Goal: Task Accomplishment & Management: Manage account settings

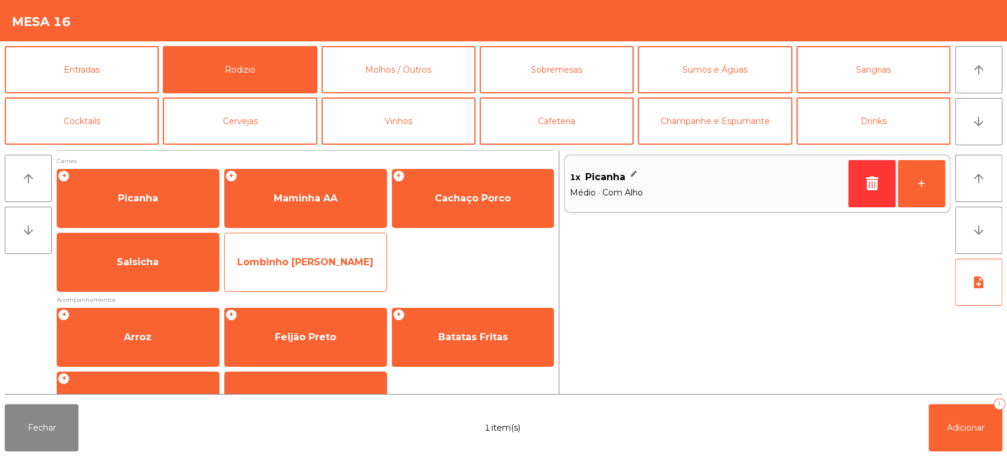
click at [284, 270] on span "Lombinho Frango Temperado" at bounding box center [306, 262] width 162 height 32
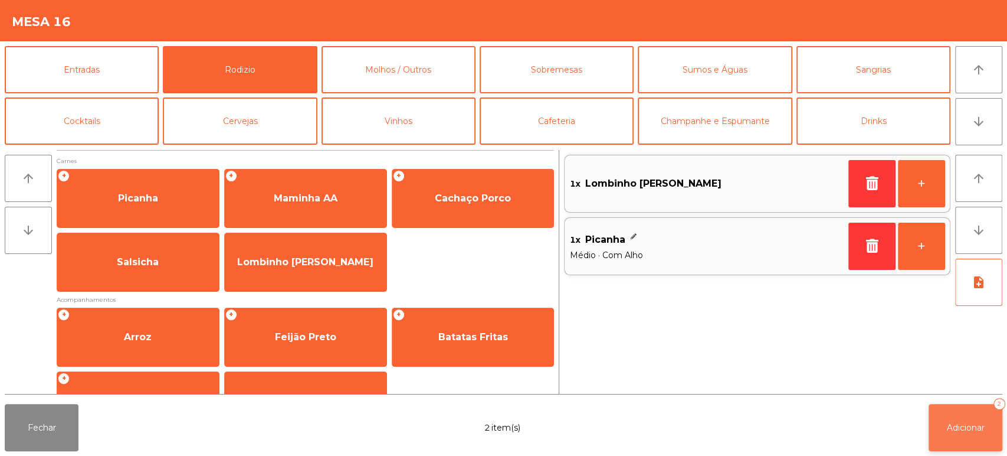
click at [961, 427] on span "Adicionar" at bounding box center [966, 427] width 38 height 11
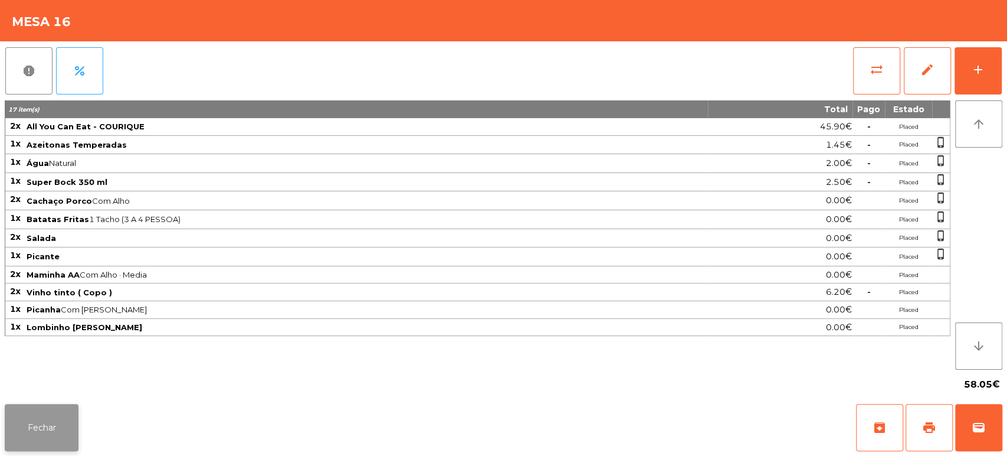
click at [33, 427] on button "Fechar" at bounding box center [42, 427] width 74 height 47
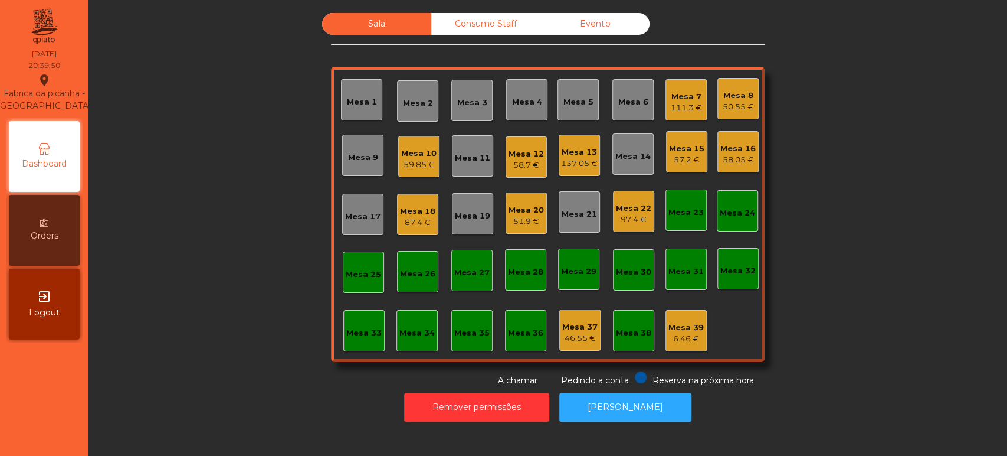
click at [630, 231] on div "Mesa 22 97.4 €" at bounding box center [633, 211] width 41 height 41
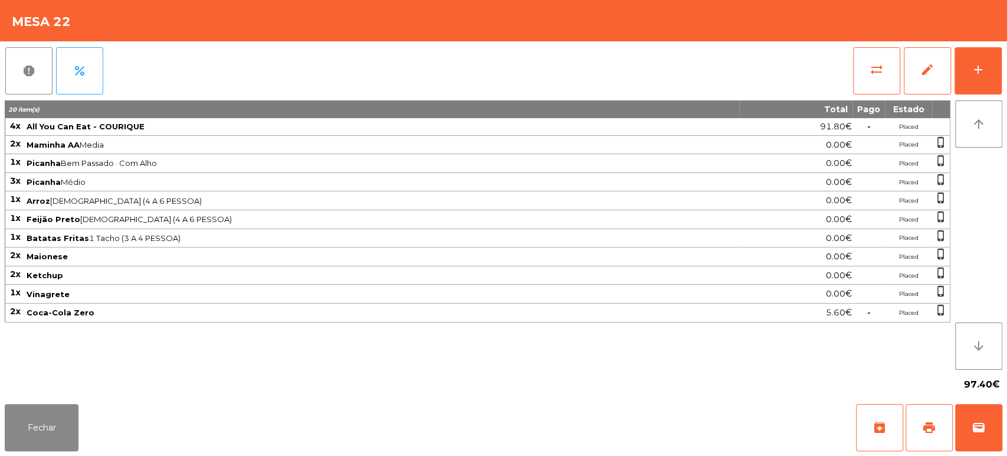
click at [1002, 74] on div "report percent sync_alt edit add 20 item(s) Total Pago Estado 4x All You Can Ea…" at bounding box center [503, 220] width 1007 height 358
click at [979, 74] on div "add" at bounding box center [978, 70] width 14 height 14
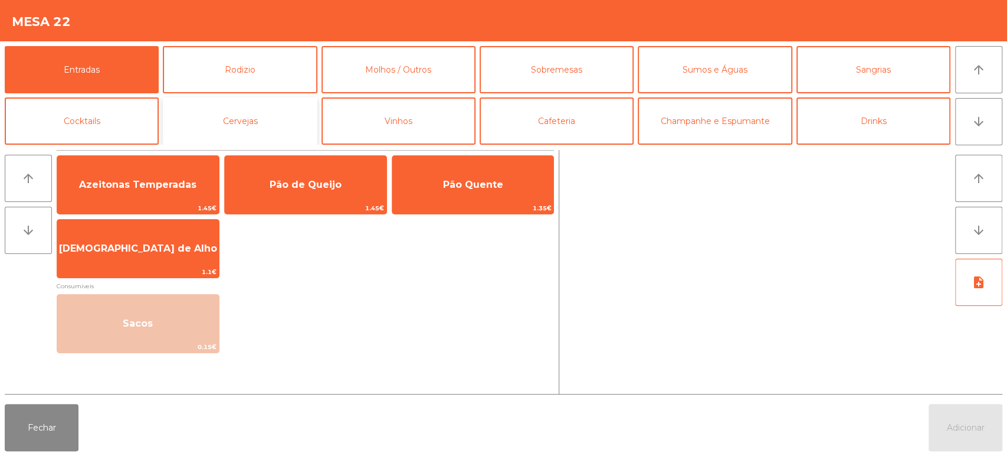
click at [264, 122] on button "Cervejas" at bounding box center [240, 120] width 154 height 47
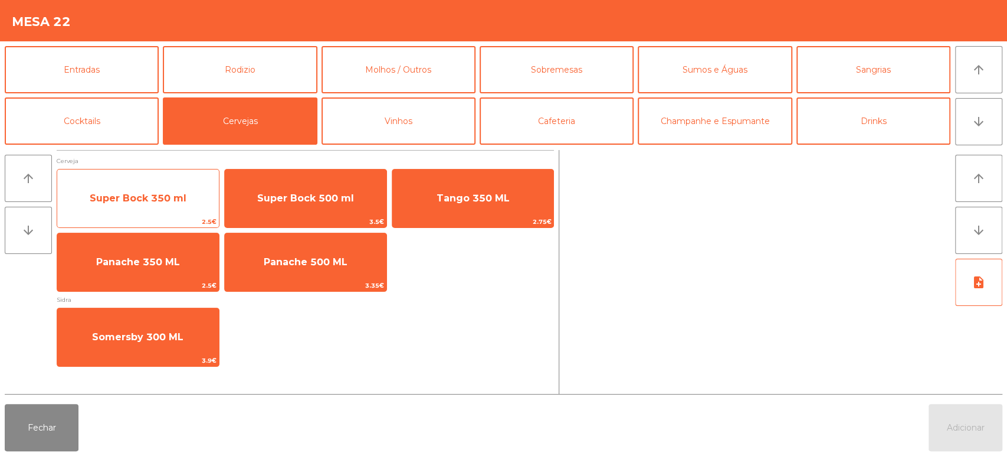
click at [189, 198] on span "Super Bock 350 ml" at bounding box center [138, 198] width 162 height 32
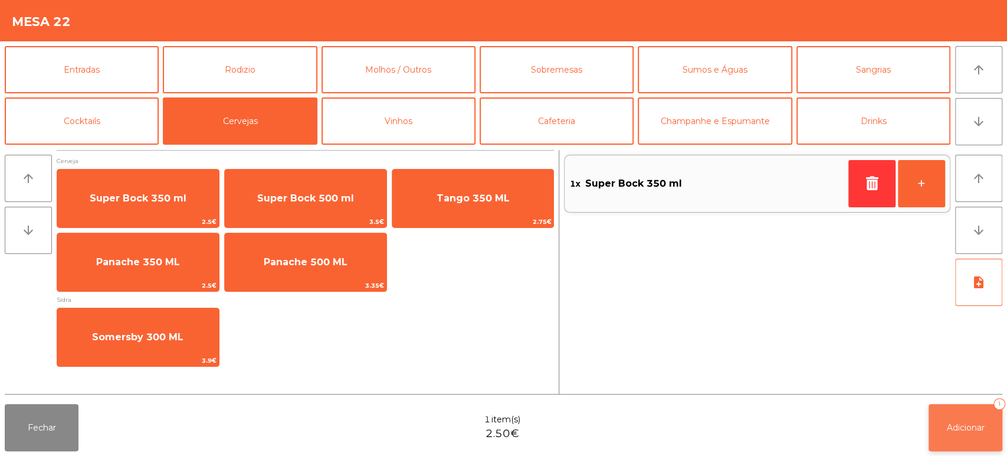
click at [956, 411] on button "Adicionar 1" at bounding box center [966, 427] width 74 height 47
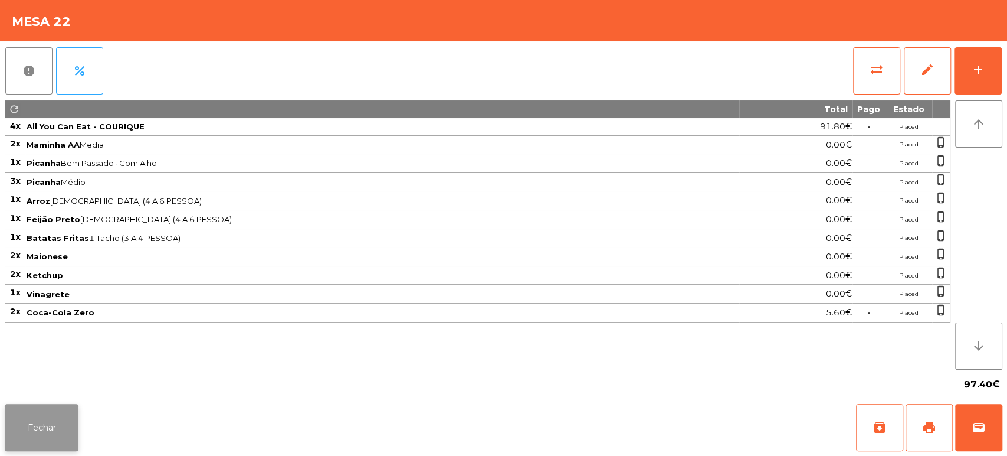
click at [64, 433] on button "Fechar" at bounding box center [42, 427] width 74 height 47
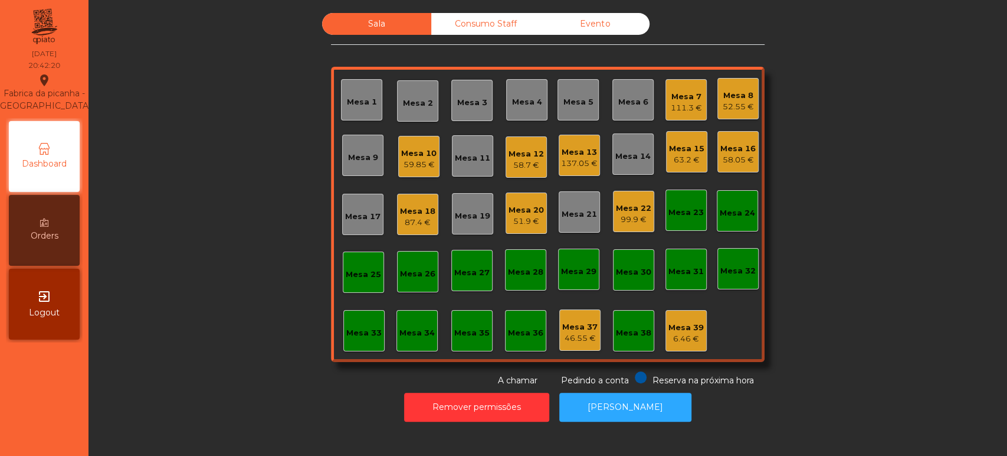
click at [727, 159] on div "58.05 €" at bounding box center [738, 160] width 35 height 12
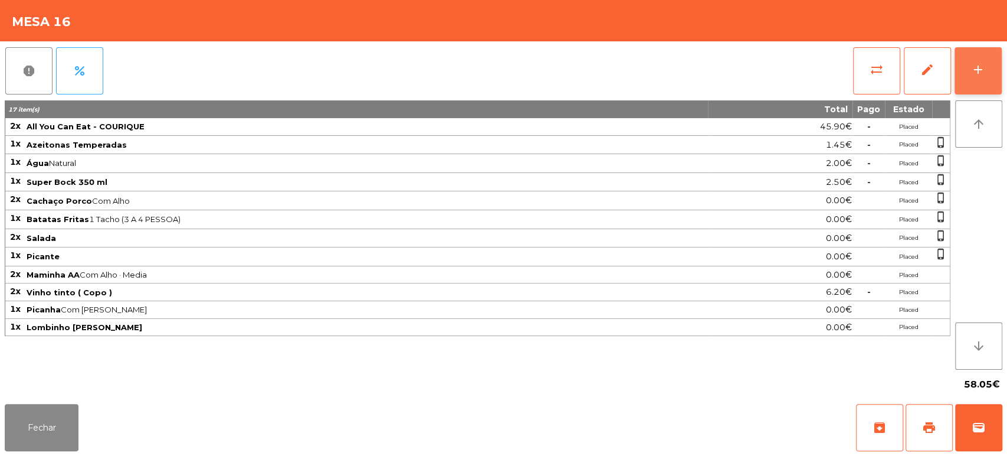
click at [987, 77] on button "add" at bounding box center [978, 70] width 47 height 47
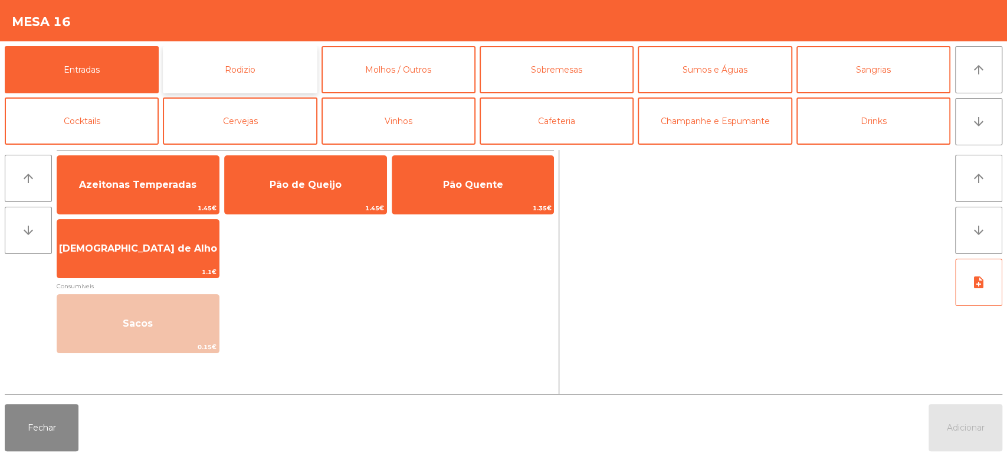
click at [299, 68] on button "Rodizio" at bounding box center [240, 69] width 154 height 47
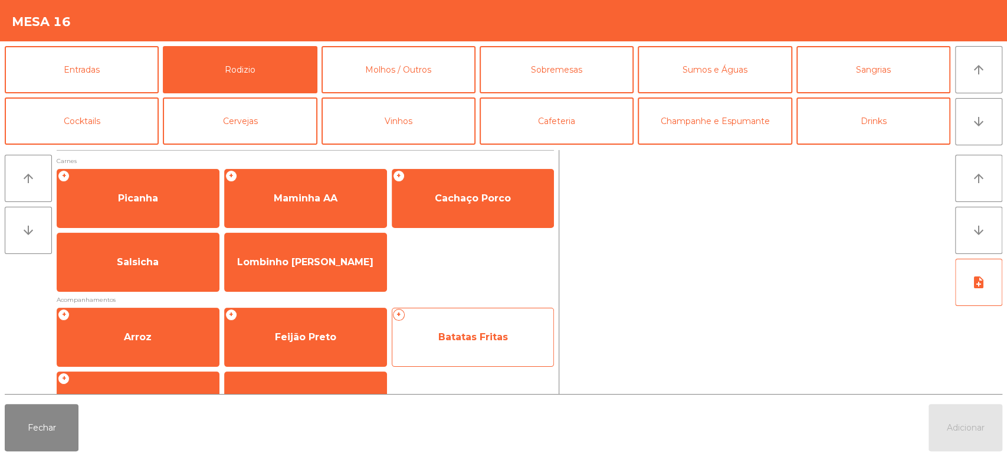
click at [462, 351] on span "Batatas Fritas" at bounding box center [473, 337] width 162 height 32
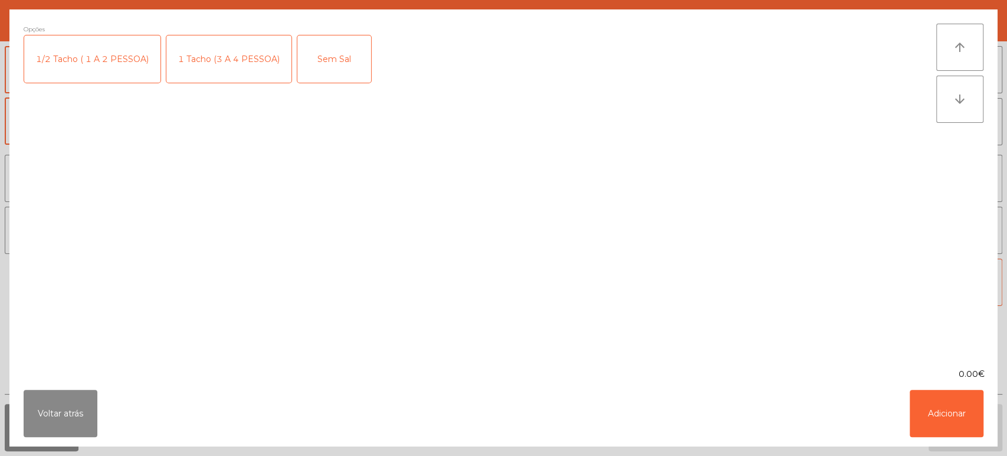
click at [241, 74] on div "1 Tacho (3 A 4 PESSOA)" at bounding box center [228, 58] width 125 height 47
click at [951, 447] on ngb-modal-window "Opções (1 Tacho (3 A 4 PESSOA)) 1/2 Tacho ( 1 A 2 PESSOA) 1 Tacho (3 A 4 PESSOA…" at bounding box center [503, 228] width 1007 height 456
click at [955, 423] on button "Adicionar" at bounding box center [947, 413] width 74 height 47
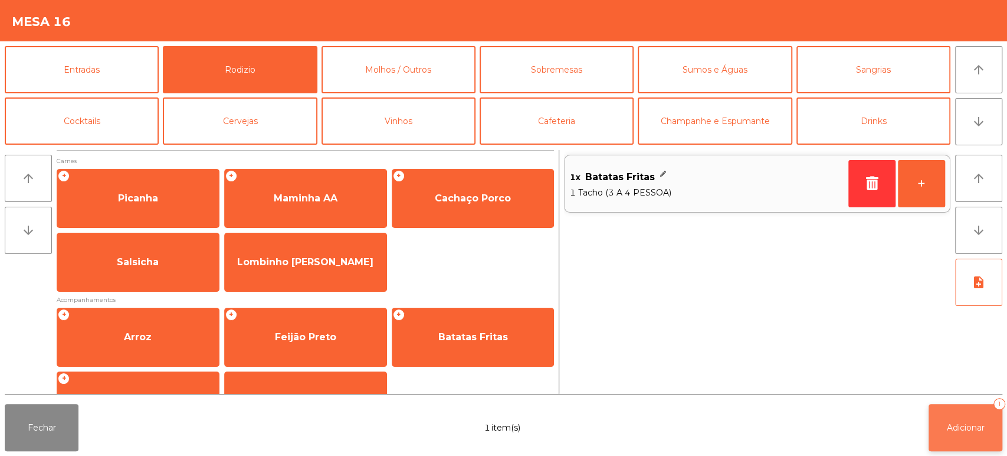
click at [966, 430] on span "Adicionar" at bounding box center [966, 427] width 38 height 11
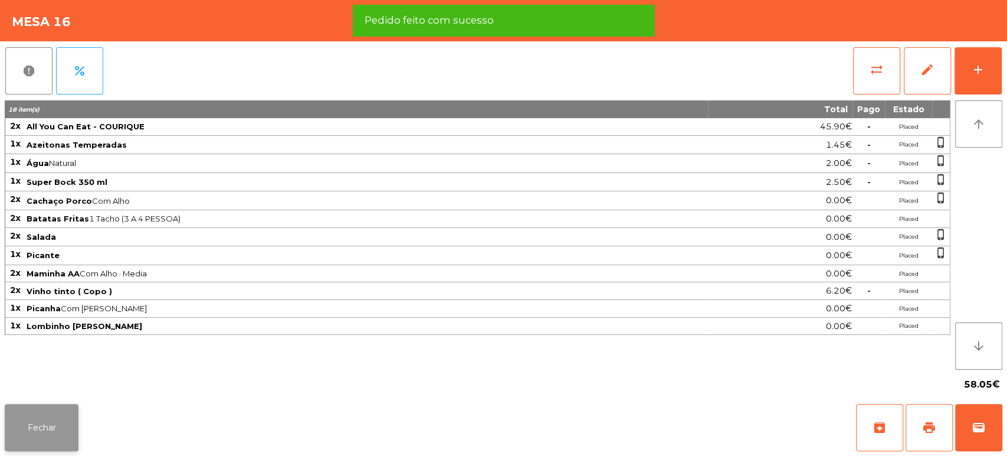
click at [52, 449] on button "Fechar" at bounding box center [42, 427] width 74 height 47
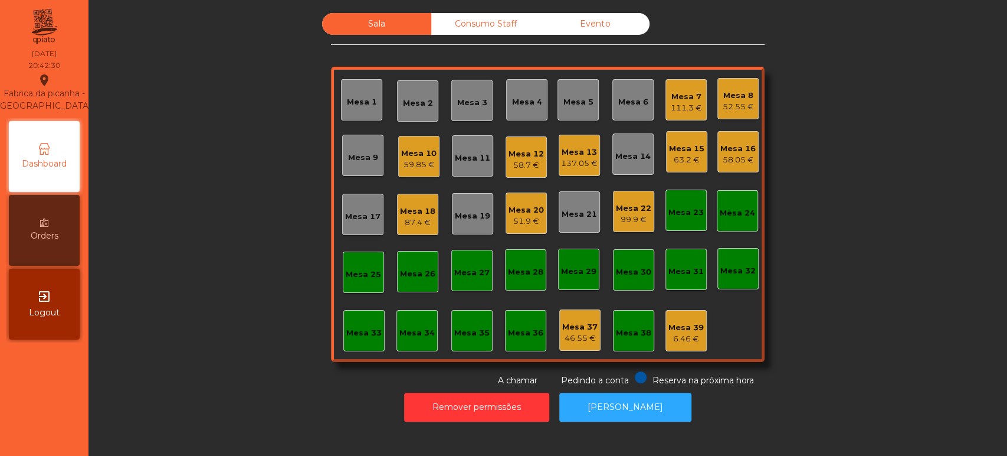
click at [407, 233] on div "Mesa 18 87.4 €" at bounding box center [417, 214] width 41 height 41
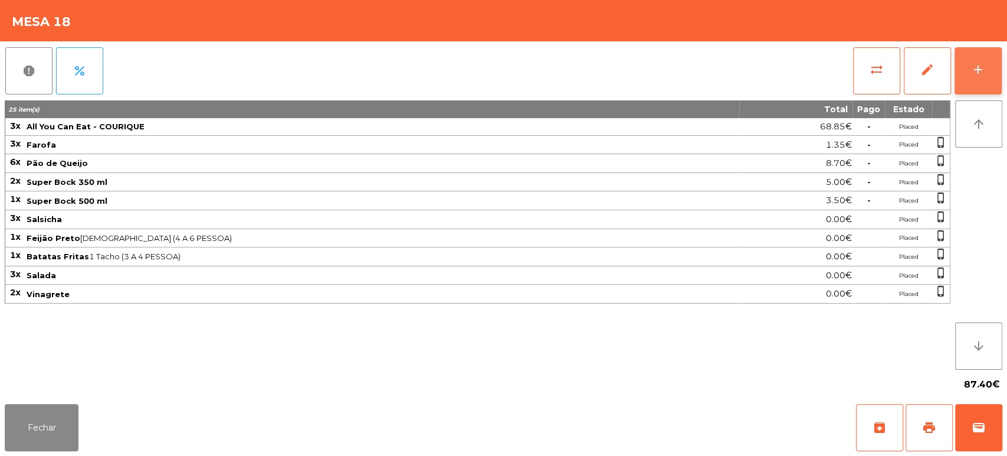
click at [999, 77] on button "add" at bounding box center [978, 70] width 47 height 47
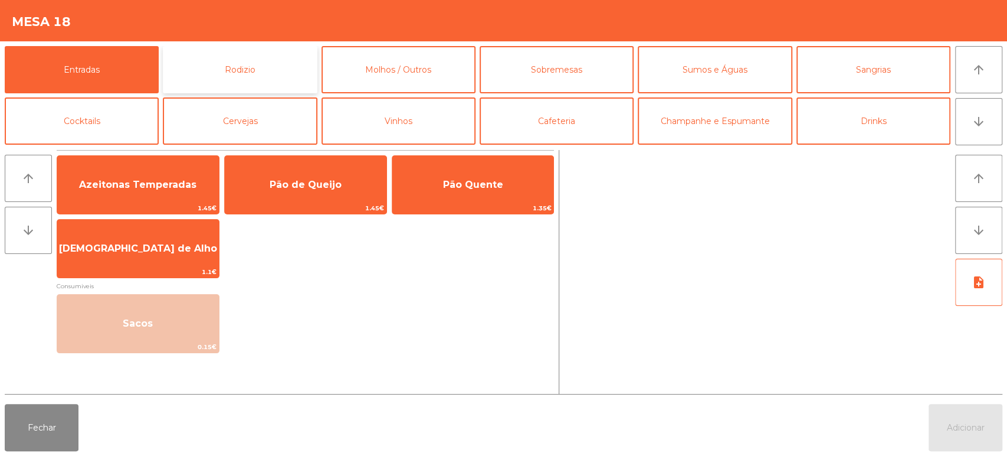
click at [283, 76] on button "Rodizio" at bounding box center [240, 69] width 154 height 47
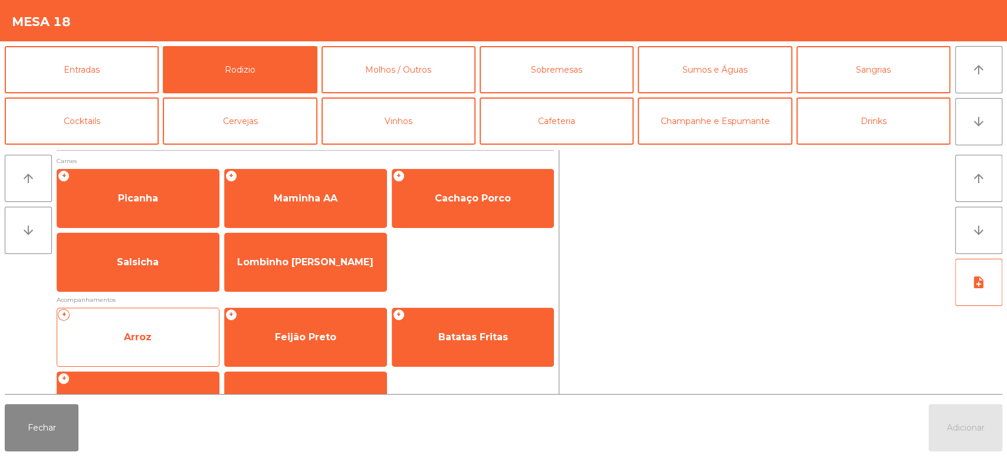
click at [159, 319] on div "+ Arroz" at bounding box center [138, 337] width 163 height 59
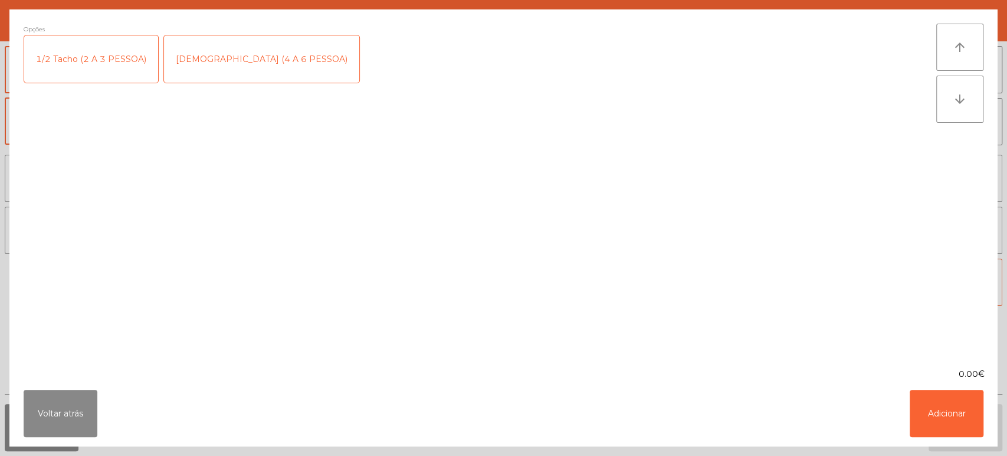
click at [236, 51] on div "[DEMOGRAPHIC_DATA] (4 A 6 PESSOA)" at bounding box center [261, 58] width 195 height 47
click at [959, 394] on button "Adicionar" at bounding box center [947, 413] width 74 height 47
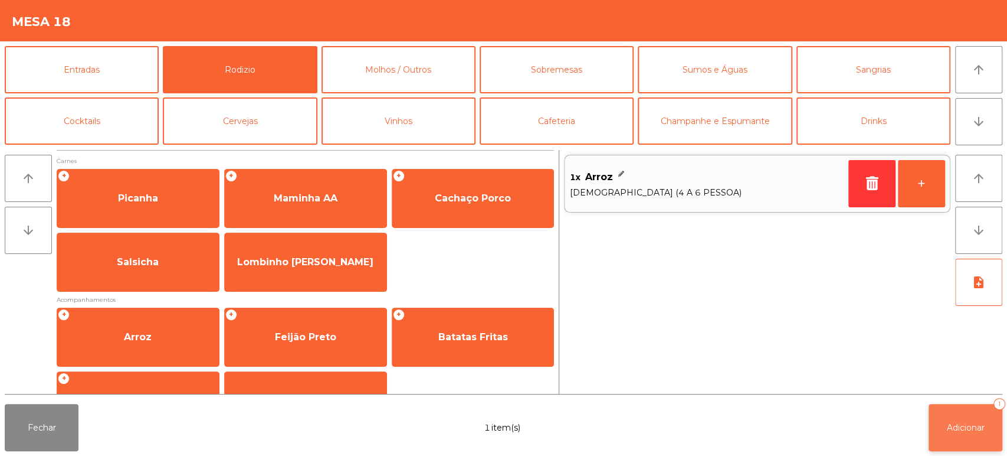
click at [968, 434] on button "Adicionar 1" at bounding box center [966, 427] width 74 height 47
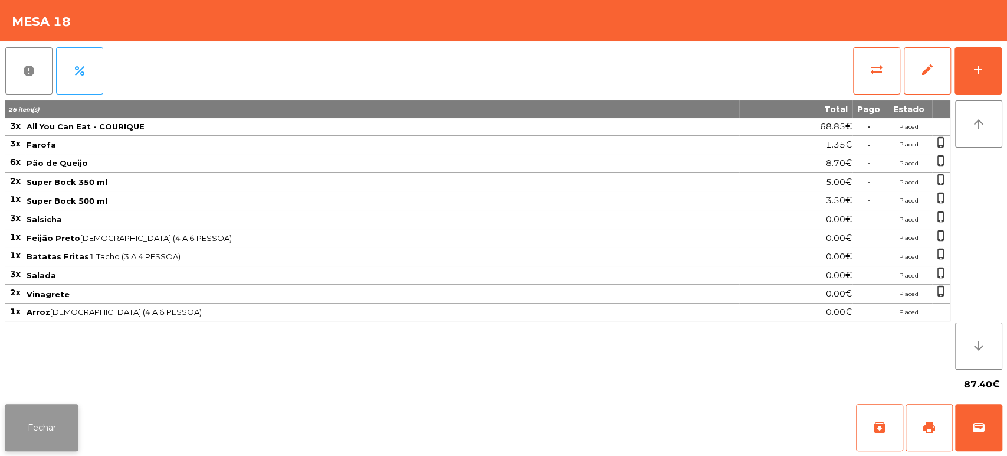
click at [30, 421] on button "Fechar" at bounding box center [42, 427] width 74 height 47
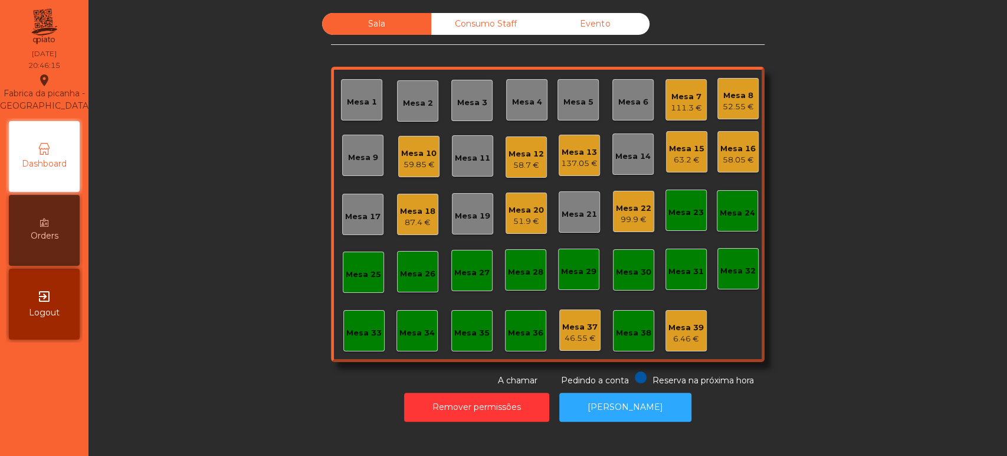
click at [667, 133] on div "Mesa 15 63.2 €" at bounding box center [686, 151] width 41 height 41
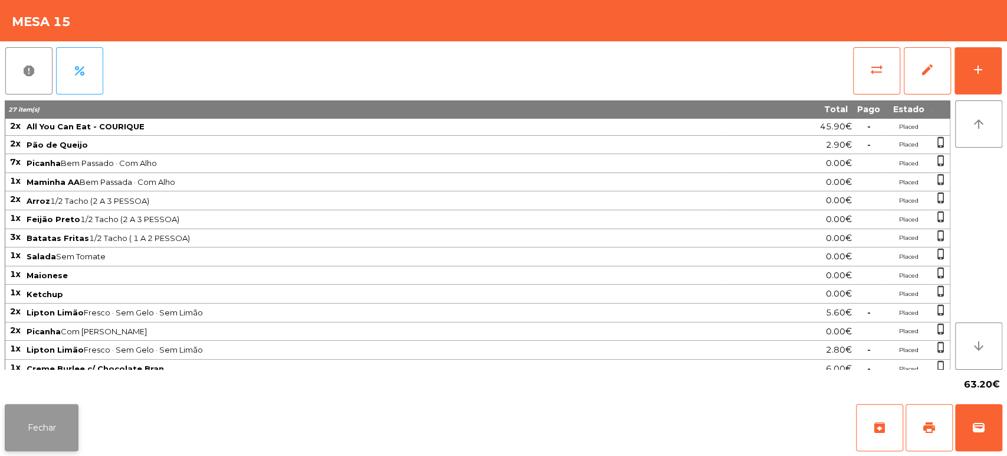
click at [60, 427] on button "Fechar" at bounding box center [42, 427] width 74 height 47
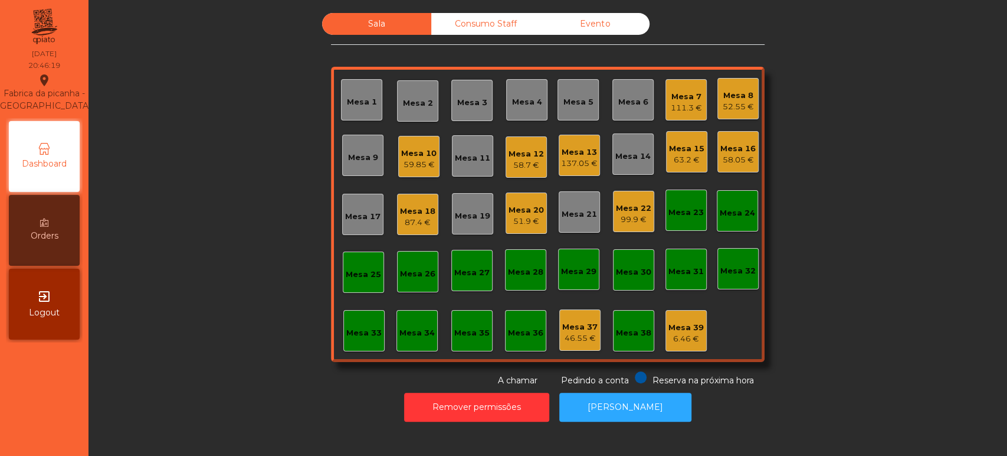
click at [676, 99] on div "Mesa 7" at bounding box center [686, 97] width 31 height 12
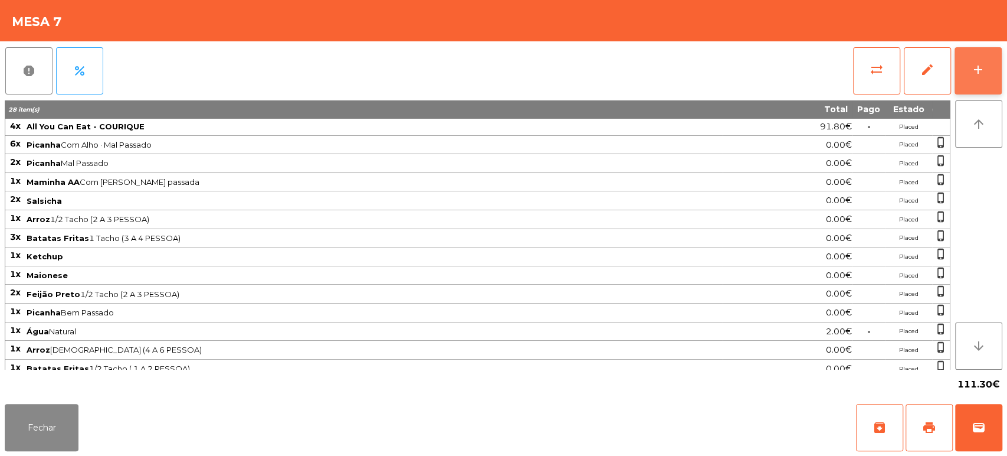
click at [977, 75] on div "add" at bounding box center [978, 70] width 14 height 14
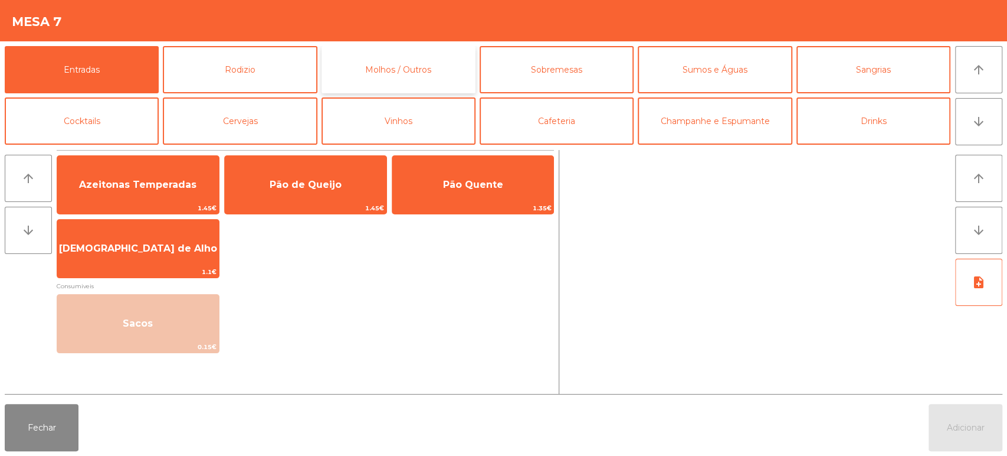
click at [453, 71] on button "Molhos / Outros" at bounding box center [399, 69] width 154 height 47
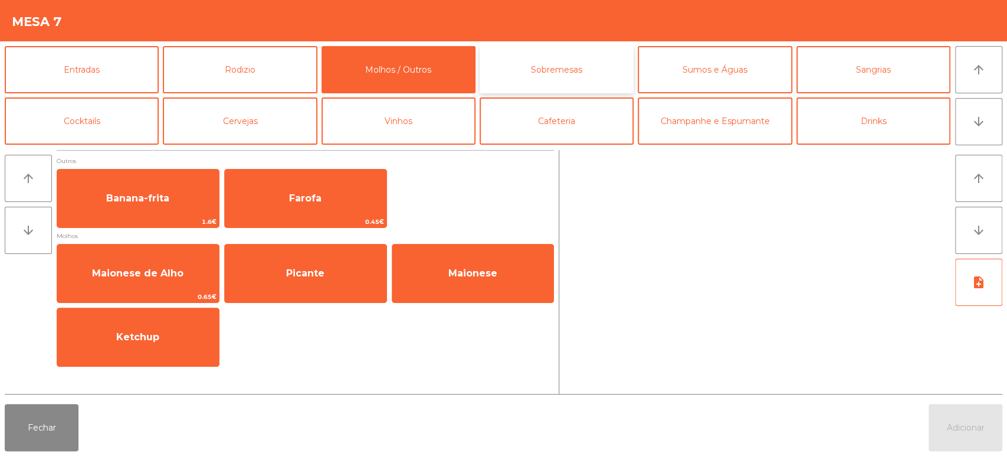
click at [591, 82] on button "Sobremesas" at bounding box center [557, 69] width 154 height 47
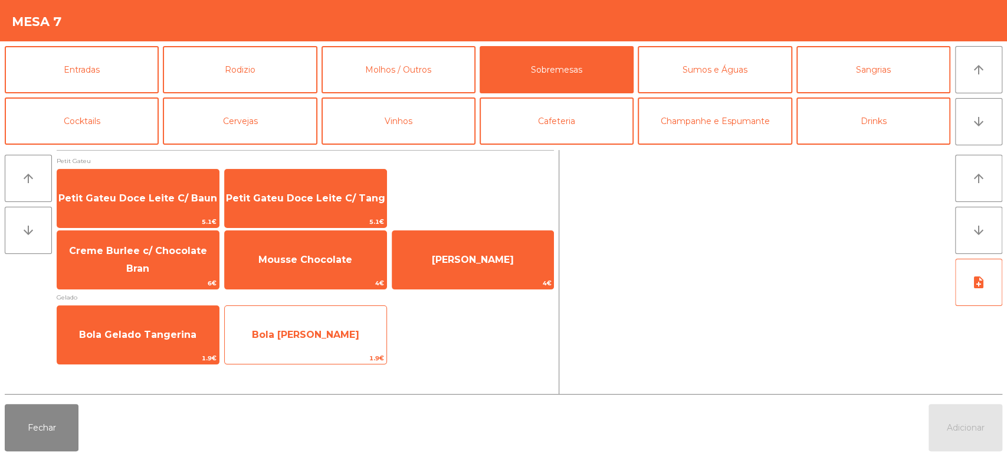
click at [305, 338] on span "Bola Gelado Baunilha" at bounding box center [305, 334] width 107 height 11
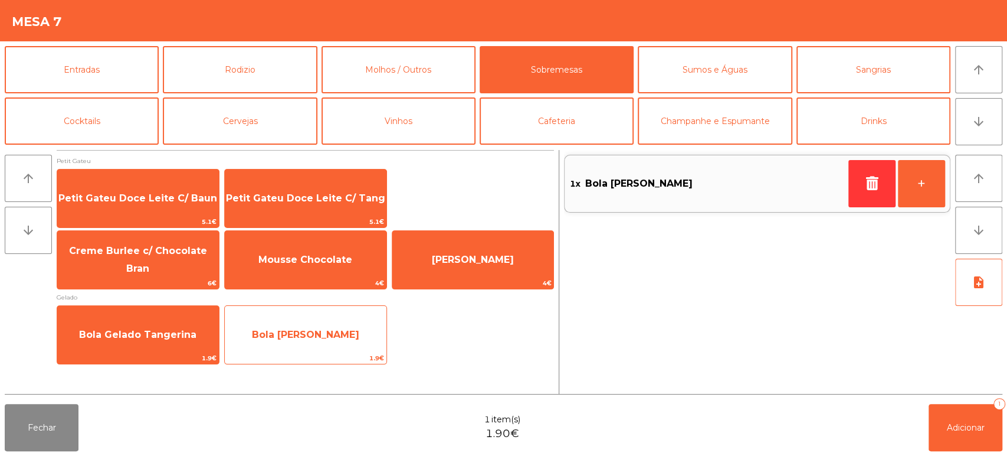
click at [315, 345] on span "Bola Gelado Baunilha" at bounding box center [306, 335] width 162 height 32
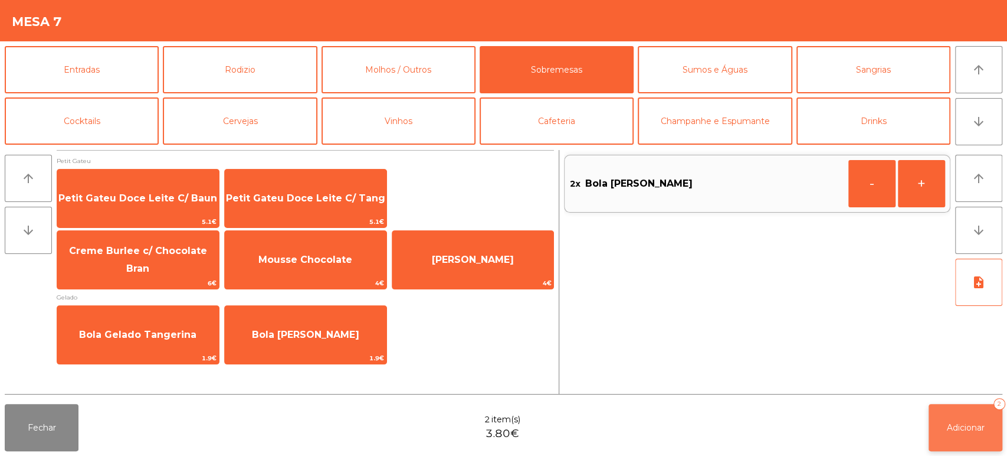
click at [935, 432] on button "Adicionar 2" at bounding box center [966, 427] width 74 height 47
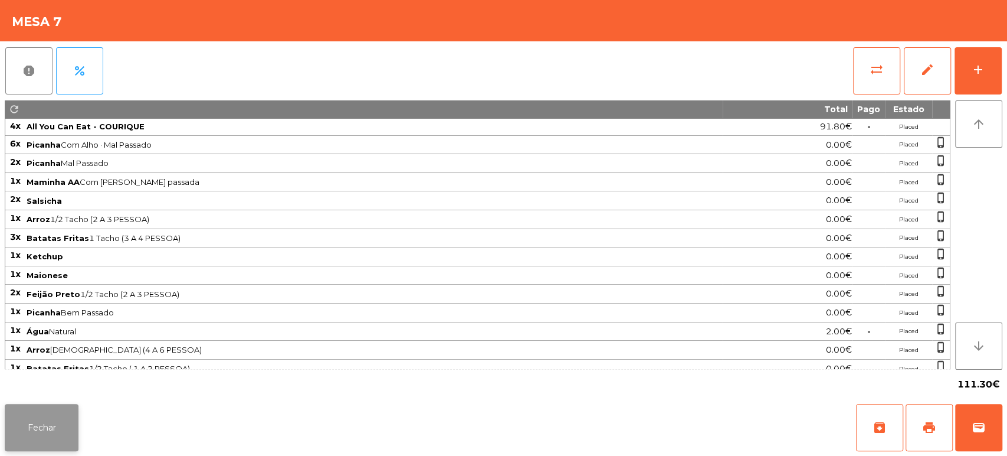
click at [46, 430] on button "Fechar" at bounding box center [42, 427] width 74 height 47
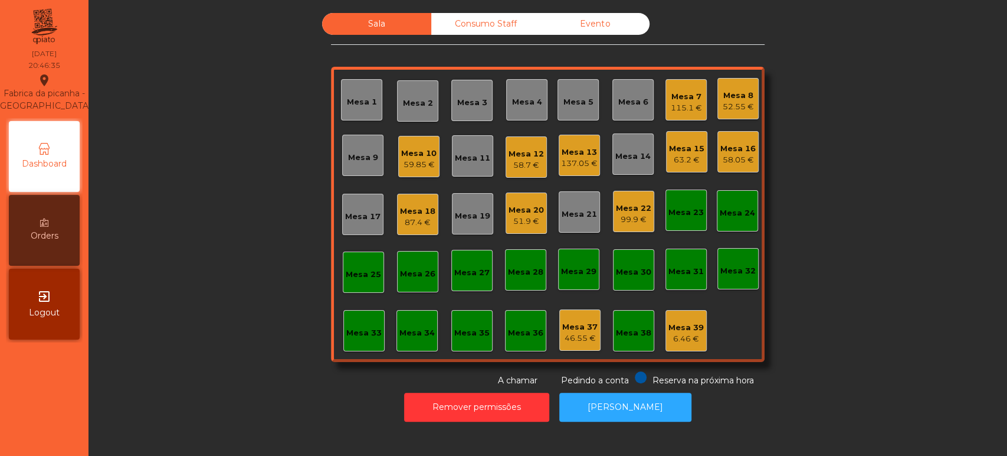
click at [362, 276] on div "Mesa 25" at bounding box center [363, 275] width 35 height 12
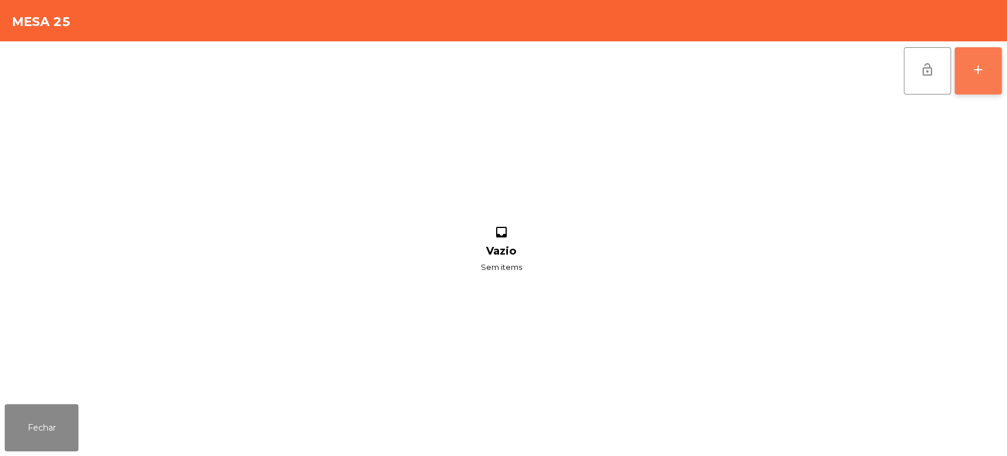
click at [982, 84] on button "add" at bounding box center [978, 70] width 47 height 47
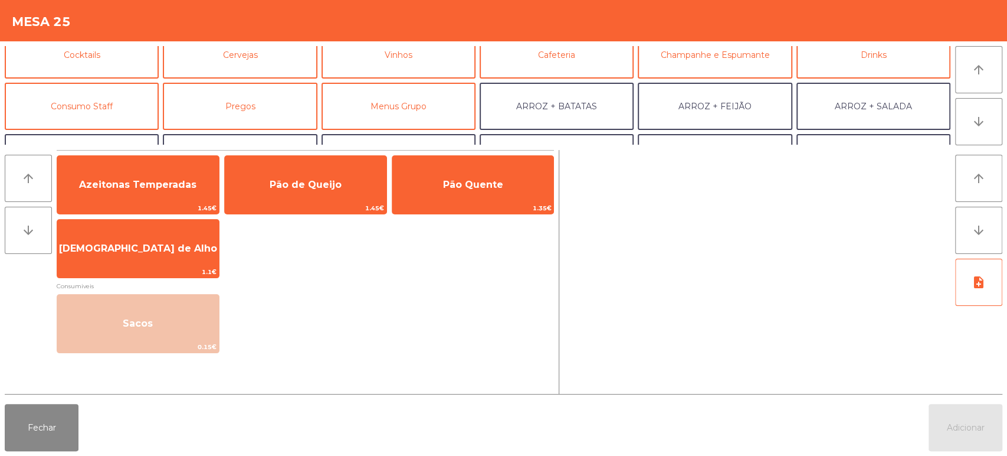
scroll to position [76, 0]
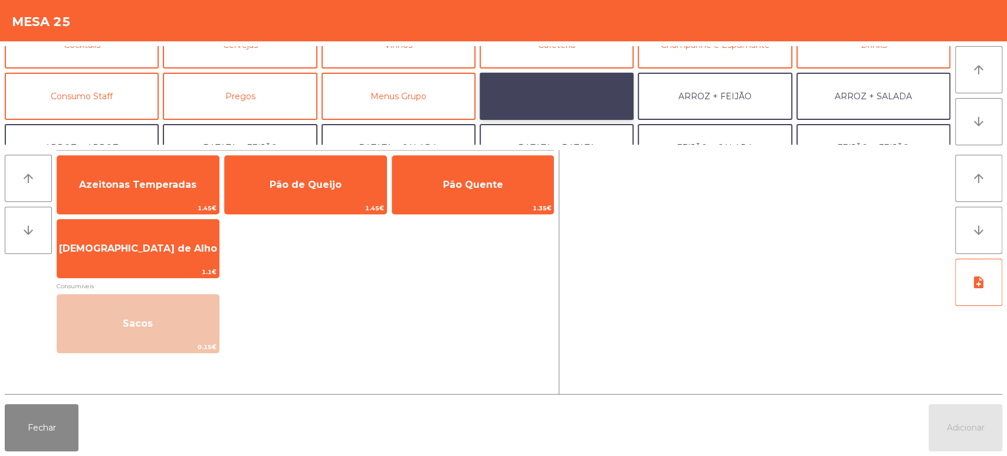
click at [600, 81] on button "ARROZ + BATATAS" at bounding box center [557, 96] width 154 height 47
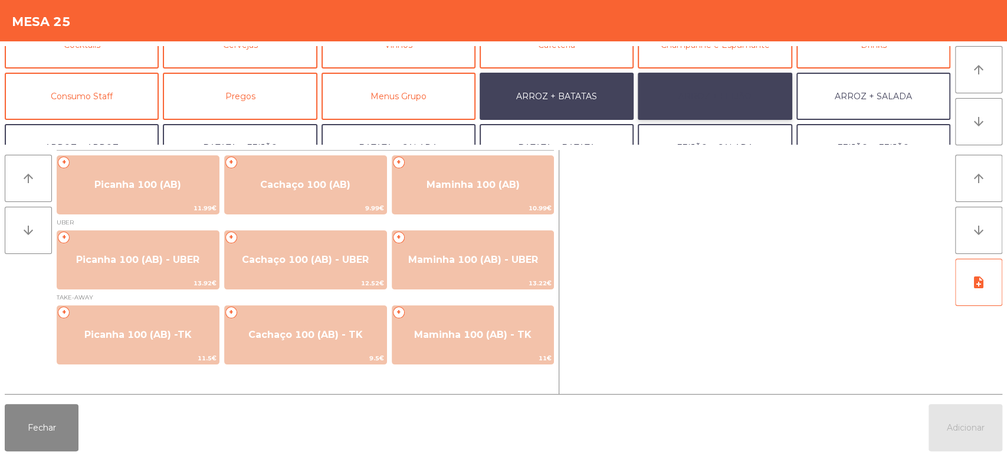
click at [734, 90] on button "ARROZ + FEIJÃO" at bounding box center [715, 96] width 154 height 47
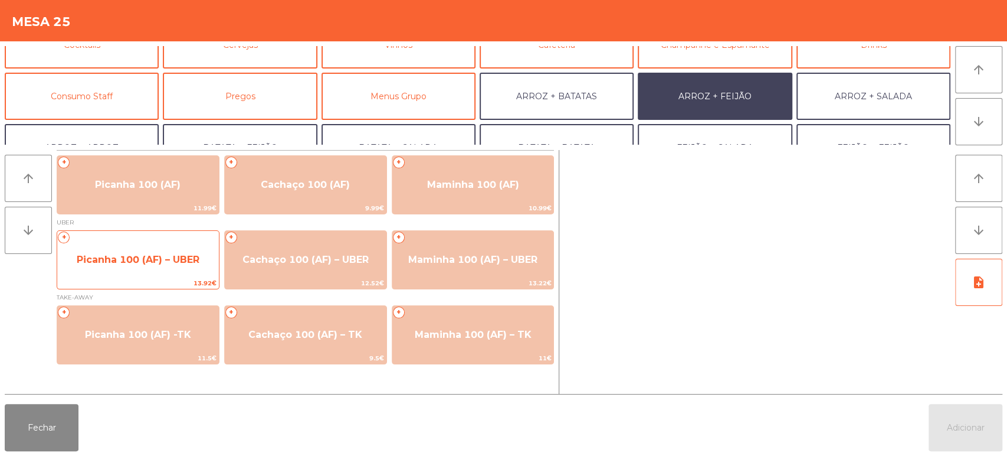
click at [161, 241] on div "+ Picanha 100 (AF) – UBER 13.92€" at bounding box center [138, 259] width 163 height 59
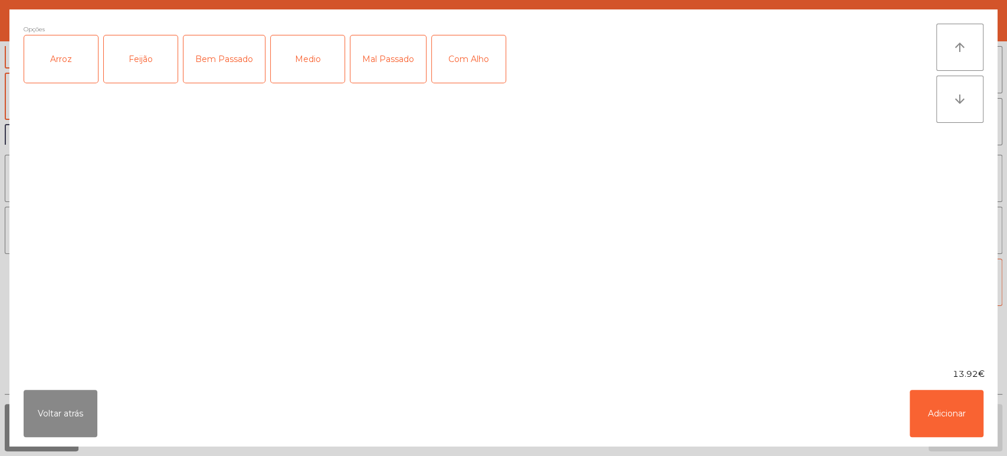
click at [78, 64] on div "Arroz" at bounding box center [61, 58] width 74 height 47
click at [137, 52] on div "Feijão" at bounding box center [141, 58] width 74 height 47
click at [323, 54] on div "Medio" at bounding box center [308, 58] width 74 height 47
click at [932, 423] on button "Adicionar" at bounding box center [947, 413] width 74 height 47
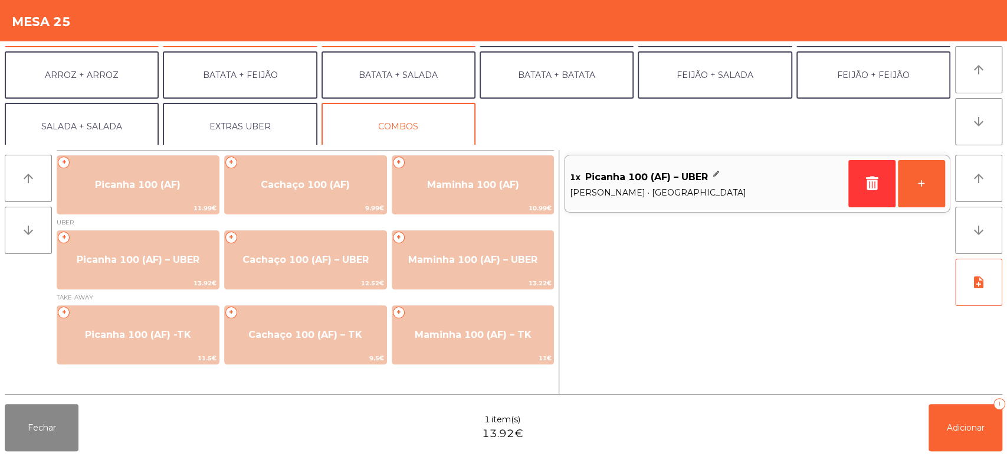
scroll to position [153, 0]
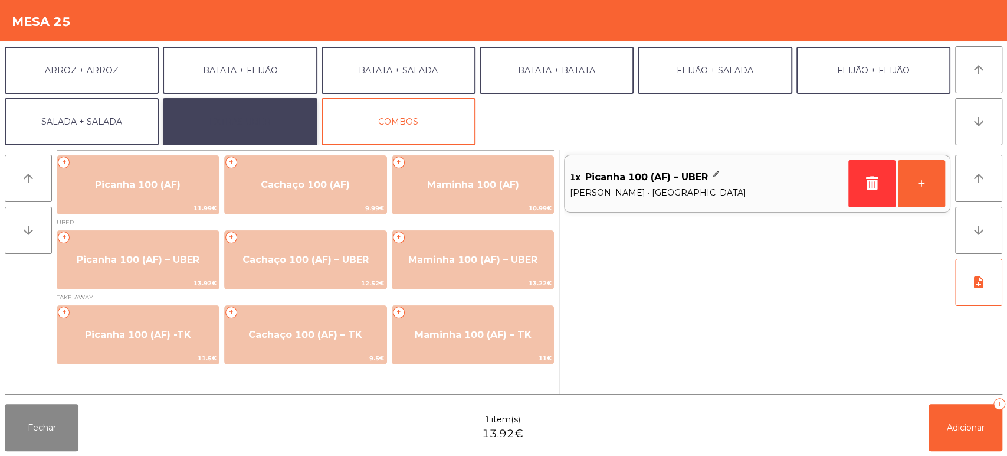
click at [263, 127] on button "EXTRAS UBER" at bounding box center [240, 121] width 154 height 47
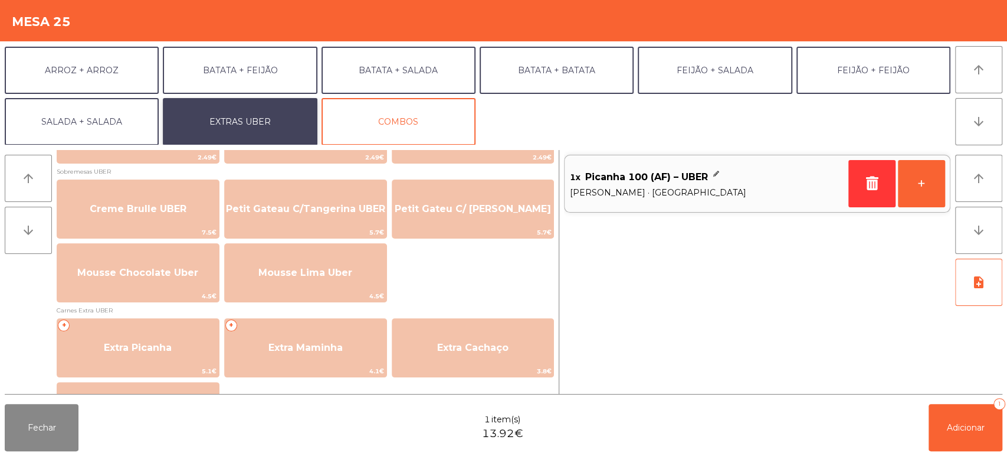
scroll to position [485, 0]
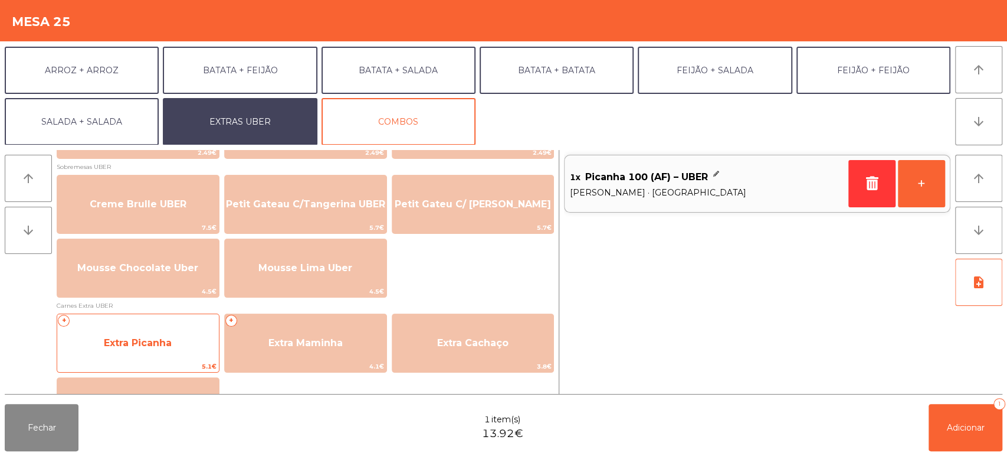
click at [165, 340] on span "Extra Picanha" at bounding box center [138, 342] width 68 height 11
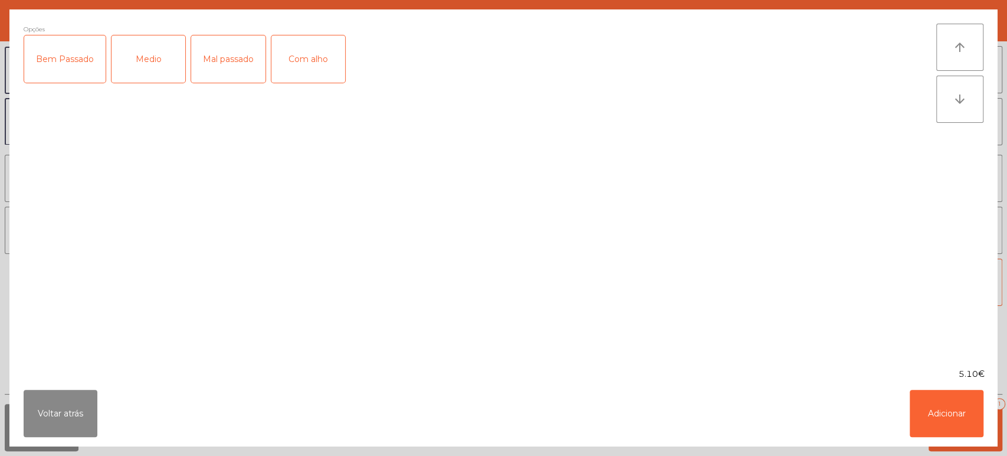
click at [159, 54] on div "Medio" at bounding box center [149, 58] width 74 height 47
click at [927, 420] on button "Adicionar" at bounding box center [947, 413] width 74 height 47
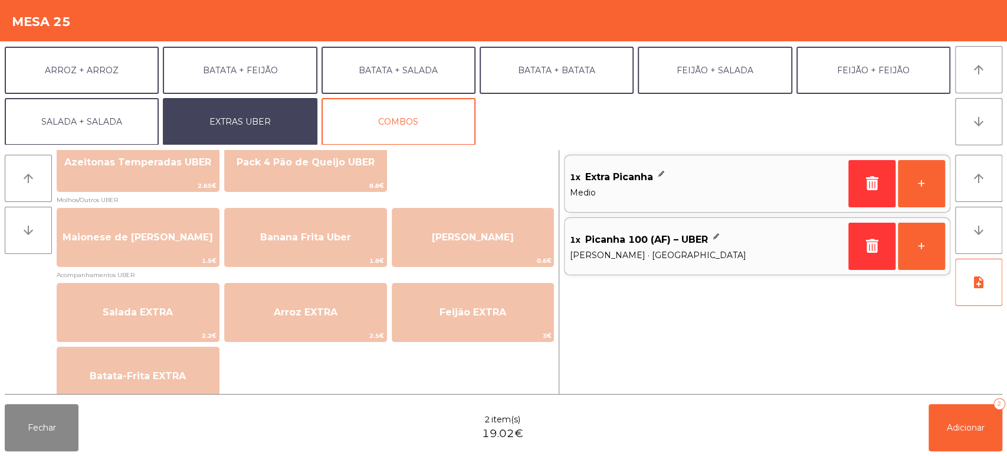
scroll to position [0, 0]
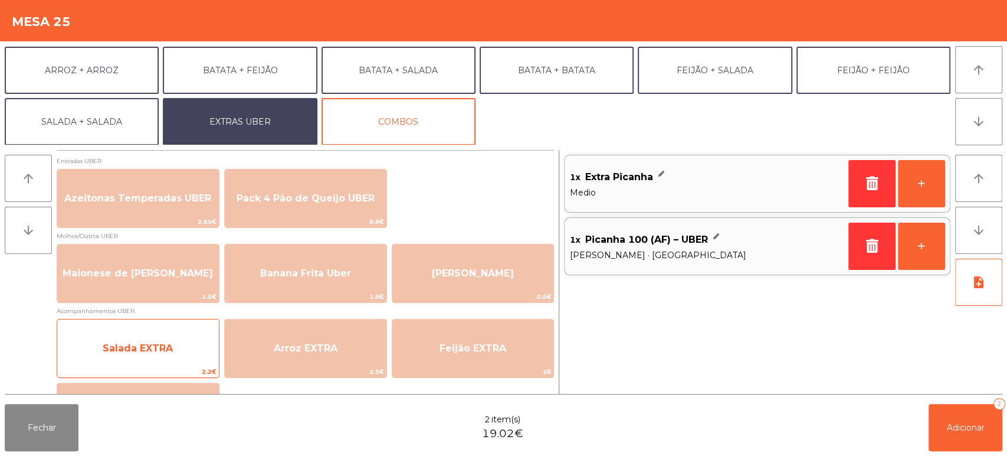
click at [153, 351] on span "Salada EXTRA" at bounding box center [138, 347] width 70 height 11
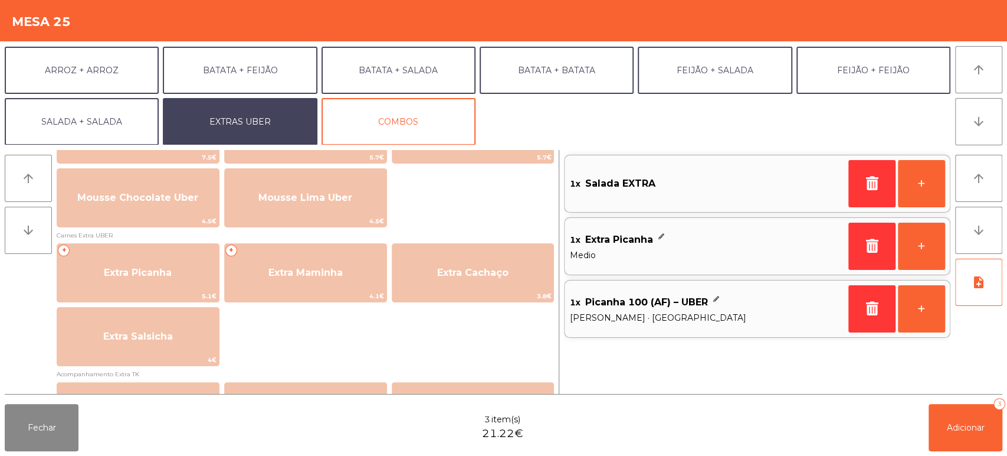
scroll to position [558, 0]
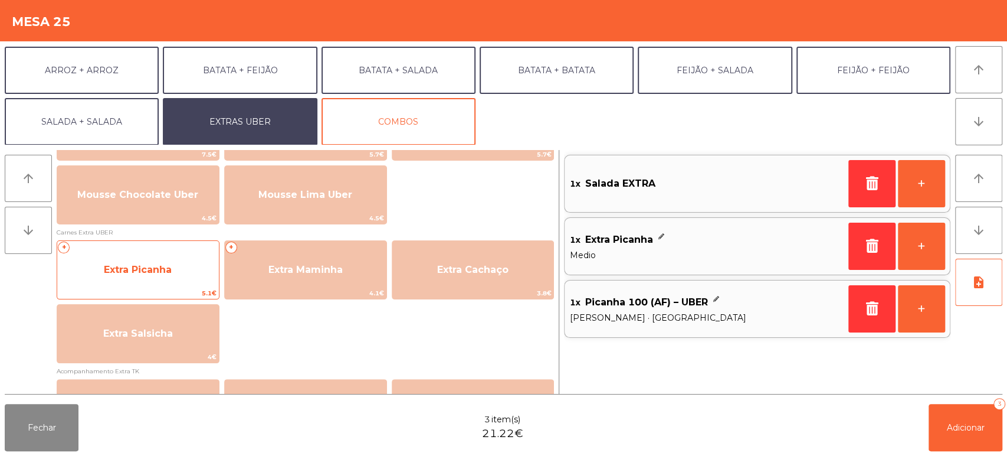
click at [165, 288] on span "5.1€" at bounding box center [138, 292] width 162 height 11
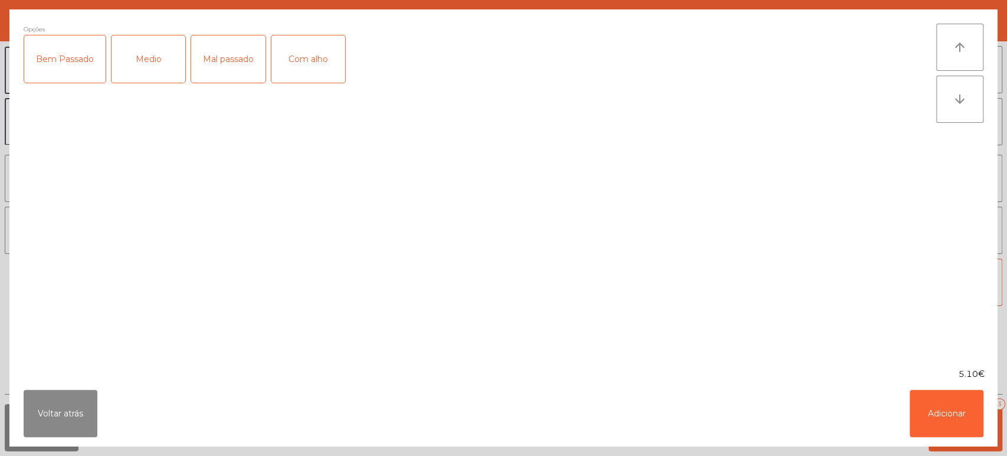
click at [71, 57] on div "Bem Passado" at bounding box center [64, 58] width 81 height 47
click at [947, 410] on button "Adicionar" at bounding box center [947, 413] width 74 height 47
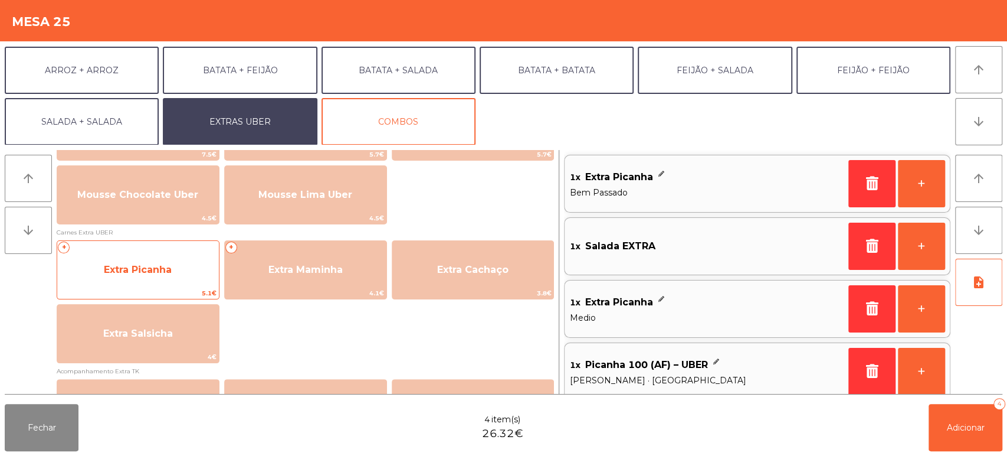
click at [171, 277] on span "Extra Picanha" at bounding box center [138, 270] width 162 height 32
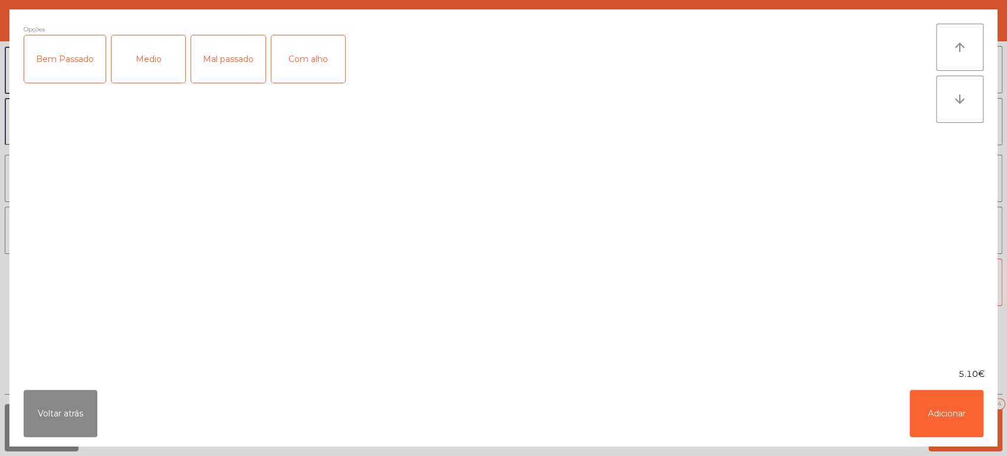
click at [137, 58] on div "Medio" at bounding box center [149, 58] width 74 height 47
click at [947, 411] on button "Adicionar" at bounding box center [947, 413] width 74 height 47
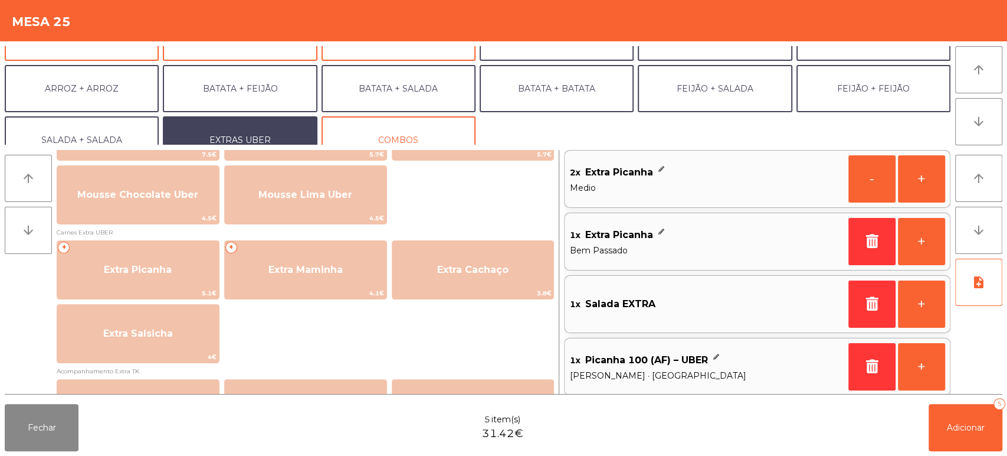
scroll to position [136, 0]
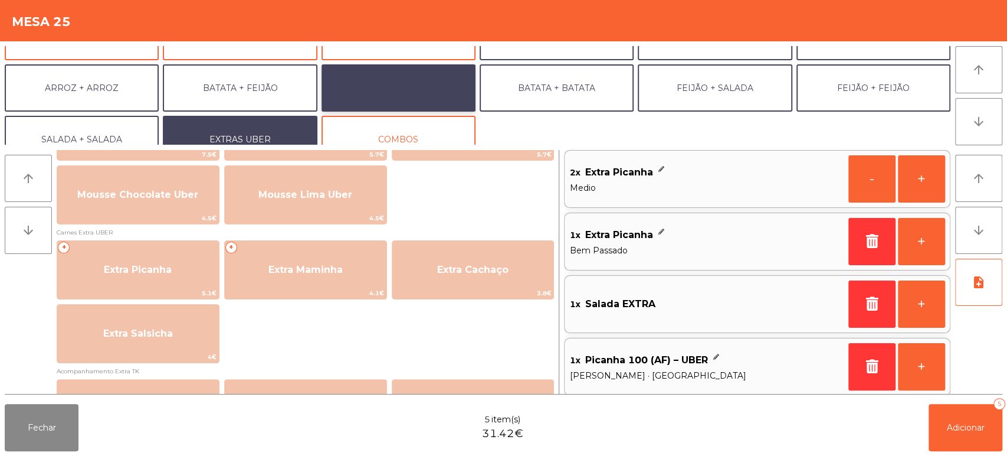
click at [420, 111] on button "BATATA + SALADA" at bounding box center [399, 87] width 154 height 47
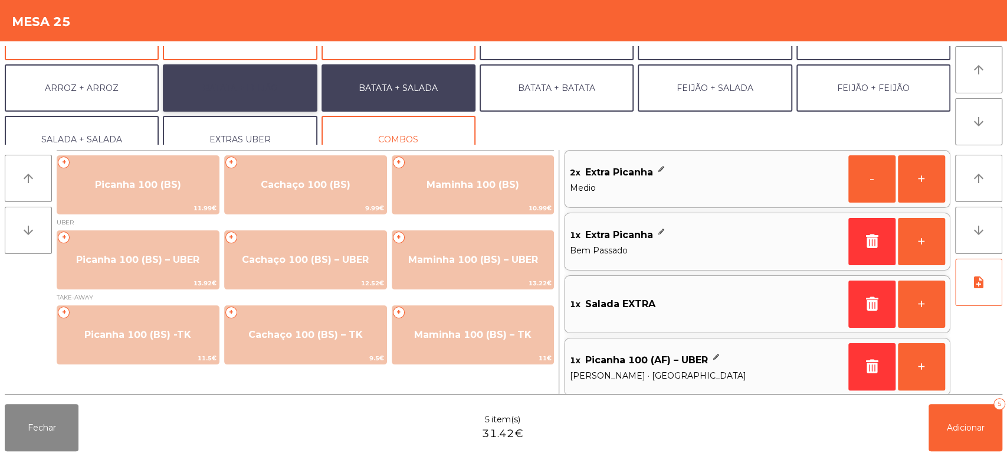
click at [269, 81] on button "BATATA + FEIJÃO" at bounding box center [240, 87] width 154 height 47
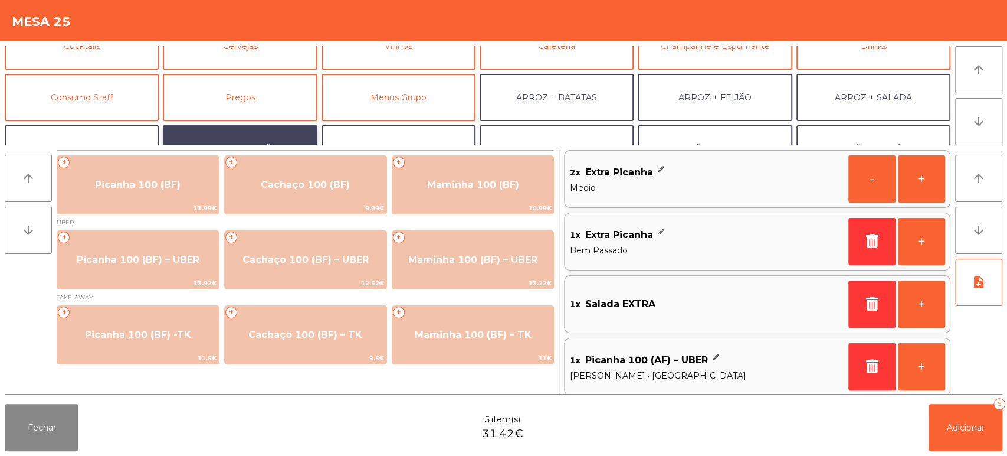
scroll to position [74, 0]
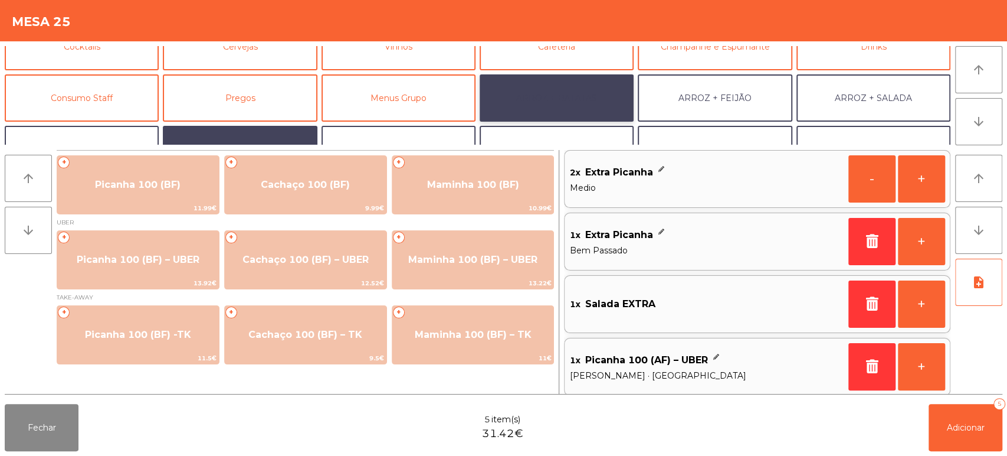
click at [534, 98] on button "ARROZ + BATATAS" at bounding box center [557, 97] width 154 height 47
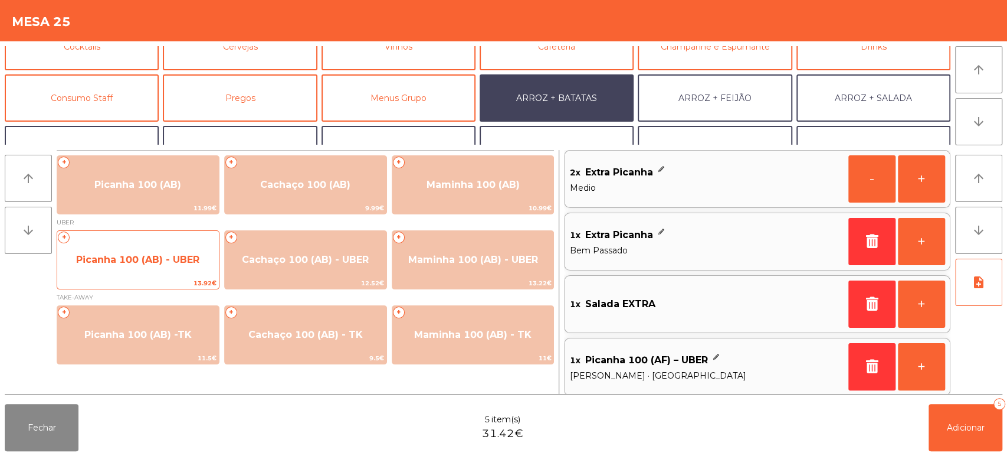
click at [163, 260] on span "Picanha 100 (AB) - UBER" at bounding box center [137, 259] width 123 height 11
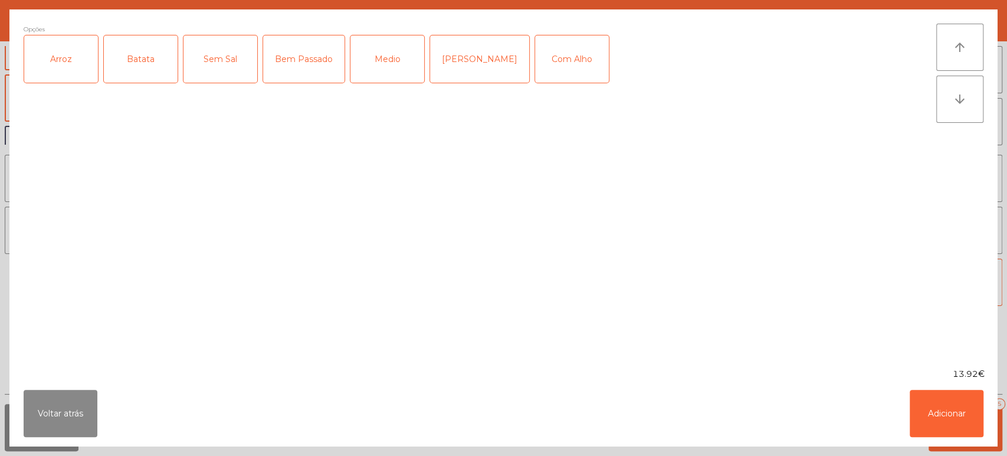
click at [82, 58] on div "Arroz" at bounding box center [61, 58] width 74 height 47
click at [140, 50] on div "Batata" at bounding box center [141, 58] width 74 height 47
click at [384, 54] on div "Medio" at bounding box center [388, 58] width 74 height 47
click at [943, 431] on button "Adicionar" at bounding box center [947, 413] width 74 height 47
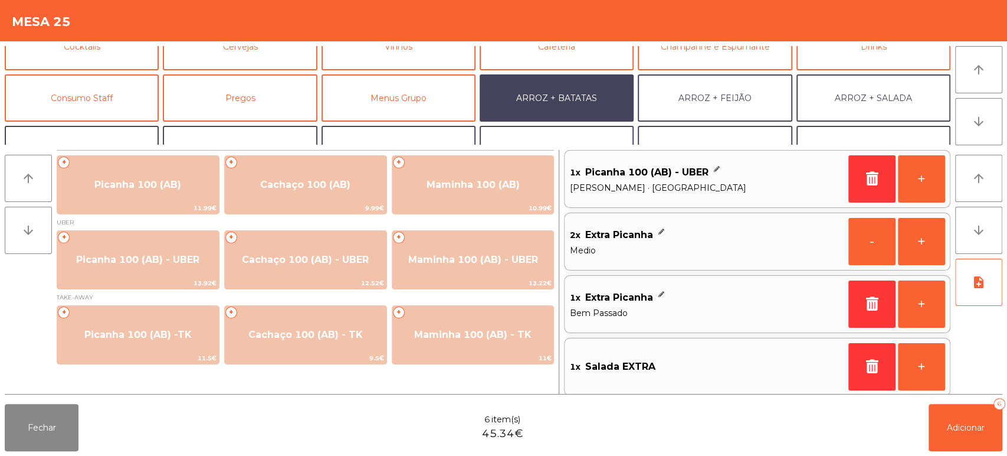
scroll to position [153, 0]
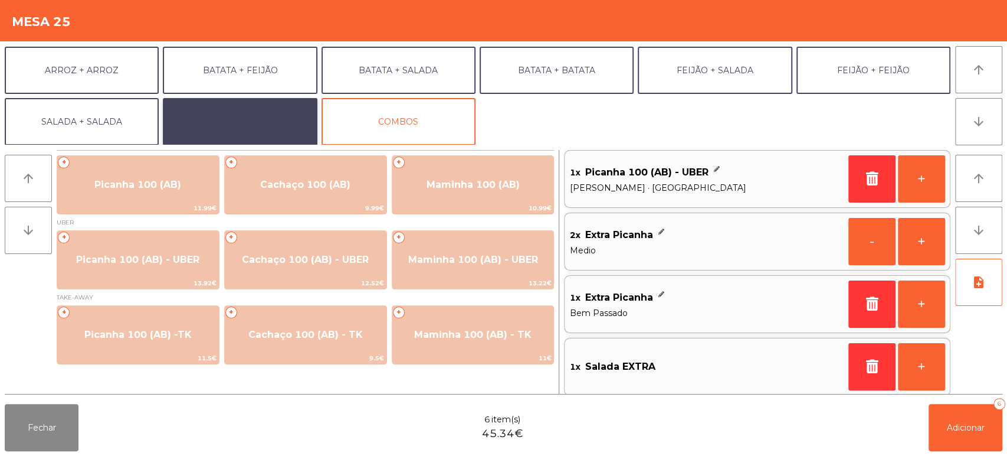
click at [260, 135] on button "EXTRAS UBER" at bounding box center [240, 121] width 154 height 47
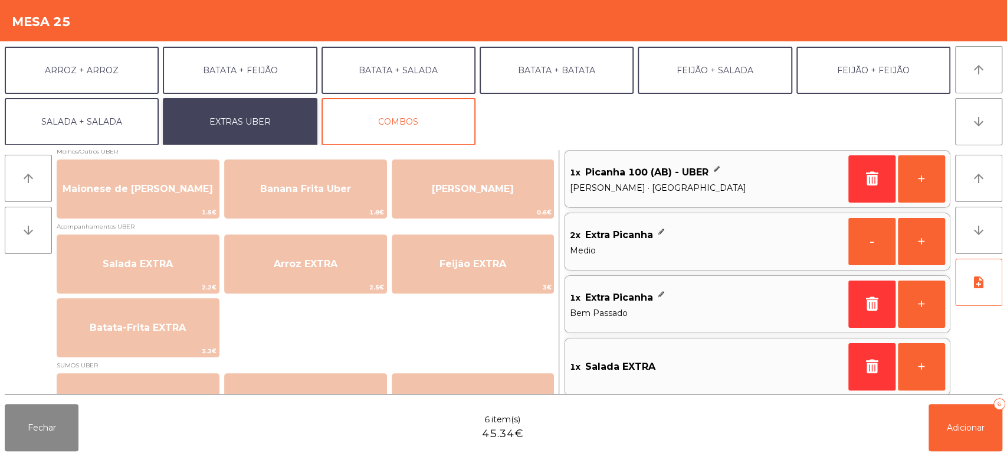
scroll to position [86, 0]
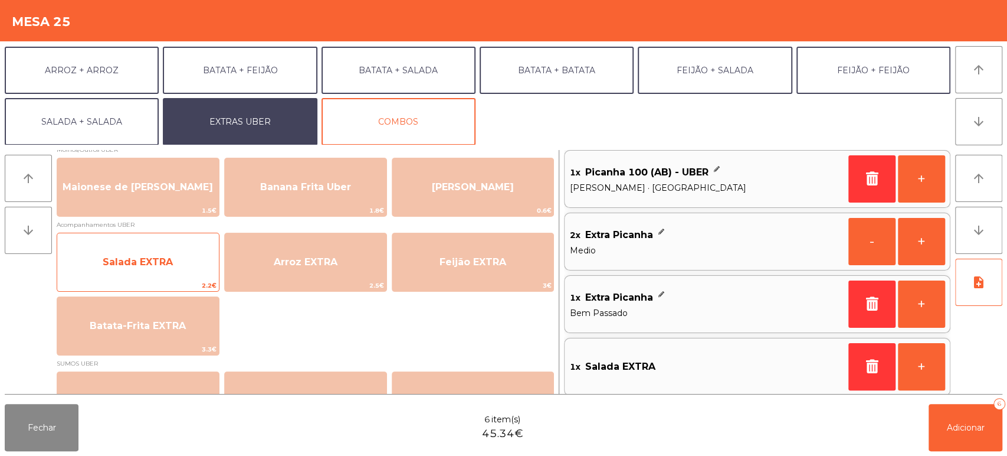
click at [175, 260] on span "Salada EXTRA" at bounding box center [138, 262] width 162 height 32
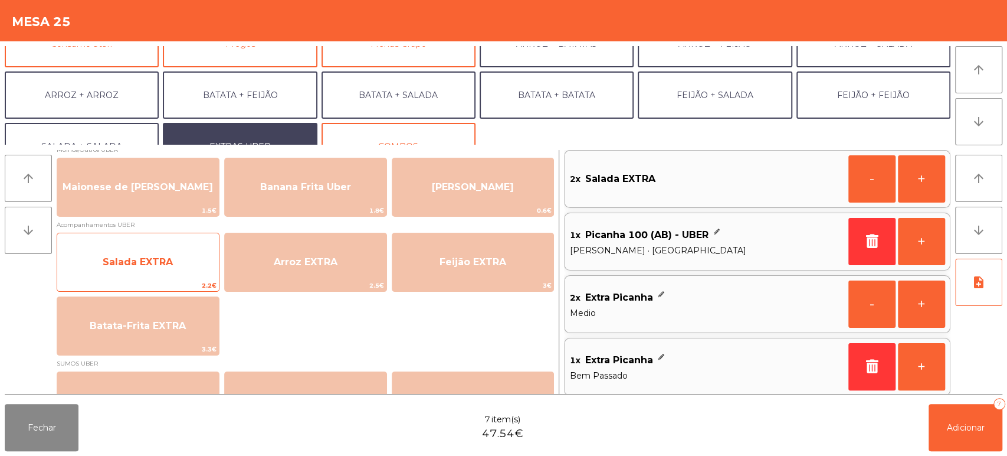
scroll to position [127, 0]
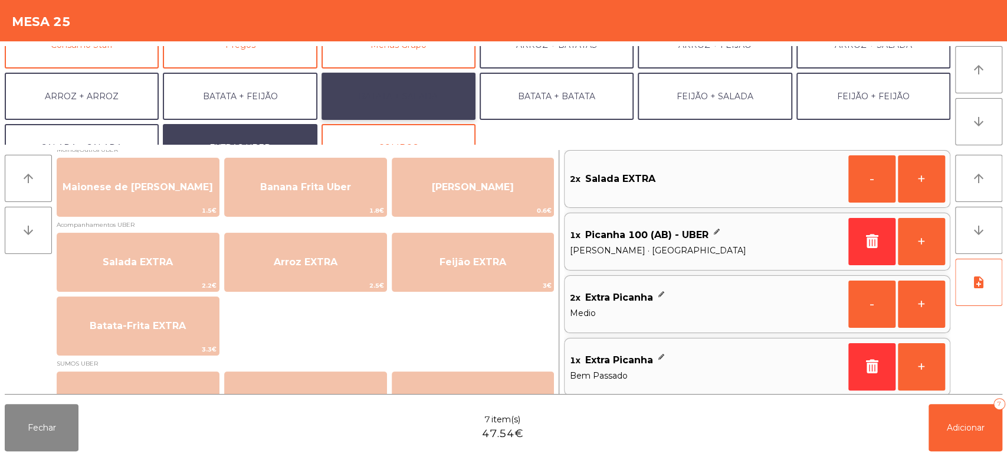
click at [430, 85] on button "BATATA + SALADA" at bounding box center [399, 96] width 154 height 47
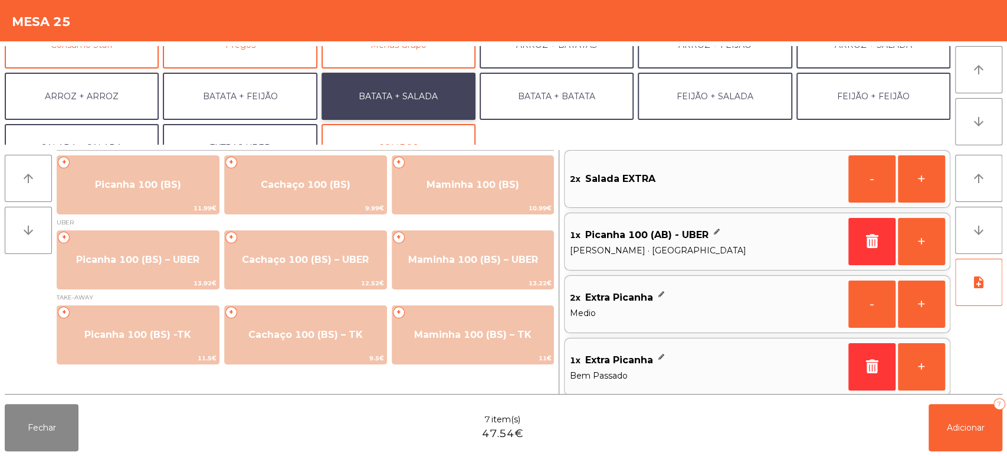
scroll to position [0, 0]
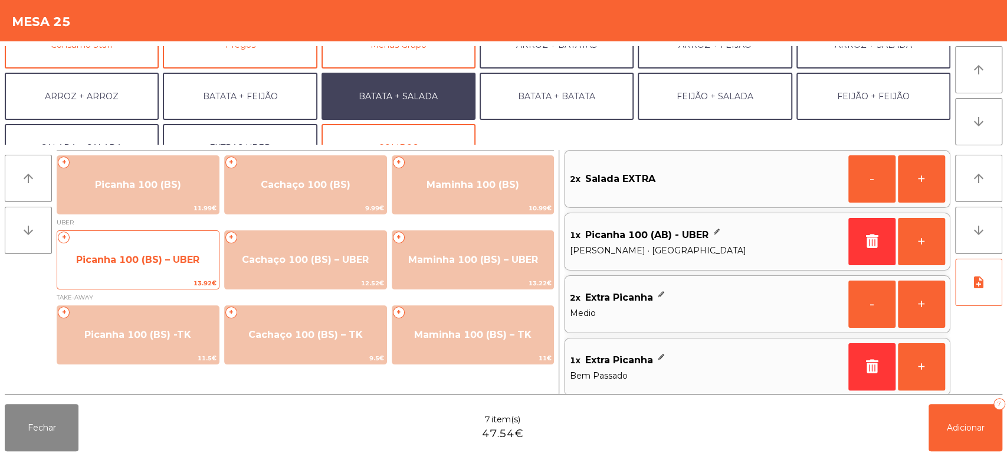
click at [151, 254] on span "Picanha 100 (BS) – UBER" at bounding box center [137, 259] width 123 height 11
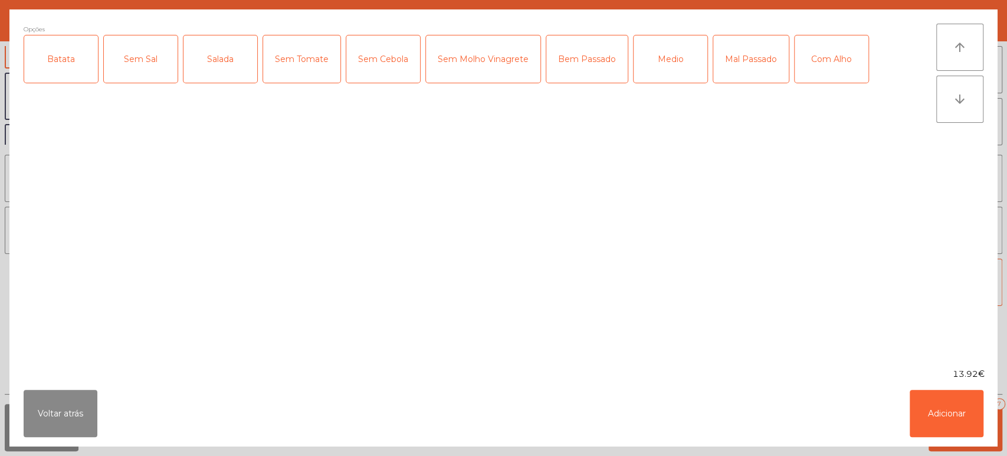
click at [82, 58] on div "Batata" at bounding box center [61, 58] width 74 height 47
click at [225, 52] on div "Salada" at bounding box center [221, 58] width 74 height 47
click at [746, 70] on div "Mal Passado" at bounding box center [752, 58] width 76 height 47
click at [752, 55] on div "Mal Passado" at bounding box center [752, 58] width 76 height 47
click at [587, 60] on div "Bem Passado" at bounding box center [587, 58] width 81 height 47
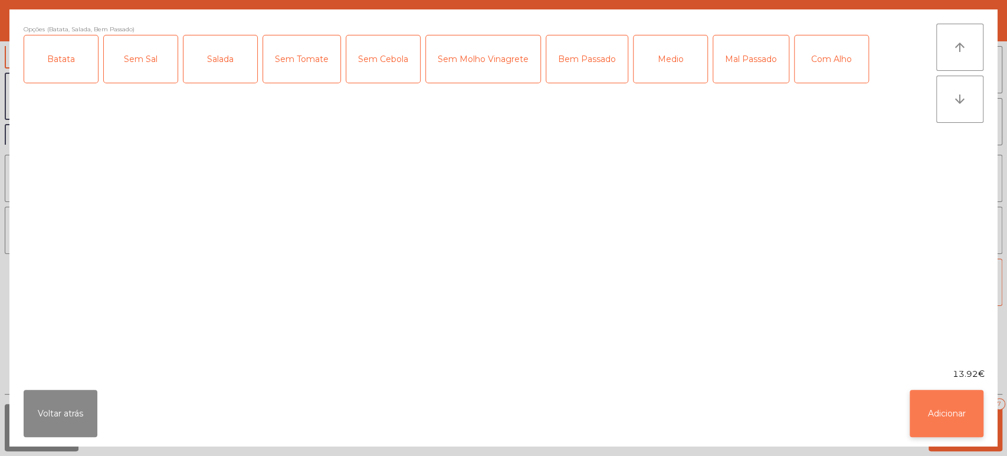
click at [967, 417] on button "Adicionar" at bounding box center [947, 413] width 74 height 47
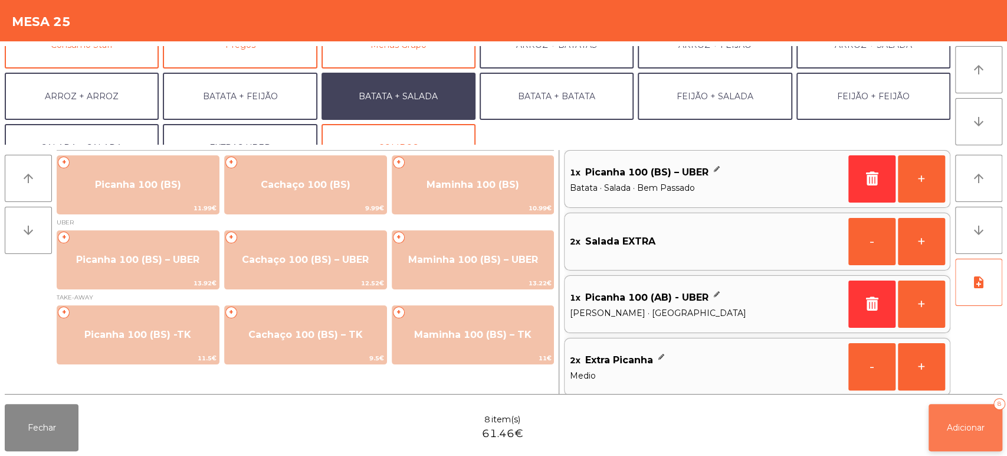
click at [970, 419] on button "Adicionar 8" at bounding box center [966, 427] width 74 height 47
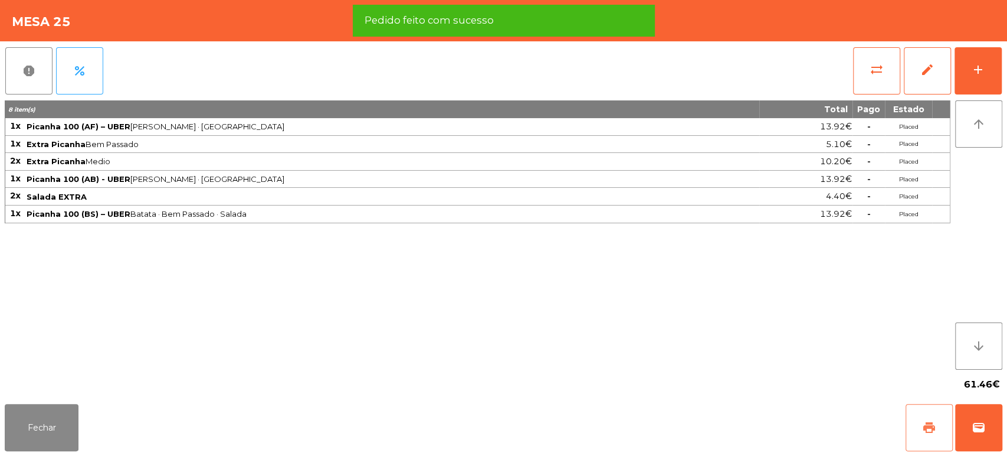
click at [925, 427] on span "print" at bounding box center [930, 427] width 14 height 14
click at [979, 414] on button "wallet" at bounding box center [979, 427] width 47 height 47
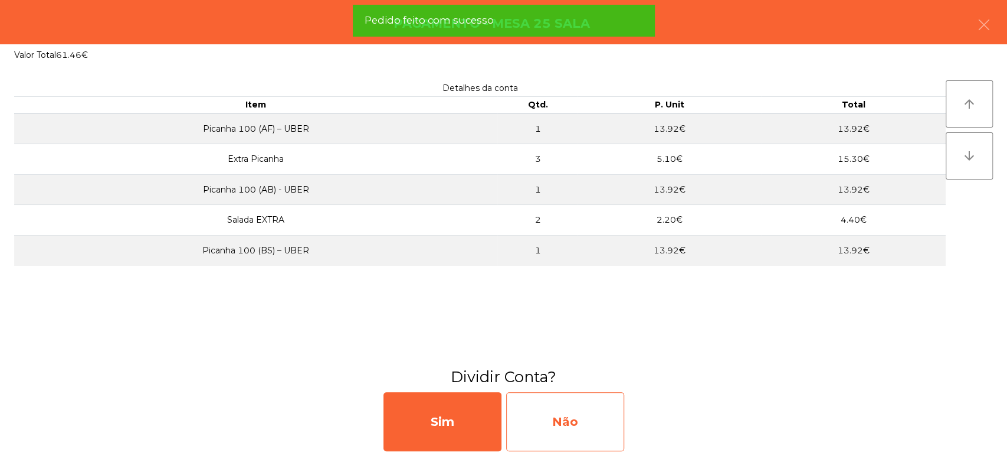
click at [568, 427] on div "Não" at bounding box center [565, 421] width 118 height 59
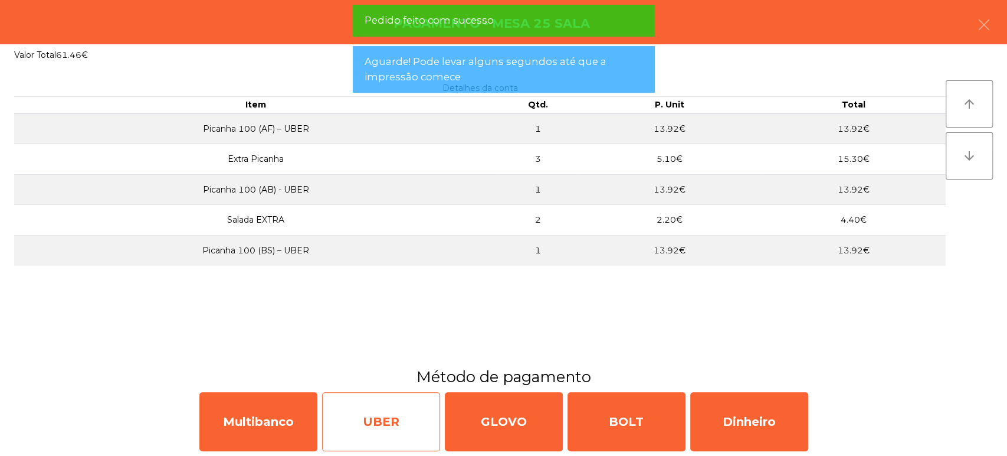
click at [387, 416] on div "UBER" at bounding box center [381, 421] width 118 height 59
select select "**"
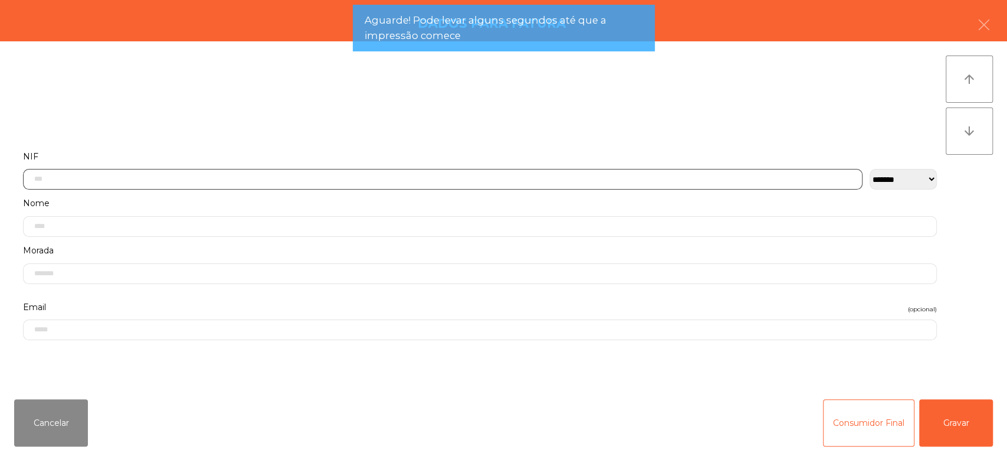
click at [539, 178] on input "text" at bounding box center [443, 179] width 840 height 21
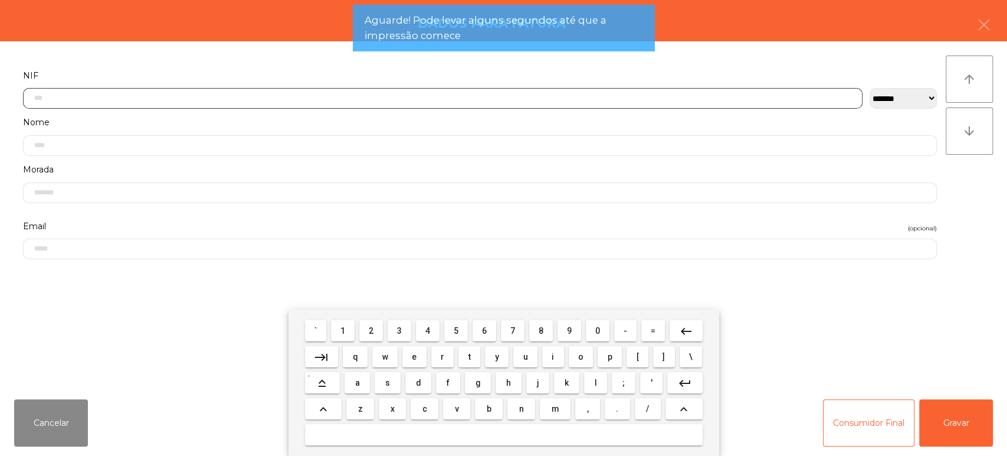
scroll to position [92, 0]
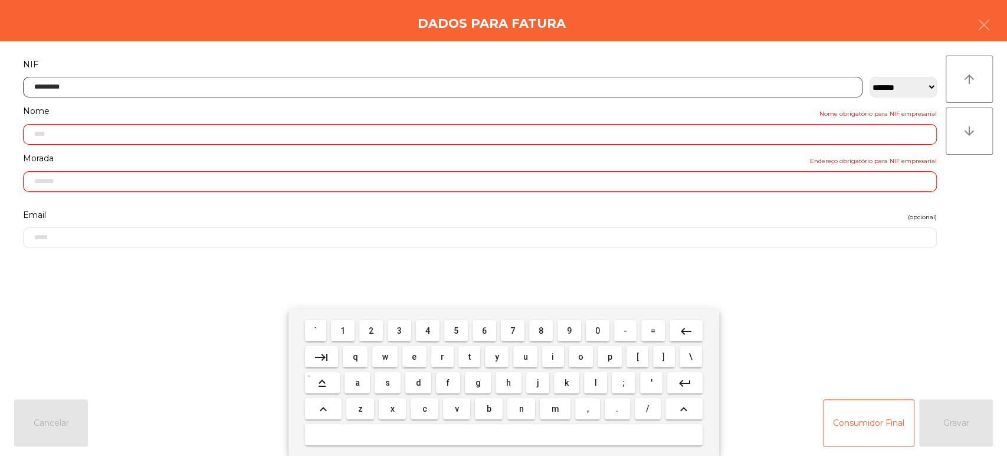
type input "*********"
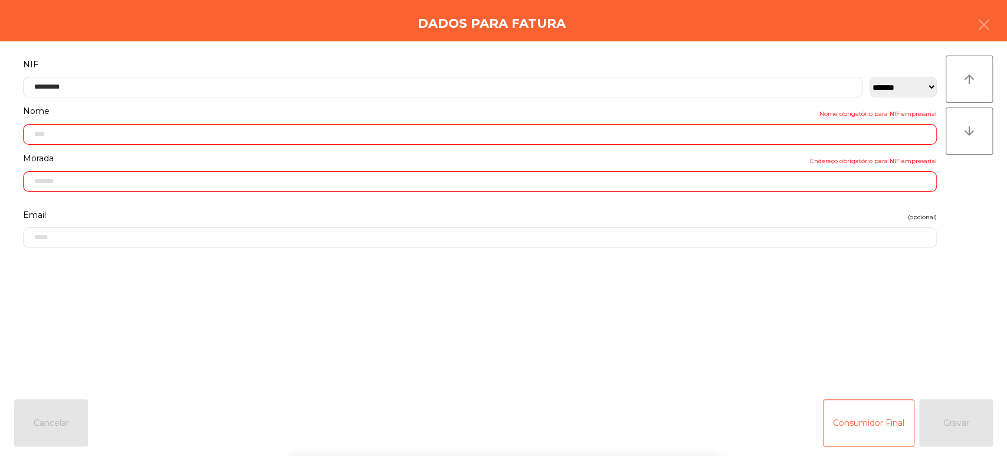
click at [948, 420] on div "` 1 2 3 4 5 6 7 8 9 0 - = keyboard_backspace keyboard_tab q w e r t y u i o p […" at bounding box center [503, 382] width 1007 height 146
type input "**********"
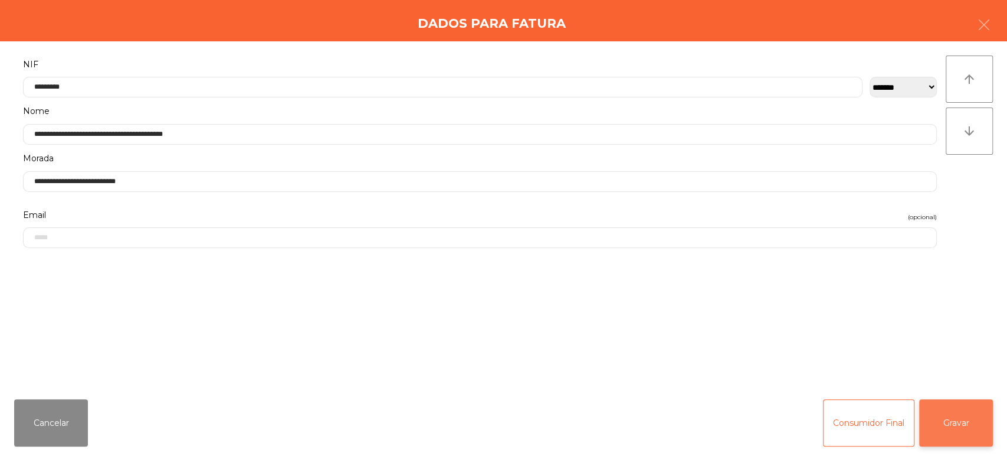
click at [947, 426] on button "Gravar" at bounding box center [957, 422] width 74 height 47
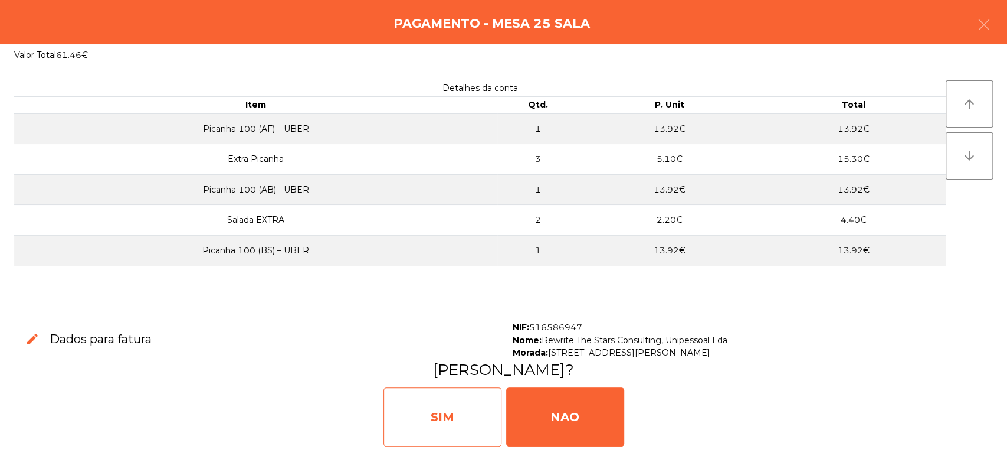
click at [457, 420] on div "SIM" at bounding box center [443, 416] width 118 height 59
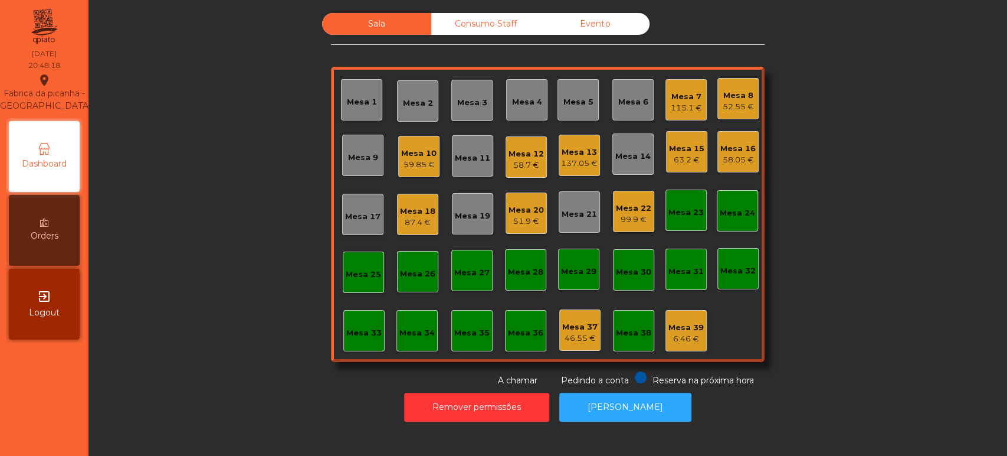
click at [687, 322] on div "Mesa 39" at bounding box center [686, 328] width 35 height 12
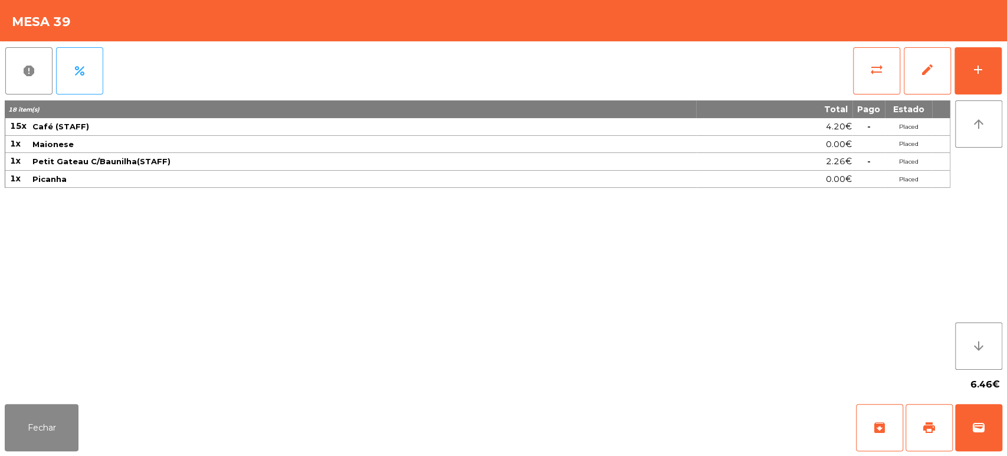
click at [1006, 80] on div "report percent sync_alt edit add 18 item(s) Total Pago Estado 15x Café (STAFF) …" at bounding box center [503, 220] width 1007 height 358
click at [968, 86] on button "add" at bounding box center [978, 70] width 47 height 47
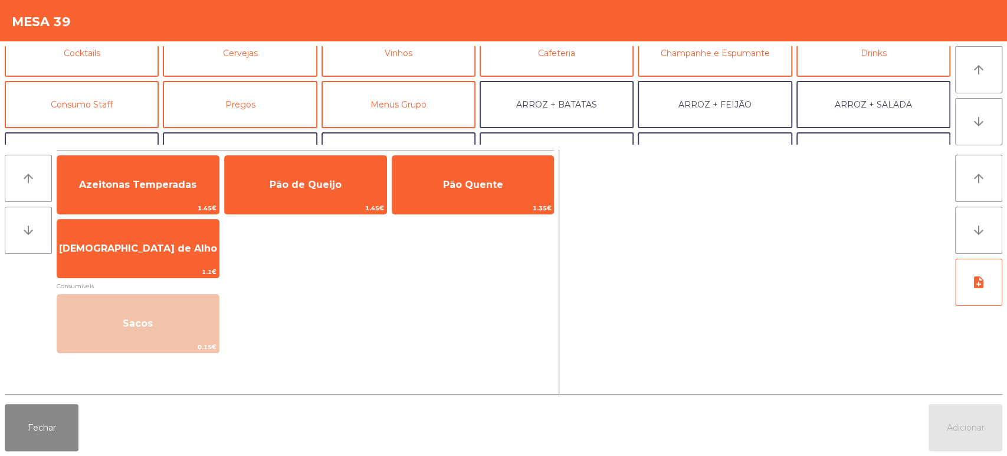
scroll to position [0, 0]
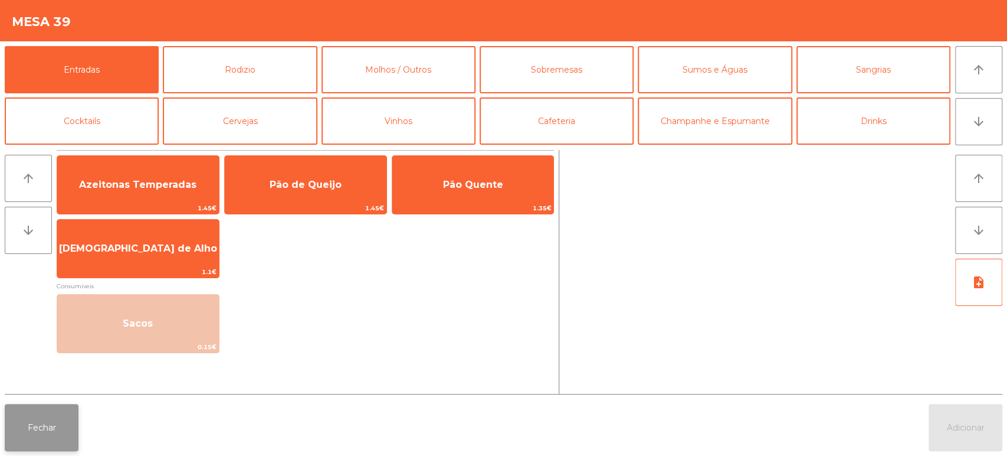
click at [35, 438] on button "Fechar" at bounding box center [42, 427] width 74 height 47
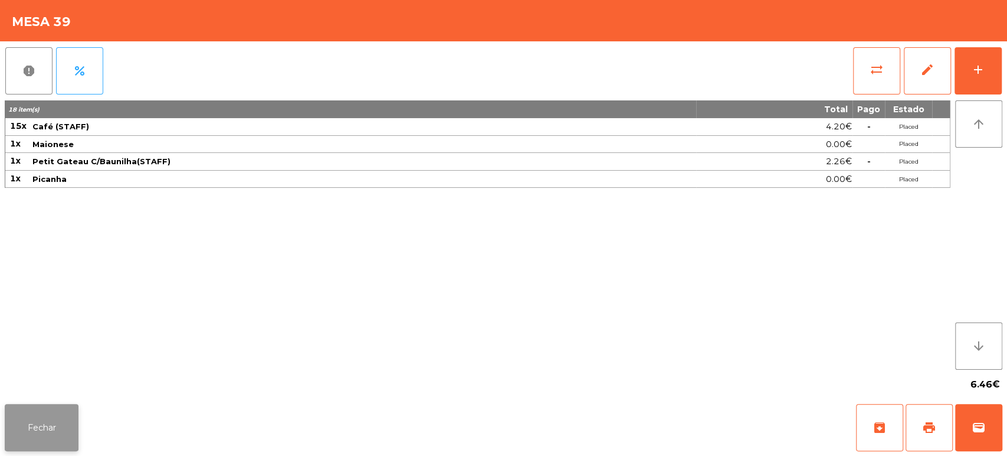
click at [47, 421] on button "Fechar" at bounding box center [42, 427] width 74 height 47
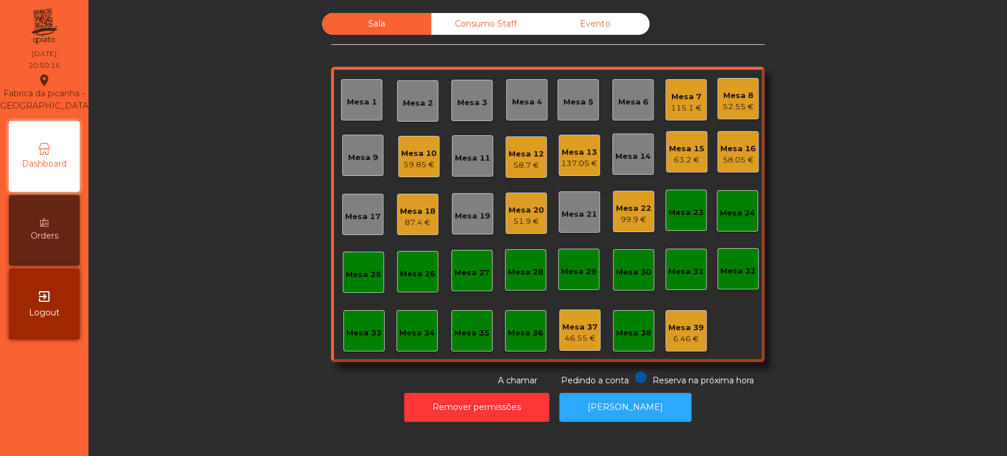
click at [479, 22] on div "Consumo Staff" at bounding box center [485, 24] width 109 height 22
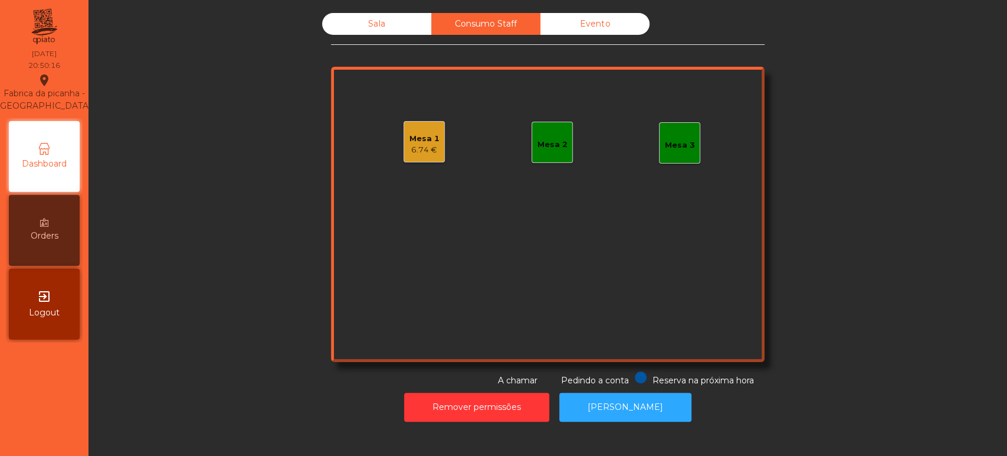
click at [601, 22] on div "Evento" at bounding box center [595, 24] width 109 height 22
click at [408, 33] on div "Sala" at bounding box center [376, 24] width 109 height 22
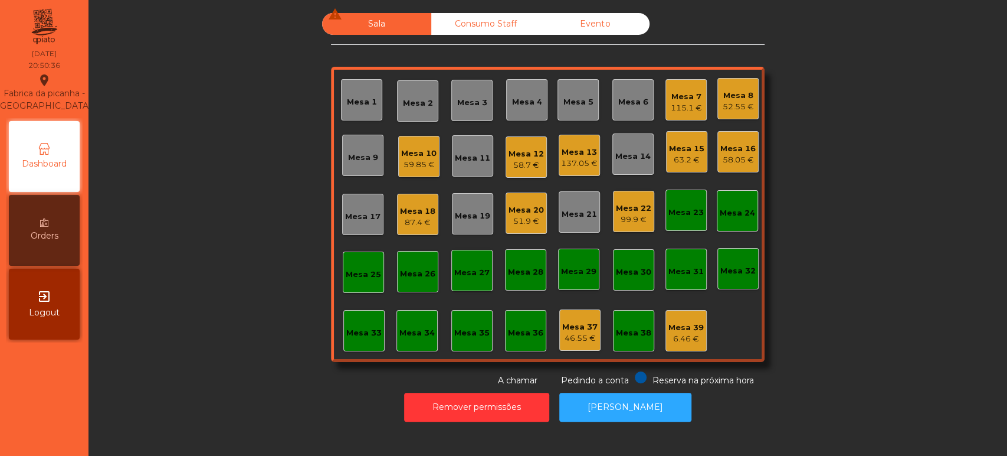
click at [682, 131] on div "Mesa 15 63.2 €" at bounding box center [686, 151] width 41 height 41
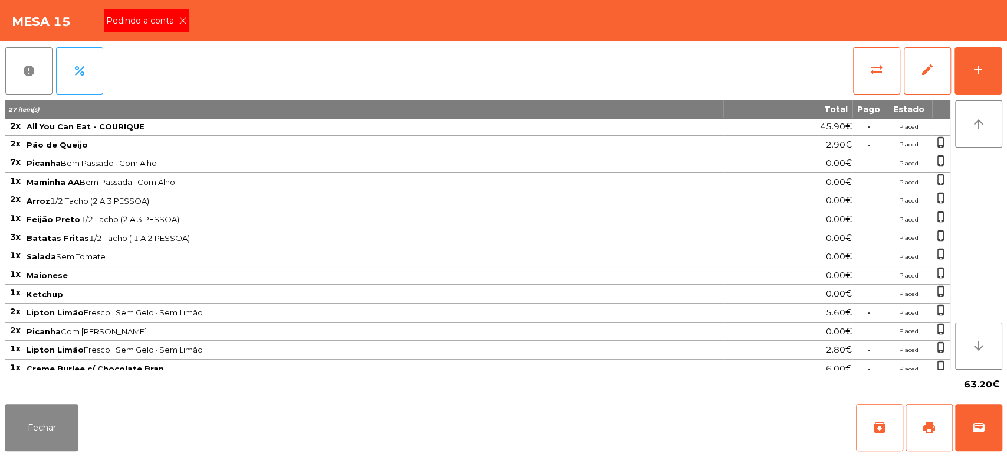
click at [182, 20] on icon at bounding box center [183, 21] width 8 height 8
click at [923, 426] on span "print" at bounding box center [930, 427] width 14 height 14
click at [61, 404] on button "Fechar" at bounding box center [42, 427] width 74 height 47
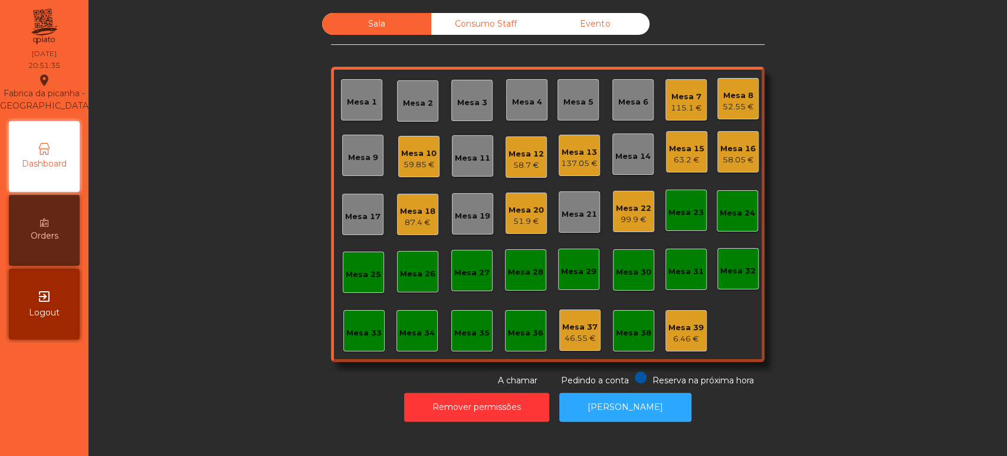
click at [404, 172] on div "Mesa 10 59.85 €" at bounding box center [418, 156] width 41 height 41
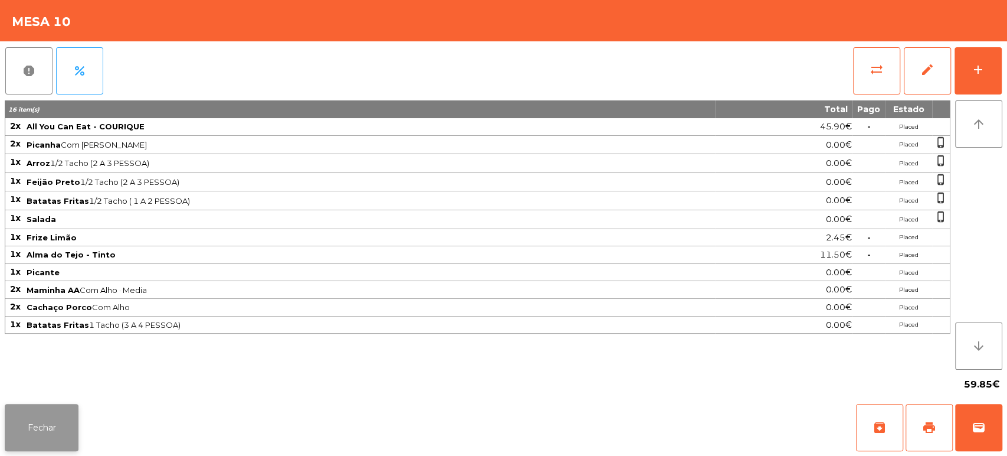
click at [36, 413] on button "Fechar" at bounding box center [42, 427] width 74 height 47
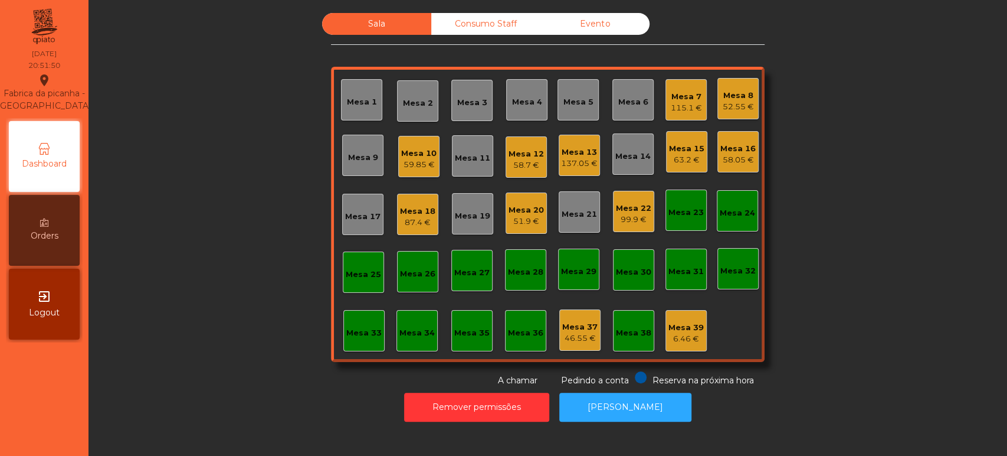
click at [416, 212] on div "Mesa 18" at bounding box center [417, 211] width 35 height 12
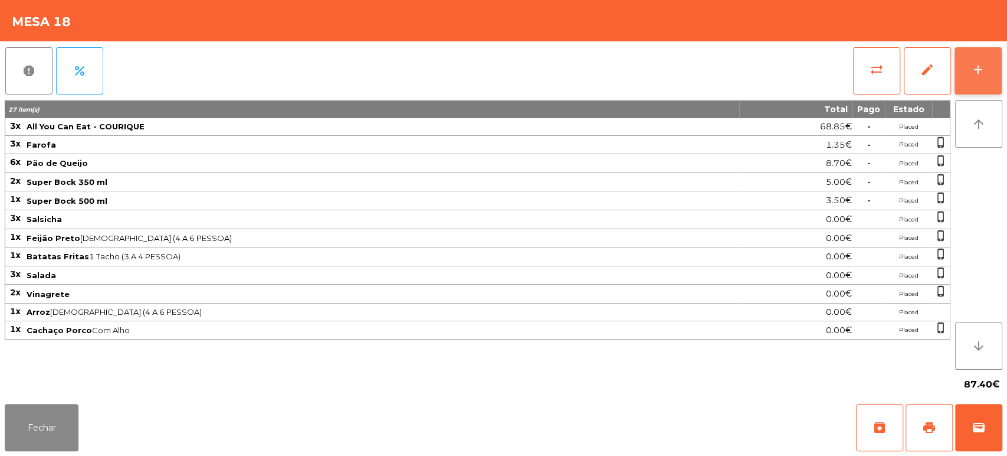
click at [981, 77] on button "add" at bounding box center [978, 70] width 47 height 47
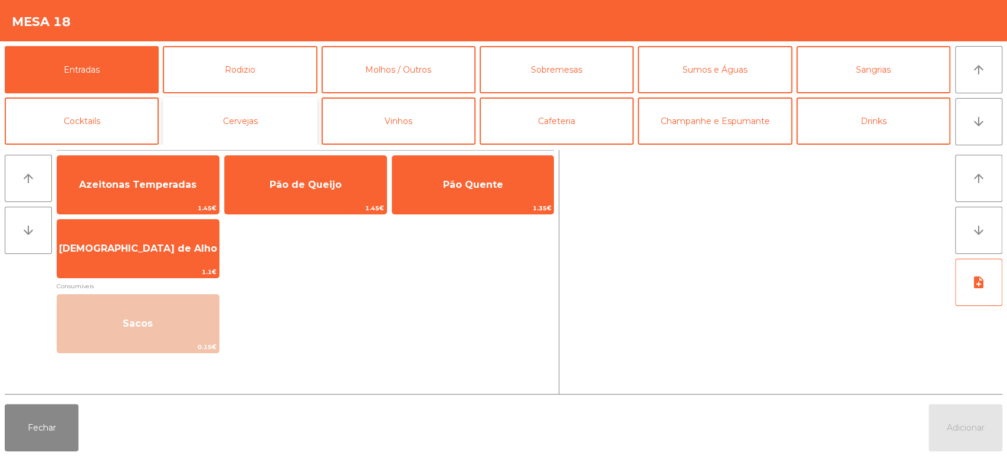
click at [260, 119] on button "Cervejas" at bounding box center [240, 120] width 154 height 47
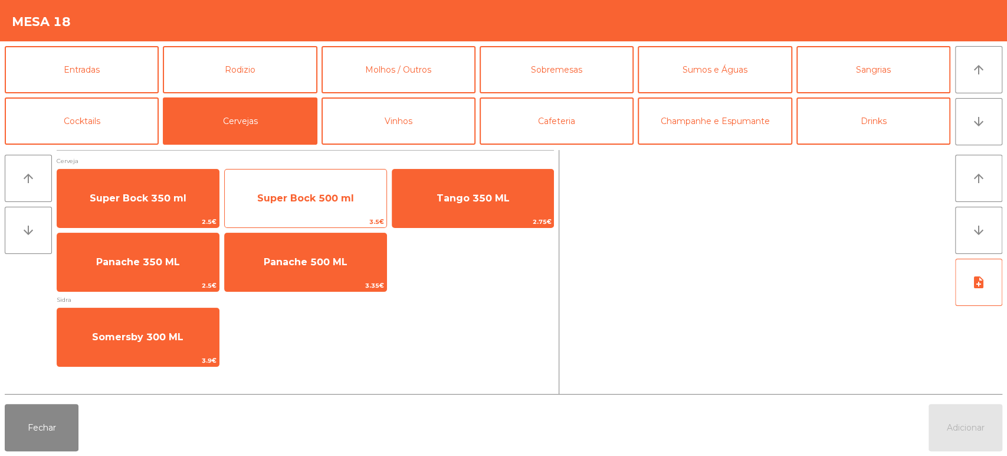
click at [338, 194] on span "Super Bock 500 ml" at bounding box center [305, 197] width 97 height 11
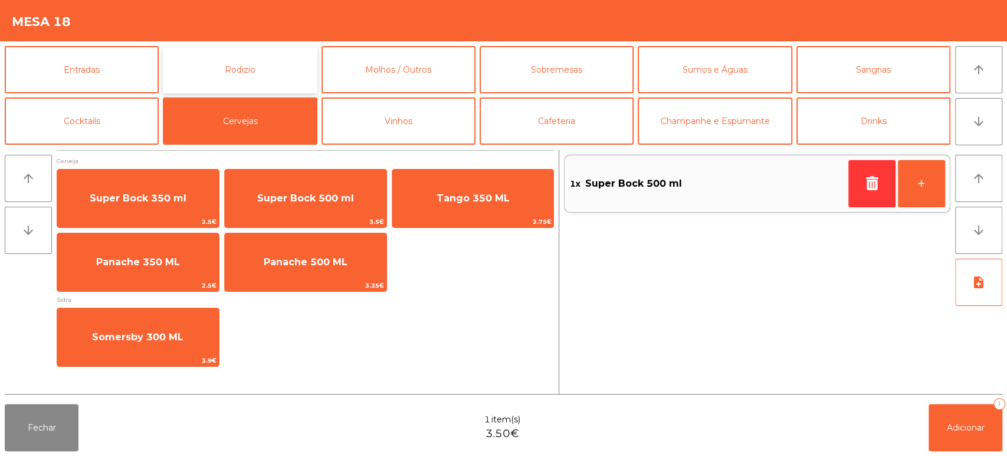
click at [259, 68] on button "Rodizio" at bounding box center [240, 69] width 154 height 47
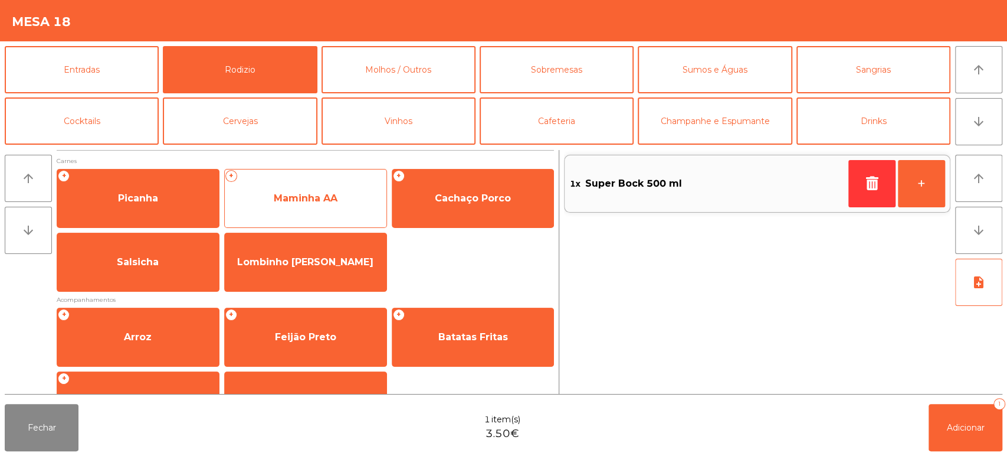
click at [310, 200] on span "Maminha AA" at bounding box center [306, 197] width 64 height 11
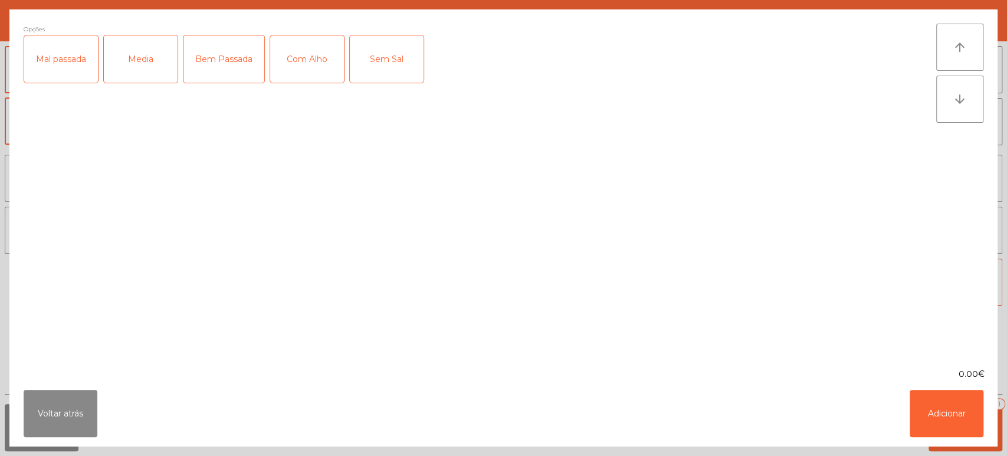
click at [149, 71] on div "Media" at bounding box center [141, 58] width 74 height 47
click at [67, 73] on div "Mal passada" at bounding box center [61, 58] width 74 height 47
click at [300, 70] on div "Com Alho" at bounding box center [307, 58] width 74 height 47
click at [930, 409] on button "Adicionar" at bounding box center [947, 413] width 74 height 47
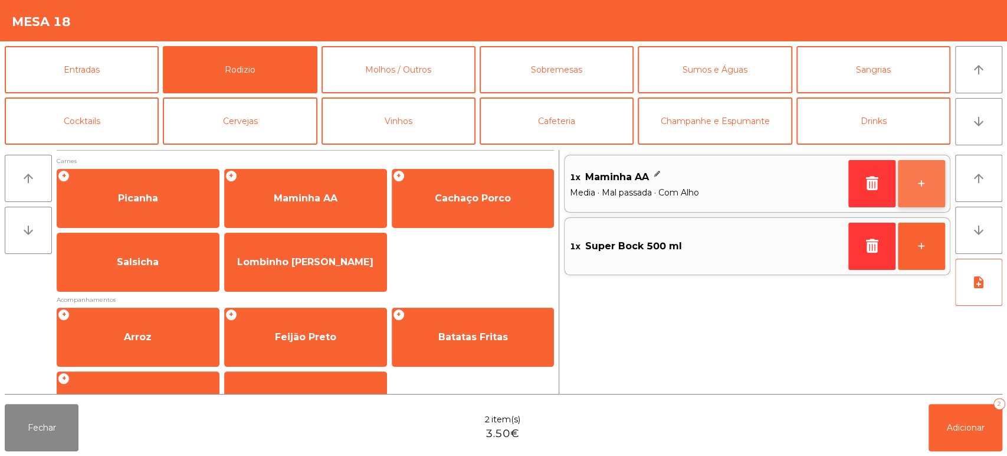
click at [917, 172] on button "+" at bounding box center [921, 183] width 47 height 47
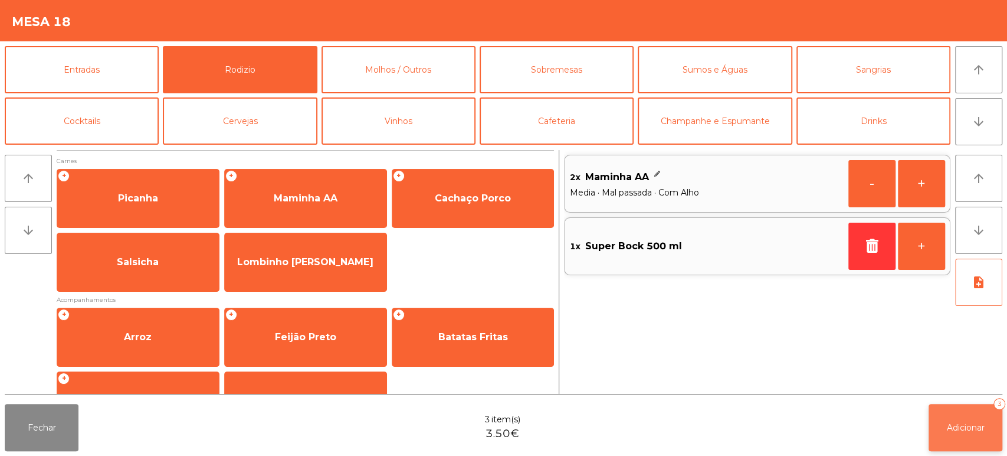
click at [976, 428] on span "Adicionar" at bounding box center [966, 427] width 38 height 11
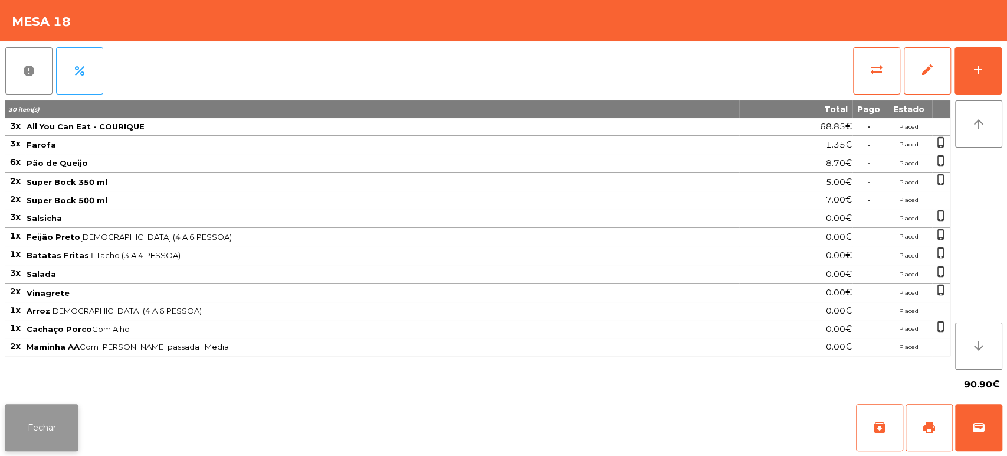
click at [33, 425] on button "Fechar" at bounding box center [42, 427] width 74 height 47
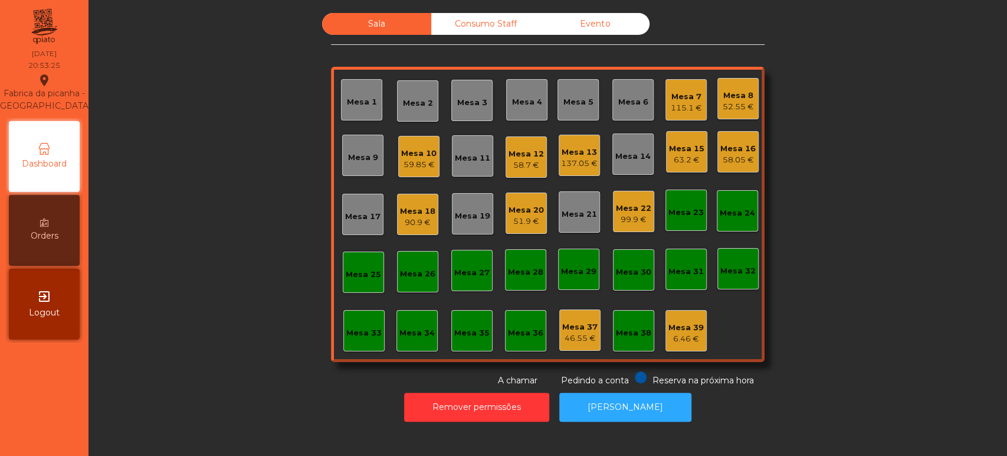
click at [423, 156] on div "Mesa 10" at bounding box center [418, 154] width 35 height 12
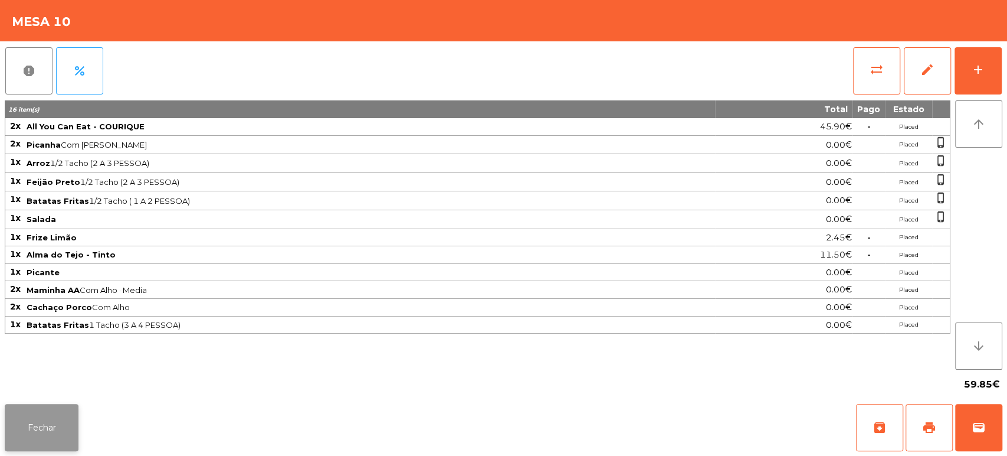
click at [44, 430] on button "Fechar" at bounding box center [42, 427] width 74 height 47
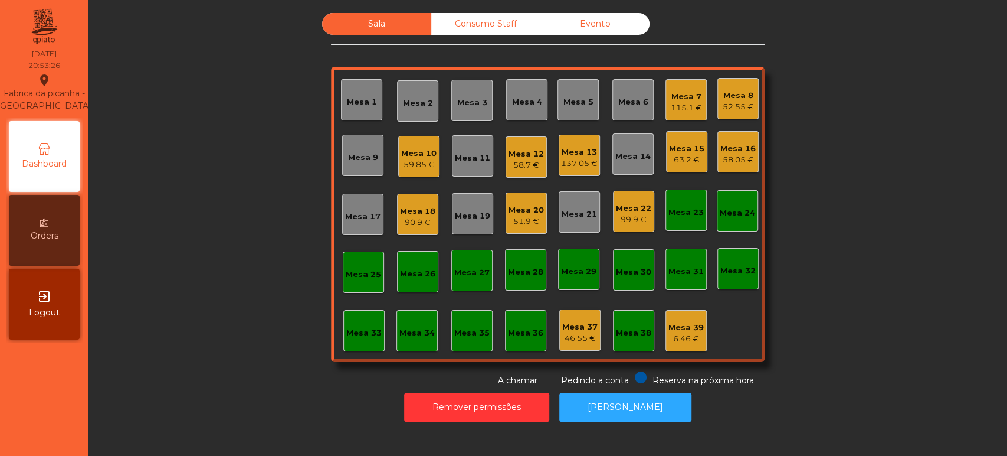
click at [680, 161] on div "63.2 €" at bounding box center [686, 160] width 35 height 12
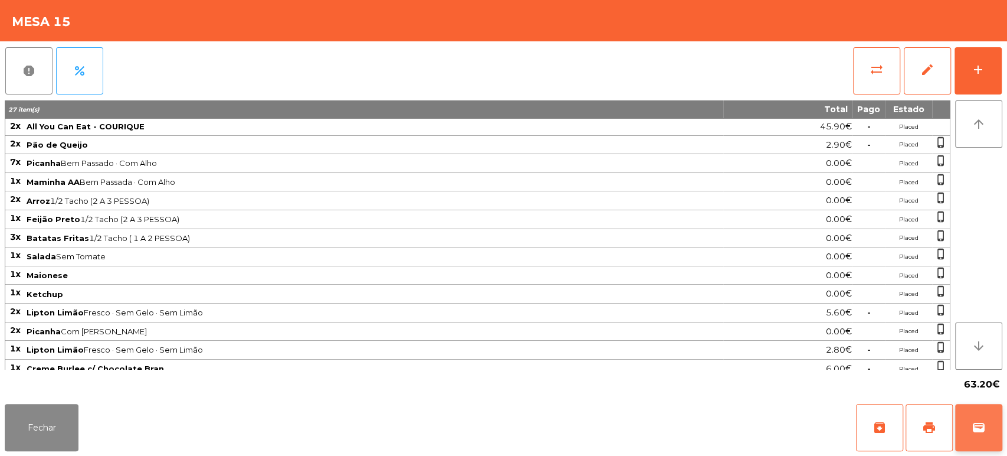
click at [973, 427] on span "wallet" at bounding box center [979, 427] width 14 height 14
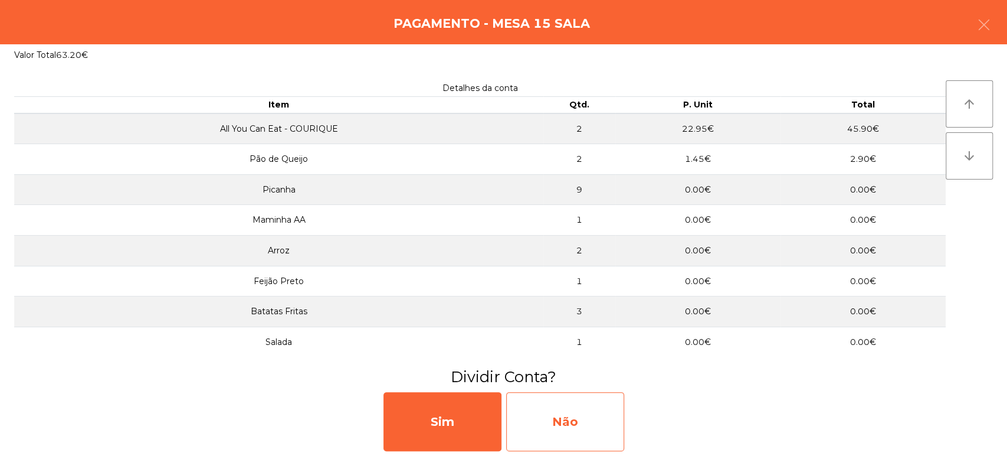
click at [534, 416] on div "Não" at bounding box center [565, 421] width 118 height 59
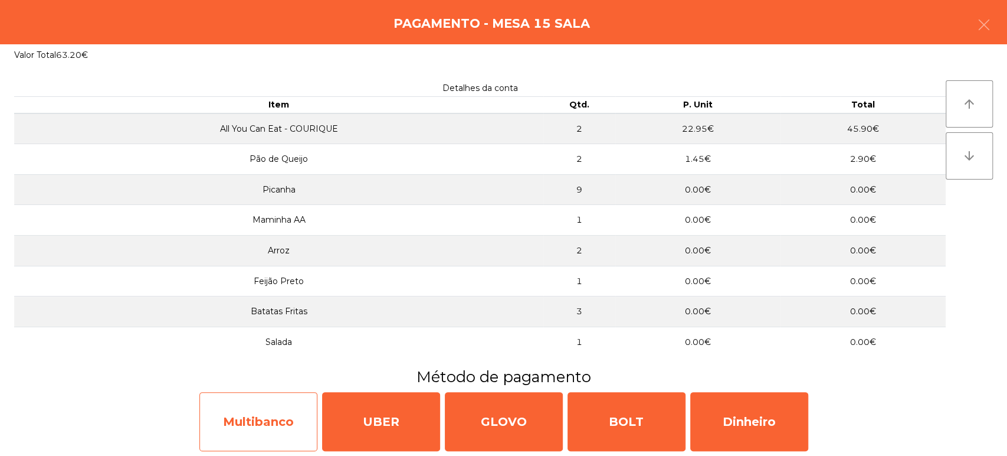
click at [279, 401] on div "Multibanco" at bounding box center [258, 421] width 118 height 59
select select "**"
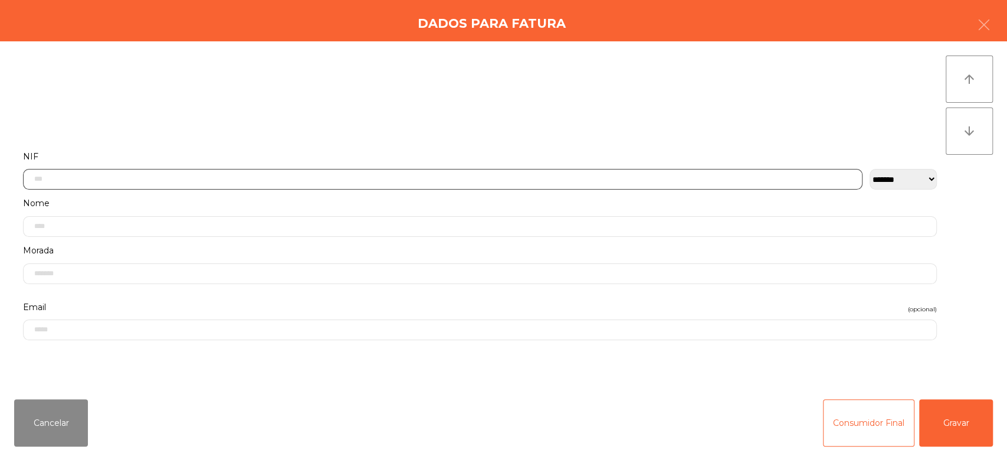
click at [539, 178] on input "text" at bounding box center [443, 179] width 840 height 21
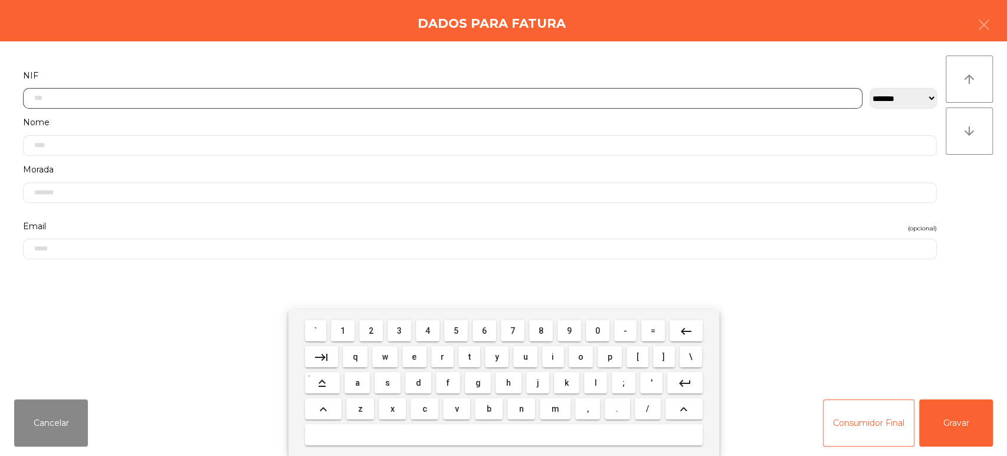
scroll to position [92, 0]
type input "*********"
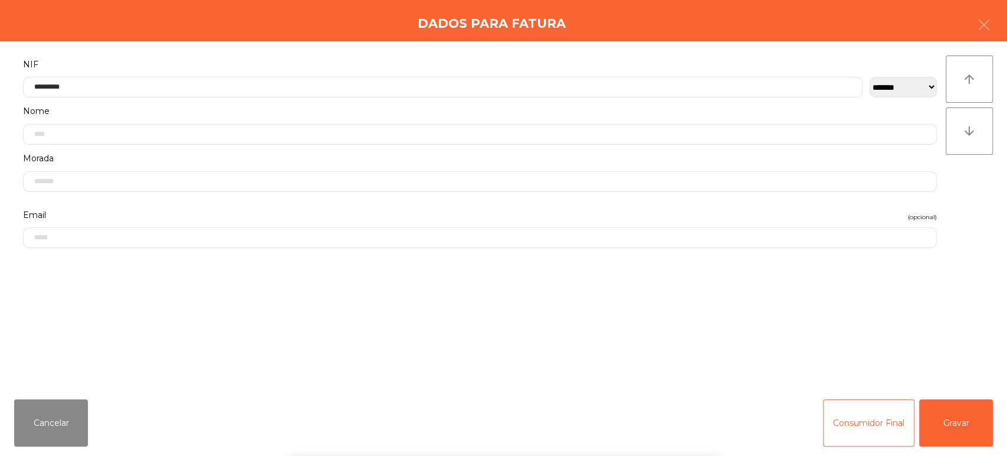
click at [960, 429] on div "` 1 2 3 4 5 6 7 8 9 0 - = keyboard_backspace keyboard_tab q w e r t y u i o p […" at bounding box center [503, 382] width 1007 height 146
click at [950, 433] on button "Gravar" at bounding box center [957, 422] width 74 height 47
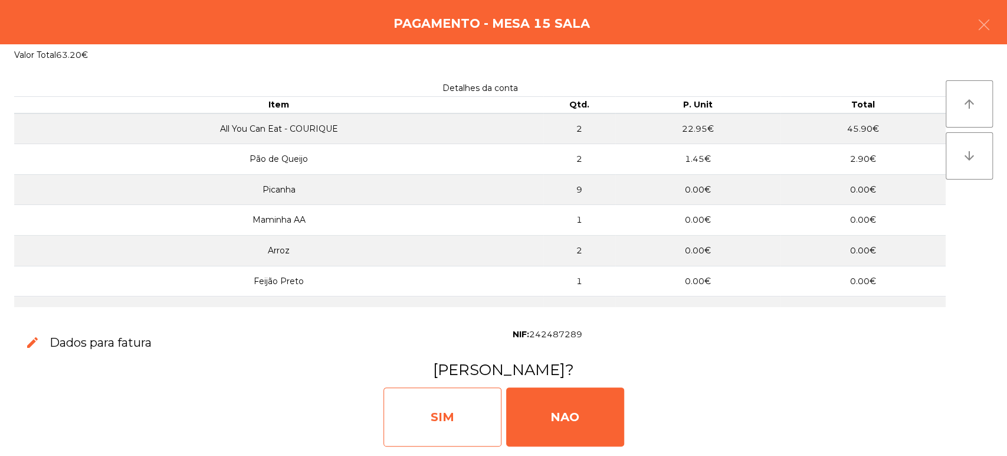
click at [472, 387] on div "SIM" at bounding box center [443, 416] width 118 height 59
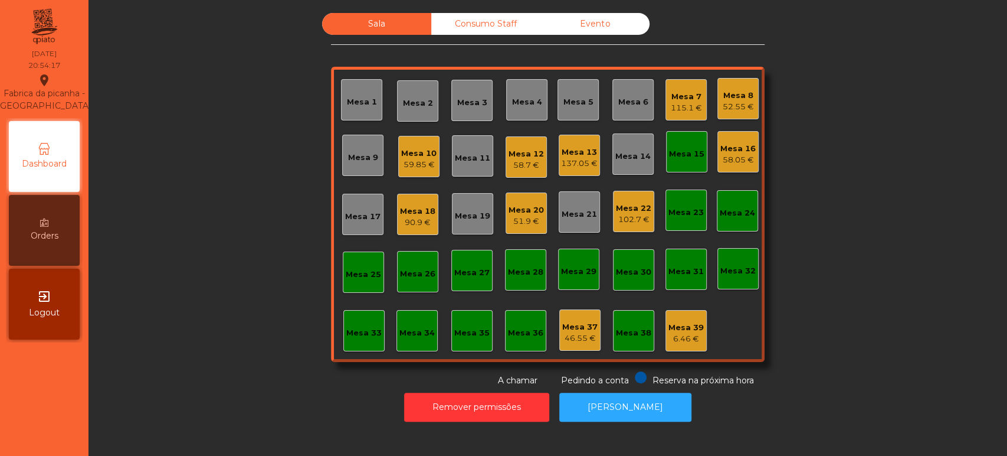
click at [427, 153] on div "Mesa 10" at bounding box center [418, 154] width 35 height 12
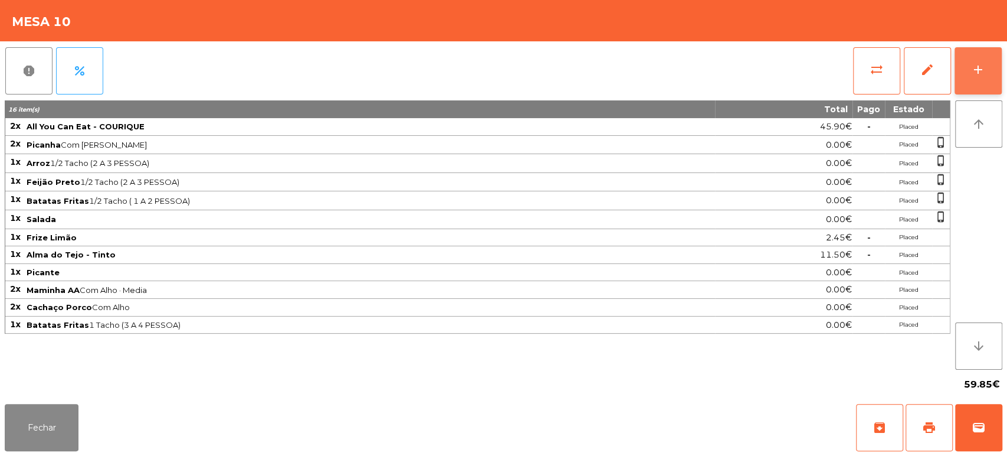
click at [980, 81] on button "add" at bounding box center [978, 70] width 47 height 47
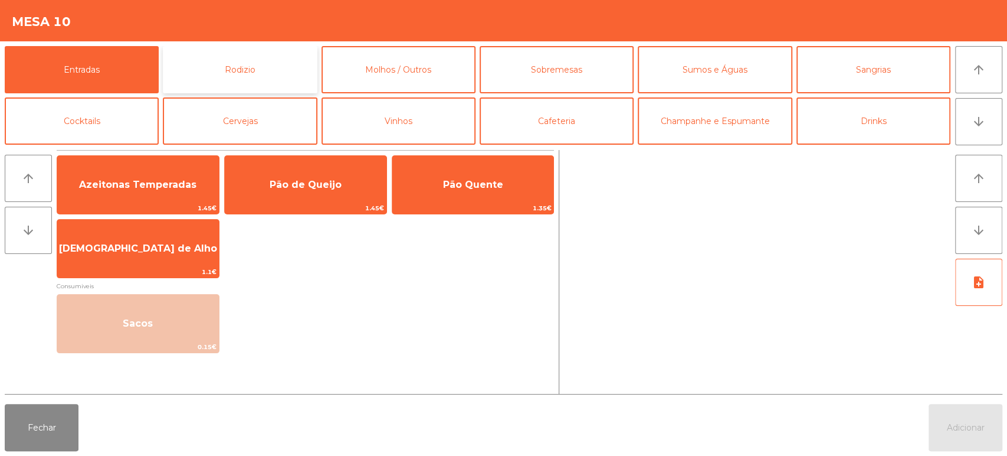
click at [292, 67] on button "Rodizio" at bounding box center [240, 69] width 154 height 47
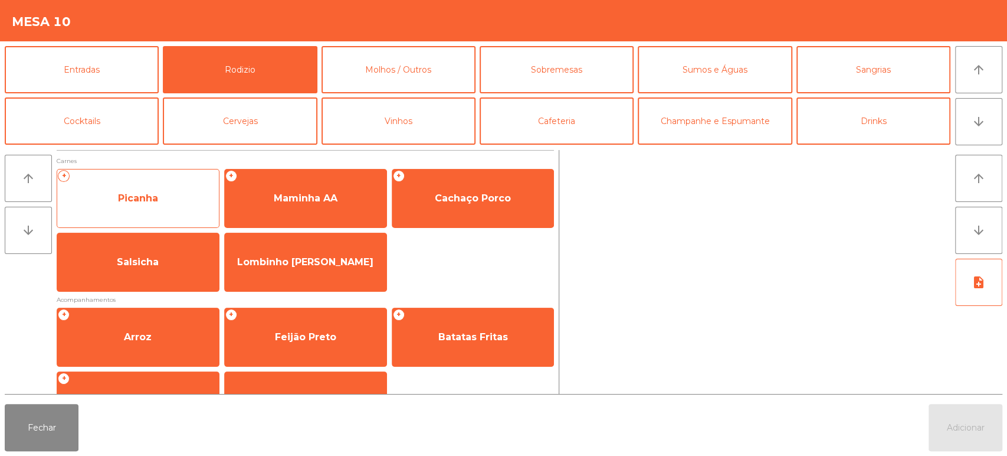
click at [165, 194] on span "Picanha" at bounding box center [138, 198] width 162 height 32
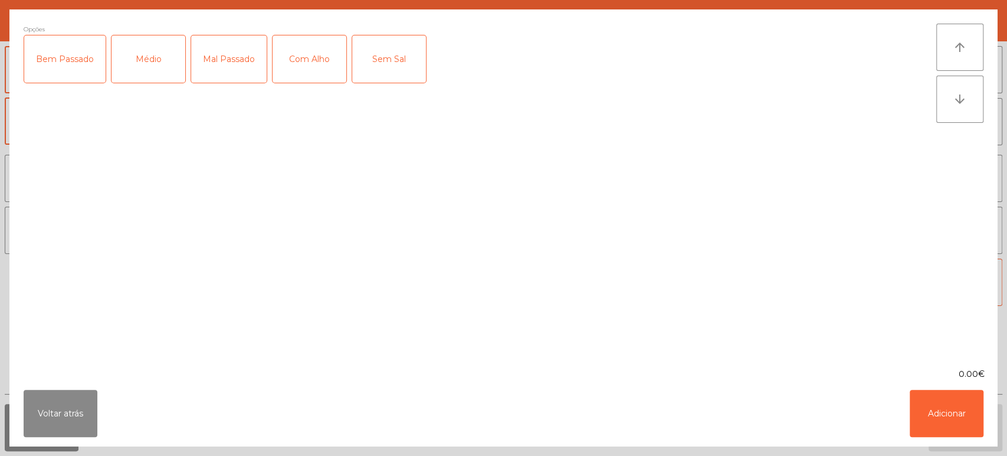
click at [147, 58] on div "Médio" at bounding box center [149, 58] width 74 height 47
click at [322, 57] on div "Com Alho" at bounding box center [310, 58] width 74 height 47
click at [947, 413] on button "Adicionar" at bounding box center [947, 413] width 74 height 47
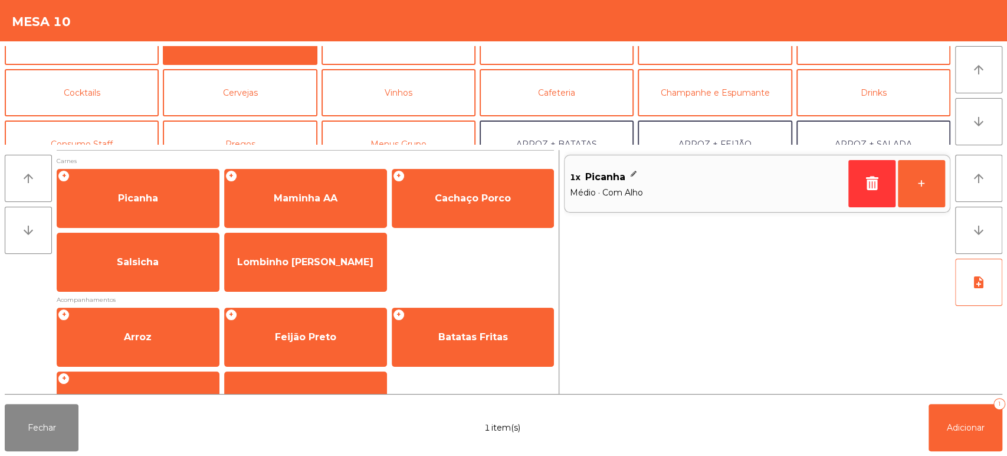
scroll to position [0, 0]
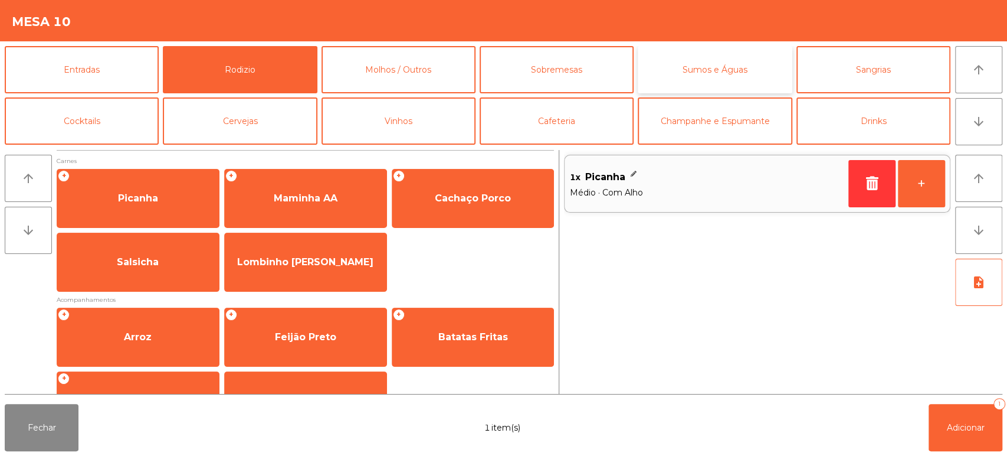
click at [717, 90] on button "Sumos e Águas" at bounding box center [715, 69] width 154 height 47
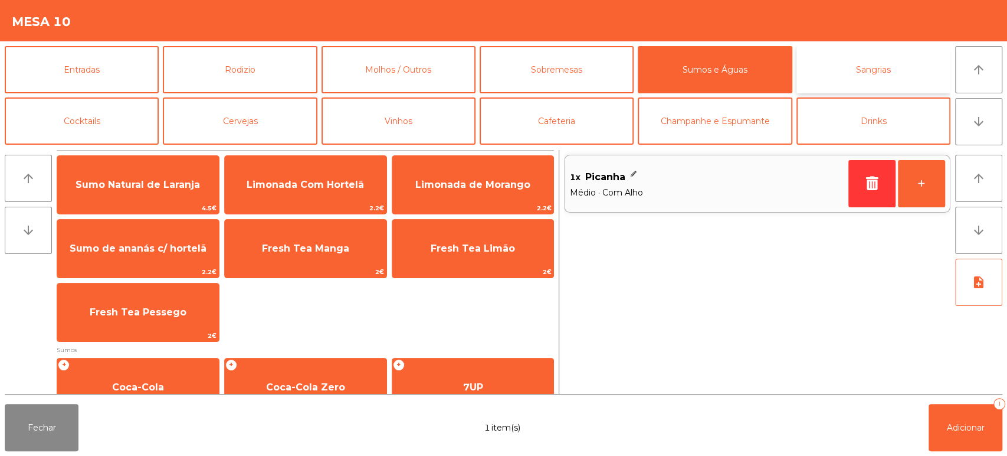
click at [810, 67] on button "Sangrias" at bounding box center [874, 69] width 154 height 47
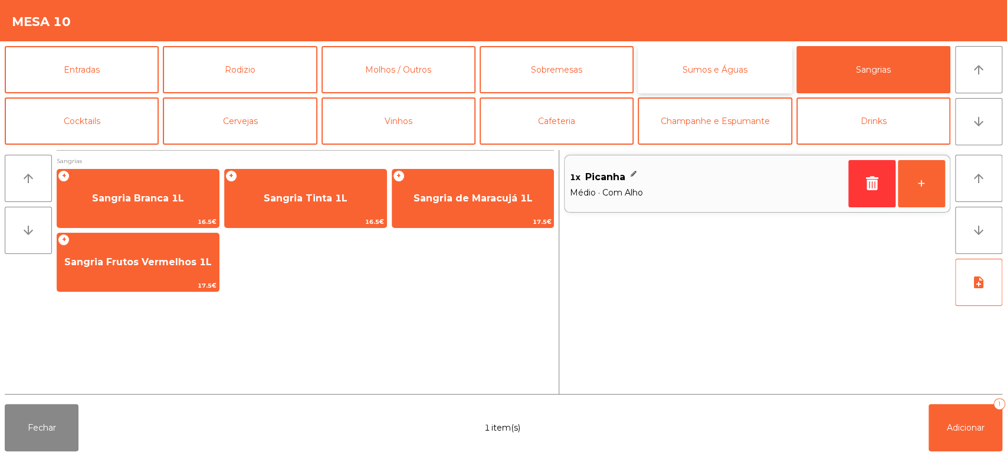
click at [727, 74] on button "Sumos e Águas" at bounding box center [715, 69] width 154 height 47
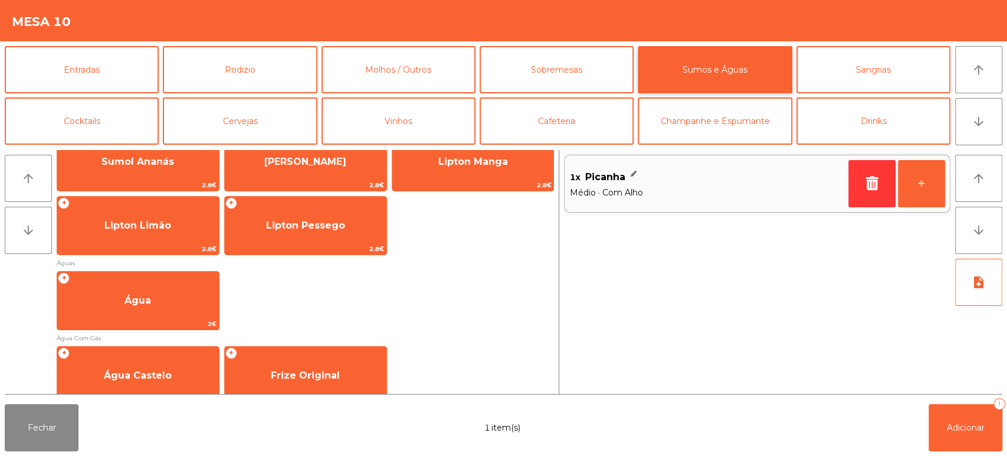
scroll to position [380, 0]
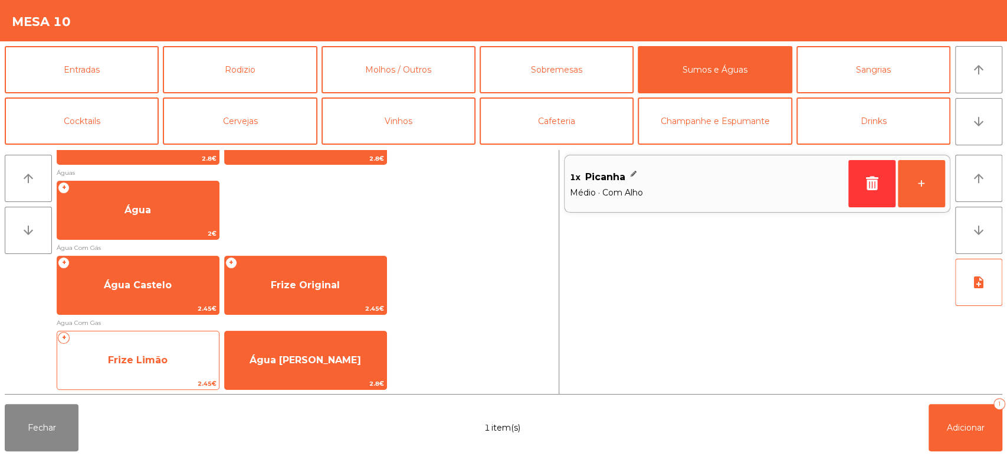
click at [177, 348] on span "Frize Limão" at bounding box center [138, 360] width 162 height 32
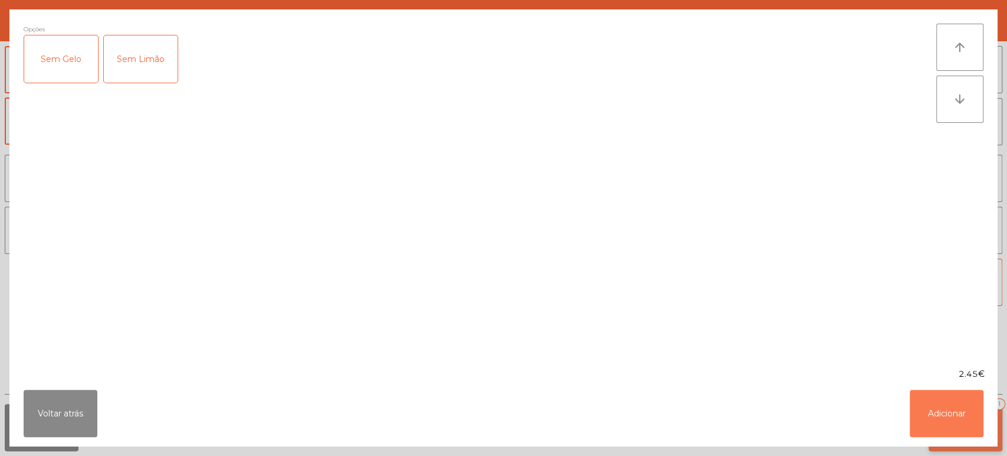
click at [980, 425] on button "Adicionar" at bounding box center [947, 413] width 74 height 47
click at [976, 424] on span "Adicionar" at bounding box center [966, 427] width 38 height 11
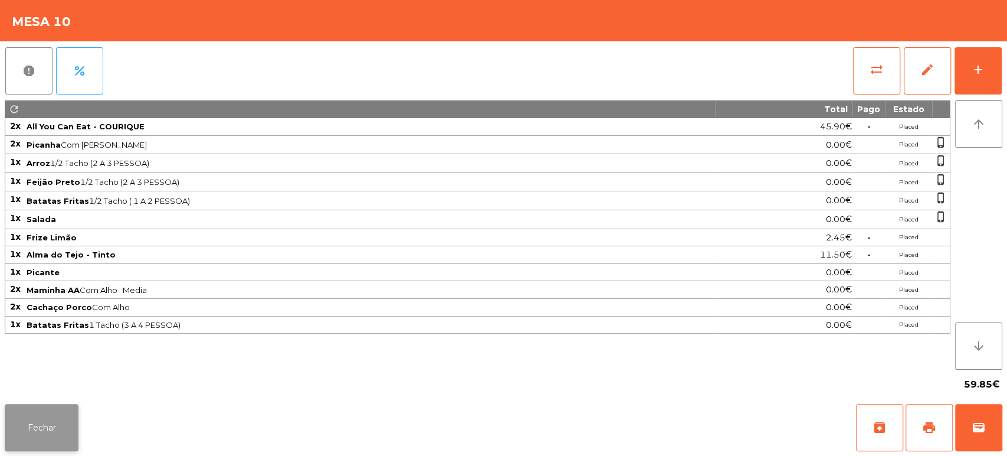
click at [75, 427] on button "Fechar" at bounding box center [42, 427] width 74 height 47
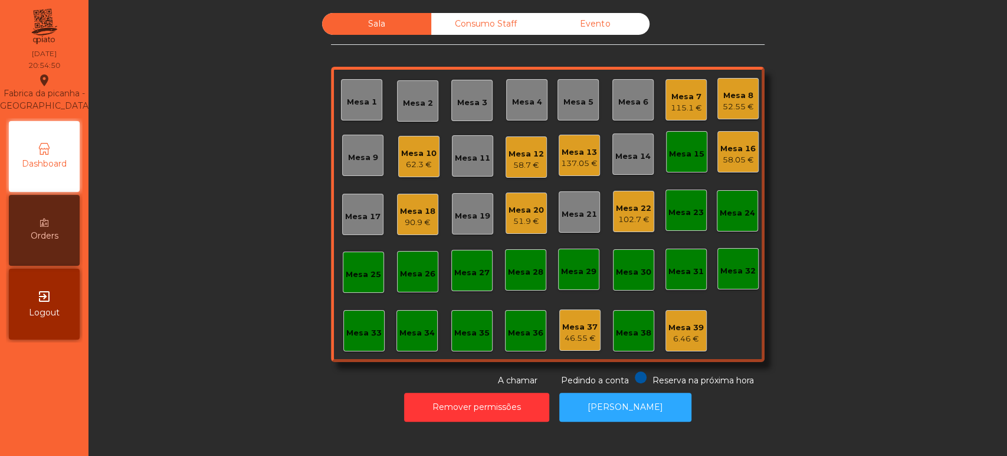
click at [696, 165] on div "Mesa 15" at bounding box center [686, 151] width 41 height 41
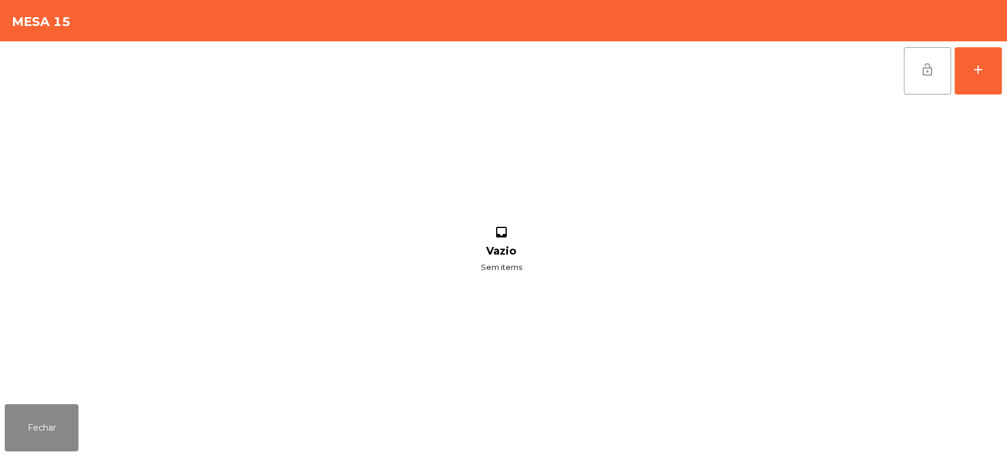
click at [921, 66] on span "lock_open" at bounding box center [928, 70] width 14 height 14
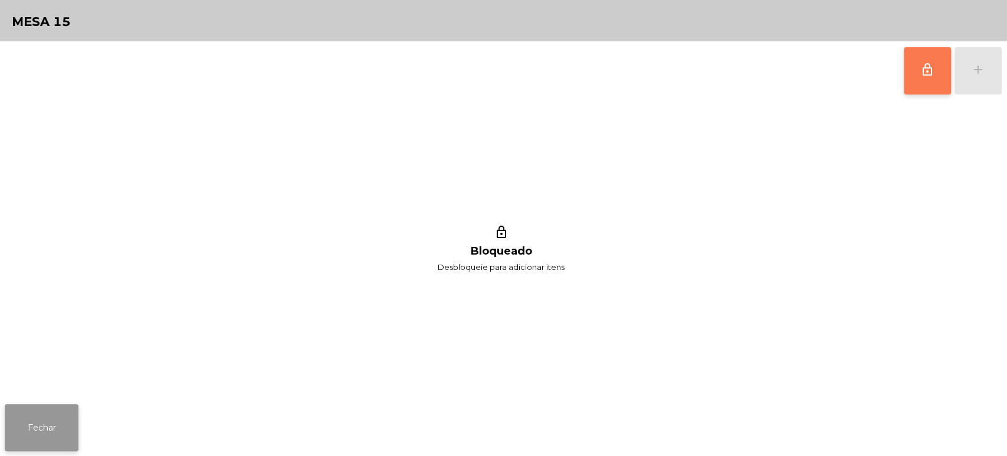
click at [47, 417] on button "Fechar" at bounding box center [42, 427] width 74 height 47
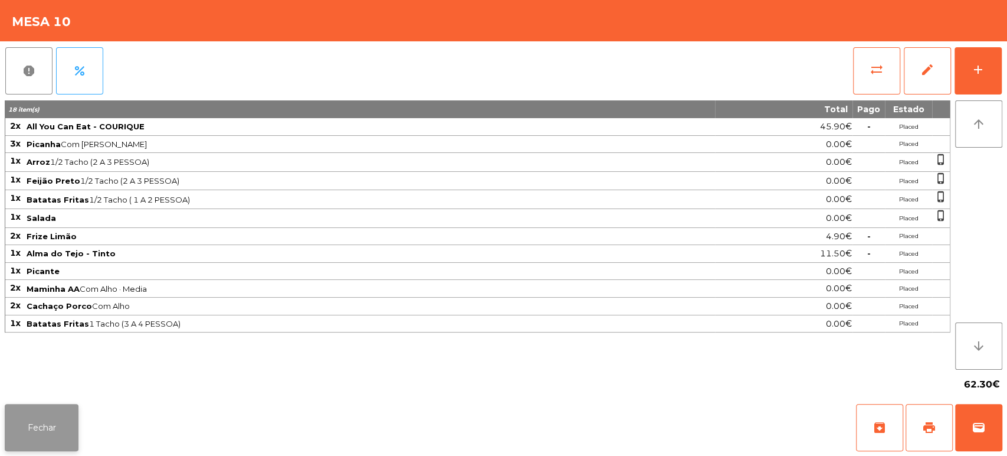
click at [53, 413] on button "Fechar" at bounding box center [42, 427] width 74 height 47
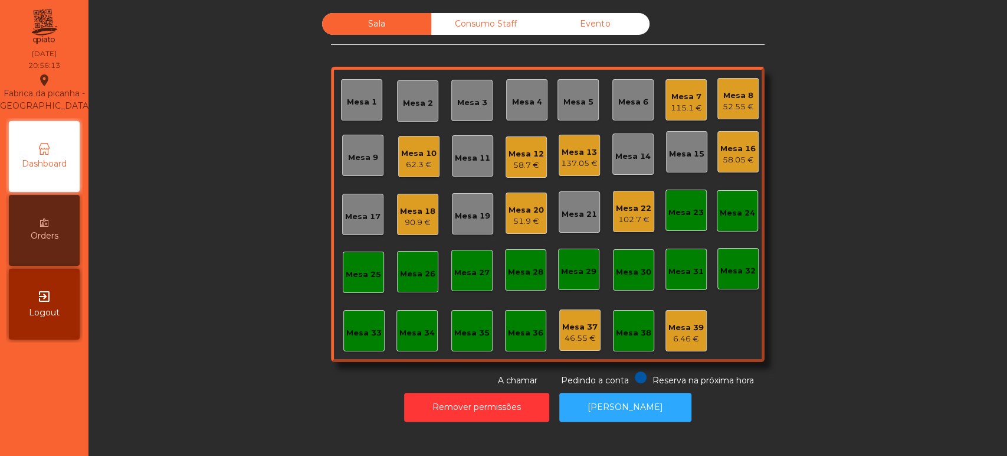
click at [669, 336] on div "6.46 €" at bounding box center [686, 339] width 35 height 12
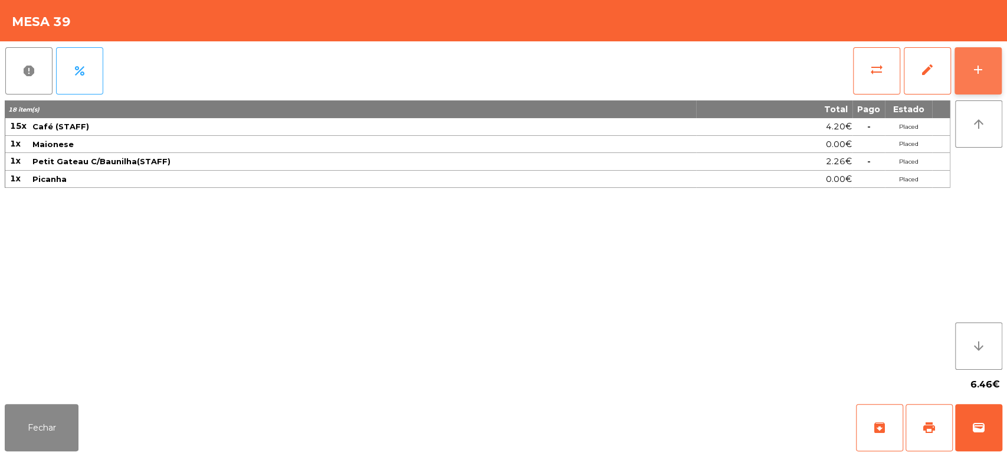
click at [983, 72] on div "add" at bounding box center [978, 70] width 14 height 14
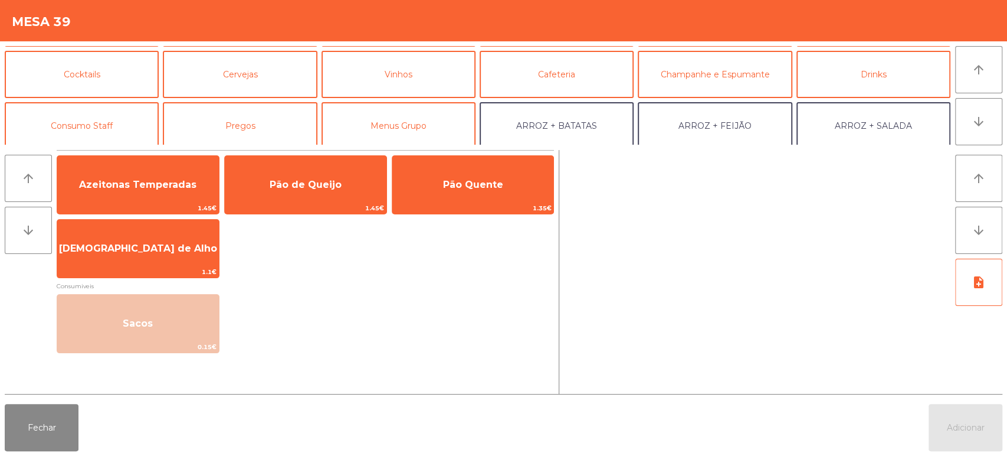
scroll to position [0, 0]
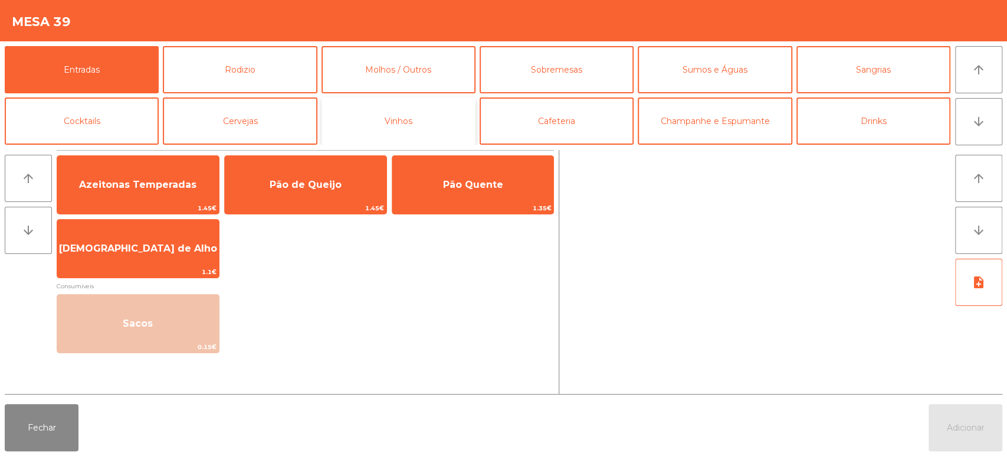
click at [405, 104] on button "Vinhos" at bounding box center [399, 120] width 154 height 47
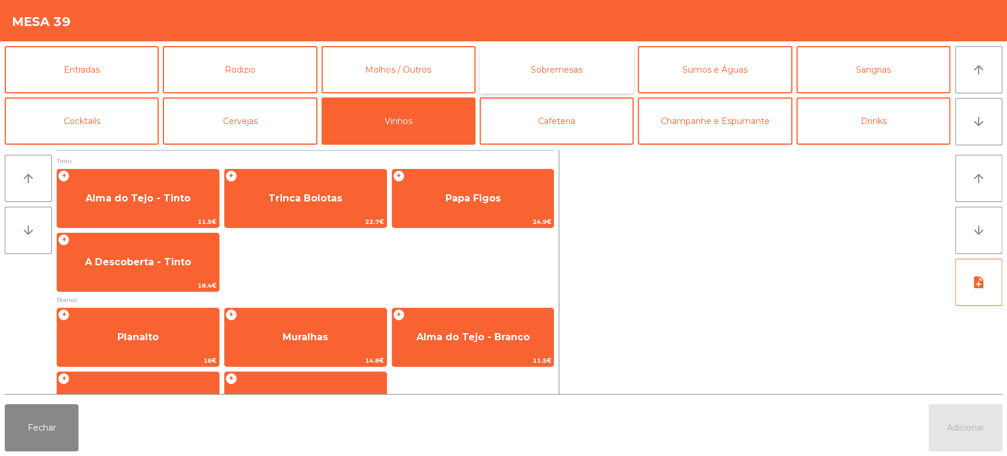
click at [617, 57] on button "Sobremesas" at bounding box center [557, 69] width 154 height 47
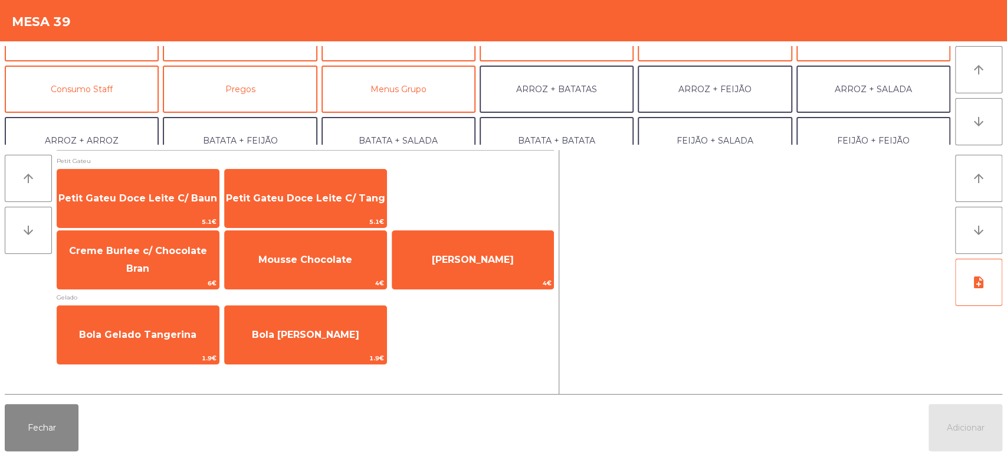
scroll to position [153, 0]
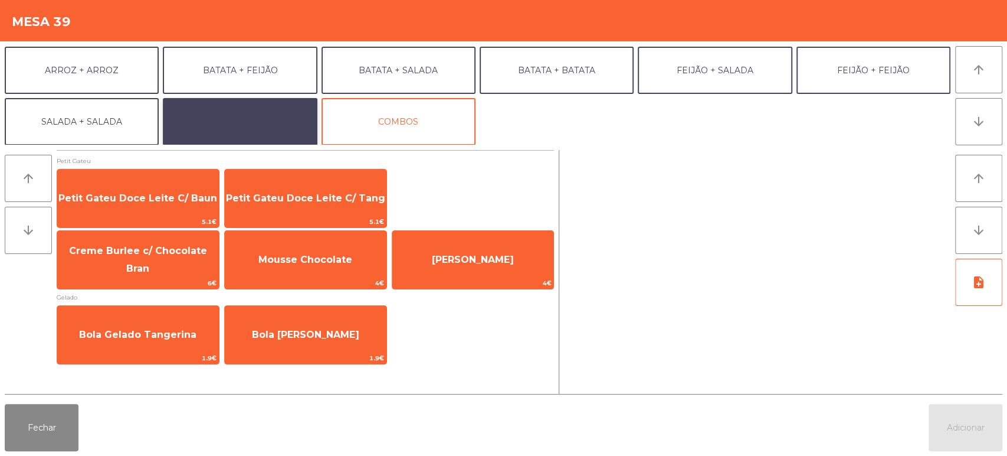
click at [233, 125] on button "EXTRAS UBER" at bounding box center [240, 121] width 154 height 47
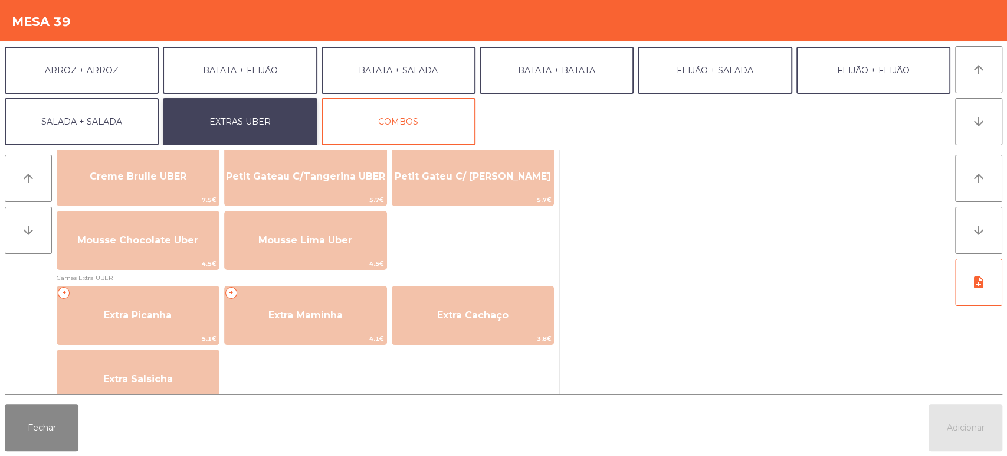
scroll to position [518, 0]
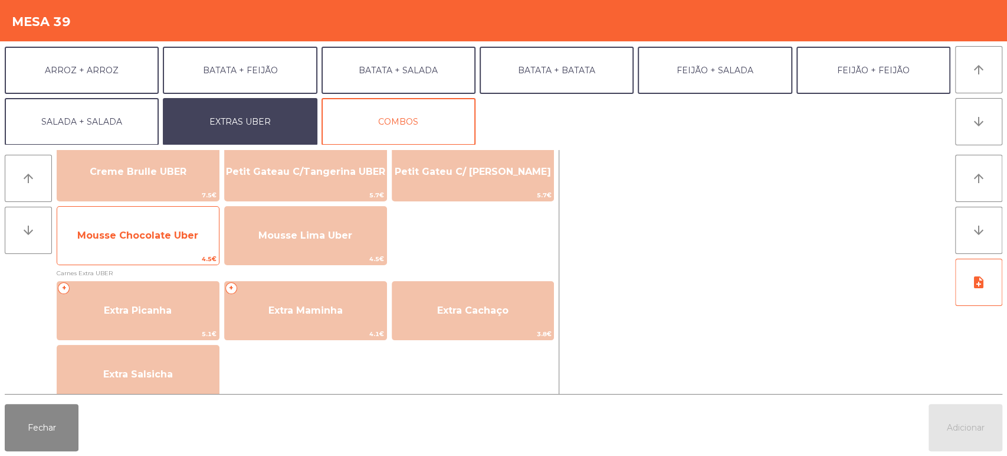
click at [161, 240] on span "Mousse Chocolate Uber" at bounding box center [137, 235] width 121 height 11
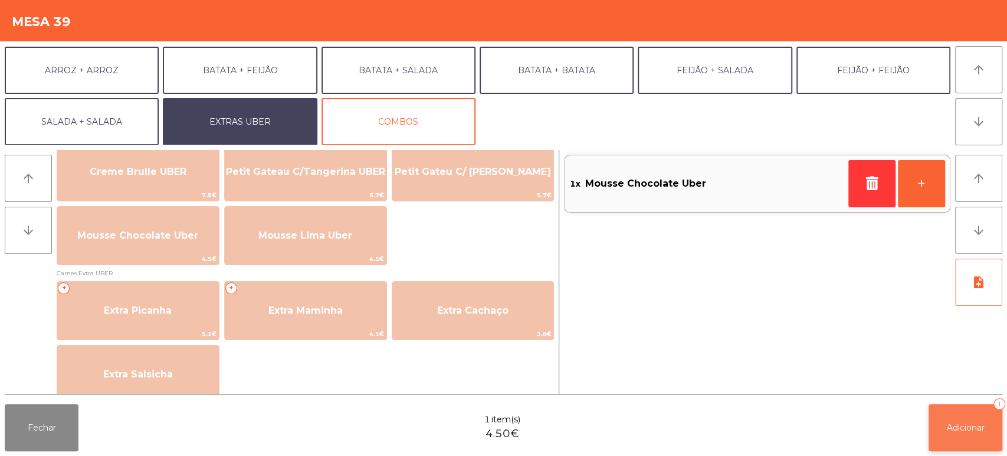
click at [946, 437] on button "Adicionar 1" at bounding box center [966, 427] width 74 height 47
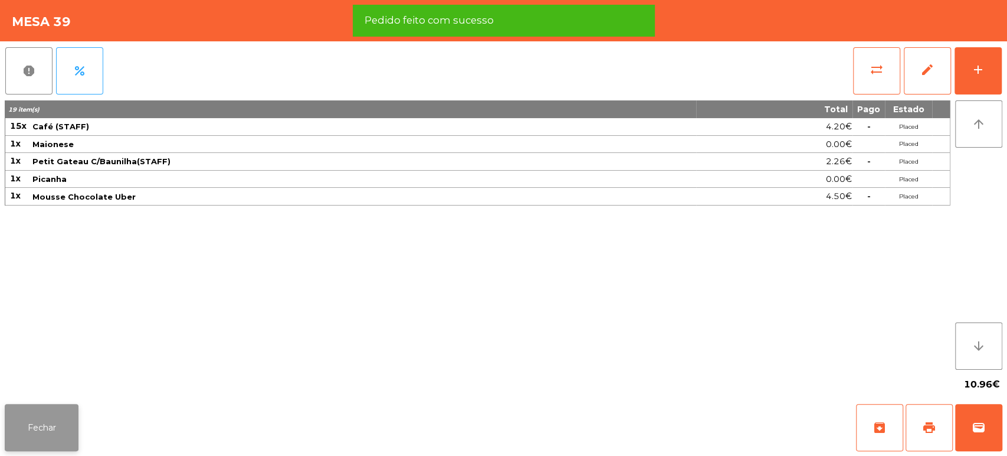
click at [52, 417] on button "Fechar" at bounding box center [42, 427] width 74 height 47
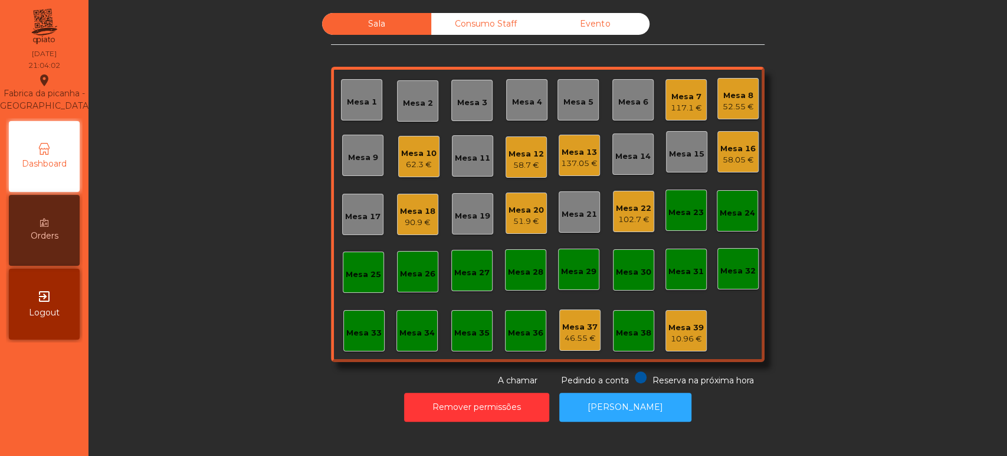
click at [524, 218] on div "51.9 €" at bounding box center [526, 221] width 35 height 12
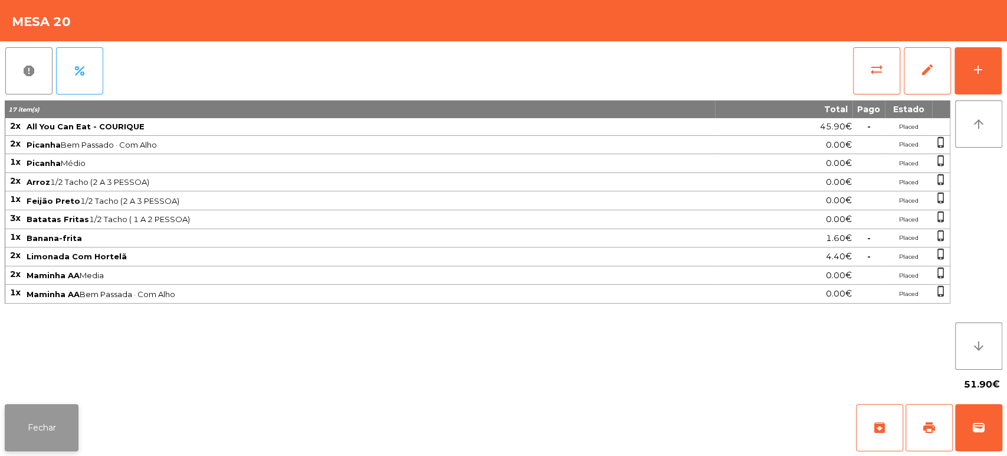
click at [36, 426] on button "Fechar" at bounding box center [42, 427] width 74 height 47
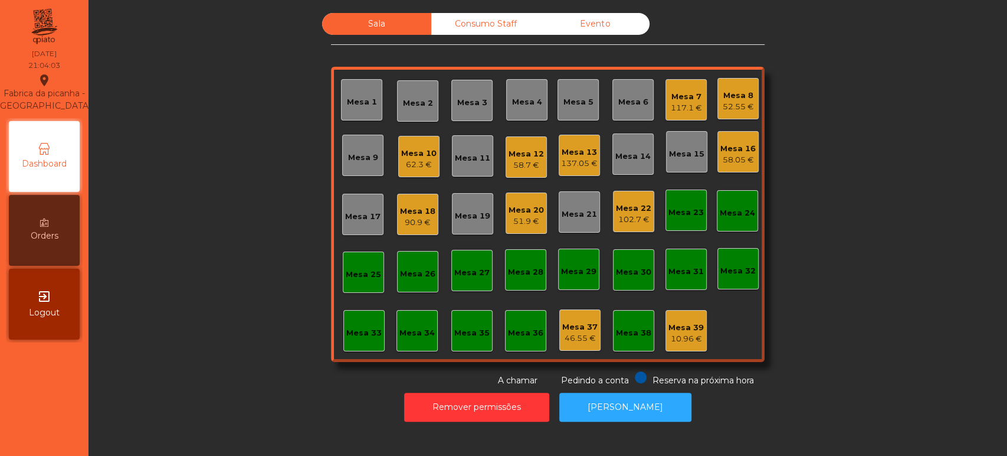
click at [406, 225] on div "90.9 €" at bounding box center [417, 223] width 35 height 12
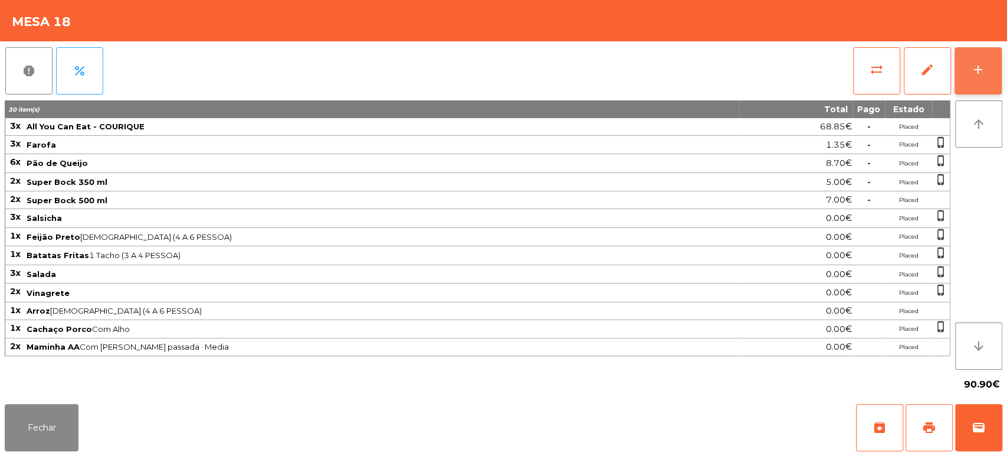
click at [959, 66] on button "add" at bounding box center [978, 70] width 47 height 47
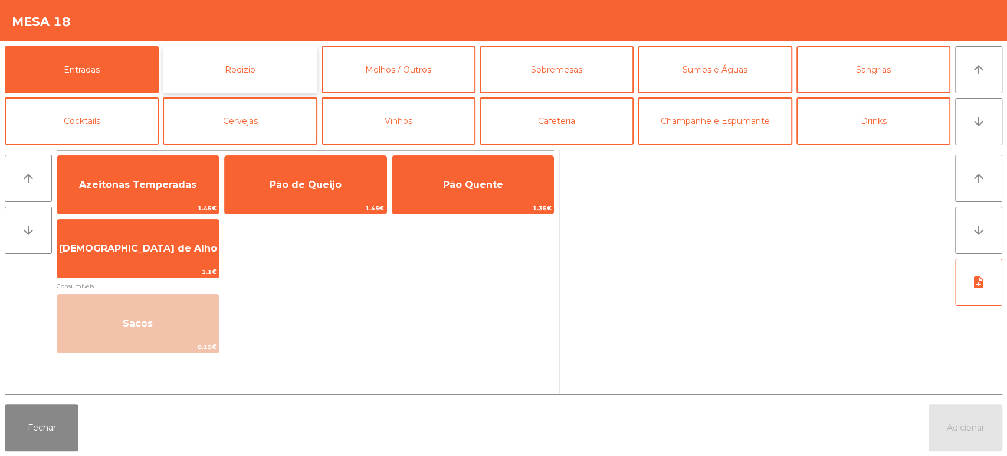
click at [241, 63] on button "Rodizio" at bounding box center [240, 69] width 154 height 47
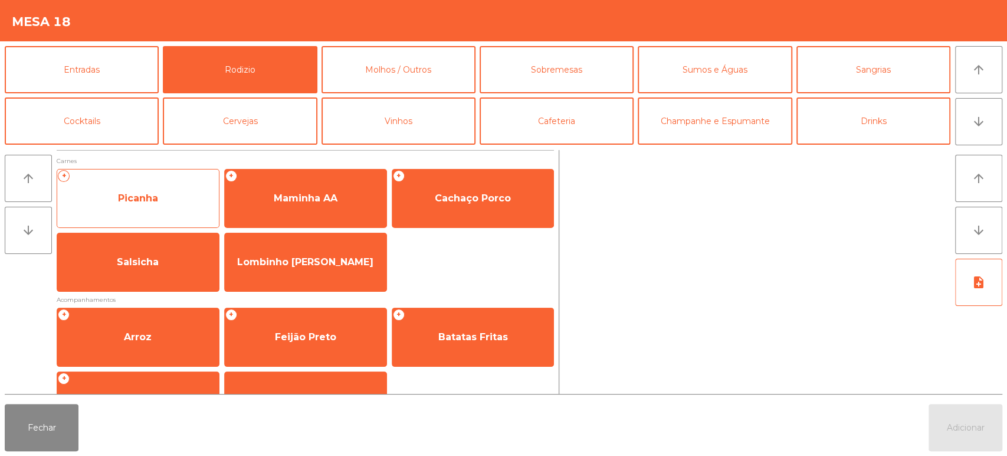
click at [192, 189] on span "Picanha" at bounding box center [138, 198] width 162 height 32
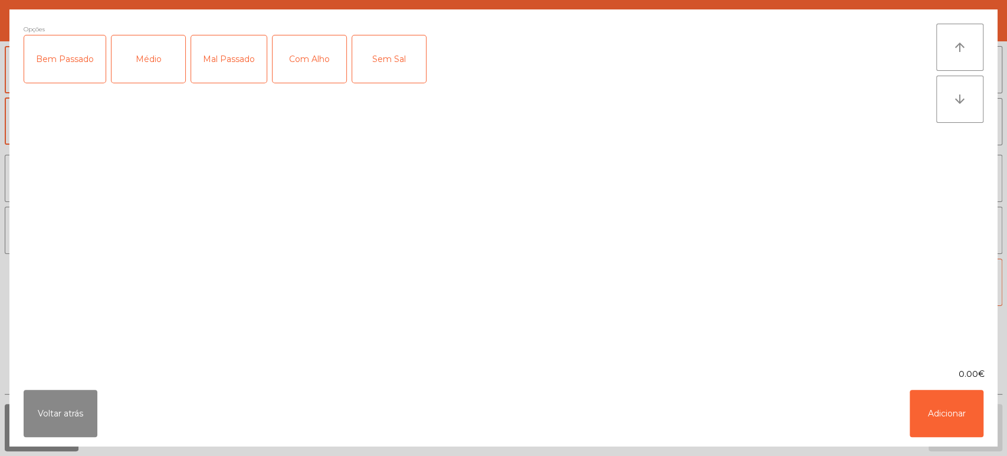
click at [174, 80] on div "Médio" at bounding box center [149, 58] width 74 height 47
click at [222, 57] on div "Mal Passado" at bounding box center [229, 58] width 76 height 47
click at [338, 59] on div "Com Alho" at bounding box center [310, 58] width 74 height 47
click at [928, 411] on button "Adicionar" at bounding box center [947, 413] width 74 height 47
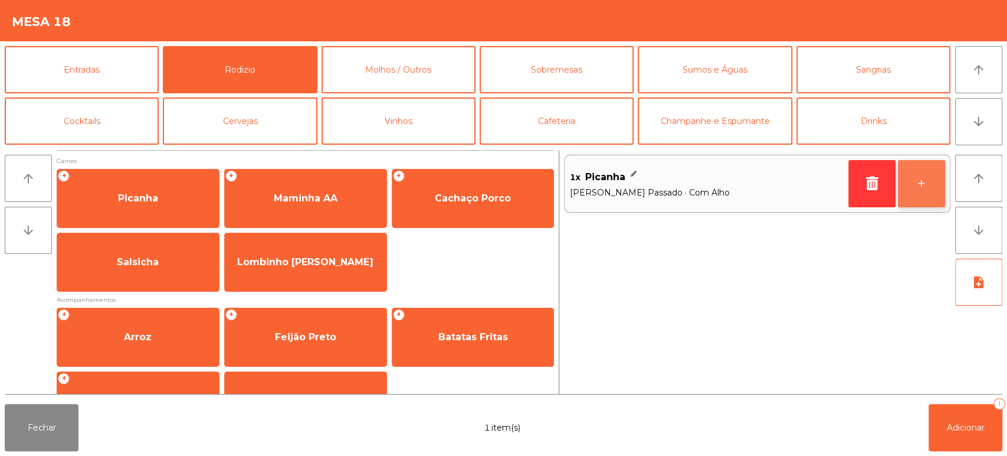
click at [927, 202] on button "+" at bounding box center [921, 183] width 47 height 47
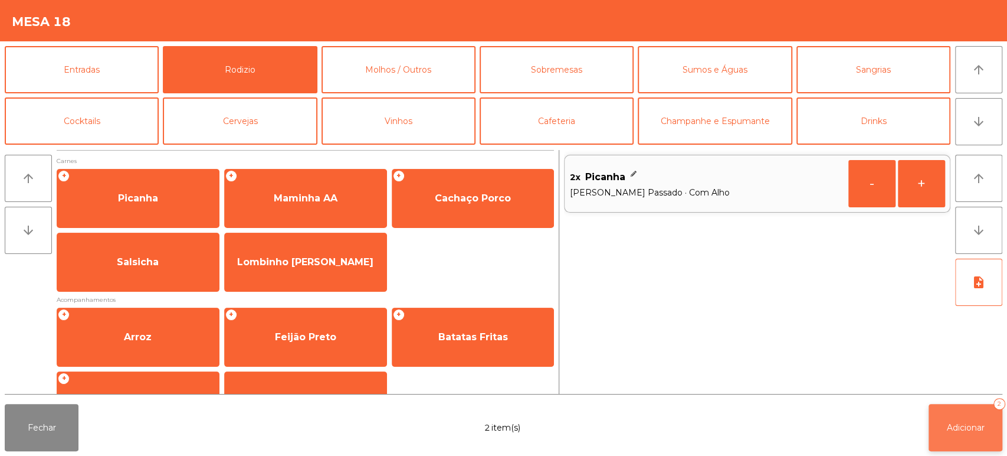
click at [949, 421] on button "Adicionar 2" at bounding box center [966, 427] width 74 height 47
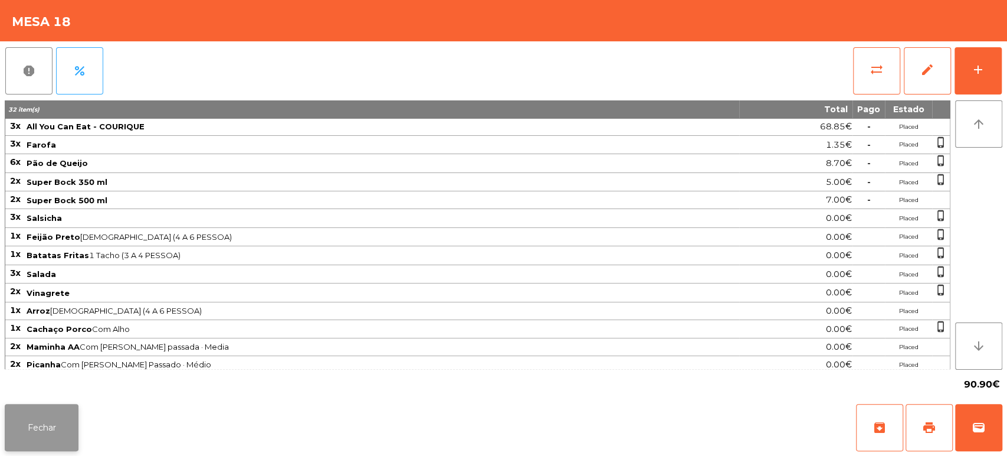
click at [28, 426] on button "Fechar" at bounding box center [42, 427] width 74 height 47
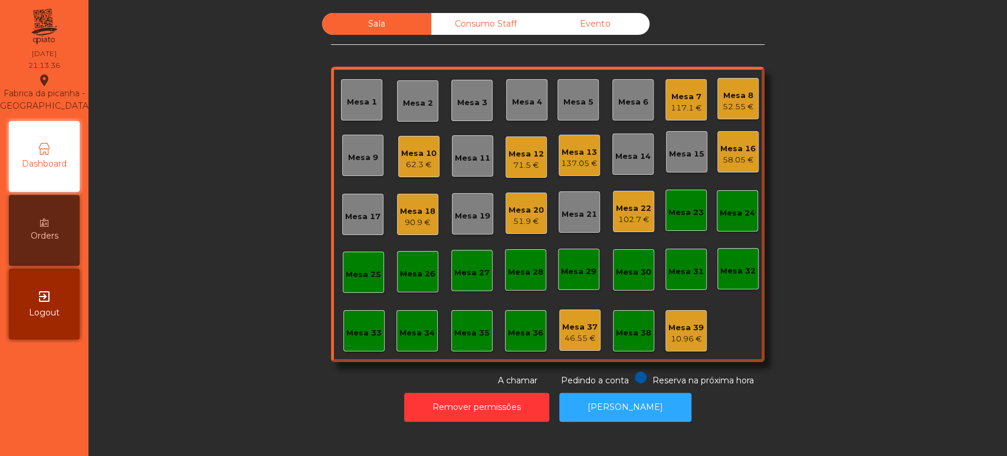
click at [526, 224] on div "51.9 €" at bounding box center [526, 221] width 35 height 12
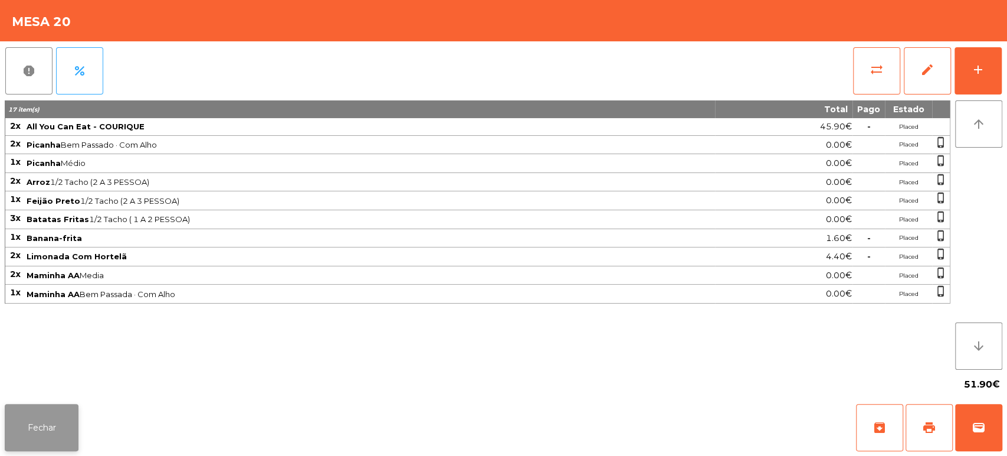
click at [54, 419] on button "Fechar" at bounding box center [42, 427] width 74 height 47
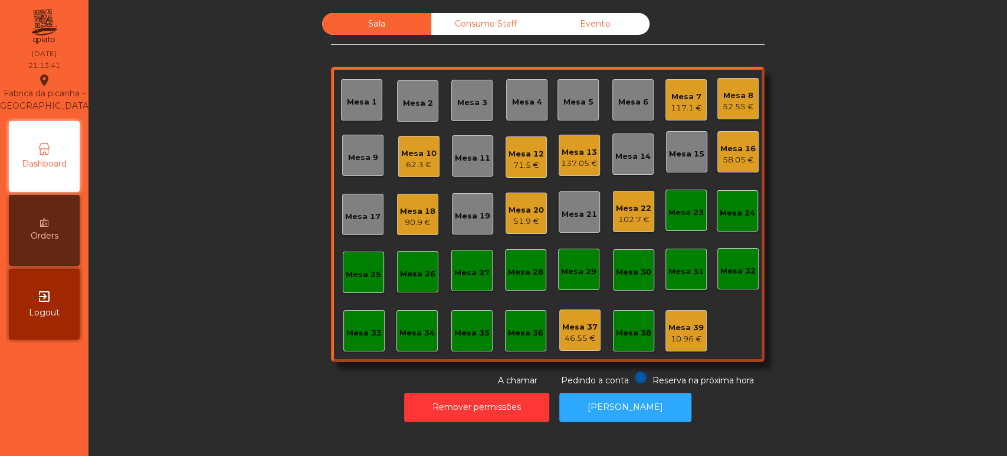
click at [725, 97] on div "Mesa 8" at bounding box center [738, 96] width 31 height 12
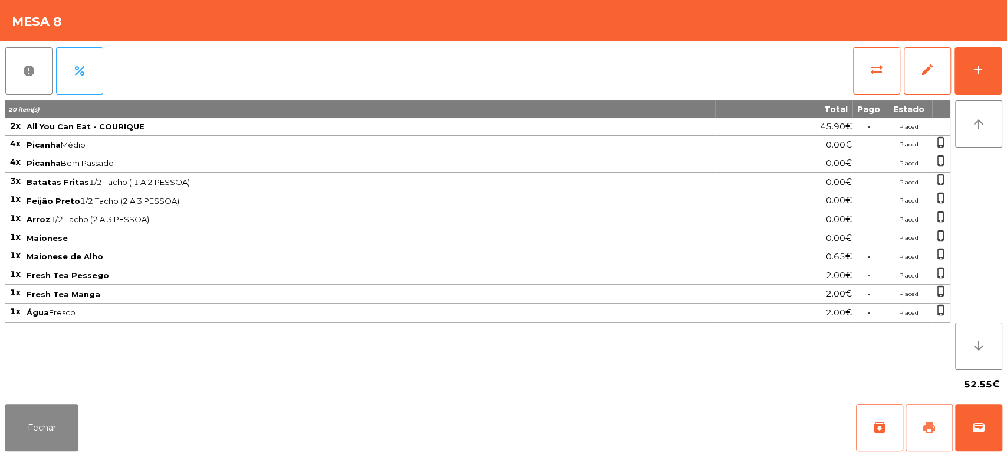
click at [915, 428] on button "print" at bounding box center [929, 427] width 47 height 47
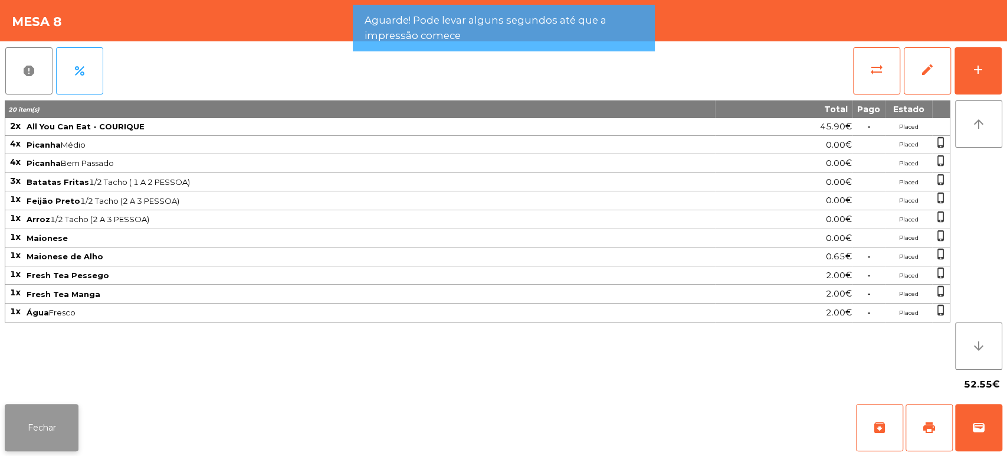
click at [74, 414] on button "Fechar" at bounding box center [42, 427] width 74 height 47
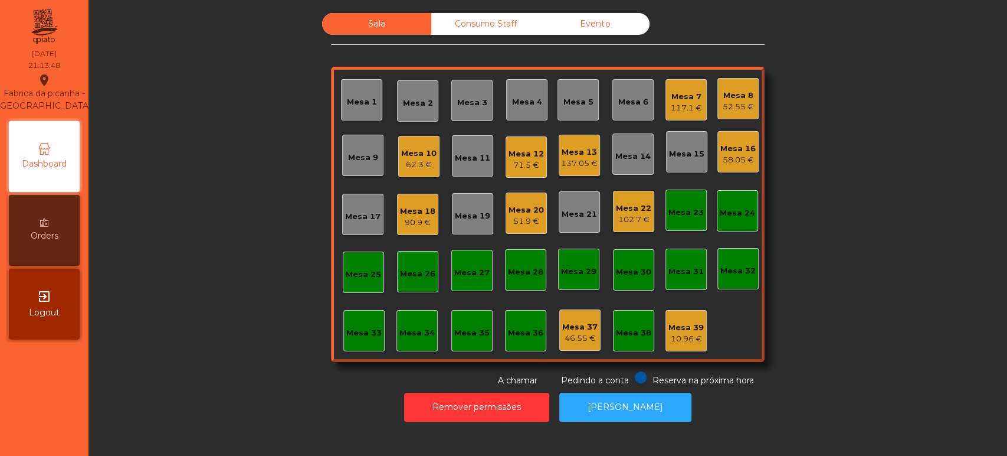
click at [509, 220] on div "51.9 €" at bounding box center [526, 221] width 35 height 12
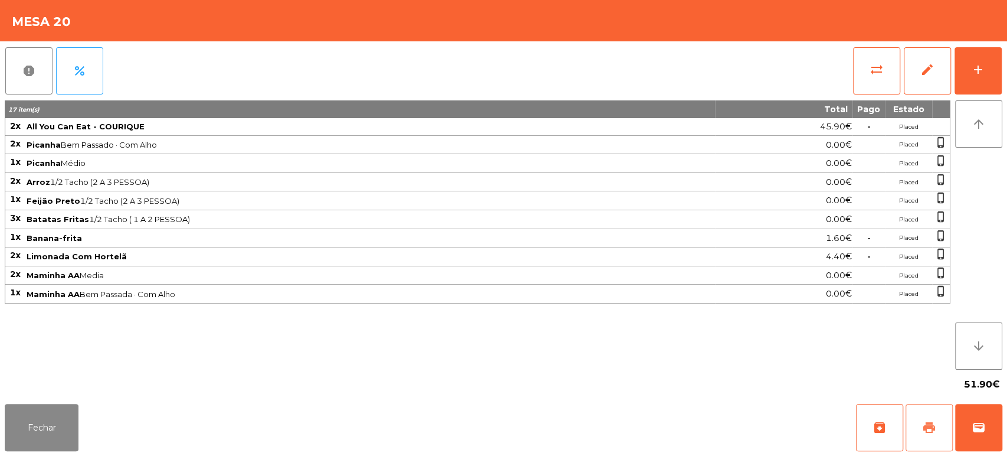
click at [929, 430] on span "print" at bounding box center [930, 427] width 14 height 14
click at [57, 428] on button "Fechar" at bounding box center [42, 427] width 74 height 47
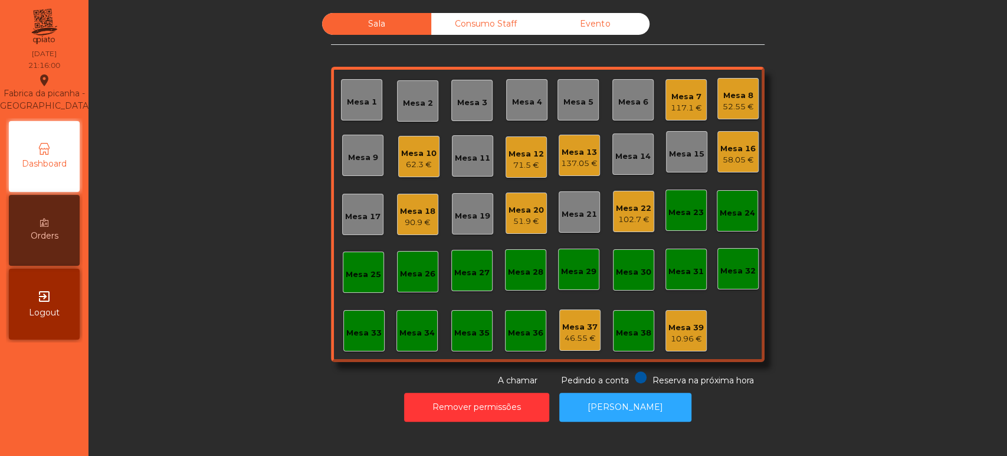
click at [745, 91] on div "Mesa 8" at bounding box center [738, 96] width 31 height 12
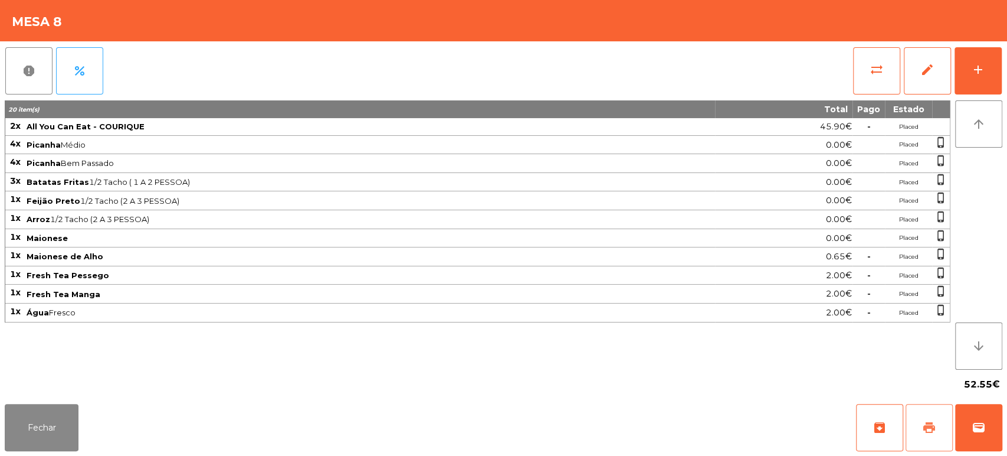
click at [935, 418] on button "print" at bounding box center [929, 427] width 47 height 47
click at [55, 445] on button "Fechar" at bounding box center [42, 427] width 74 height 47
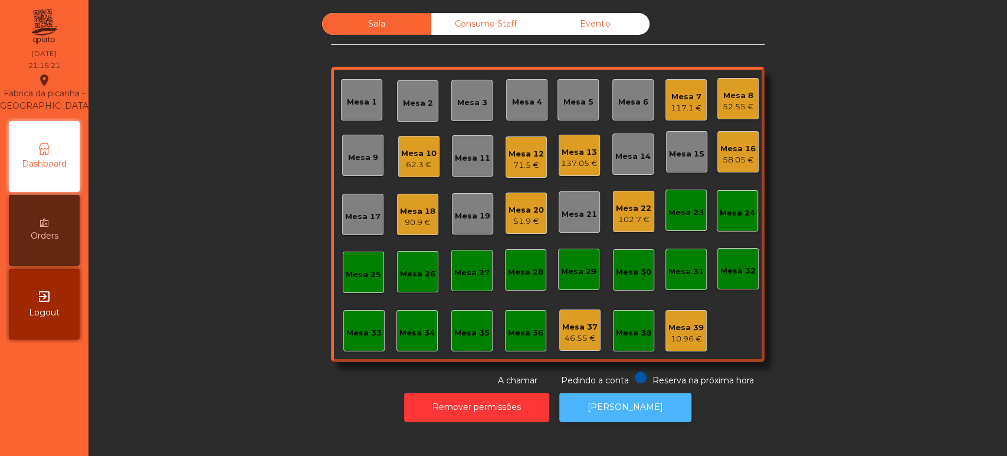
click at [620, 406] on button "[PERSON_NAME]" at bounding box center [626, 406] width 132 height 29
click at [683, 86] on div "Mesa 7 117.1 €" at bounding box center [686, 100] width 31 height 28
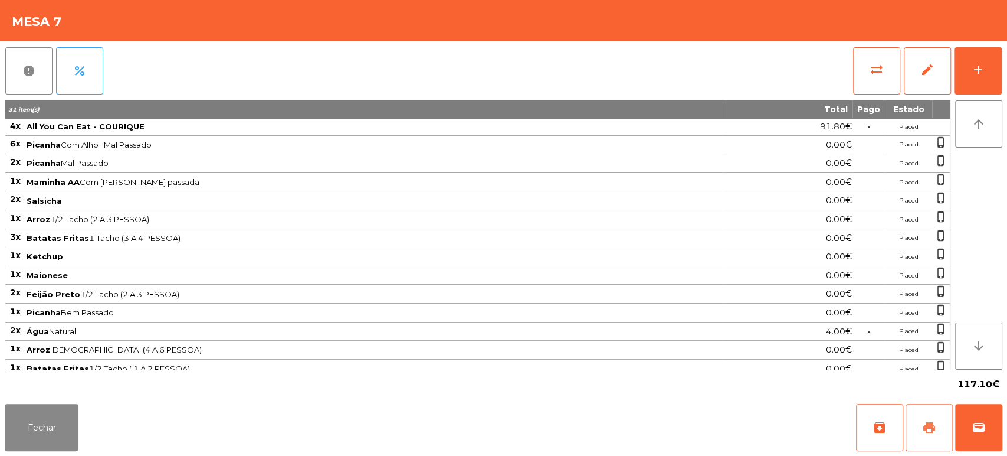
click at [935, 430] on span "print" at bounding box center [930, 427] width 14 height 14
click at [58, 444] on button "Fechar" at bounding box center [42, 427] width 74 height 47
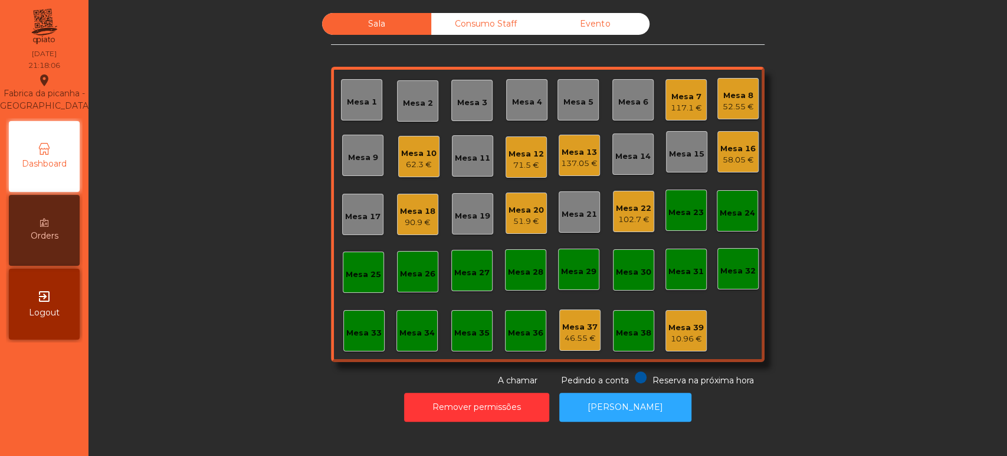
click at [678, 107] on div "117.1 €" at bounding box center [686, 108] width 31 height 12
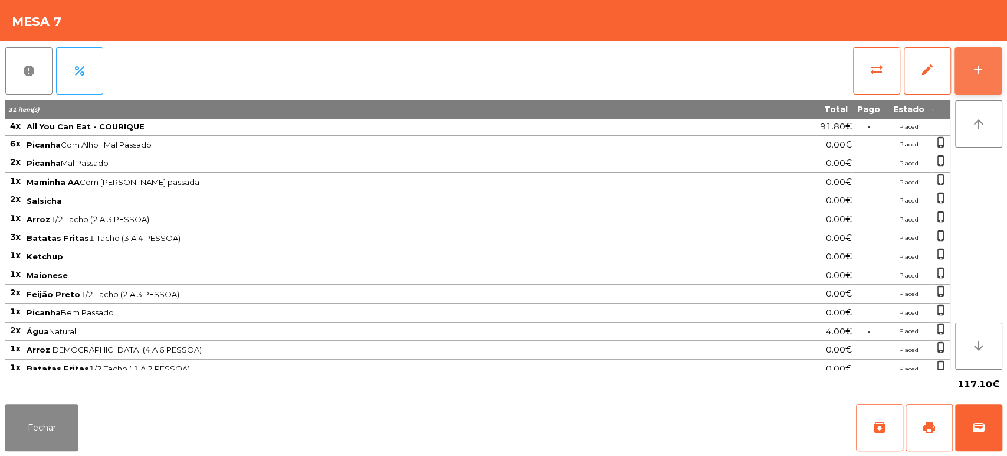
click at [969, 64] on button "add" at bounding box center [978, 70] width 47 height 47
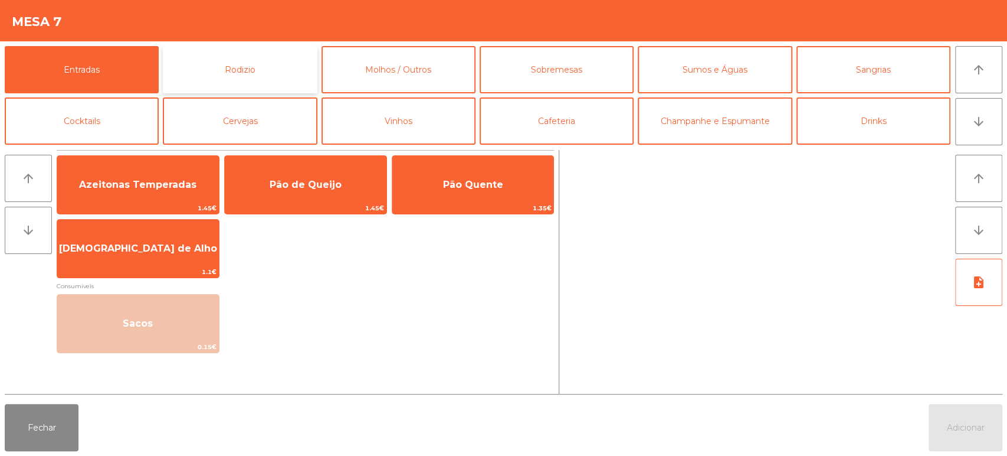
click at [282, 73] on button "Rodizio" at bounding box center [240, 69] width 154 height 47
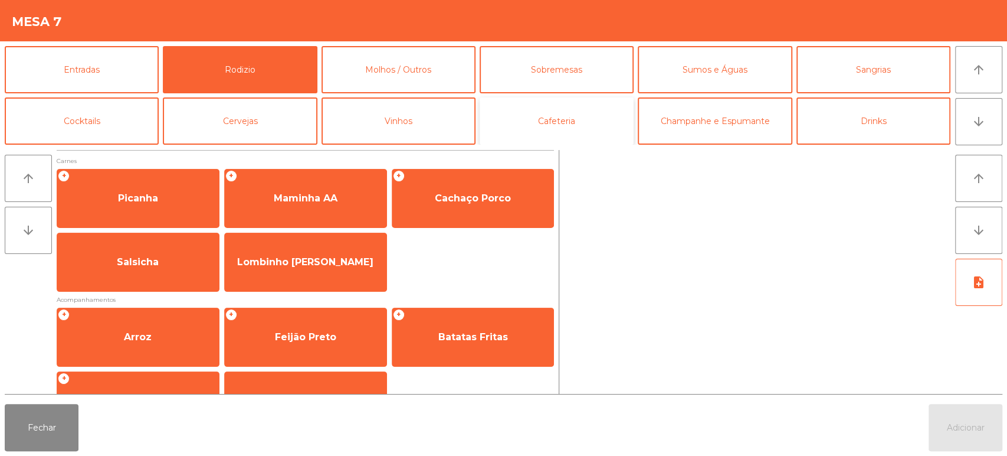
click at [576, 128] on button "Cafeteria" at bounding box center [557, 120] width 154 height 47
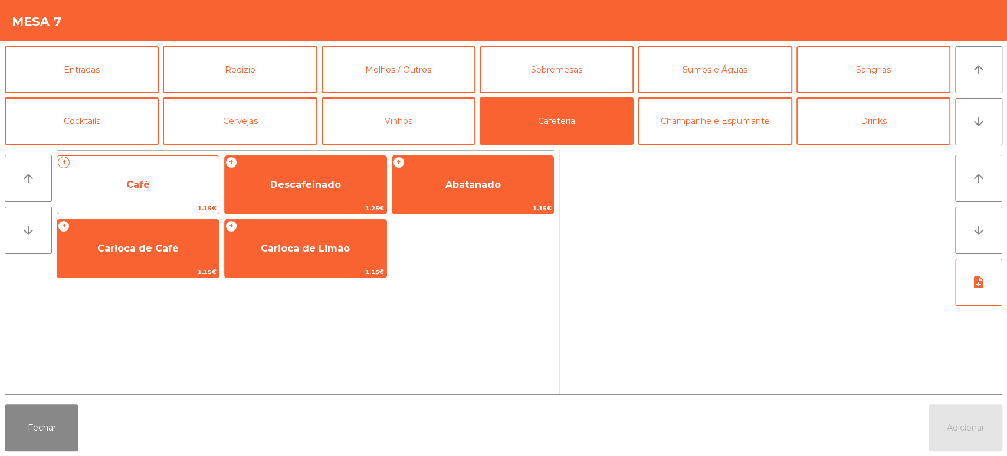
click at [156, 202] on span "1.15€" at bounding box center [138, 207] width 162 height 11
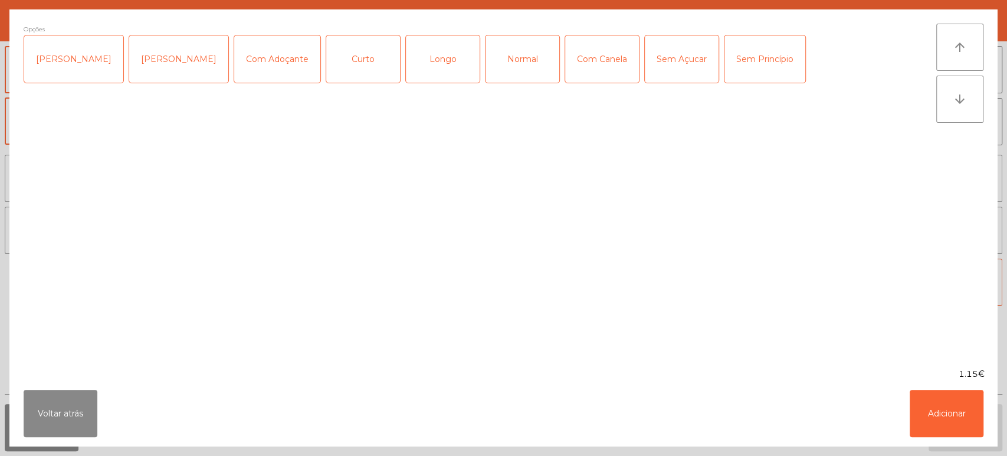
click at [506, 54] on div "Normal" at bounding box center [523, 58] width 74 height 47
click at [959, 424] on button "Adicionar" at bounding box center [947, 413] width 74 height 47
click at [963, 420] on button "Adicionar" at bounding box center [966, 427] width 74 height 47
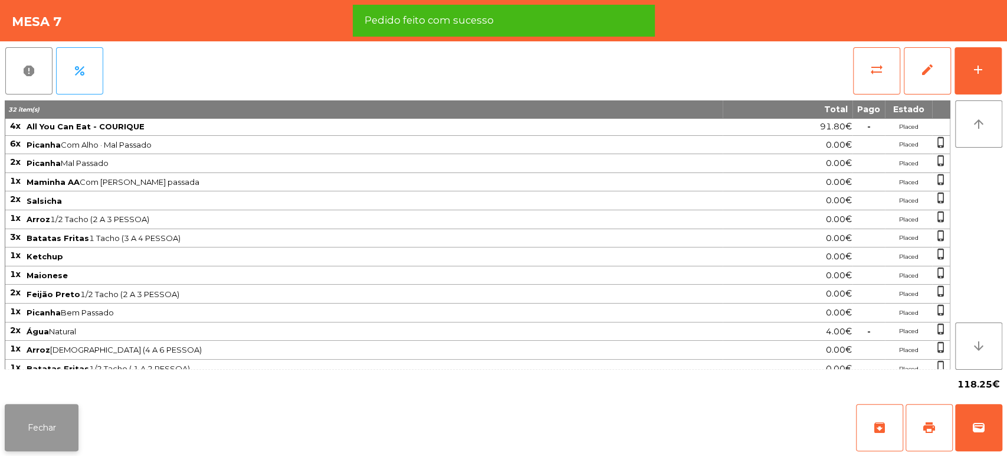
click at [55, 426] on button "Fechar" at bounding box center [42, 427] width 74 height 47
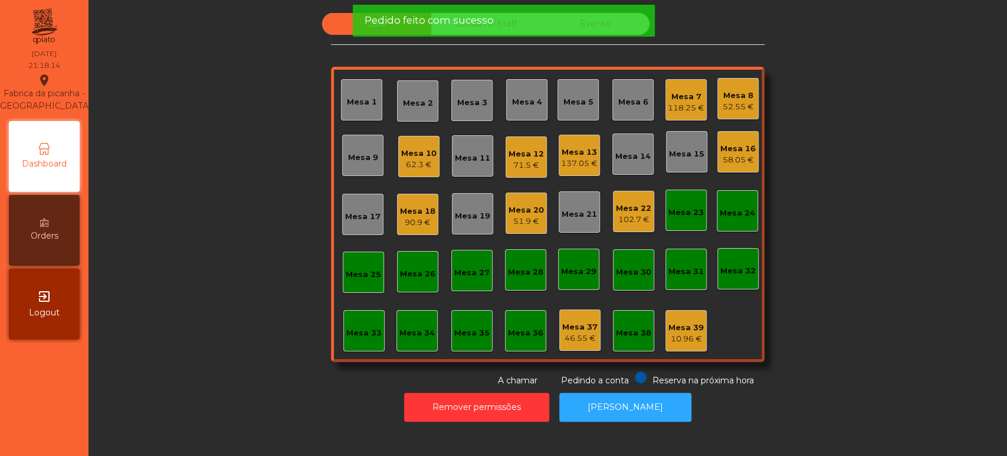
click at [686, 107] on div "118.25 €" at bounding box center [686, 108] width 37 height 12
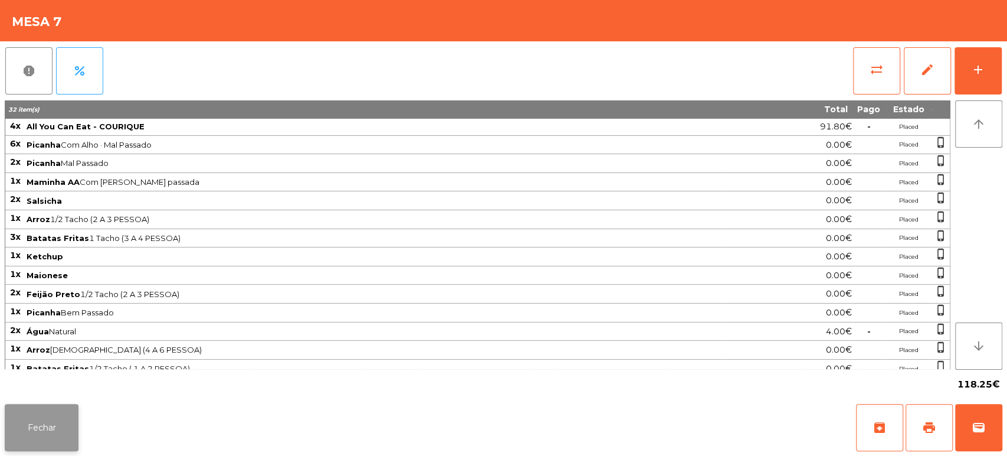
click at [76, 423] on button "Fechar" at bounding box center [42, 427] width 74 height 47
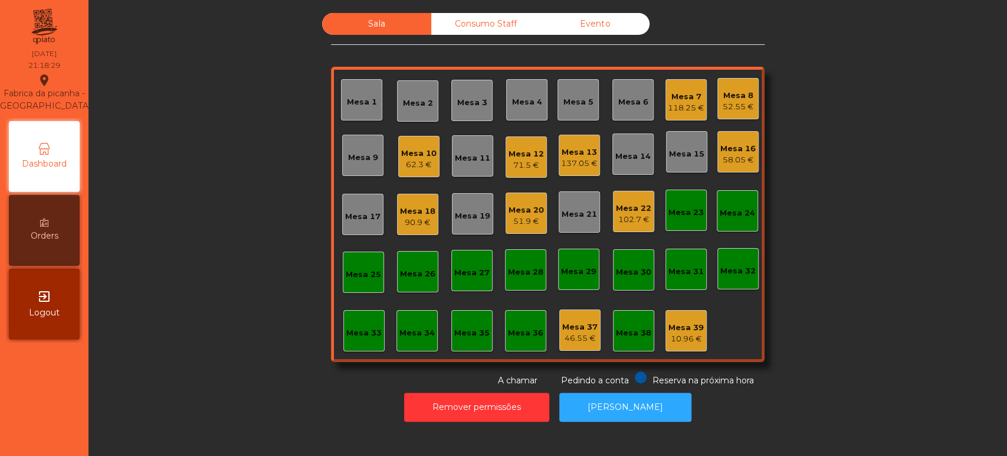
click at [354, 175] on div "Mesa 9" at bounding box center [362, 155] width 41 height 41
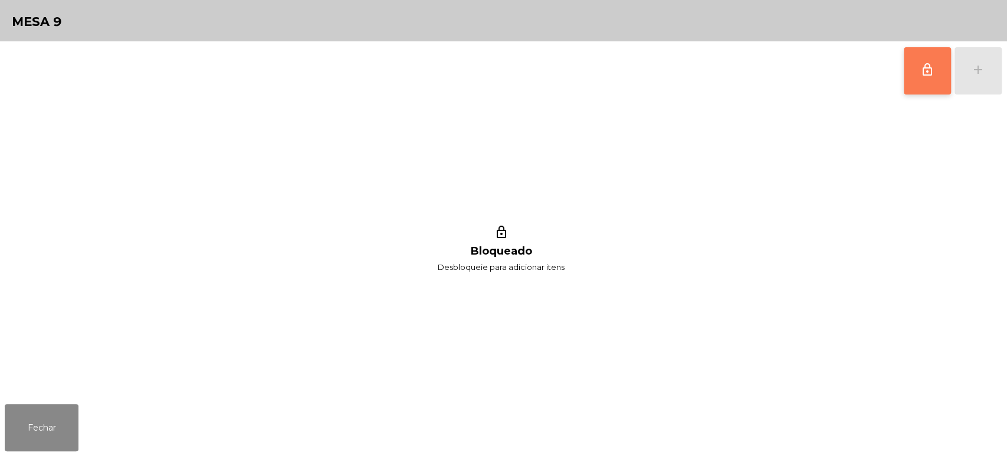
click at [917, 82] on button "lock_outline" at bounding box center [927, 70] width 47 height 47
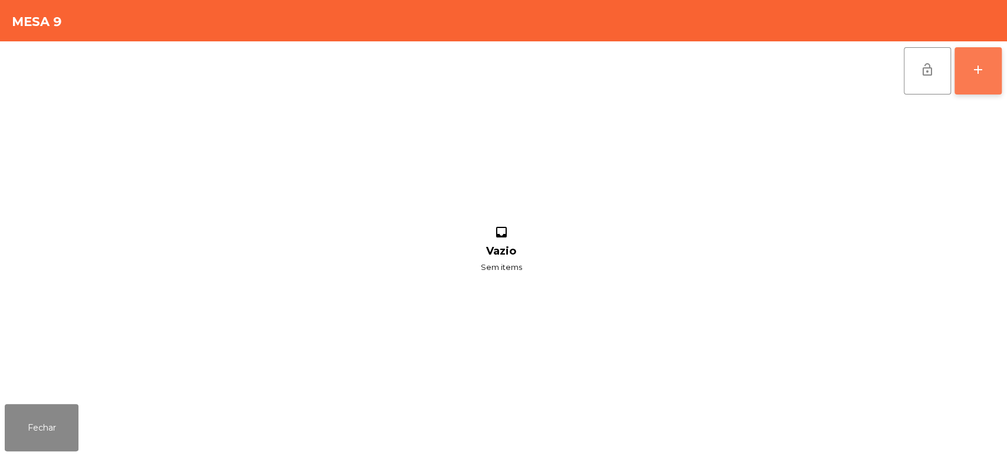
click at [977, 66] on div "add" at bounding box center [978, 70] width 14 height 14
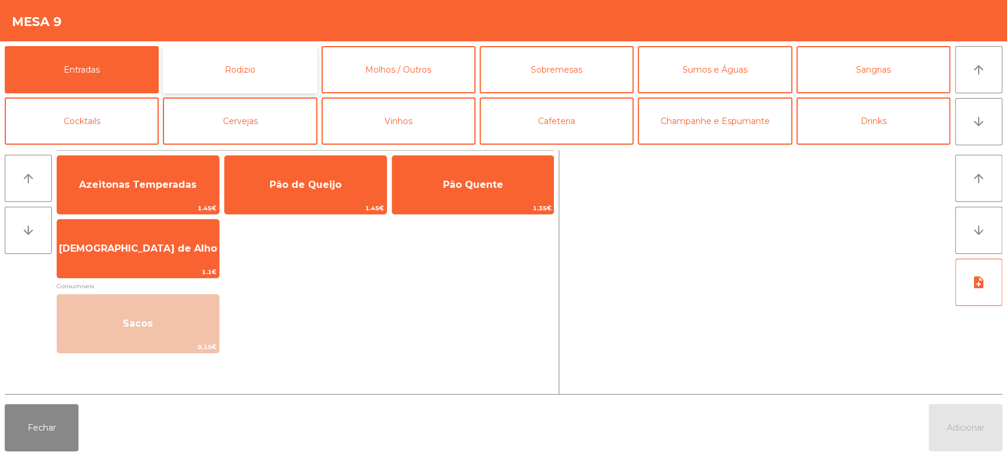
click at [253, 77] on button "Rodizio" at bounding box center [240, 69] width 154 height 47
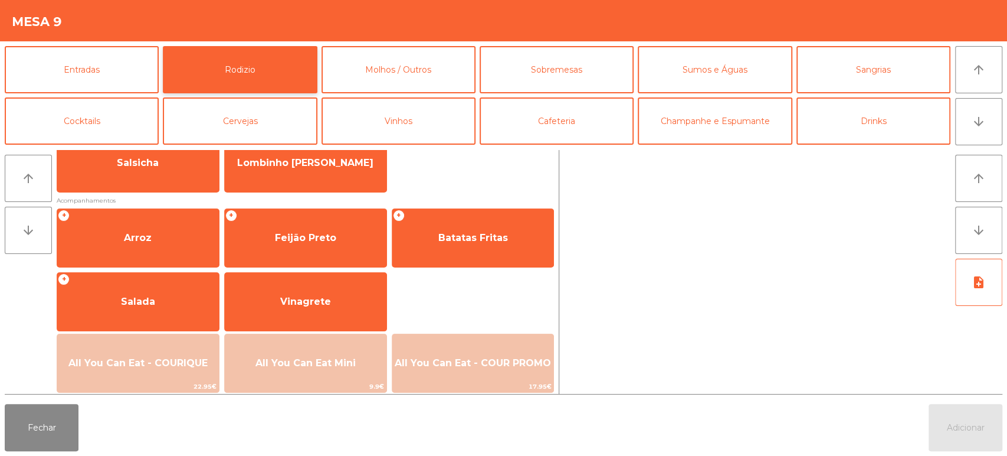
scroll to position [140, 0]
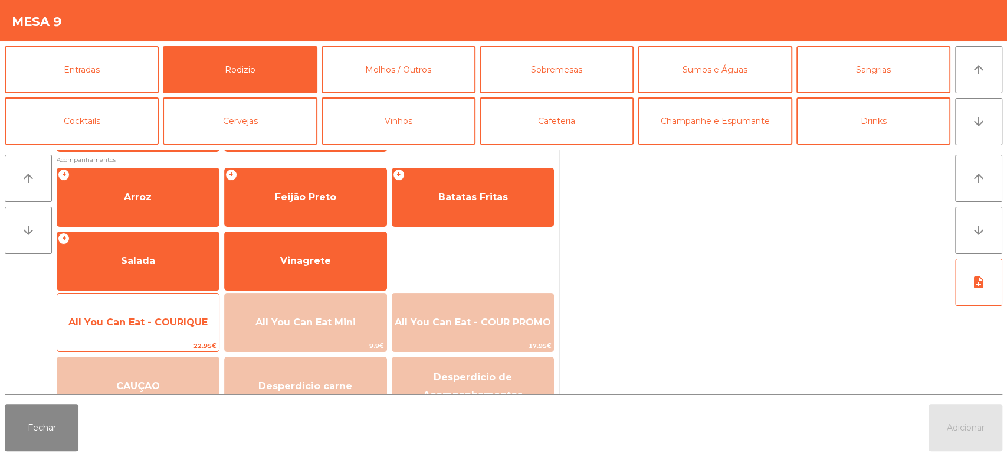
click at [161, 322] on span "All You Can Eat - COURIQUE" at bounding box center [137, 321] width 139 height 11
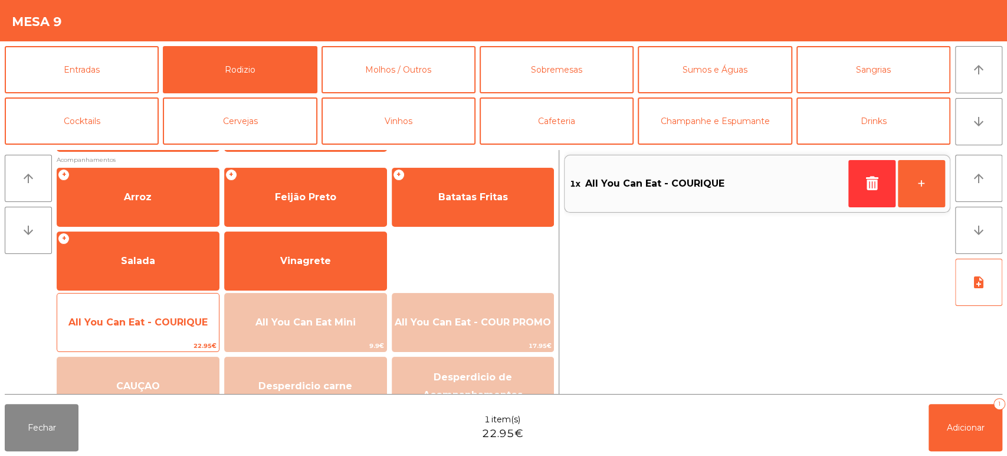
click at [166, 321] on span "All You Can Eat - COURIQUE" at bounding box center [137, 321] width 139 height 11
click at [173, 321] on span "All You Can Eat - COURIQUE" at bounding box center [137, 321] width 139 height 11
click at [169, 321] on span "All You Can Eat - COURIQUE" at bounding box center [137, 321] width 139 height 11
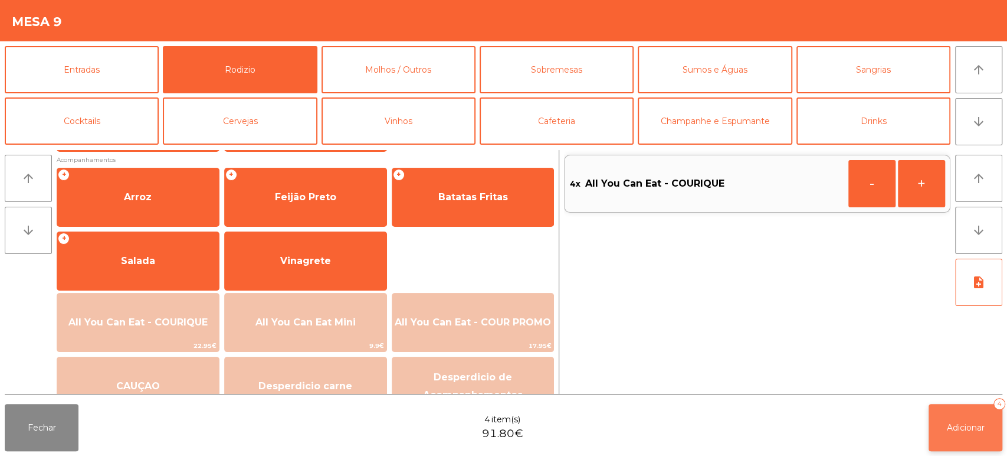
click at [941, 411] on button "Adicionar 4" at bounding box center [966, 427] width 74 height 47
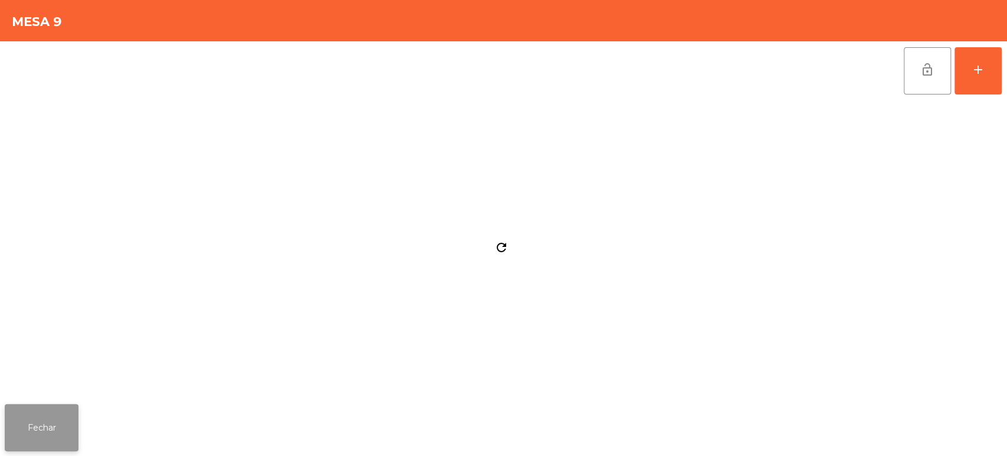
click at [60, 428] on button "Fechar" at bounding box center [42, 427] width 74 height 47
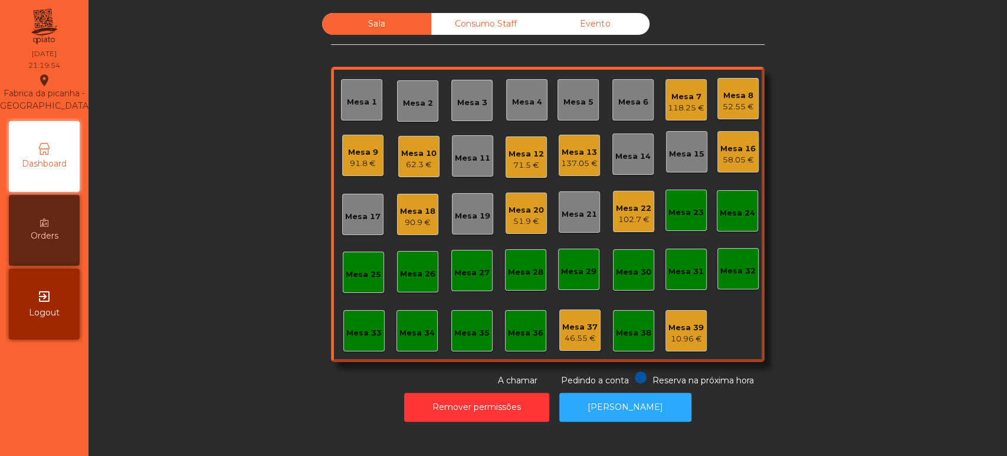
click at [365, 223] on div "Mesa 17" at bounding box center [362, 214] width 41 height 41
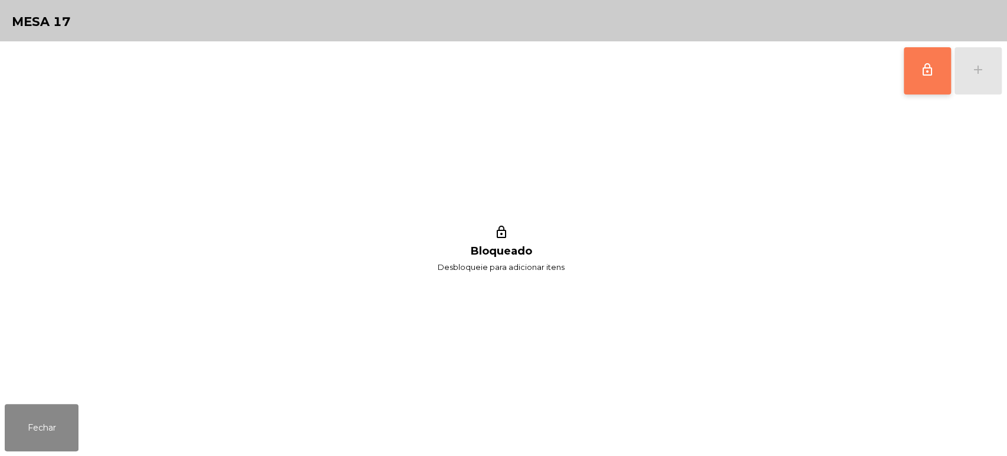
click at [927, 85] on button "lock_outline" at bounding box center [927, 70] width 47 height 47
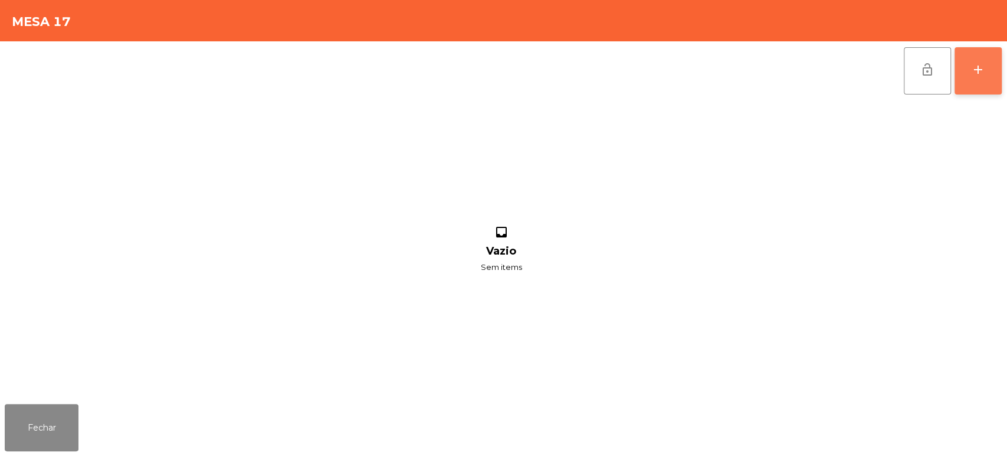
click at [969, 80] on button "add" at bounding box center [978, 70] width 47 height 47
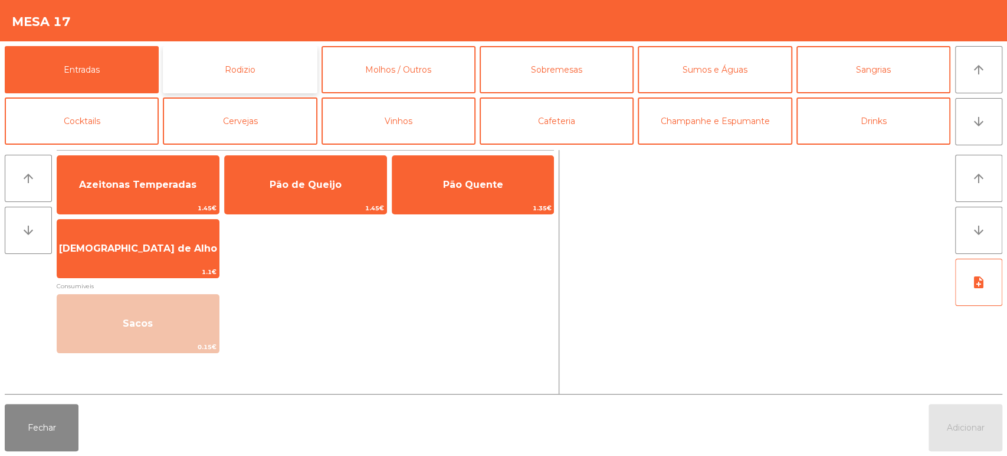
click at [227, 52] on button "Rodizio" at bounding box center [240, 69] width 154 height 47
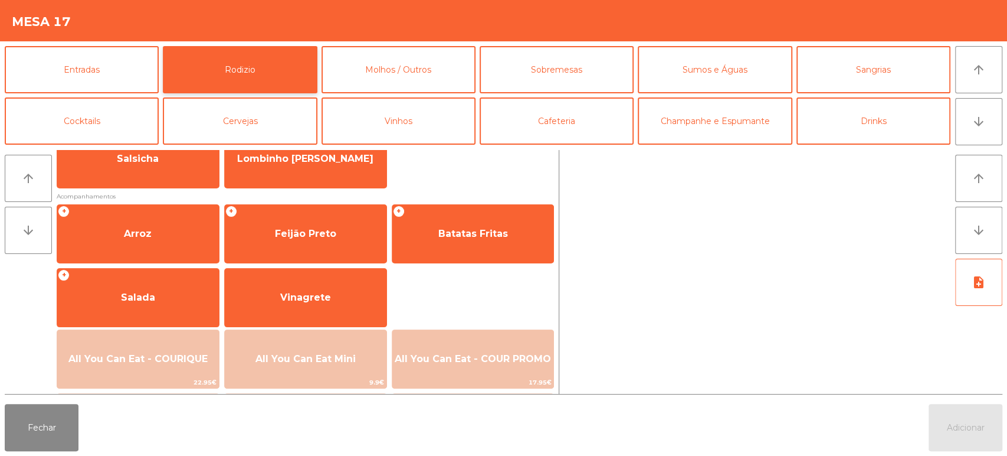
scroll to position [118, 0]
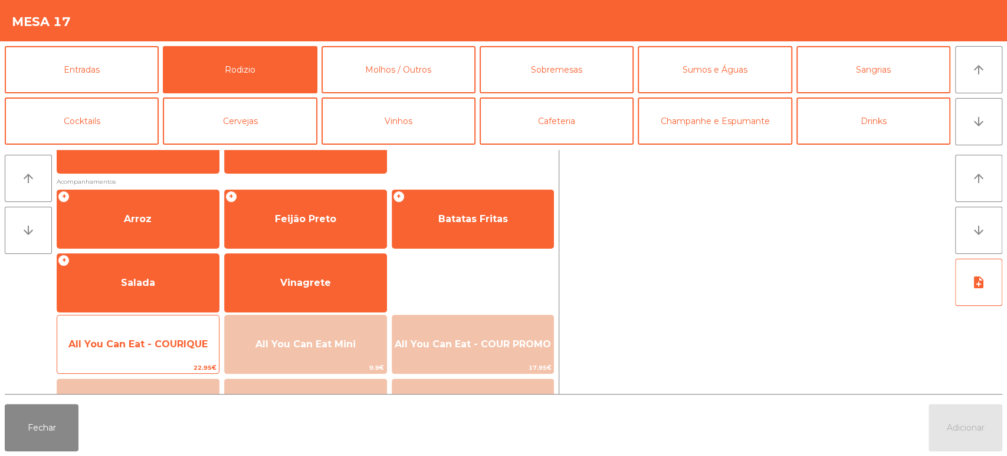
click at [156, 346] on span "All You Can Eat - COURIQUE" at bounding box center [137, 343] width 139 height 11
click at [158, 349] on span "All You Can Eat - COURIQUE" at bounding box center [138, 344] width 162 height 32
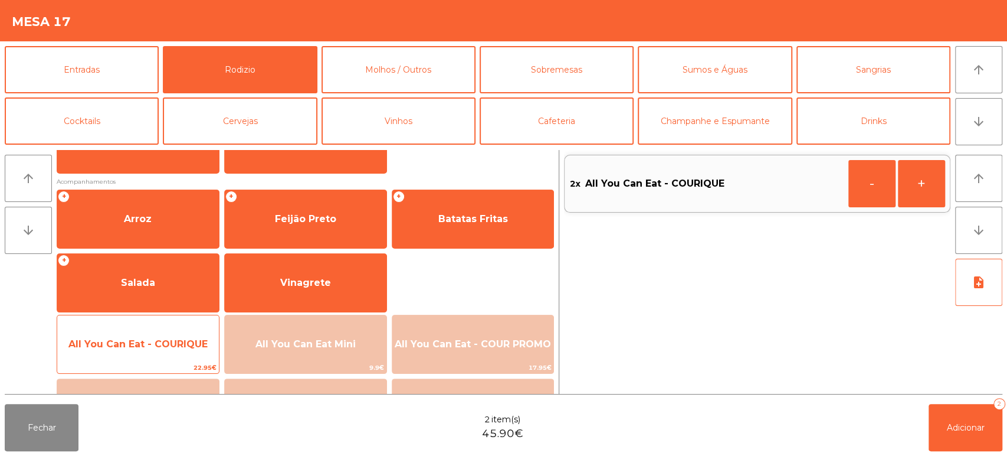
click at [161, 347] on span "All You Can Eat - COURIQUE" at bounding box center [137, 343] width 139 height 11
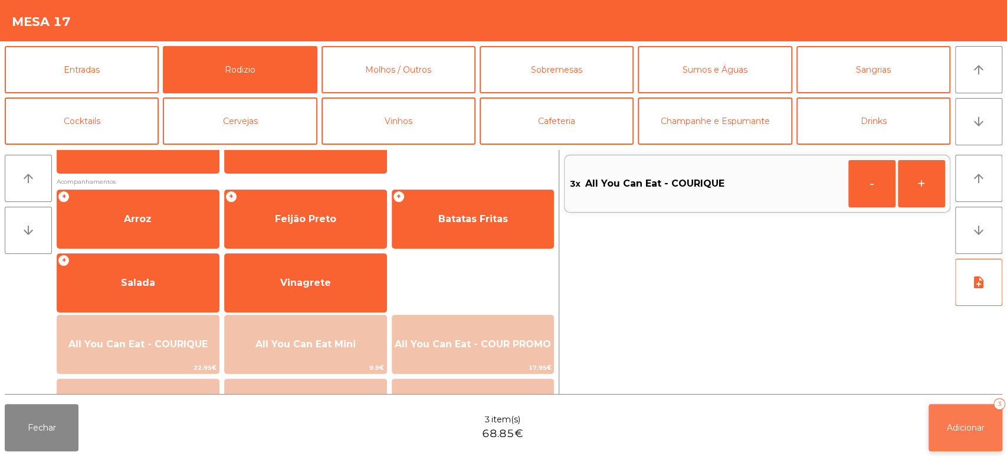
click at [983, 450] on button "Adicionar 3" at bounding box center [966, 427] width 74 height 47
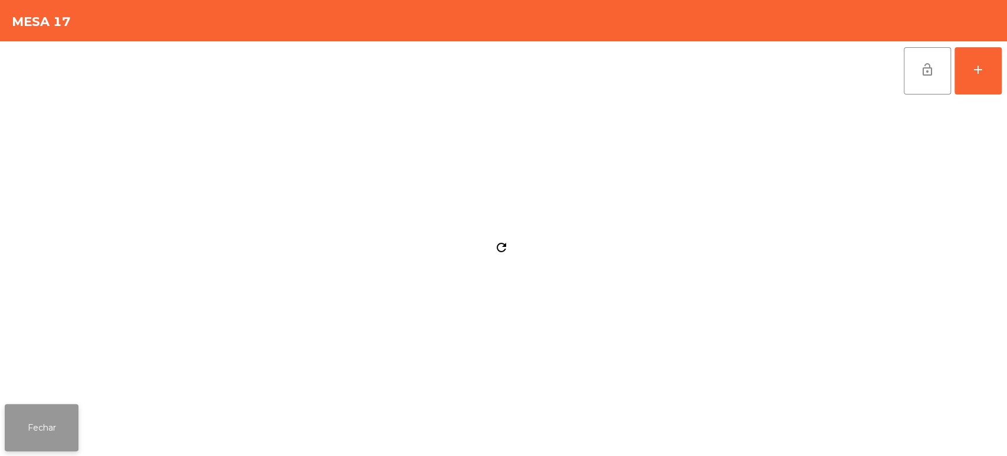
click at [47, 408] on button "Fechar" at bounding box center [42, 427] width 74 height 47
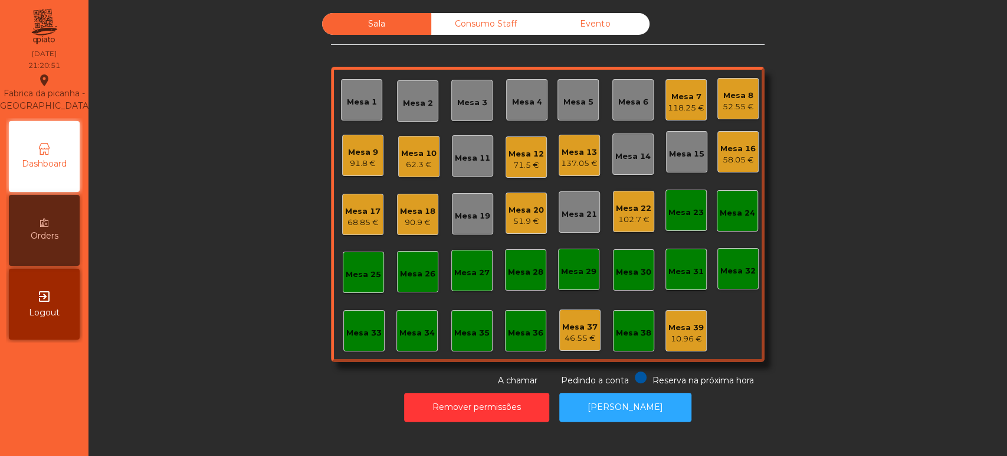
click at [431, 151] on div "Mesa 10 62.3 €" at bounding box center [418, 156] width 41 height 41
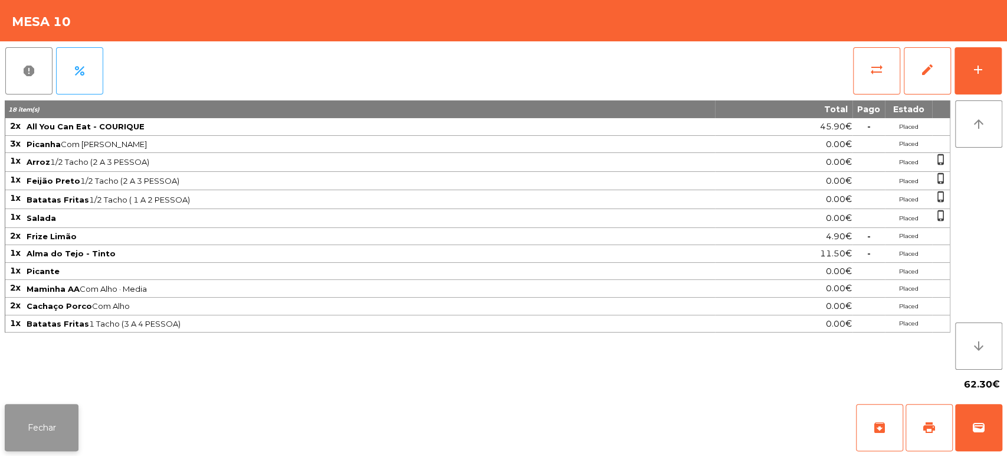
click at [57, 425] on button "Fechar" at bounding box center [42, 427] width 74 height 47
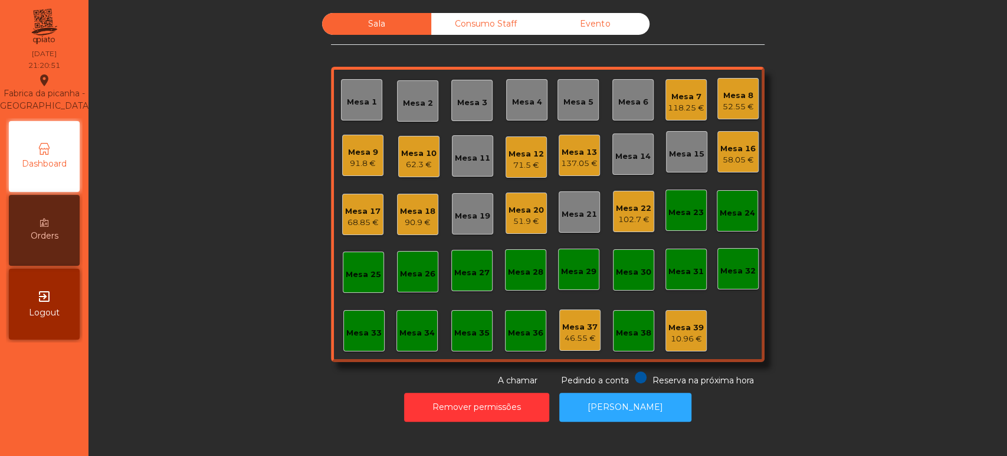
click at [161, 321] on div "Sala Consumo Staff Evento Mesa 1 Mesa 2 Mesa 3 Mesa 4 Mesa 5 Mesa 6 Mesa 7 118.…" at bounding box center [547, 200] width 887 height 374
click at [425, 156] on div "Mesa 10" at bounding box center [418, 154] width 35 height 12
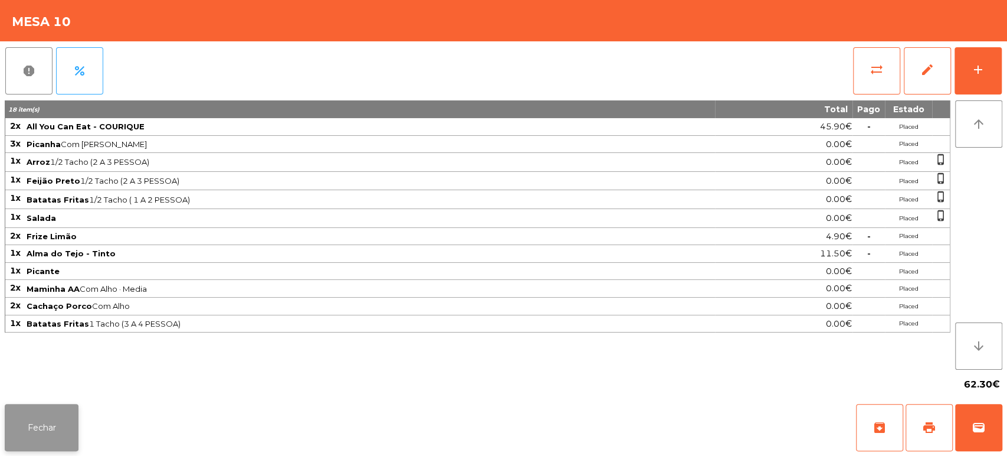
click at [60, 413] on button "Fechar" at bounding box center [42, 427] width 74 height 47
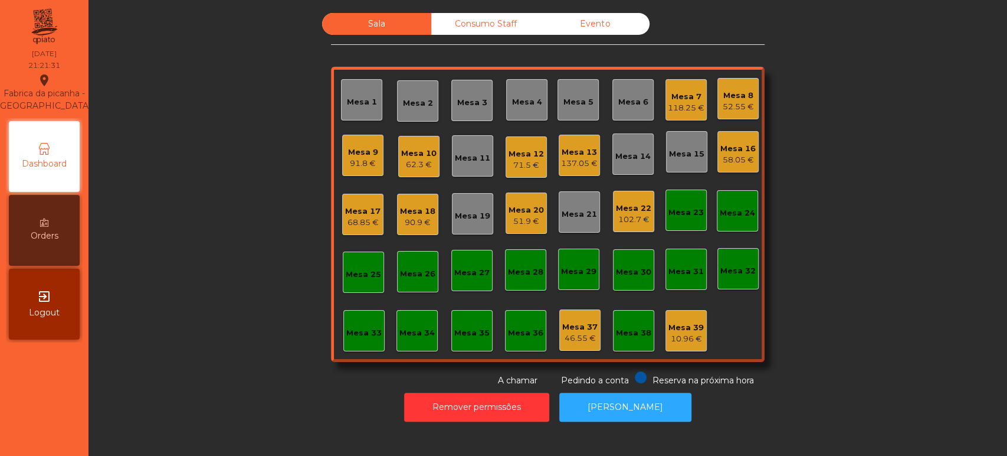
click at [411, 153] on div "Mesa 10" at bounding box center [418, 154] width 35 height 12
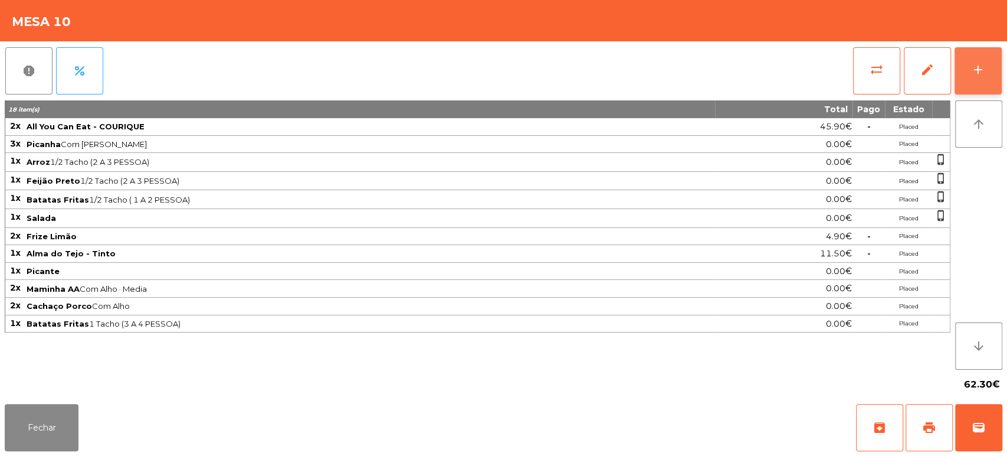
click at [974, 81] on button "add" at bounding box center [978, 70] width 47 height 47
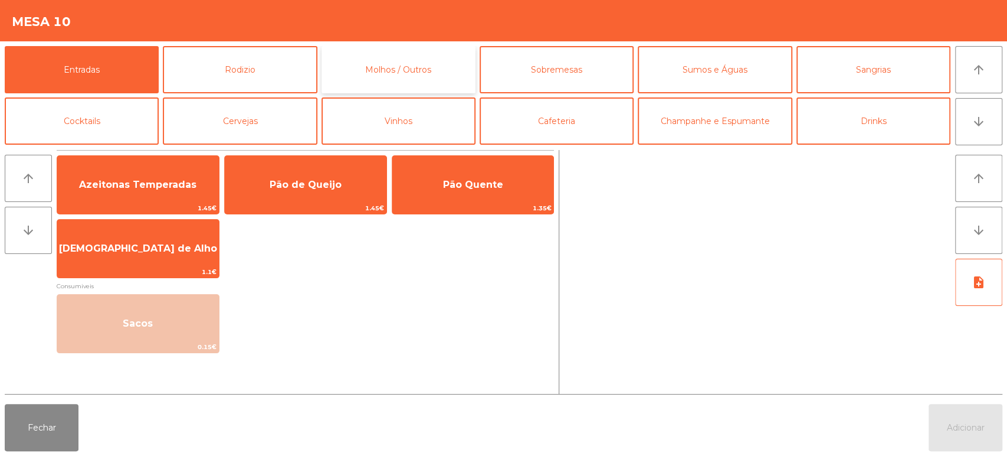
click at [396, 90] on button "Molhos / Outros" at bounding box center [399, 69] width 154 height 47
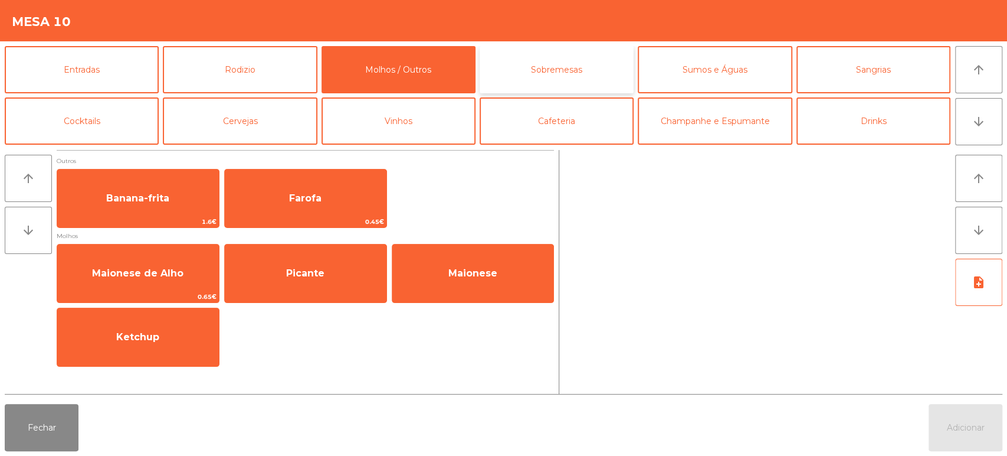
click at [553, 78] on button "Sobremesas" at bounding box center [557, 69] width 154 height 47
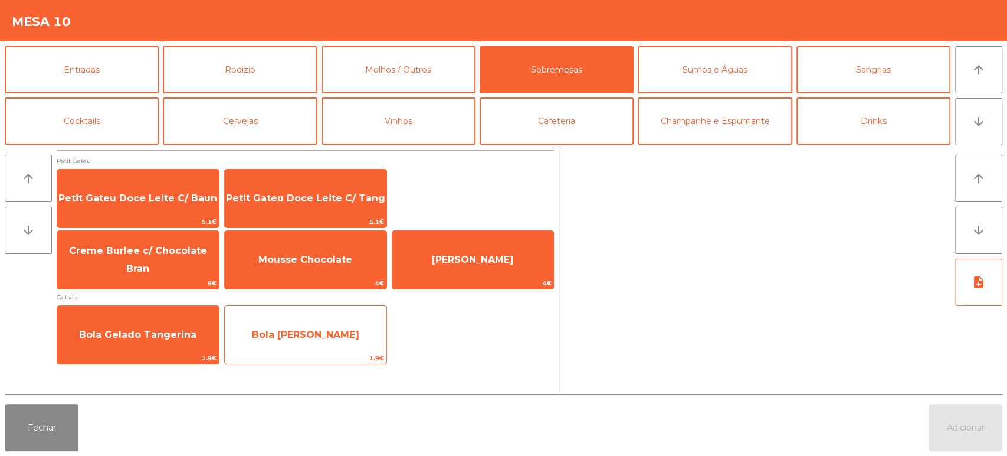
click at [303, 332] on span "Bola Gelado Baunilha" at bounding box center [305, 334] width 107 height 11
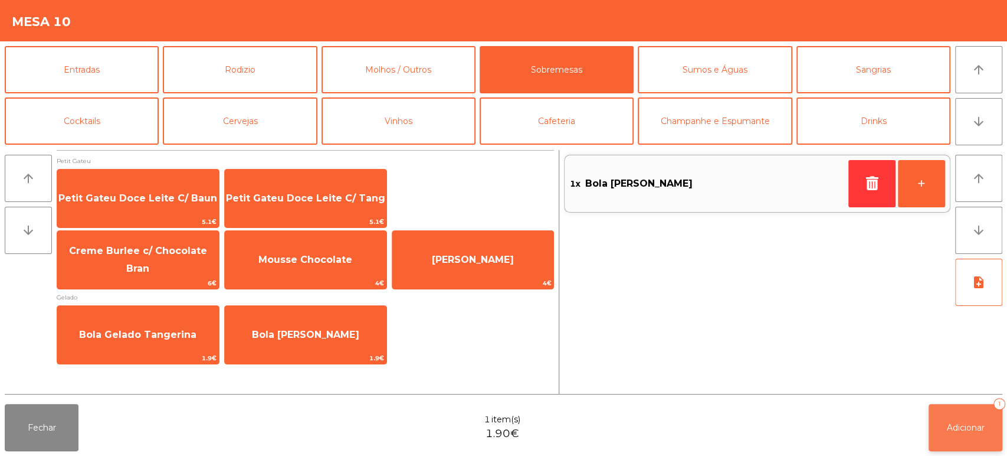
click at [953, 411] on button "Adicionar 1" at bounding box center [966, 427] width 74 height 47
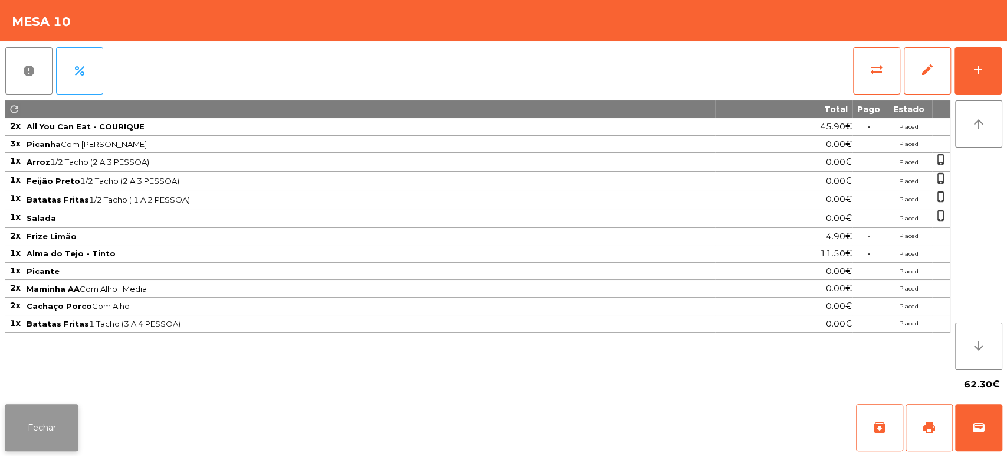
click at [61, 435] on button "Fechar" at bounding box center [42, 427] width 74 height 47
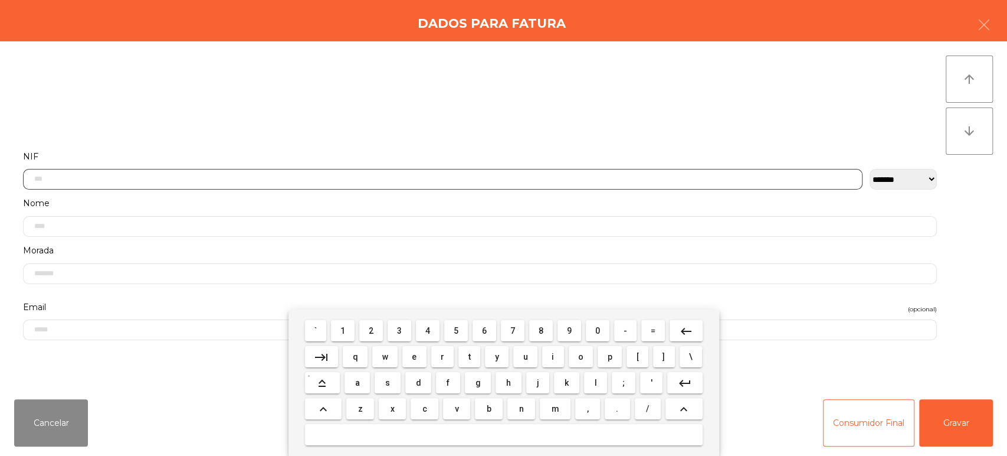
scroll to position [92, 0]
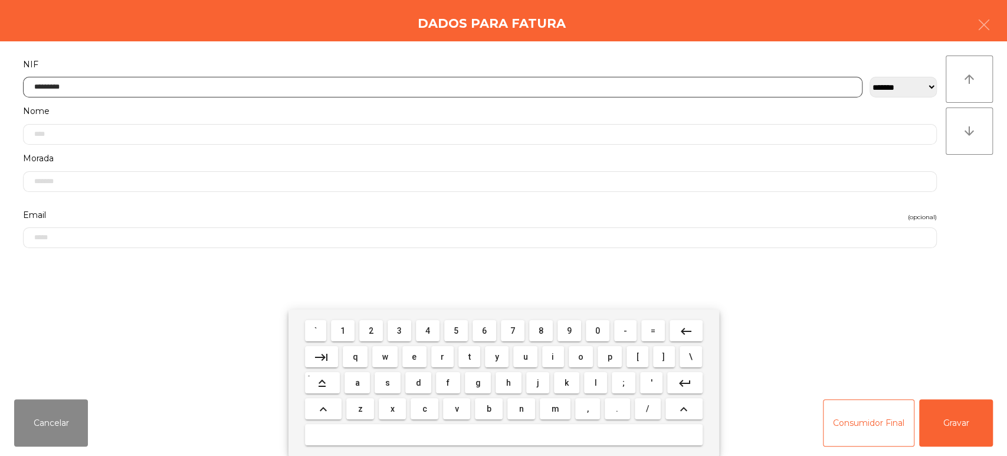
type input "*********"
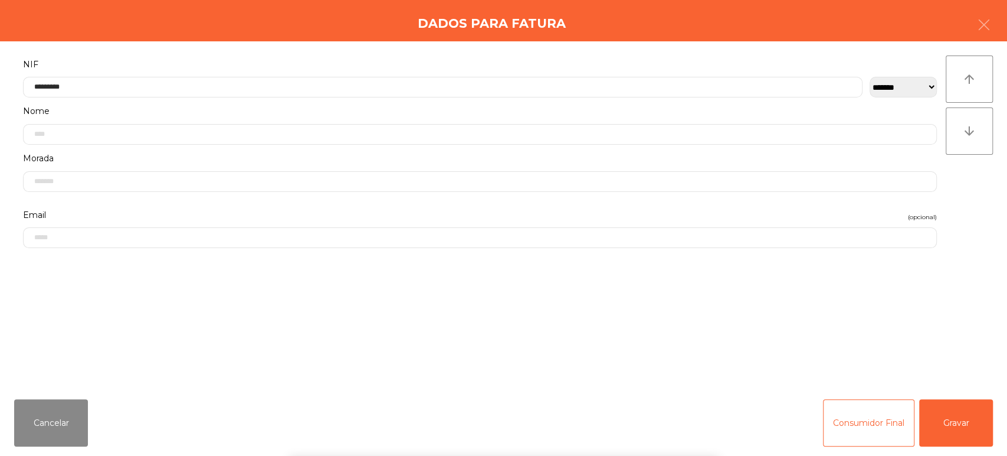
click at [969, 430] on div "` 1 2 3 4 5 6 7 8 9 0 - = keyboard_backspace keyboard_tab q w e r t y u i o p […" at bounding box center [503, 382] width 1007 height 146
click at [950, 426] on button "Gravar" at bounding box center [957, 422] width 74 height 47
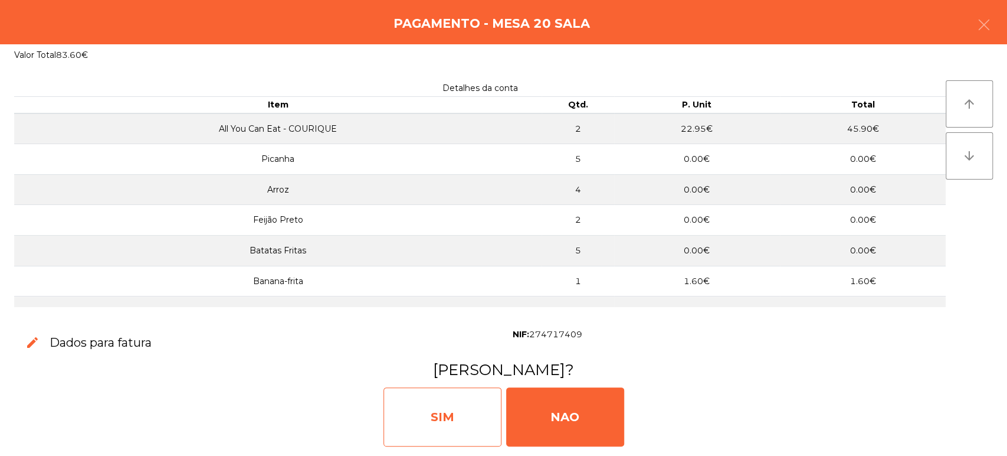
click at [486, 411] on div "SIM" at bounding box center [443, 416] width 118 height 59
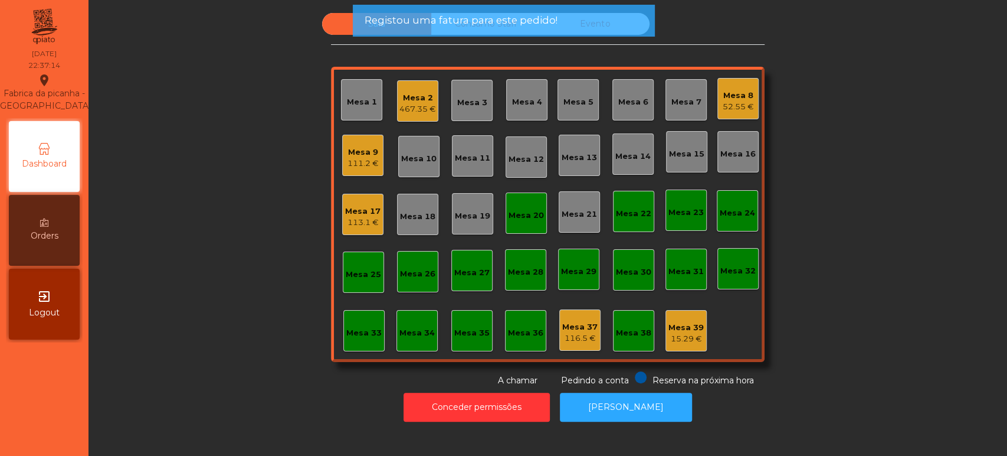
click at [529, 212] on div "Mesa 20" at bounding box center [526, 216] width 35 height 12
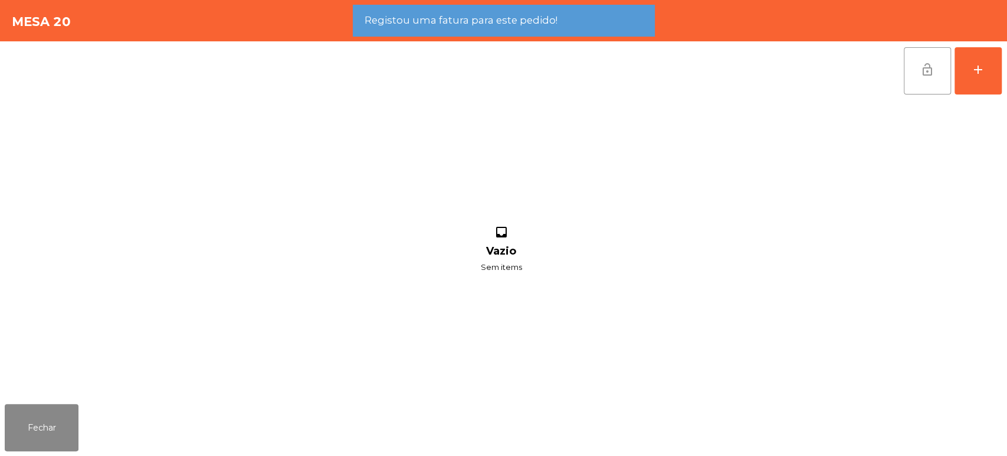
click at [939, 63] on button "lock_open" at bounding box center [927, 70] width 47 height 47
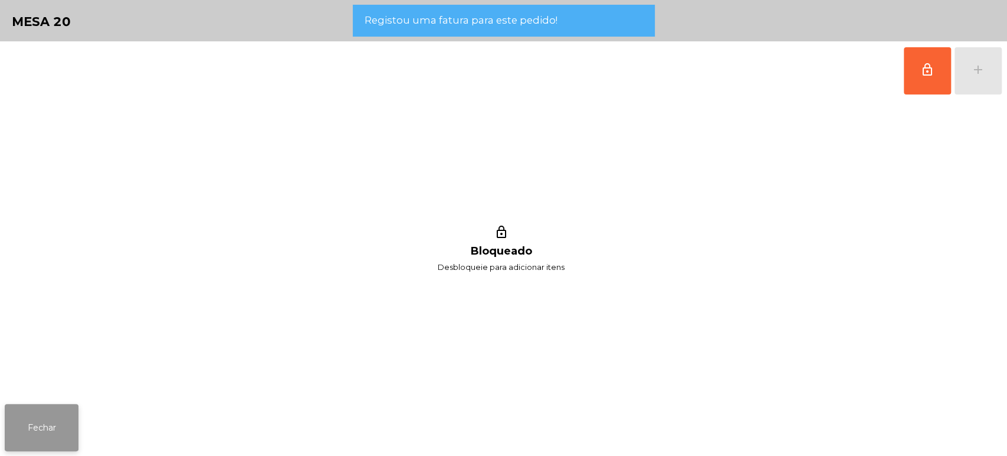
click at [53, 416] on button "Fechar" at bounding box center [42, 427] width 74 height 47
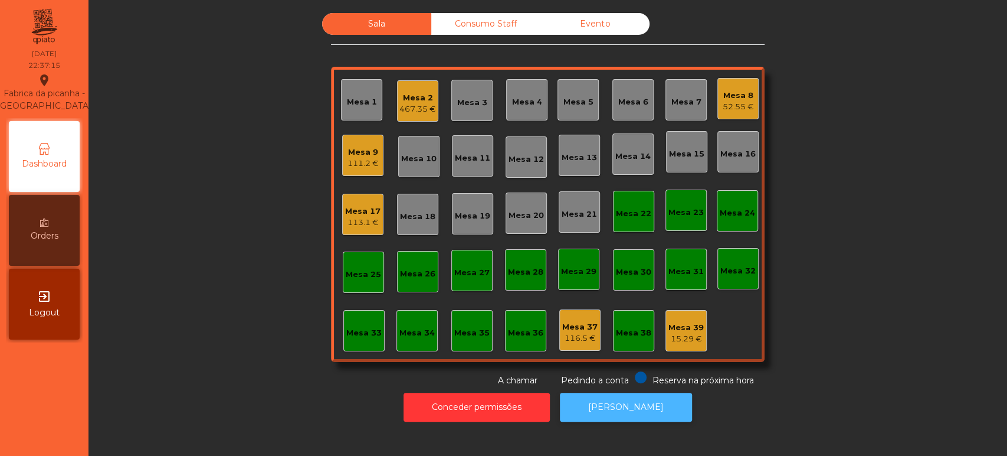
click at [599, 401] on button "[PERSON_NAME]" at bounding box center [626, 406] width 132 height 29
click at [619, 204] on div "Mesa 22" at bounding box center [633, 211] width 35 height 17
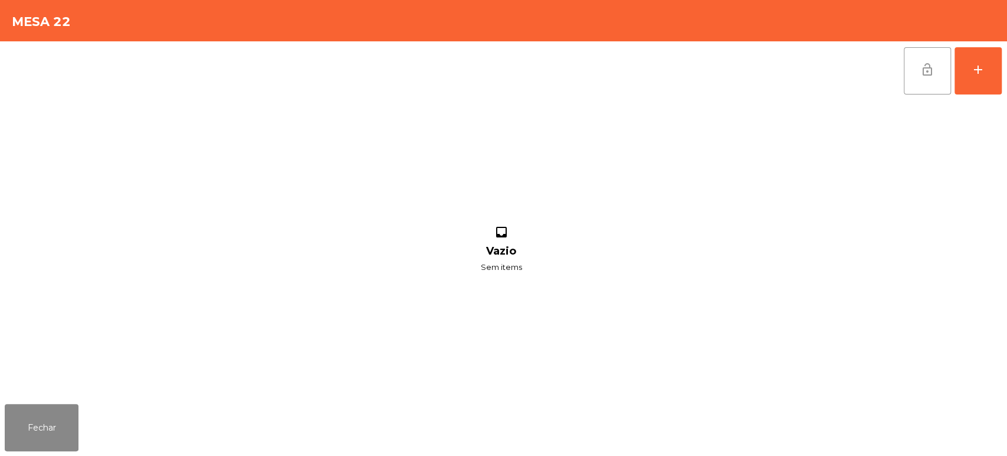
click at [920, 75] on button "lock_open" at bounding box center [927, 70] width 47 height 47
click at [74, 419] on button "Fechar" at bounding box center [42, 427] width 74 height 47
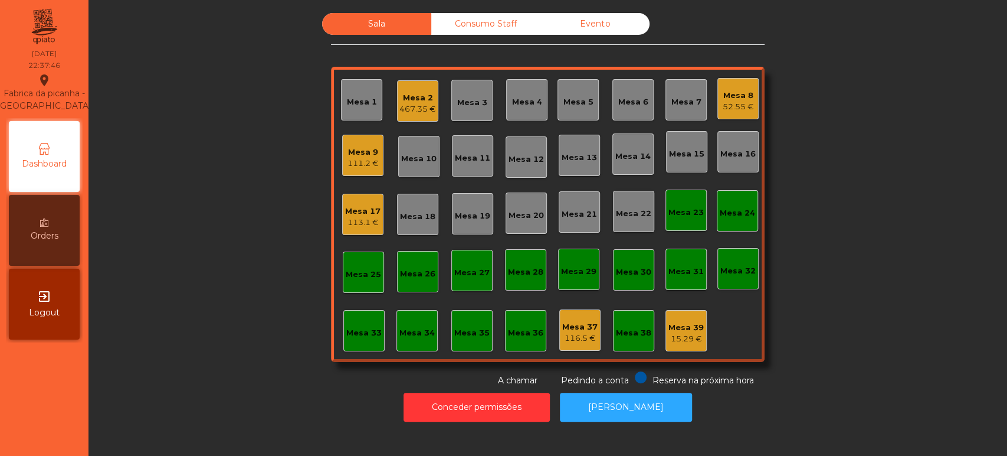
click at [348, 159] on div "111.2 €" at bounding box center [363, 164] width 31 height 12
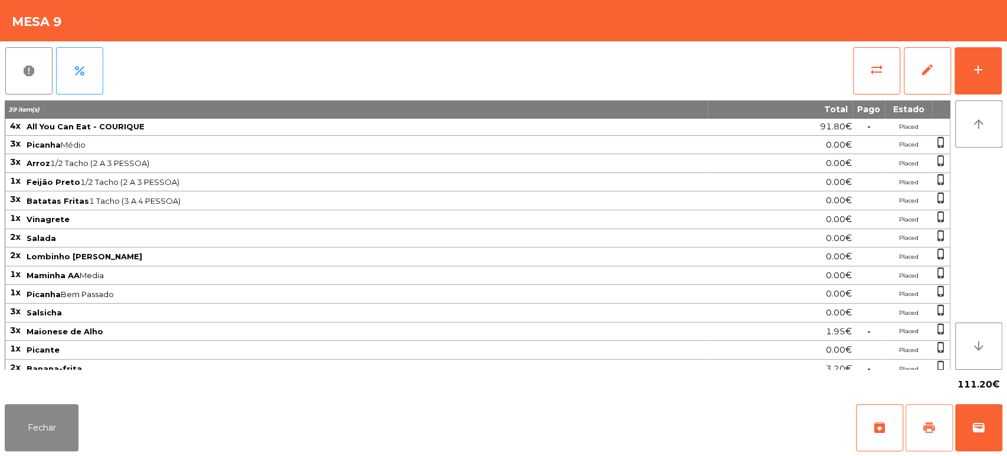
click at [931, 417] on button "print" at bounding box center [929, 427] width 47 height 47
click at [61, 418] on button "Fechar" at bounding box center [42, 427] width 74 height 47
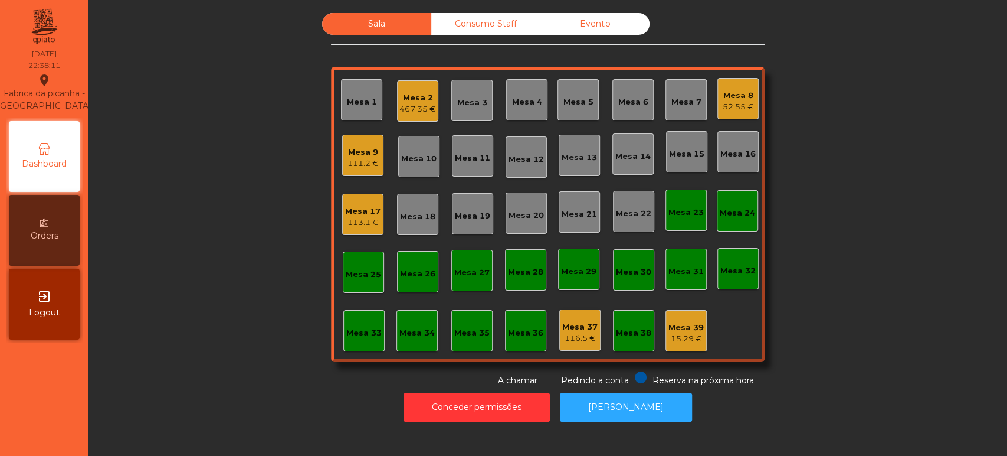
click at [404, 109] on div "467.35 €" at bounding box center [418, 109] width 37 height 12
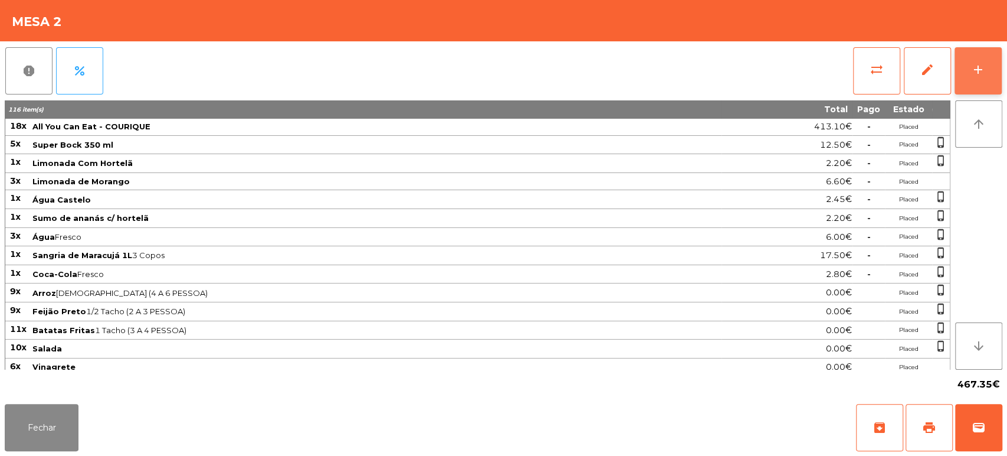
click at [982, 70] on div "add" at bounding box center [978, 70] width 14 height 14
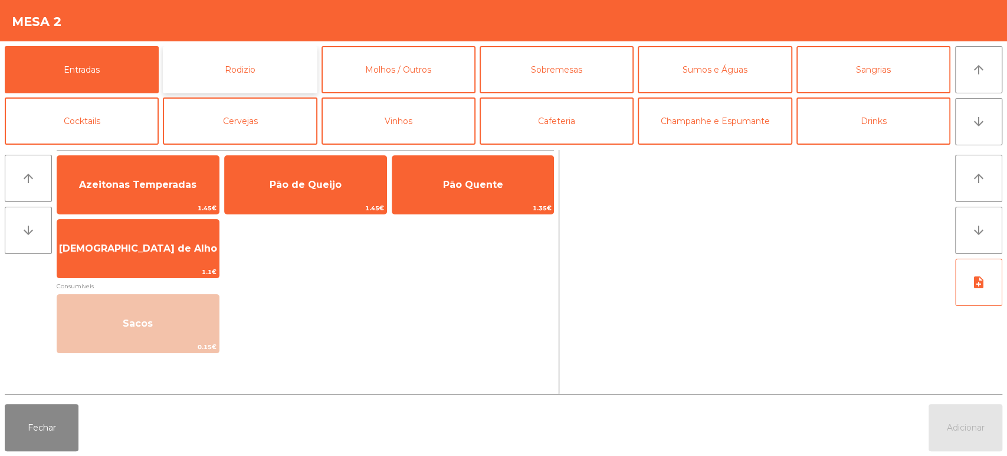
click at [248, 74] on button "Rodizio" at bounding box center [240, 69] width 154 height 47
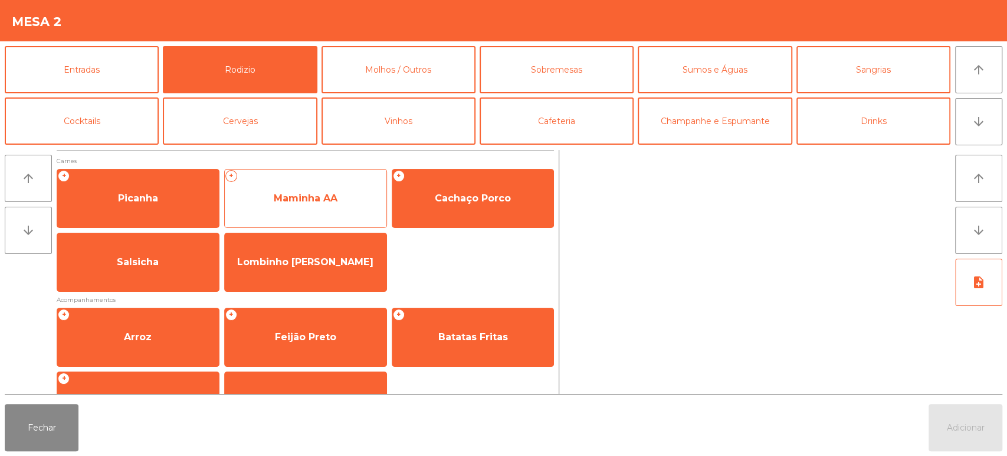
click at [317, 198] on span "Maminha AA" at bounding box center [306, 197] width 64 height 11
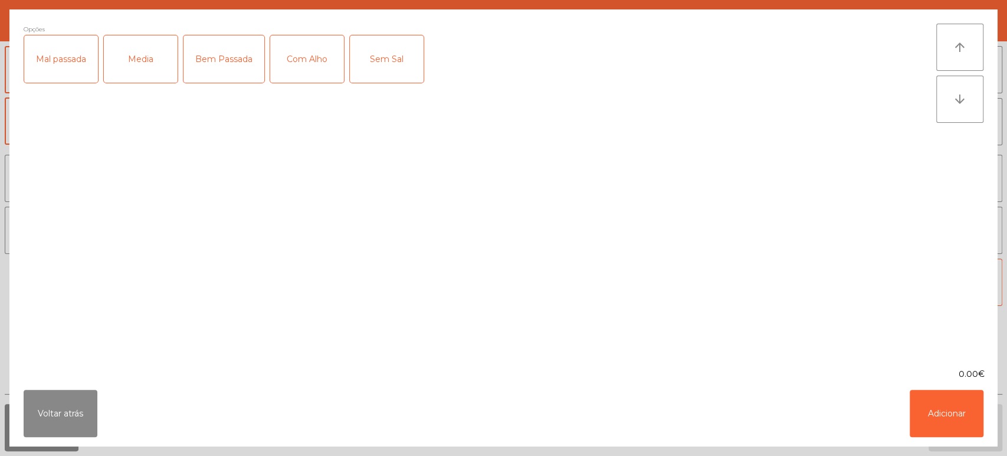
click at [149, 64] on div "Media" at bounding box center [141, 58] width 74 height 47
click at [226, 54] on div "Bem Passada" at bounding box center [224, 58] width 81 height 47
click at [320, 61] on div "Com Alho" at bounding box center [307, 58] width 74 height 47
click at [944, 406] on button "Adicionar" at bounding box center [947, 413] width 74 height 47
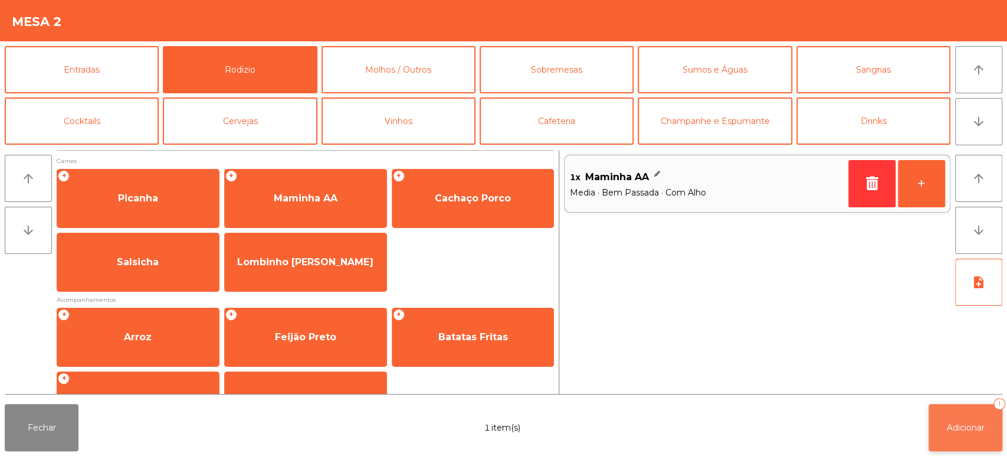
click at [980, 425] on span "Adicionar" at bounding box center [966, 427] width 38 height 11
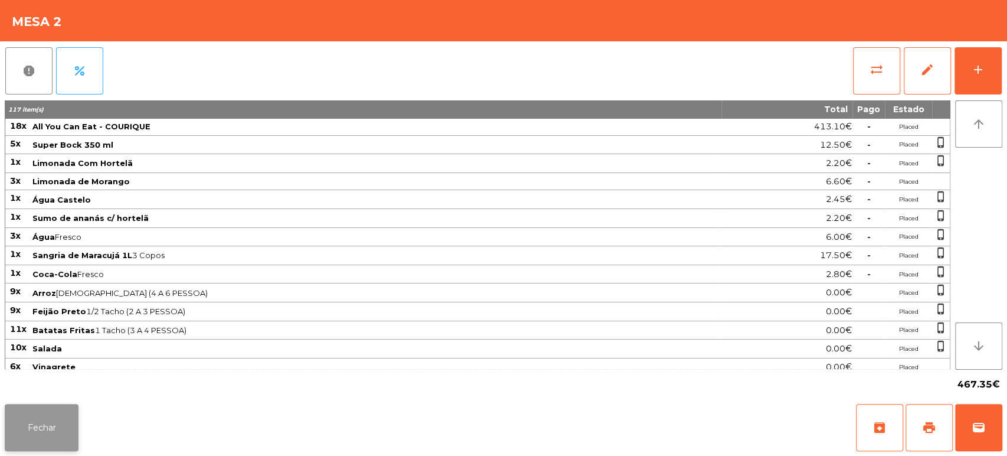
click at [74, 405] on button "Fechar" at bounding box center [42, 427] width 74 height 47
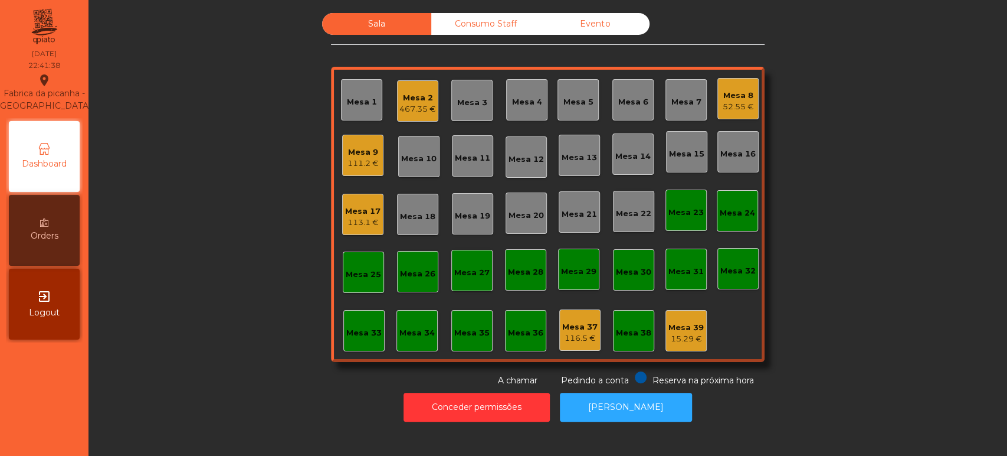
click at [749, 91] on div "Mesa 8 52.55 €" at bounding box center [738, 98] width 41 height 41
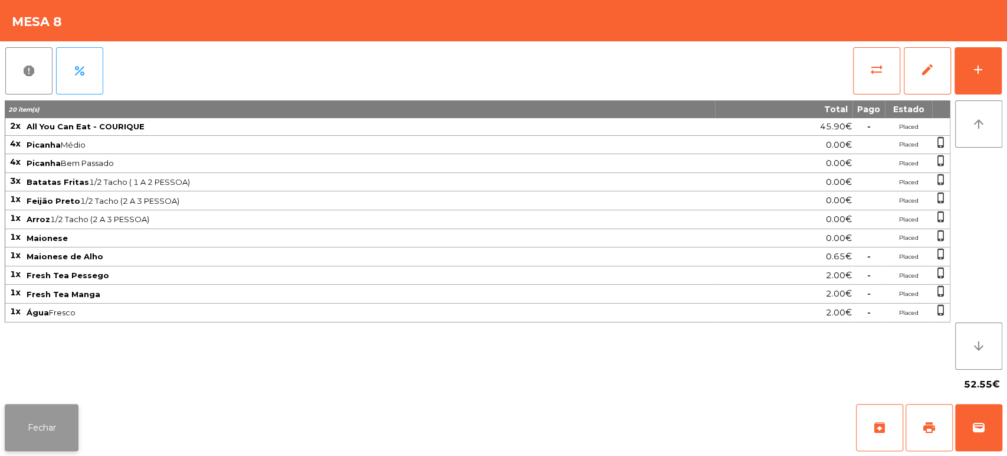
click at [53, 447] on button "Fechar" at bounding box center [42, 427] width 74 height 47
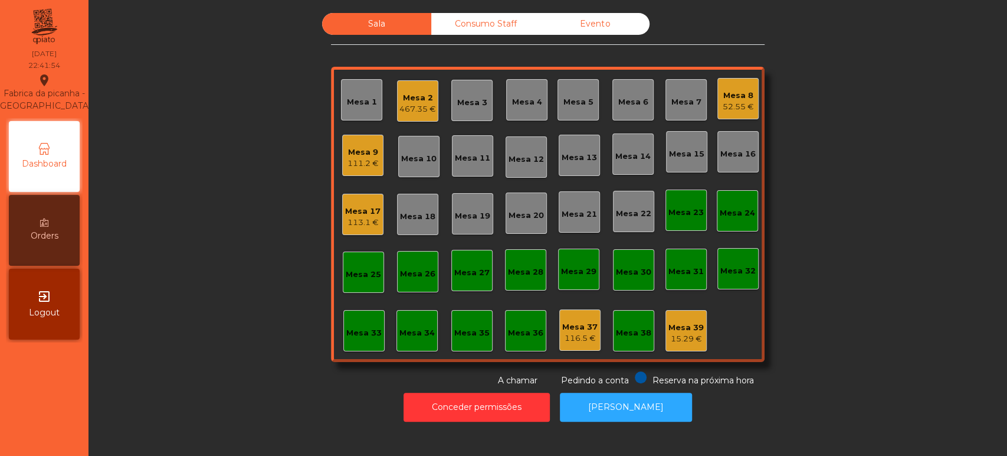
click at [367, 224] on div "113.1 €" at bounding box center [362, 223] width 35 height 12
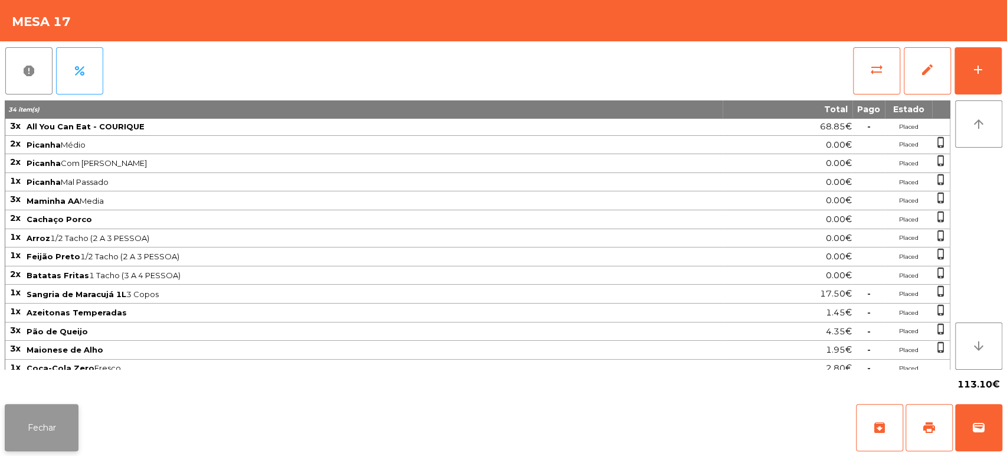
click at [43, 404] on button "Fechar" at bounding box center [42, 427] width 74 height 47
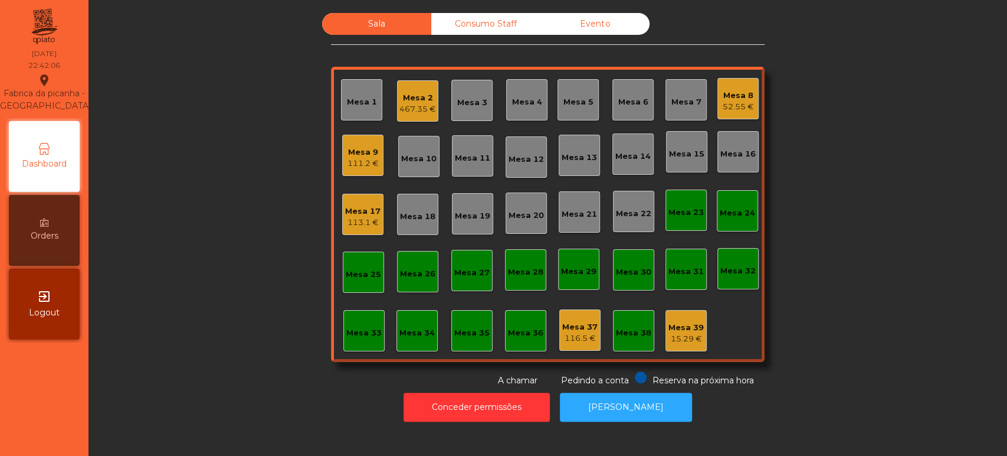
click at [357, 172] on div "Mesa 9 111.2 €" at bounding box center [362, 155] width 41 height 41
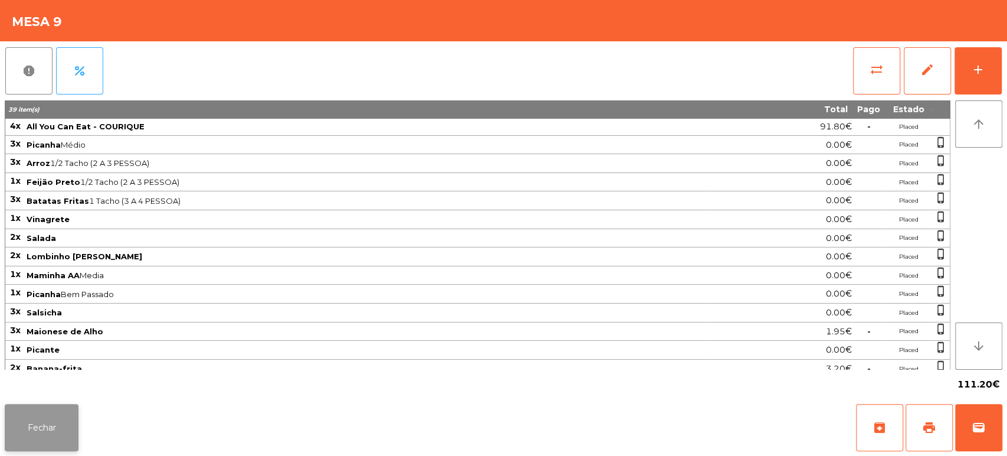
click at [62, 410] on button "Fechar" at bounding box center [42, 427] width 74 height 47
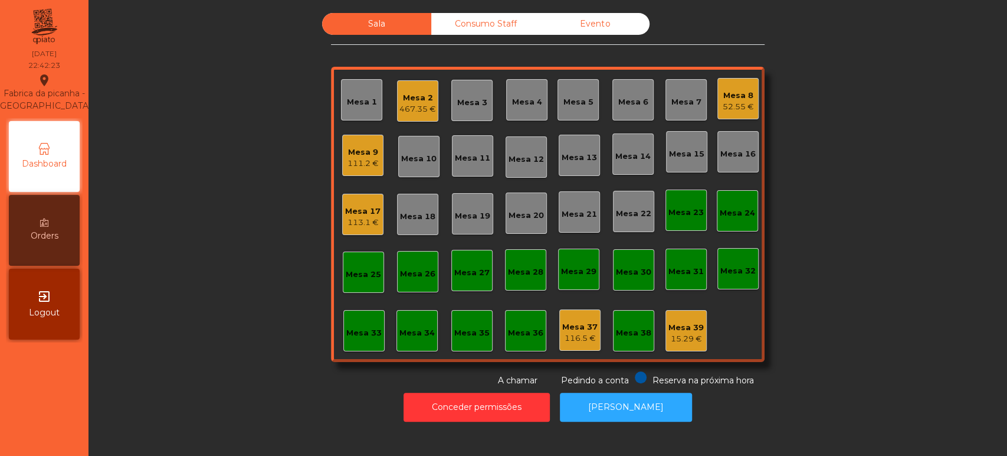
click at [341, 117] on div "Mesa 1" at bounding box center [361, 99] width 41 height 41
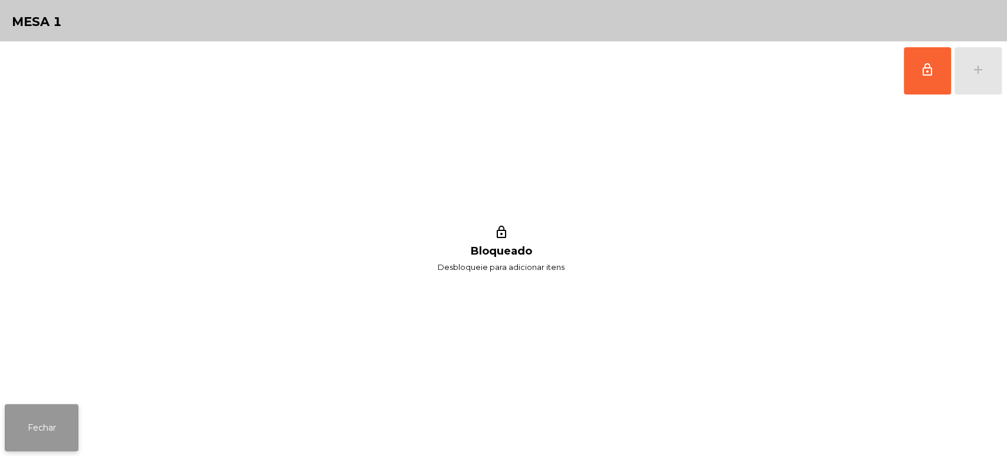
click at [37, 421] on button "Fechar" at bounding box center [42, 427] width 74 height 47
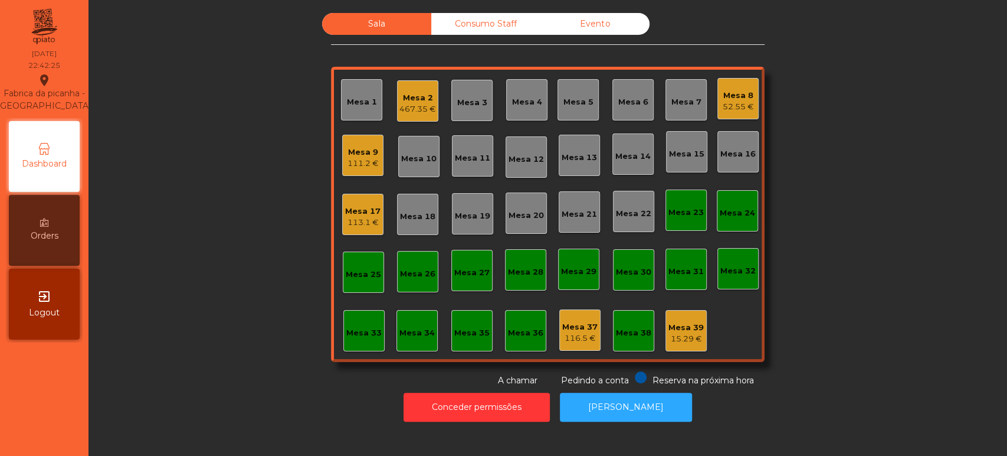
click at [348, 156] on div "Mesa 9" at bounding box center [363, 152] width 31 height 12
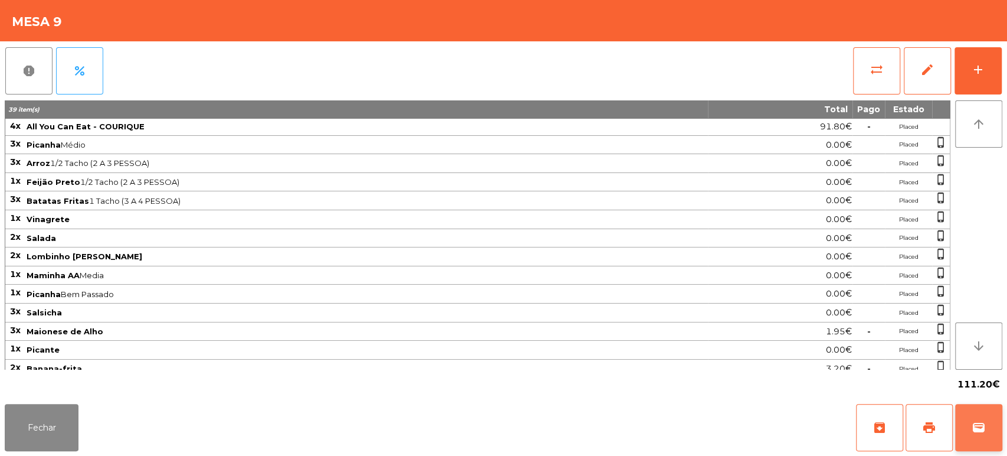
click at [976, 425] on span "wallet" at bounding box center [979, 427] width 14 height 14
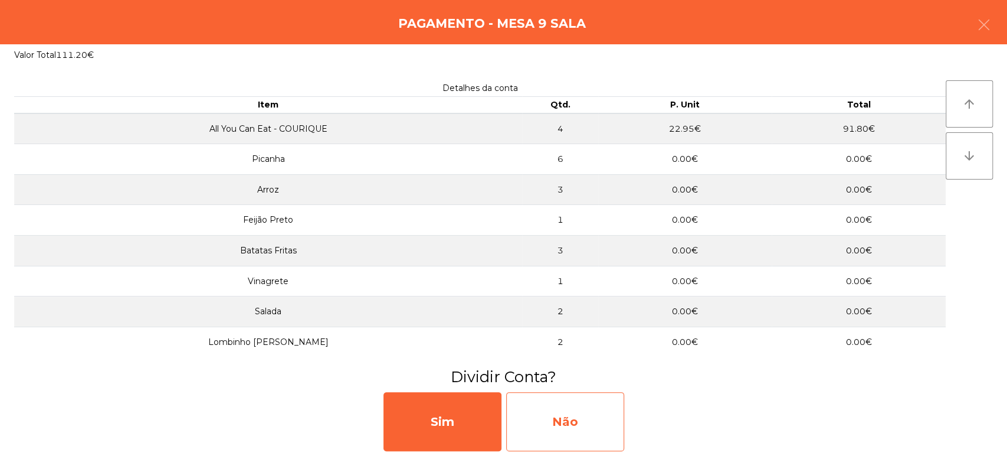
click at [569, 411] on div "Não" at bounding box center [565, 421] width 118 height 59
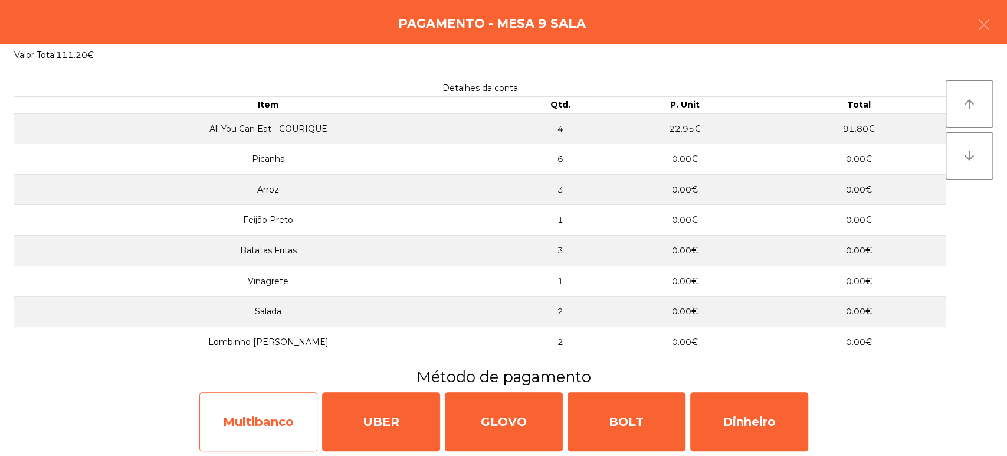
click at [280, 405] on div "Multibanco" at bounding box center [258, 421] width 118 height 59
select select "**"
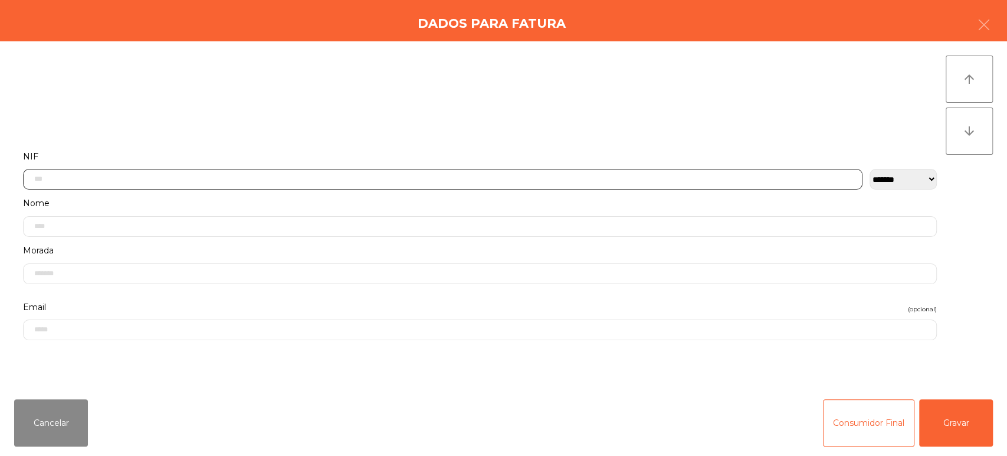
click at [411, 178] on input "text" at bounding box center [443, 179] width 840 height 21
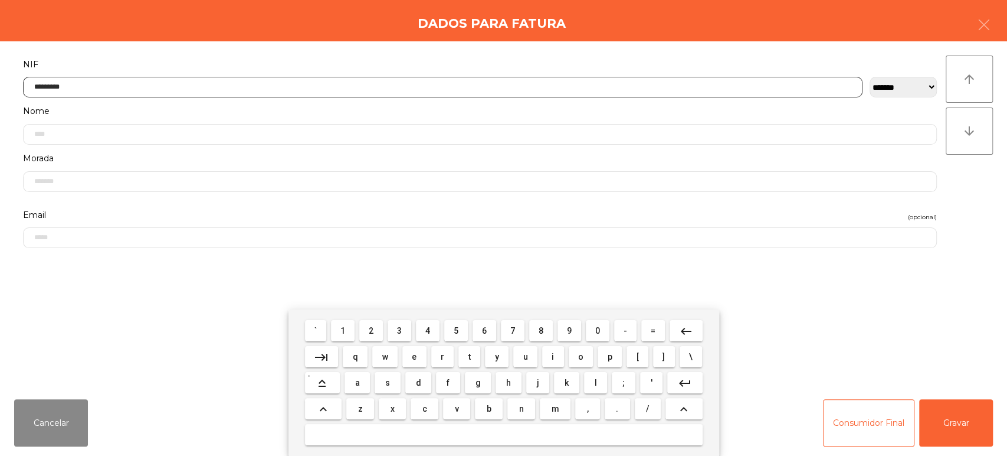
type input "*********"
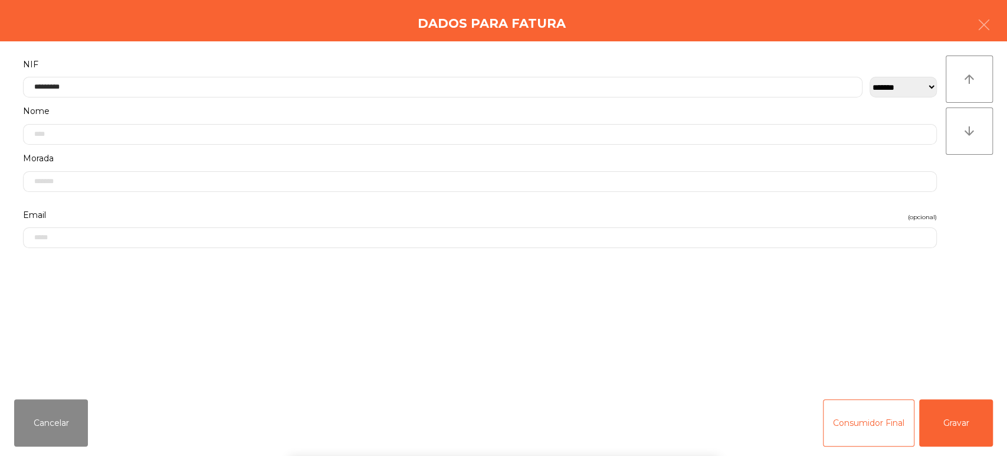
click at [967, 398] on div "` 1 2 3 4 5 6 7 8 9 0 - = keyboard_backspace keyboard_tab q w e r t y u i o p […" at bounding box center [503, 382] width 1007 height 146
click at [973, 407] on button "Gravar" at bounding box center [957, 422] width 74 height 47
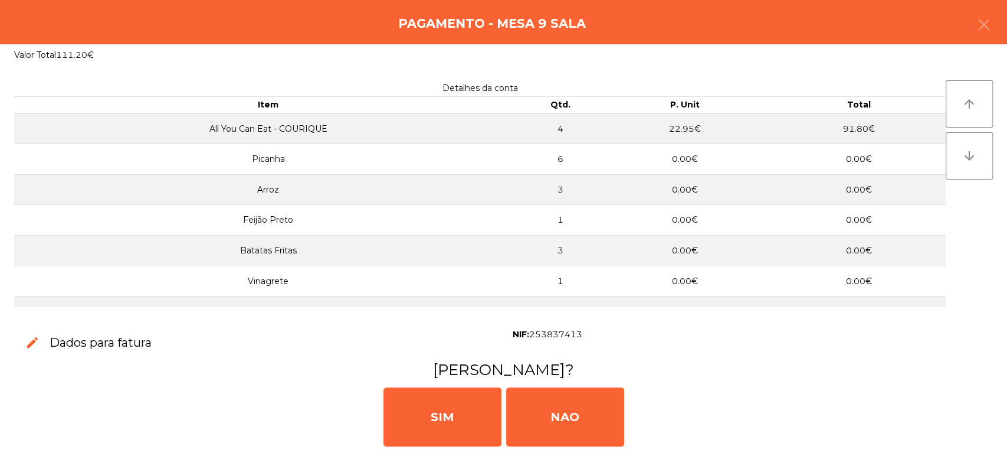
click at [976, 424] on div "SIM NAO" at bounding box center [504, 415] width 998 height 71
click at [620, 297] on div "Detalhes da conta Item Qtd. P. Unit Total All You Can Eat - COURIQUE 4 22.95€ 9…" at bounding box center [503, 193] width 1007 height 254
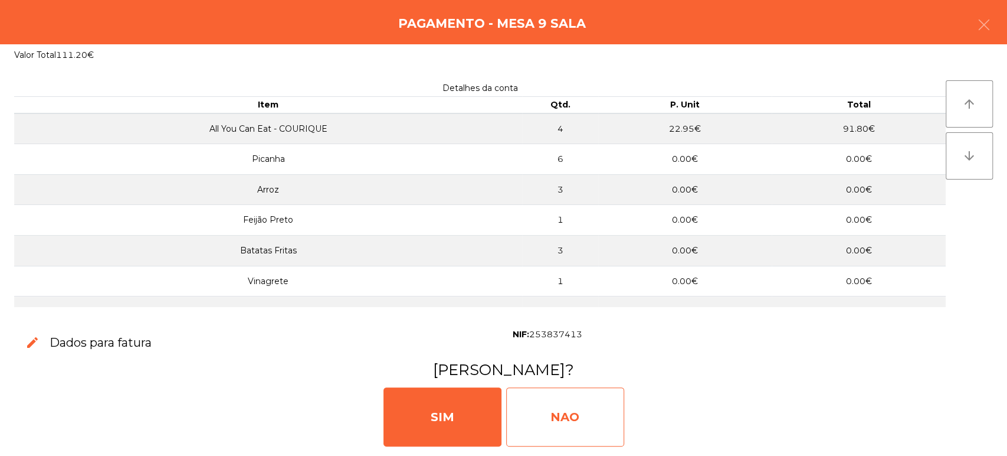
click at [571, 387] on div "NAO" at bounding box center [565, 416] width 118 height 59
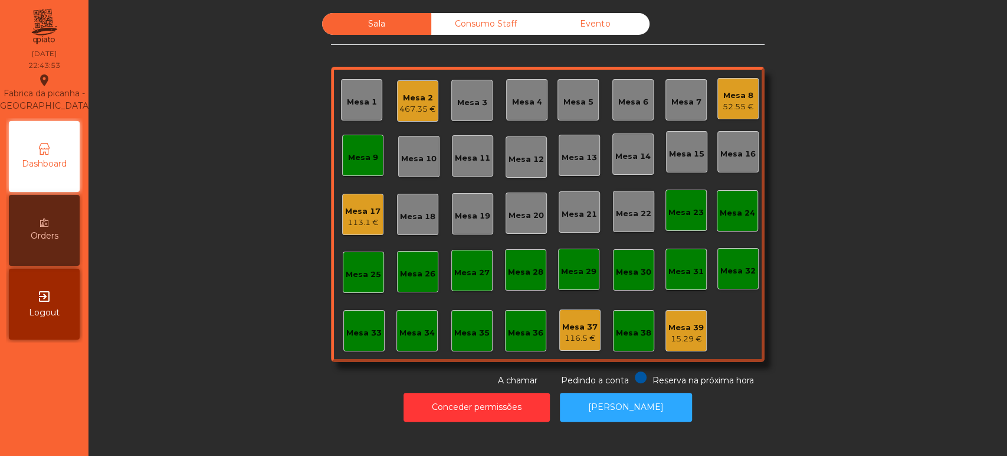
click at [355, 152] on div "Mesa 9" at bounding box center [363, 158] width 30 height 12
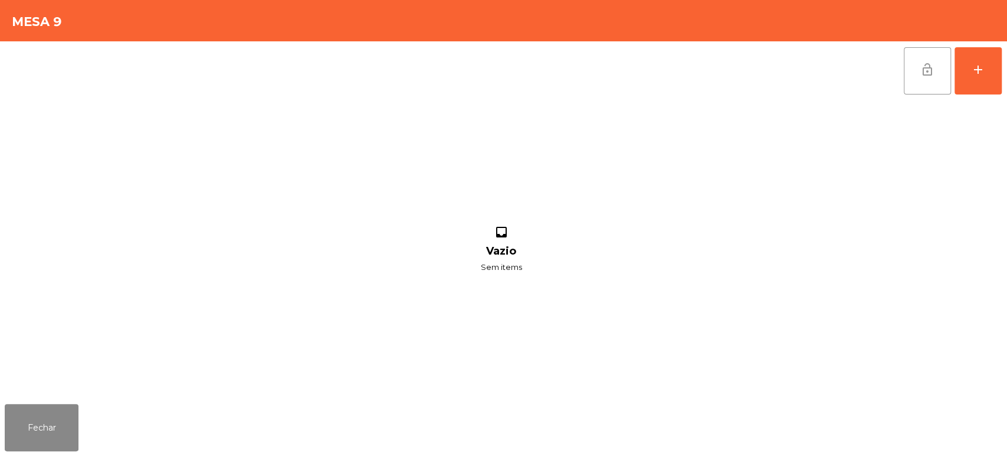
click at [937, 86] on button "lock_open" at bounding box center [927, 70] width 47 height 47
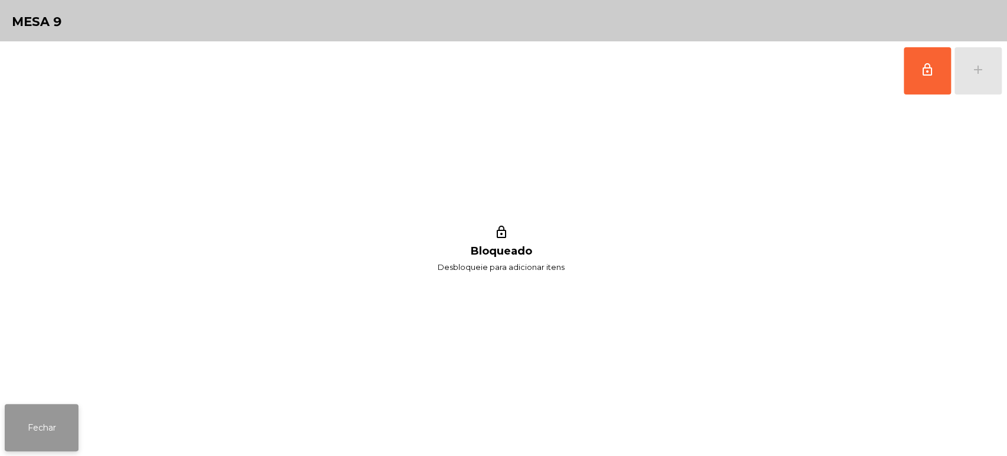
click at [31, 431] on button "Fechar" at bounding box center [42, 427] width 74 height 47
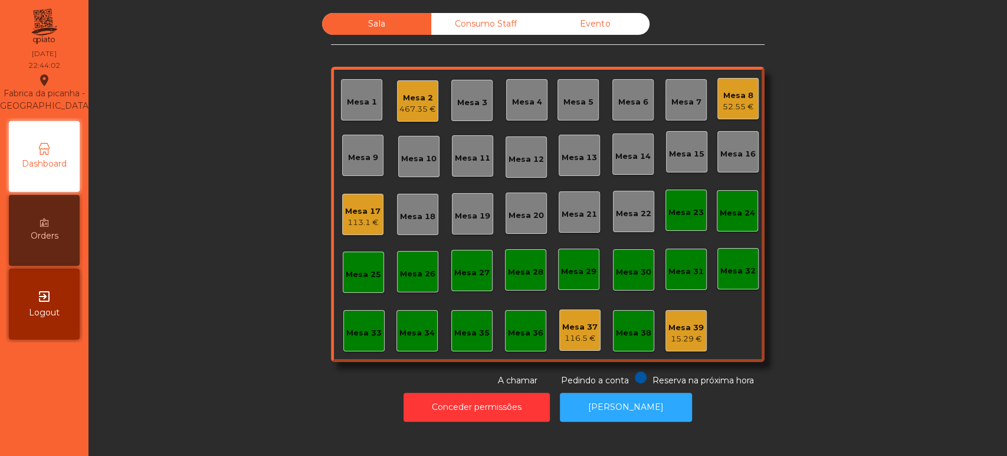
click at [724, 113] on div "Mesa 8 52.55 €" at bounding box center [738, 98] width 41 height 41
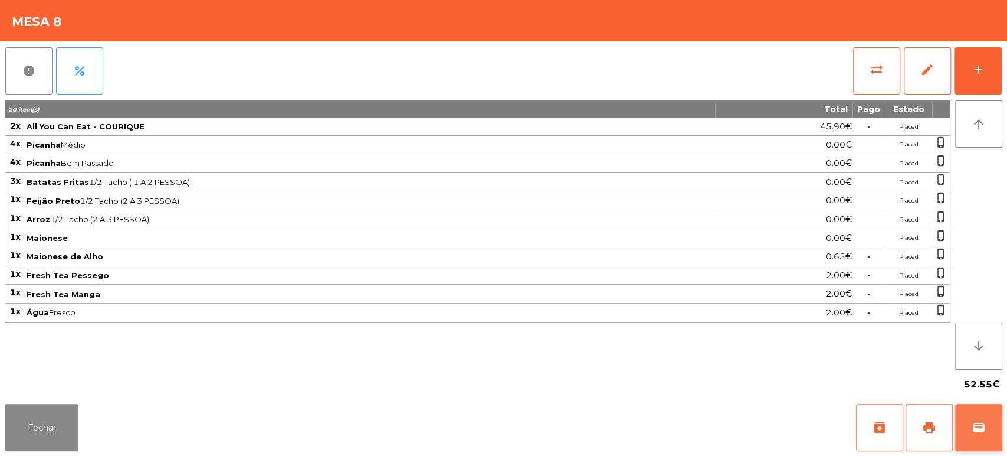
click at [973, 426] on span "wallet" at bounding box center [979, 427] width 14 height 14
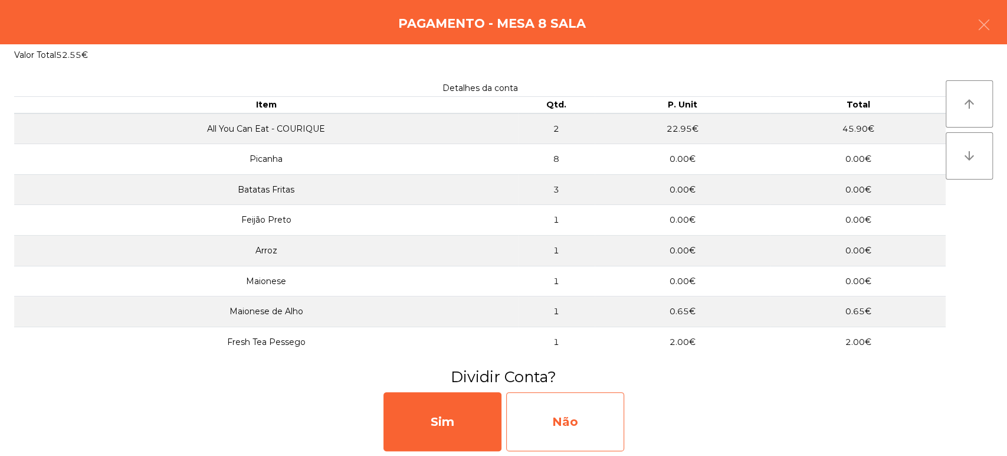
click at [560, 446] on div "Não" at bounding box center [565, 421] width 118 height 59
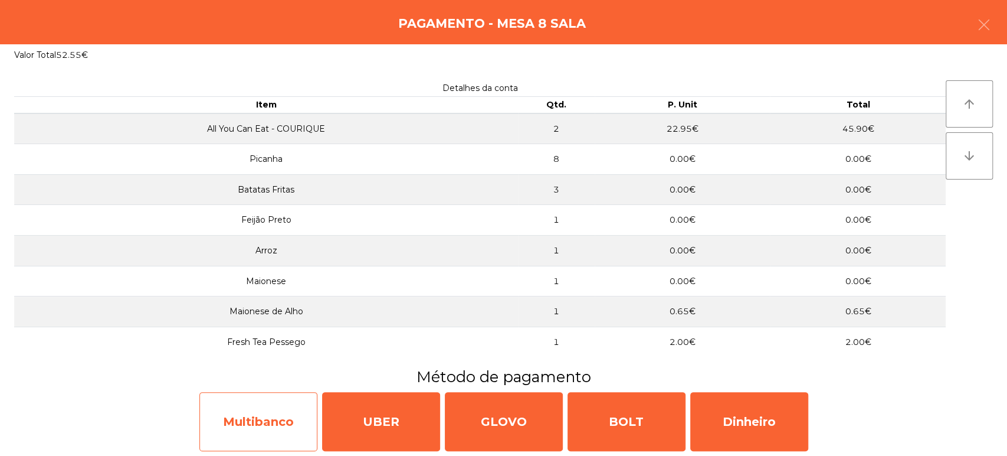
click at [280, 435] on div "Multibanco" at bounding box center [258, 421] width 118 height 59
select select "**"
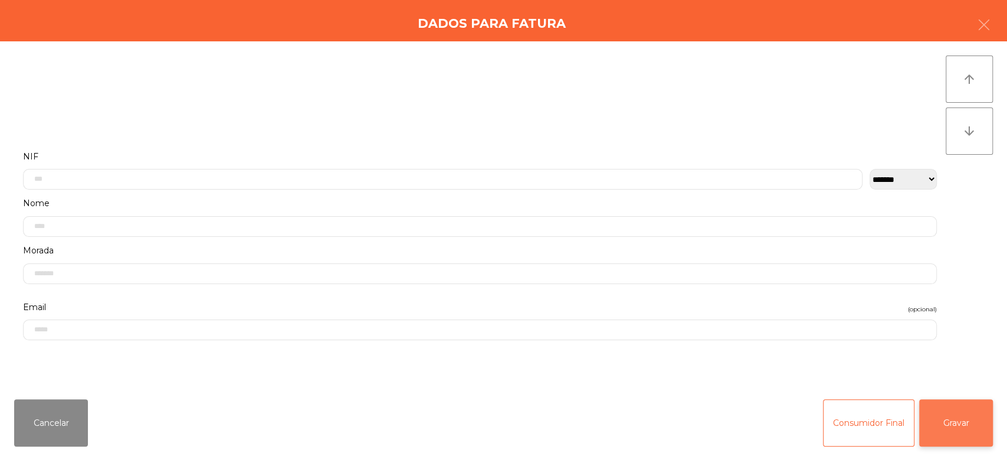
click at [986, 418] on button "Gravar" at bounding box center [957, 422] width 74 height 47
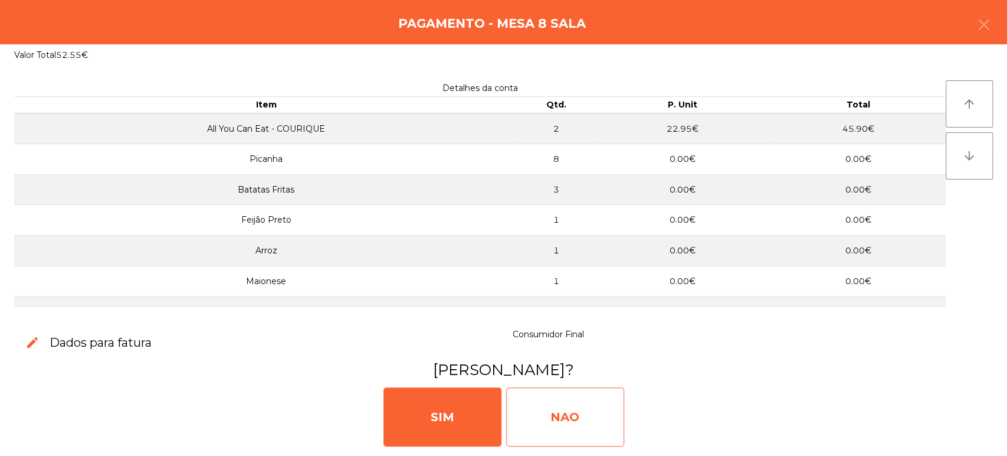
click at [594, 433] on div "NAO" at bounding box center [565, 416] width 118 height 59
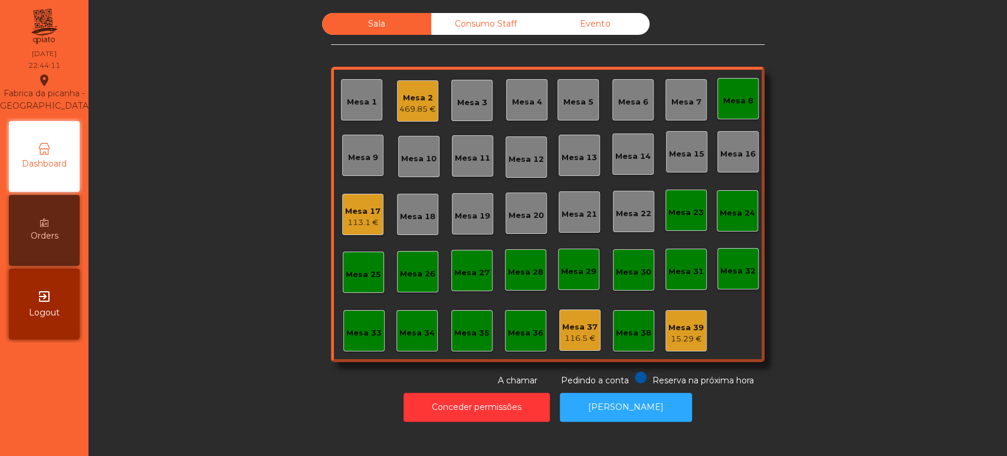
click at [732, 89] on div "Mesa 8" at bounding box center [738, 98] width 41 height 41
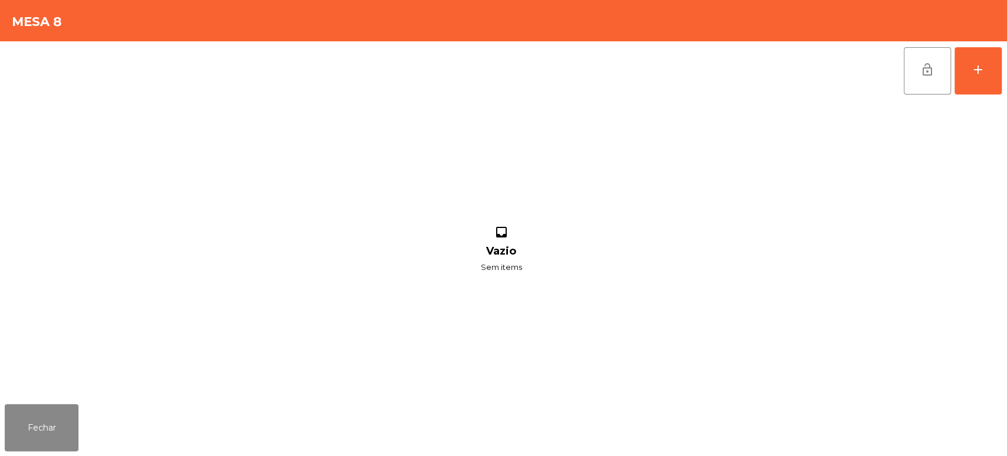
click at [906, 76] on button "lock_open" at bounding box center [927, 70] width 47 height 47
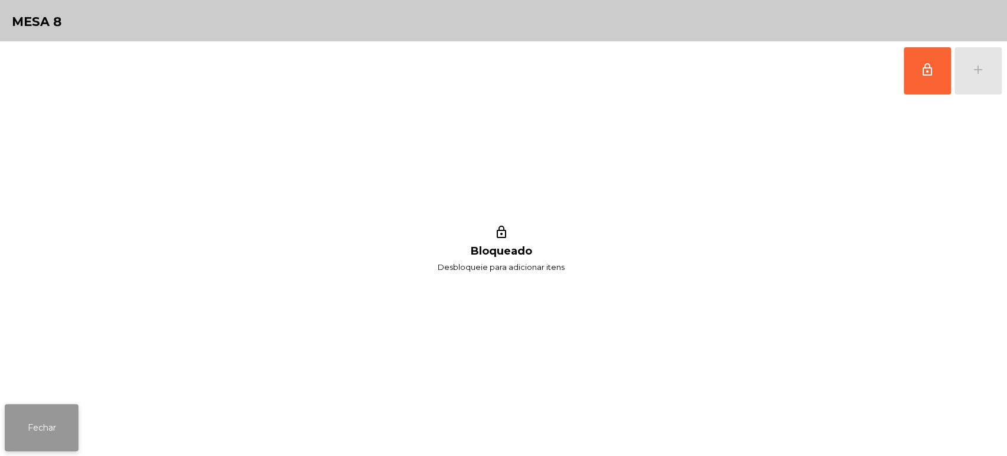
click at [34, 433] on button "Fechar" at bounding box center [42, 427] width 74 height 47
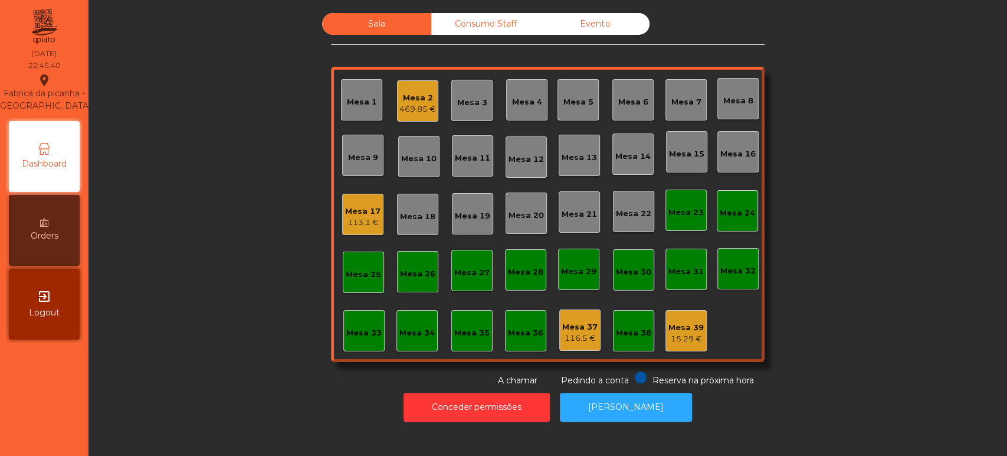
click at [408, 103] on div "469.85 €" at bounding box center [418, 109] width 37 height 12
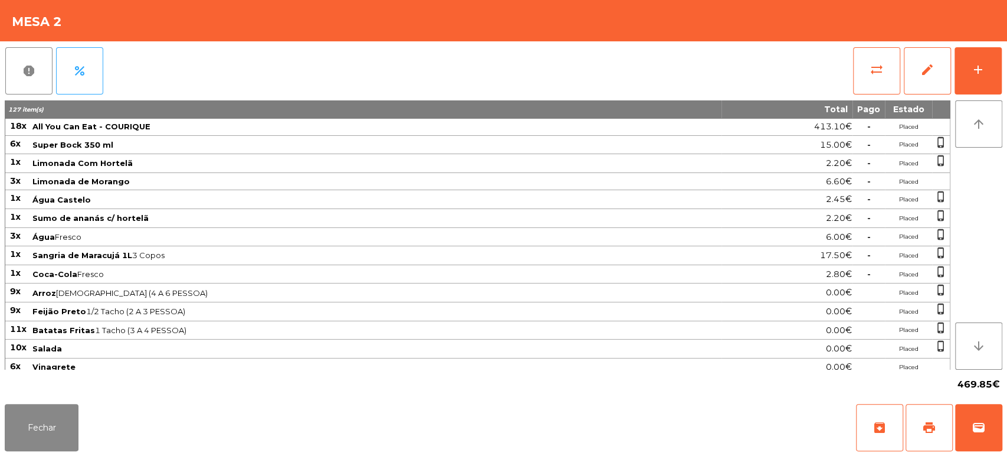
click at [996, 34] on div "Mesa 2" at bounding box center [503, 20] width 1007 height 41
click at [999, 76] on button "add" at bounding box center [978, 70] width 47 height 47
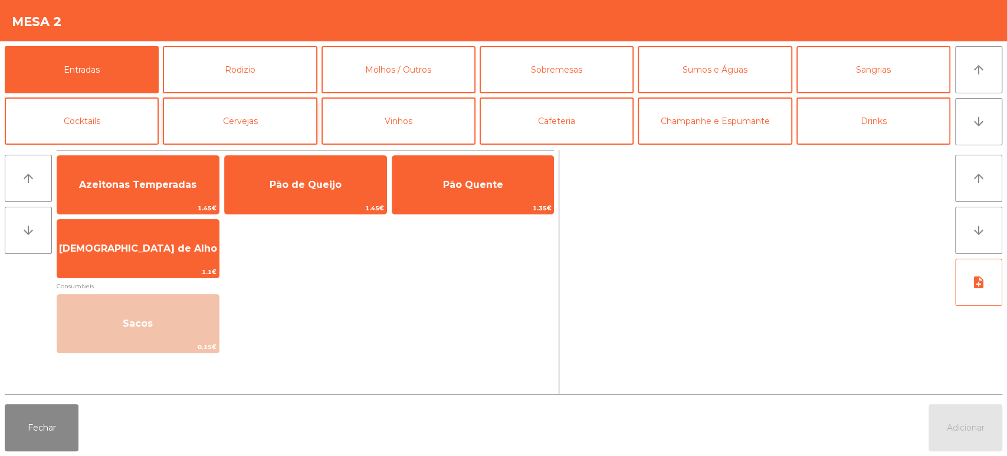
click at [283, 128] on button "Cervejas" at bounding box center [240, 120] width 154 height 47
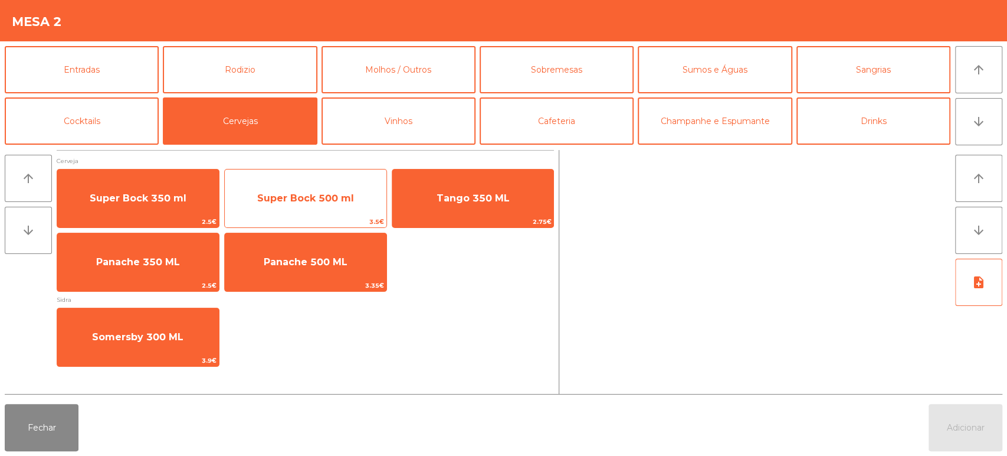
click at [299, 189] on span "Super Bock 500 ml" at bounding box center [306, 198] width 162 height 32
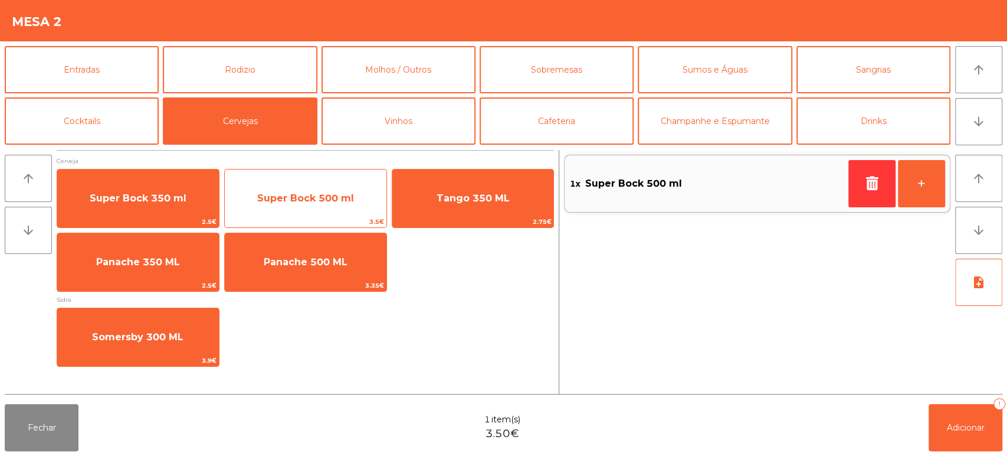
click at [270, 187] on span "Super Bock 500 ml" at bounding box center [306, 198] width 162 height 32
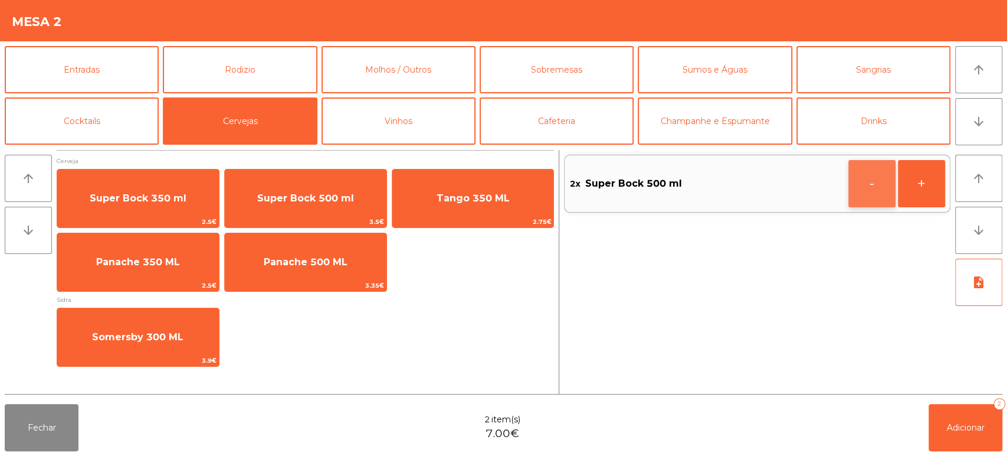
click at [864, 175] on button "-" at bounding box center [872, 183] width 47 height 47
click at [866, 177] on icon "button" at bounding box center [872, 183] width 18 height 14
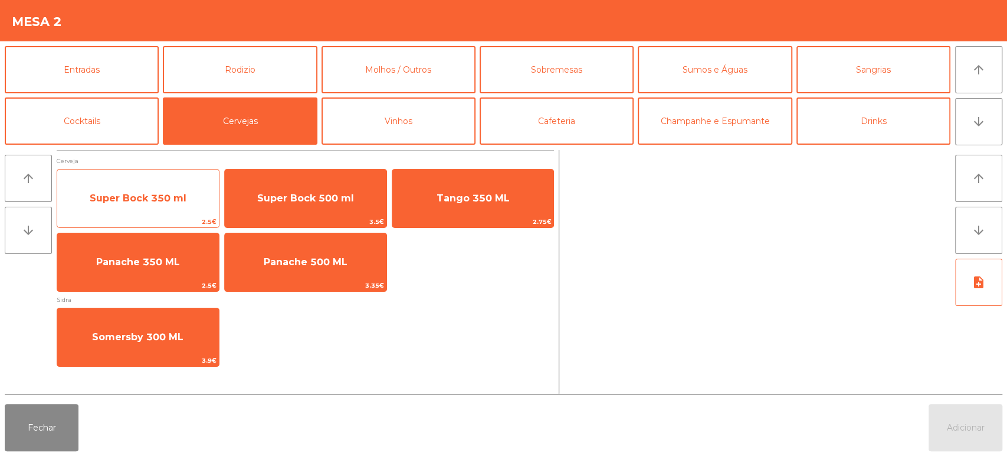
click at [149, 197] on span "Super Bock 350 ml" at bounding box center [138, 197] width 97 height 11
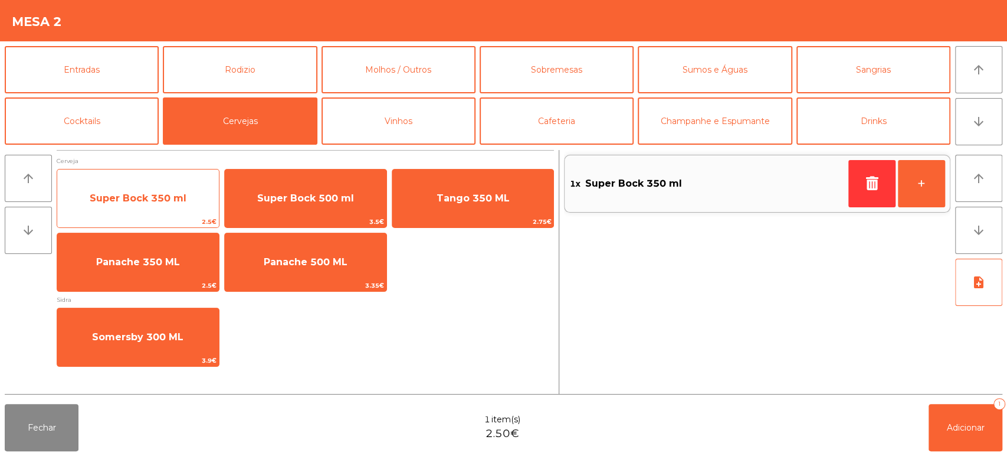
click at [137, 189] on span "Super Bock 350 ml" at bounding box center [138, 198] width 162 height 32
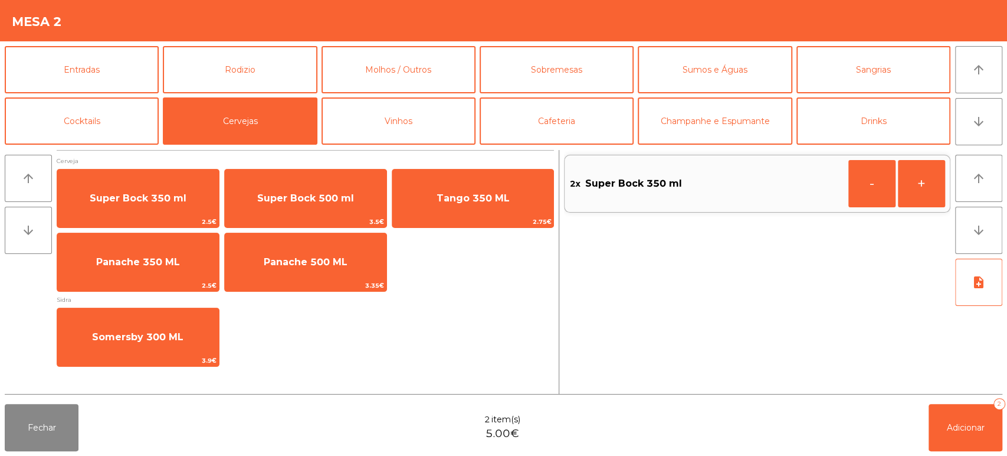
click at [585, 286] on div "2x Super Bock 350 ml - +" at bounding box center [757, 272] width 387 height 244
click at [938, 418] on button "Adicionar 2" at bounding box center [966, 427] width 74 height 47
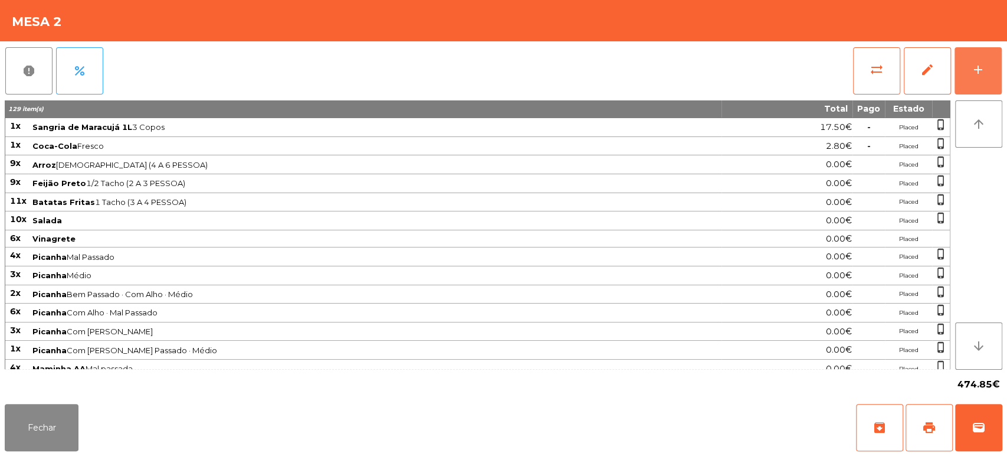
scroll to position [296, 0]
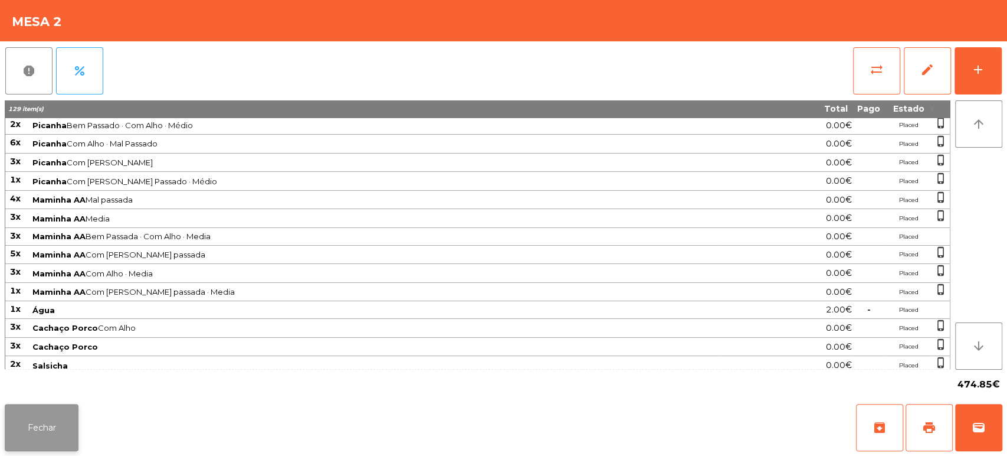
click at [55, 430] on button "Fechar" at bounding box center [42, 427] width 74 height 47
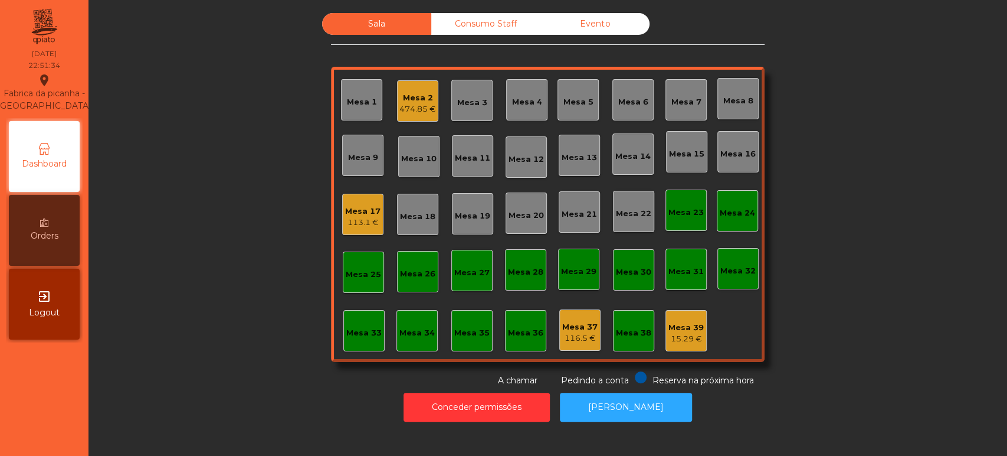
click at [428, 99] on div "Mesa 2" at bounding box center [418, 98] width 37 height 12
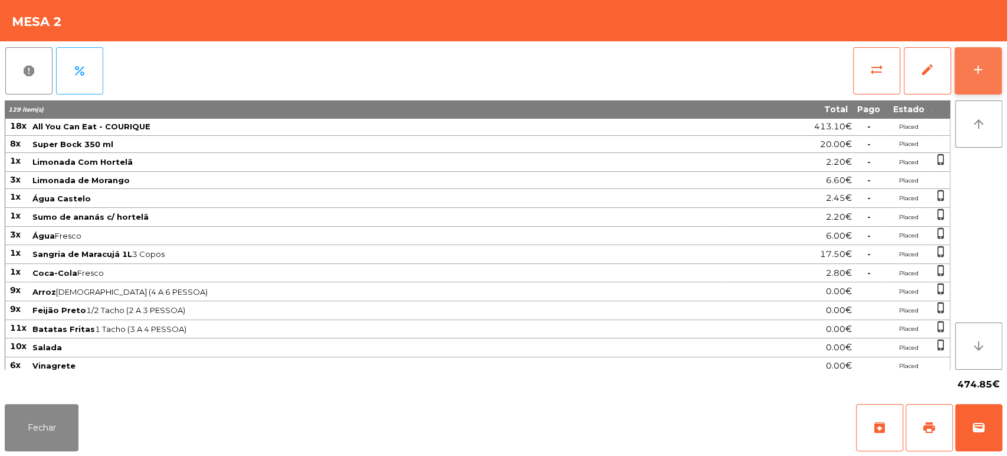
click at [979, 64] on div "add" at bounding box center [978, 70] width 14 height 14
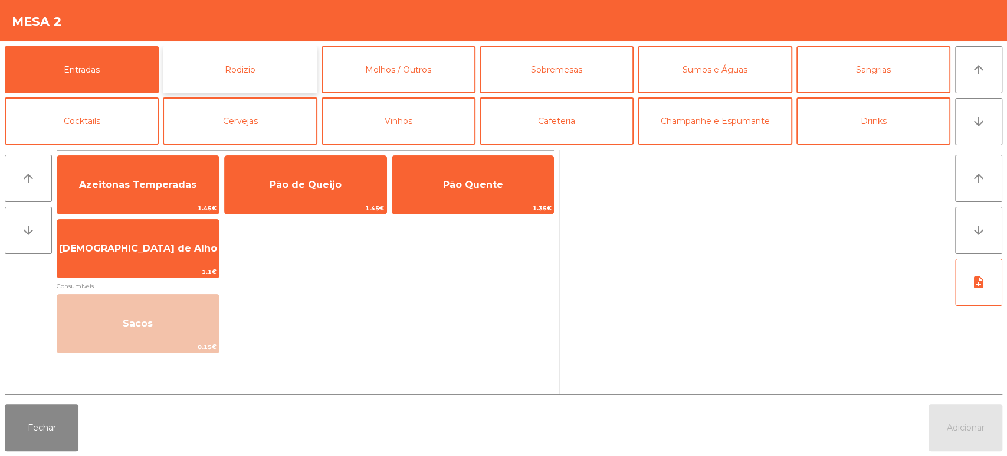
click at [251, 62] on button "Rodizio" at bounding box center [240, 69] width 154 height 47
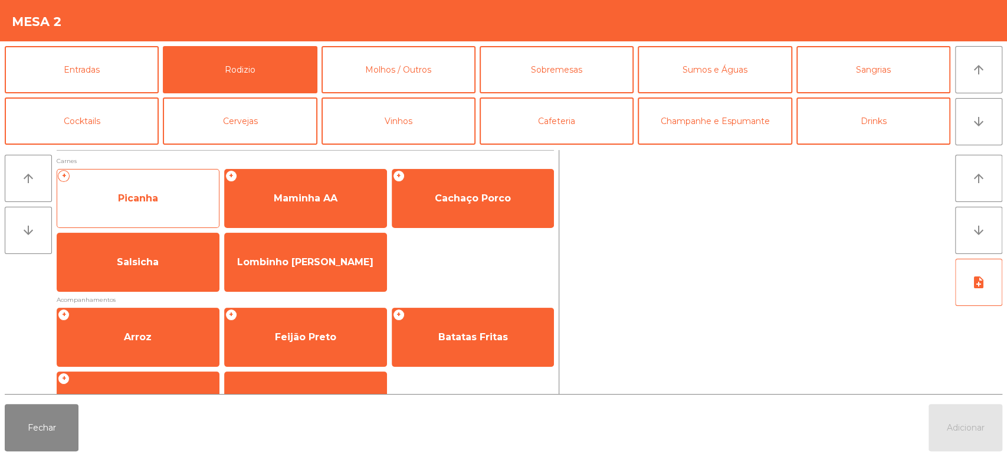
click at [155, 199] on span "Picanha" at bounding box center [138, 197] width 40 height 11
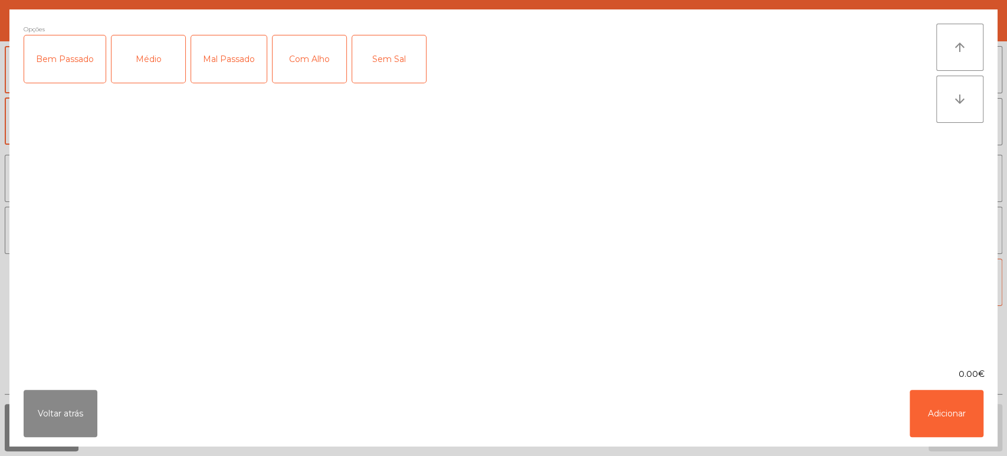
click at [242, 60] on div "Mal Passado" at bounding box center [229, 58] width 76 height 47
click at [960, 428] on button "Adicionar" at bounding box center [947, 413] width 74 height 47
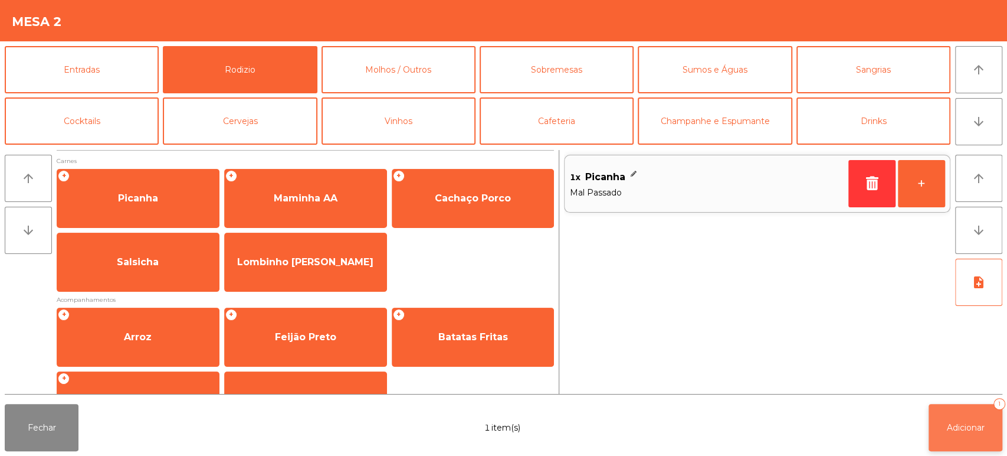
click at [959, 445] on button "Adicionar 1" at bounding box center [966, 427] width 74 height 47
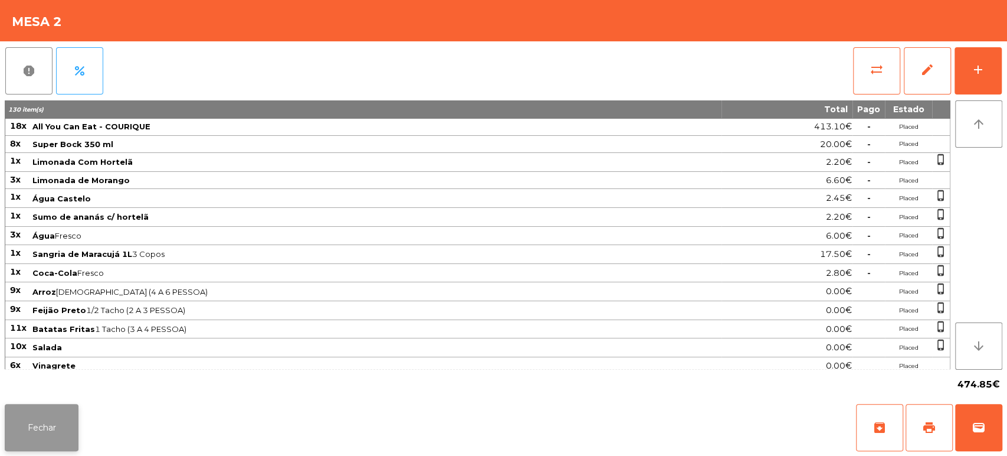
click at [25, 441] on button "Fechar" at bounding box center [42, 427] width 74 height 47
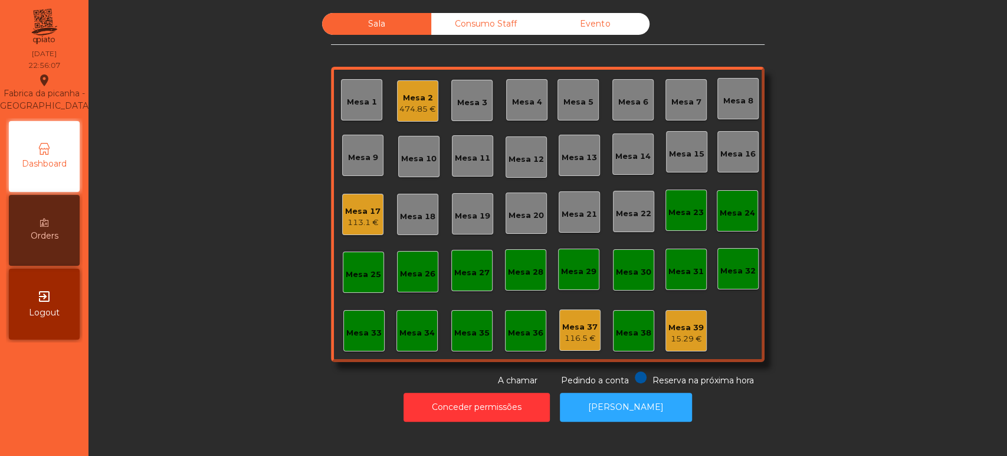
click at [363, 217] on div "113.1 €" at bounding box center [362, 223] width 35 height 12
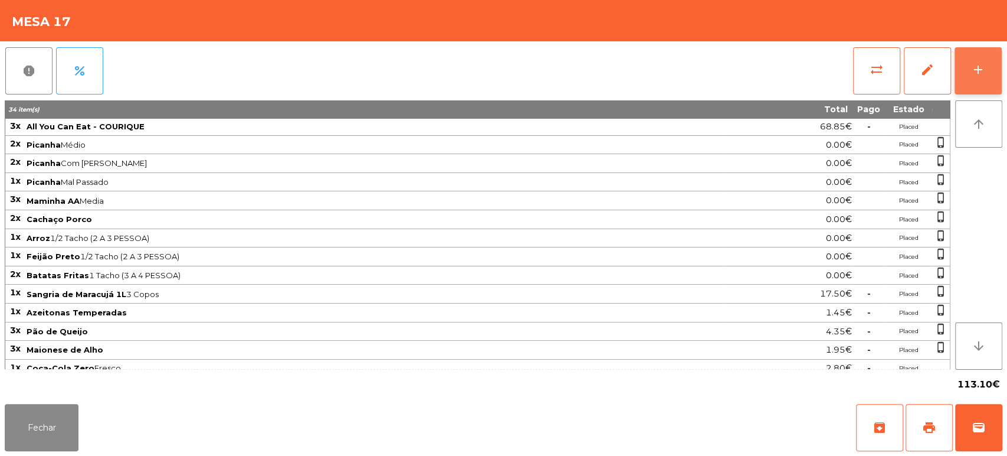
click at [1000, 75] on button "add" at bounding box center [978, 70] width 47 height 47
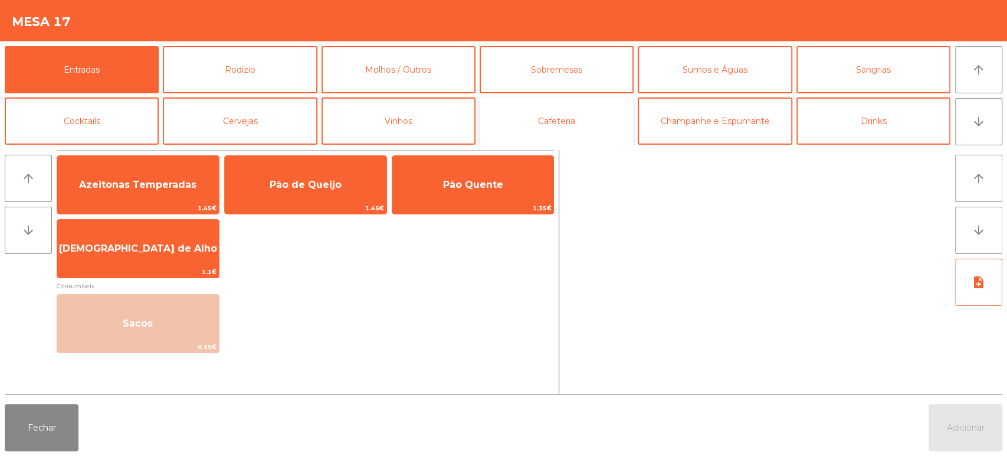
click at [537, 132] on button "Cafeteria" at bounding box center [557, 120] width 154 height 47
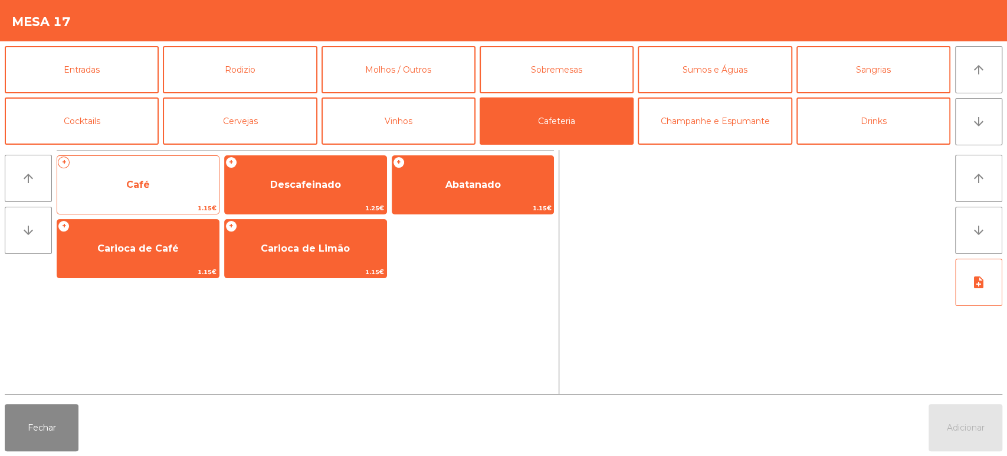
click at [172, 198] on span "Café" at bounding box center [138, 185] width 162 height 32
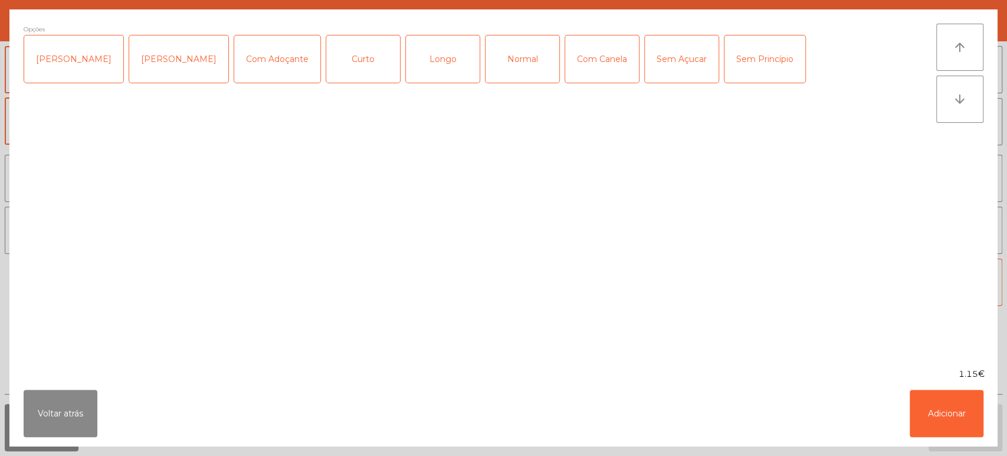
click at [521, 62] on div "Normal" at bounding box center [523, 58] width 74 height 47
click at [947, 415] on button "Adicionar" at bounding box center [947, 413] width 74 height 47
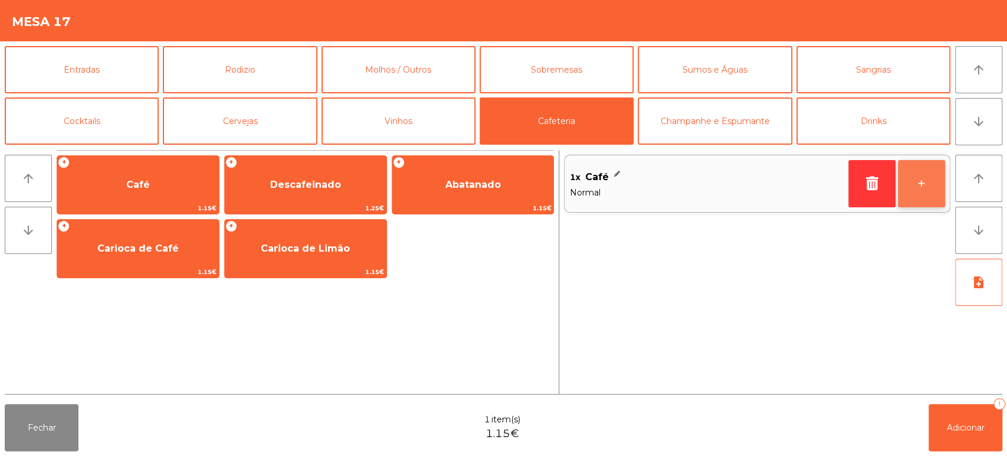
click at [922, 202] on button "+" at bounding box center [921, 183] width 47 height 47
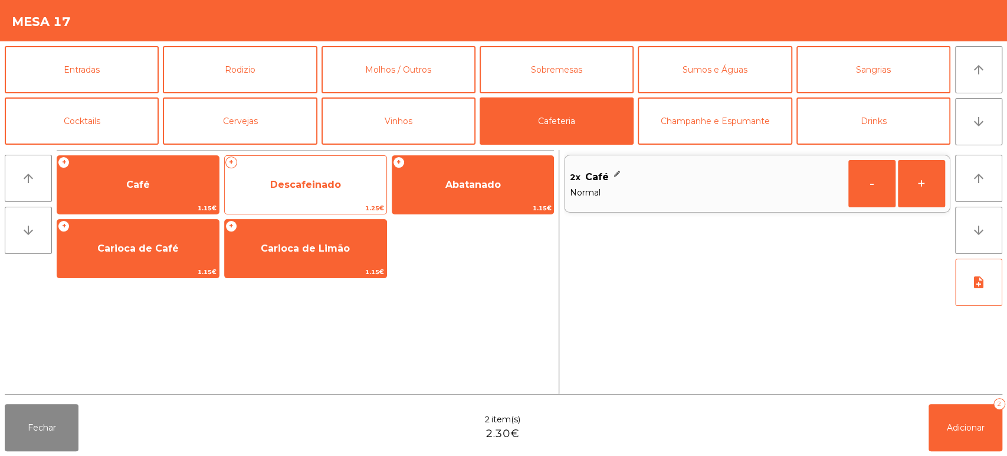
click at [289, 195] on span "Descafeinado" at bounding box center [306, 185] width 162 height 32
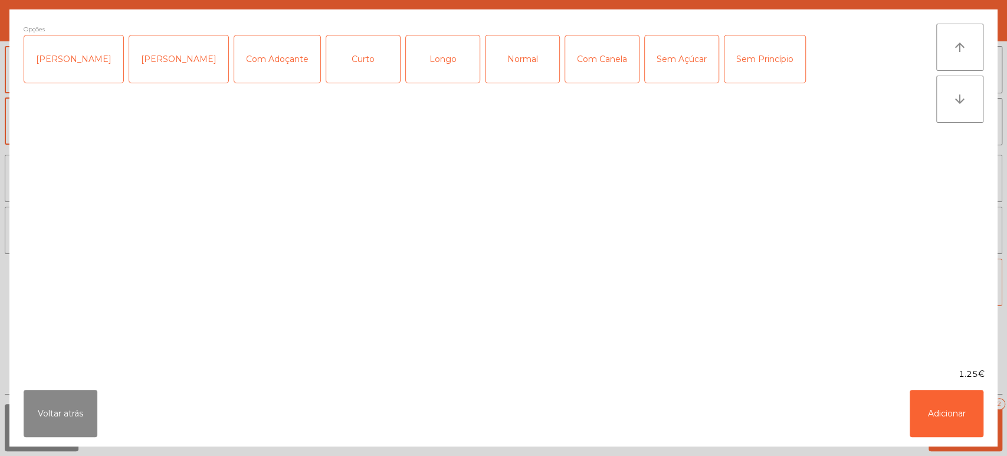
click at [512, 75] on div "Normal" at bounding box center [523, 58] width 74 height 47
click at [938, 428] on button "Adicionar" at bounding box center [947, 413] width 74 height 47
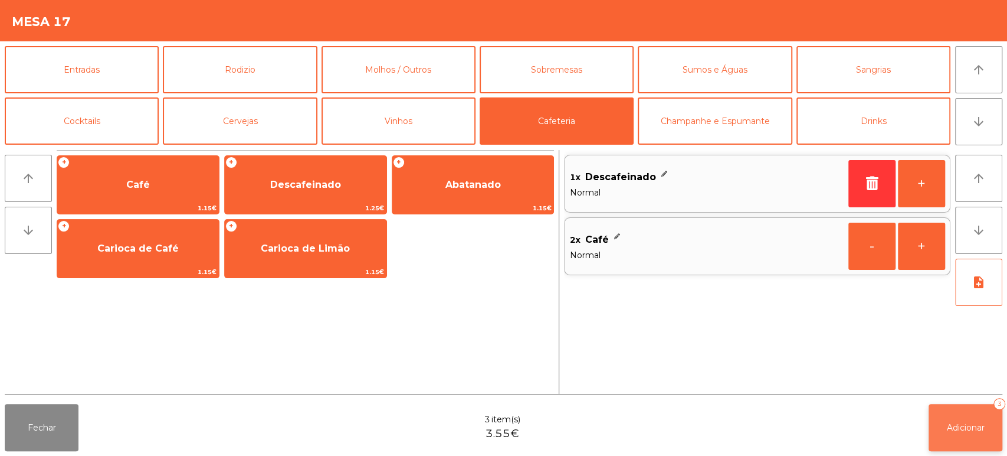
click at [965, 444] on button "Adicionar 3" at bounding box center [966, 427] width 74 height 47
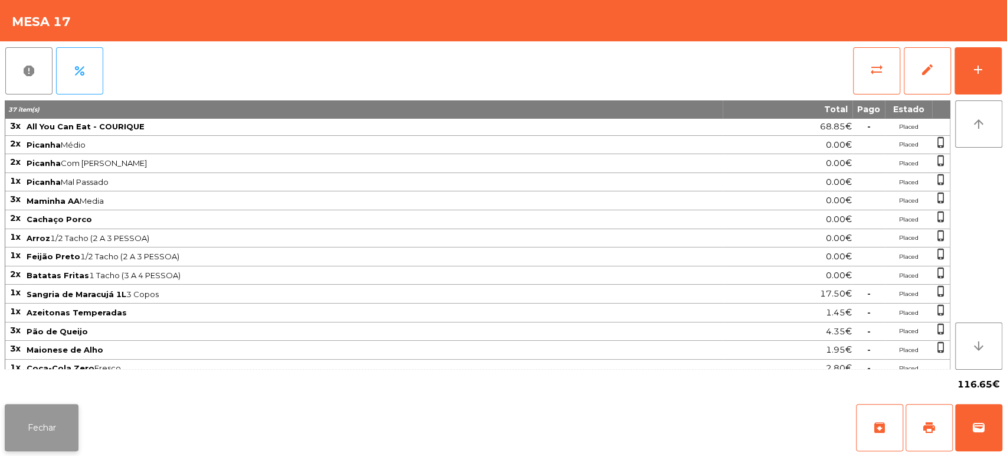
click at [32, 405] on button "Fechar" at bounding box center [42, 427] width 74 height 47
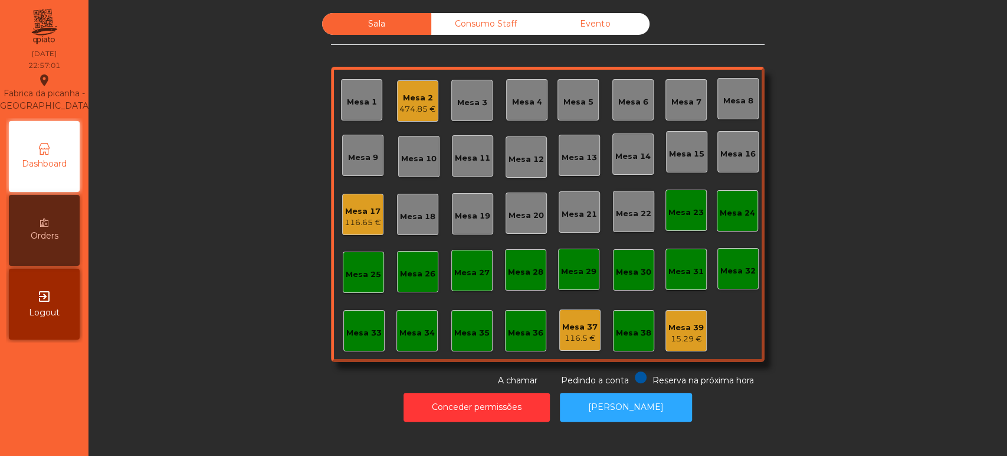
click at [673, 344] on div "15.29 €" at bounding box center [686, 339] width 35 height 12
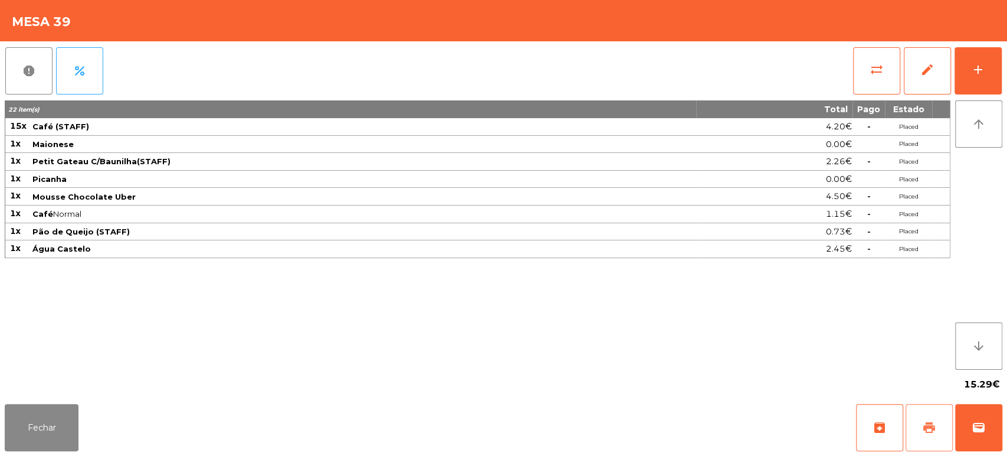
click at [928, 426] on span "print" at bounding box center [930, 427] width 14 height 14
click at [41, 434] on button "Fechar" at bounding box center [42, 427] width 74 height 47
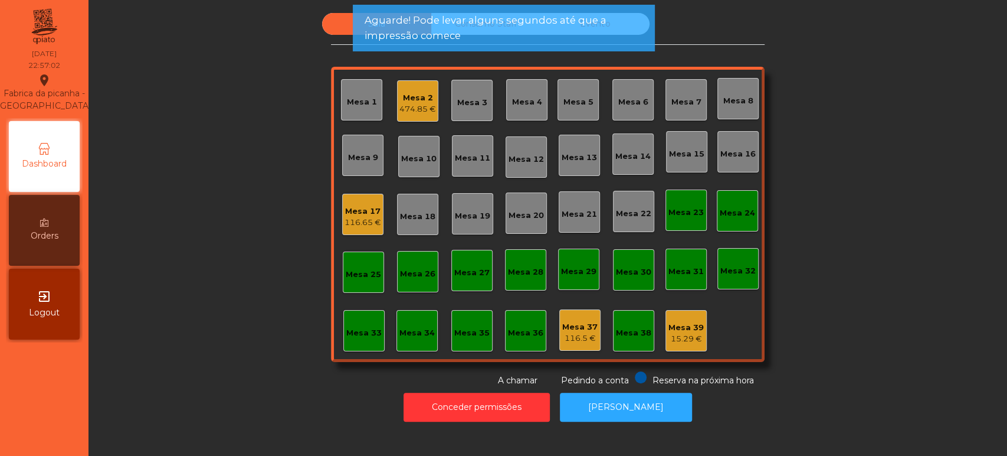
click at [482, 18] on span "Aguarde! Pode levar alguns segundos até que a impressão comece" at bounding box center [503, 28] width 279 height 30
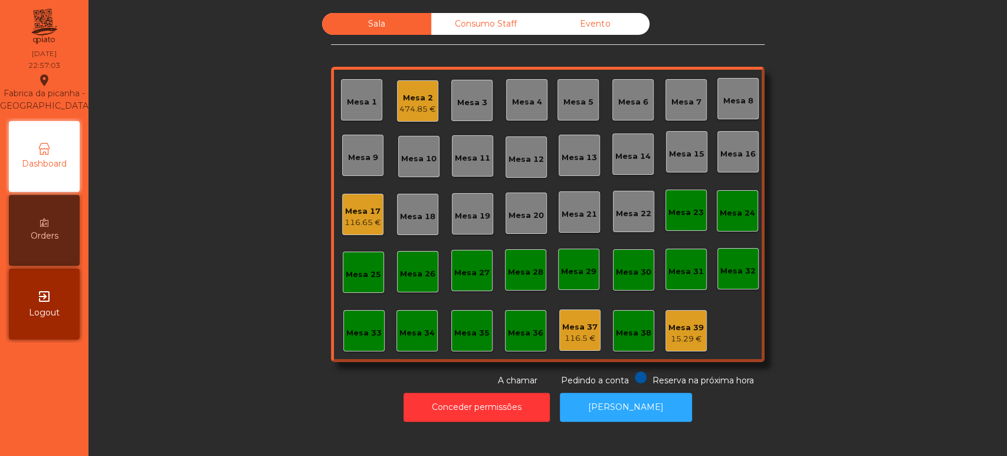
click at [485, 28] on div "Consumo Staff" at bounding box center [485, 24] width 109 height 22
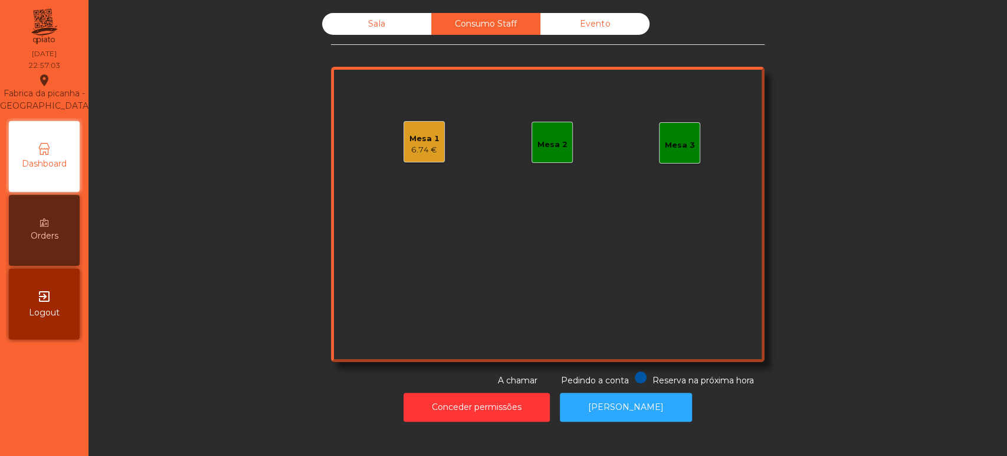
click at [411, 133] on div "Mesa 1" at bounding box center [425, 139] width 30 height 12
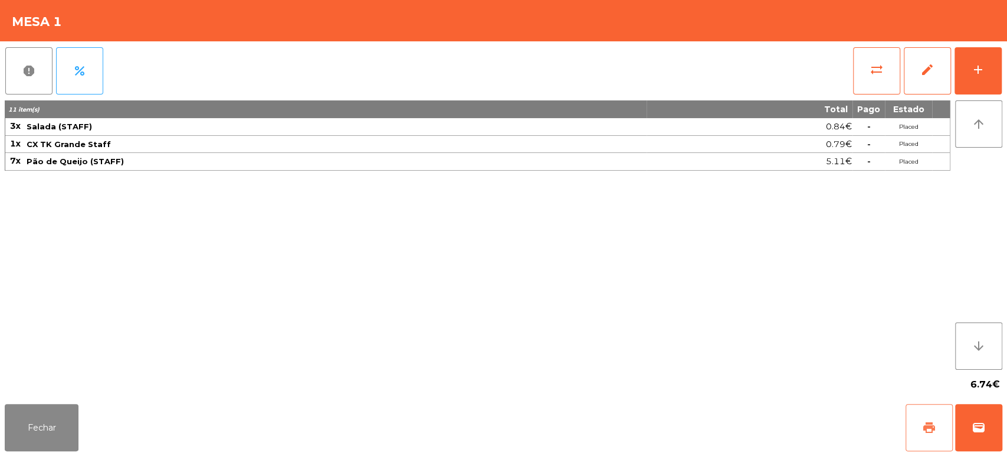
click at [927, 428] on span "print" at bounding box center [930, 427] width 14 height 14
click at [28, 73] on span "report" at bounding box center [29, 71] width 14 height 14
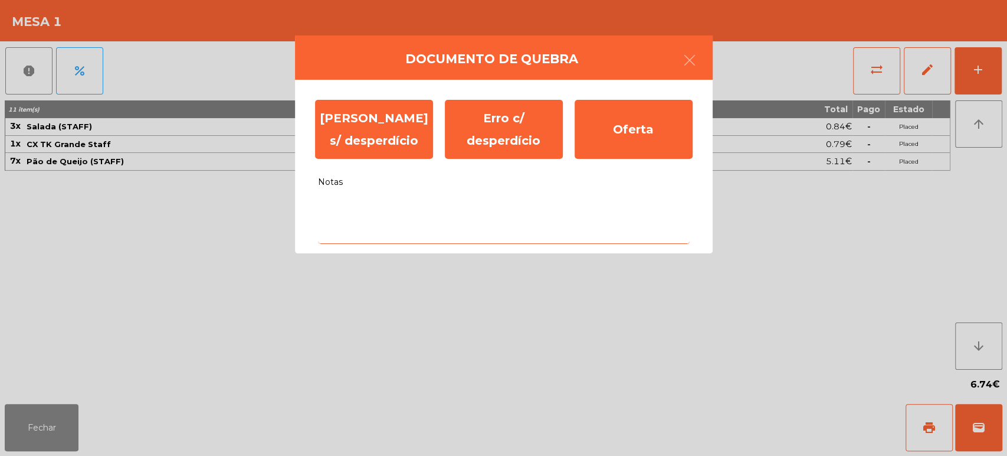
click at [537, 212] on textarea "Notas" at bounding box center [504, 219] width 372 height 49
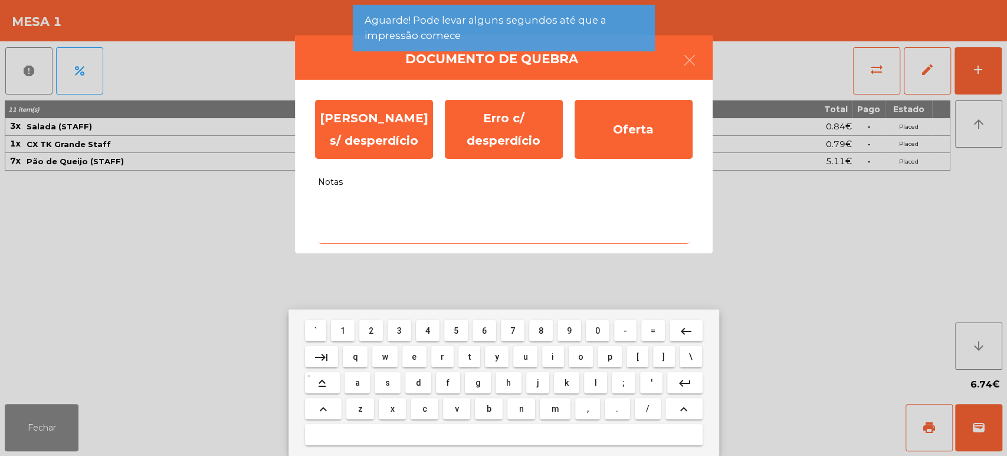
click at [427, 385] on button "d" at bounding box center [418, 382] width 26 height 21
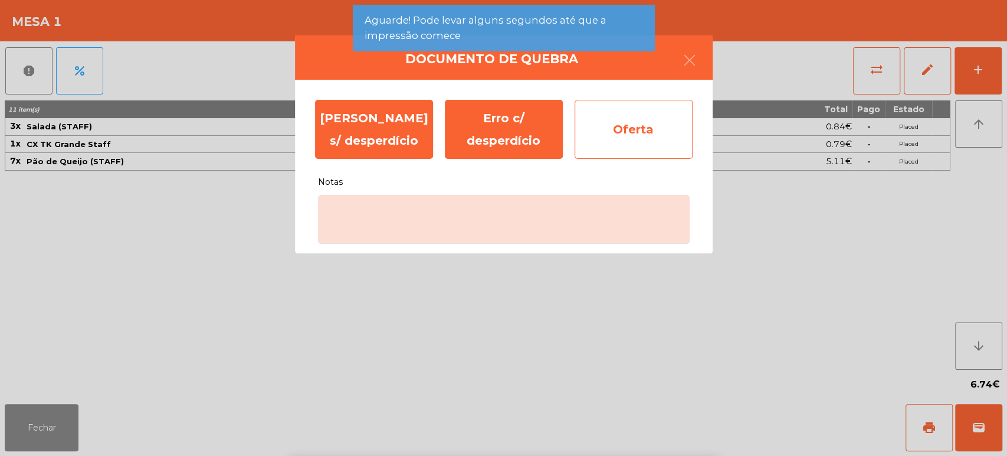
click at [649, 143] on div "Oferta" at bounding box center [634, 129] width 118 height 59
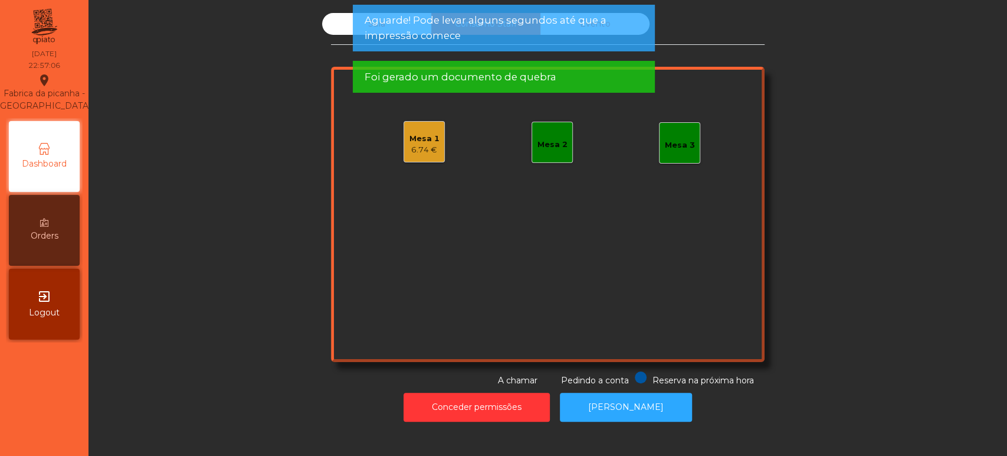
click at [581, 40] on span "Aguarde! Pode levar alguns segundos até que a impressão comece" at bounding box center [503, 28] width 279 height 30
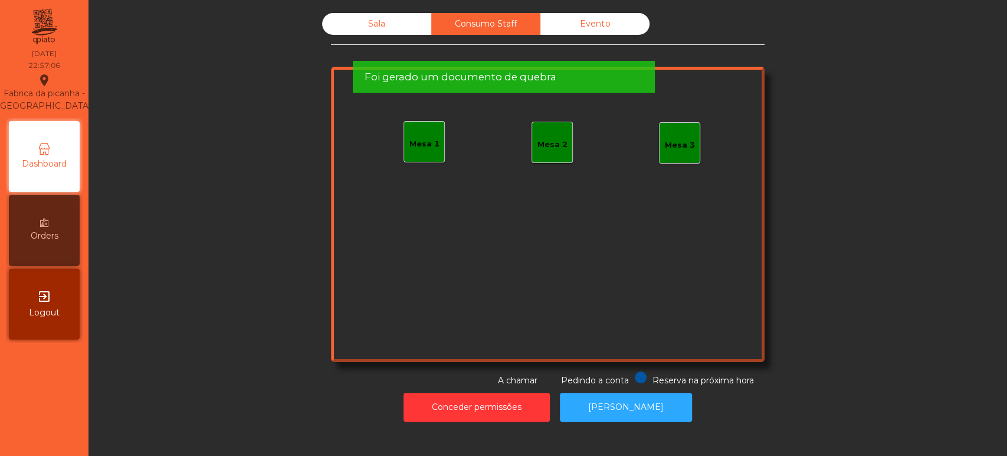
click at [584, 28] on span "Aguarde! Pode levar alguns segundos até que a impressão comece" at bounding box center [503, 28] width 279 height 30
click at [587, 61] on div "Foi gerado um documento de quebra" at bounding box center [503, 77] width 302 height 32
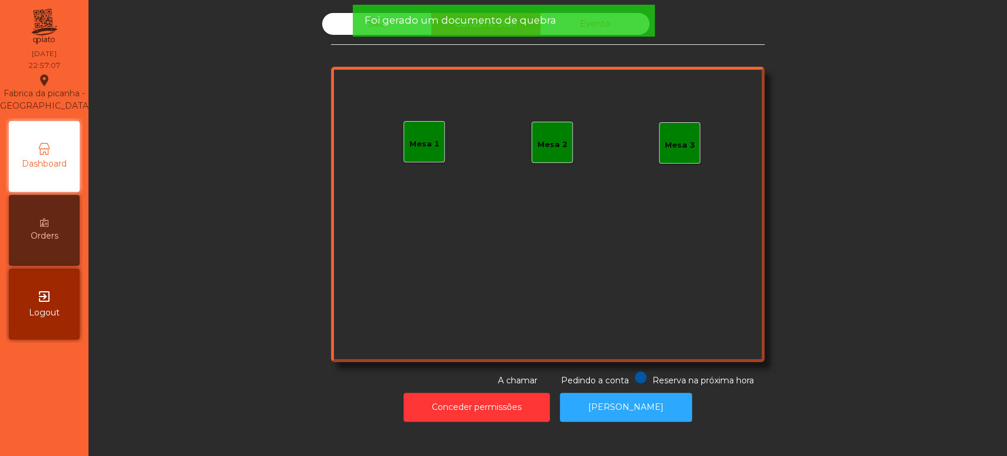
click at [593, 27] on div "Foi gerado um documento de quebra" at bounding box center [503, 20] width 279 height 15
click at [600, 22] on div "Foi gerado um documento de quebra" at bounding box center [503, 20] width 279 height 15
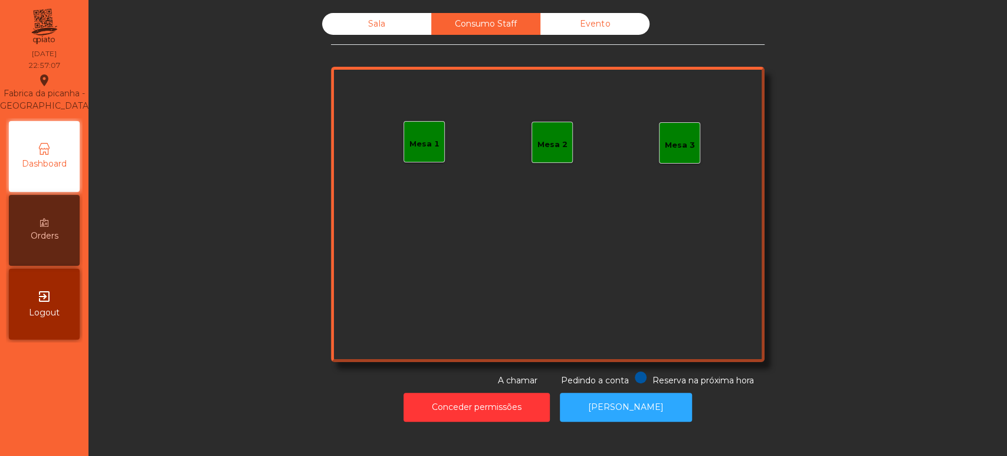
click at [594, 24] on div "Evento" at bounding box center [595, 24] width 109 height 22
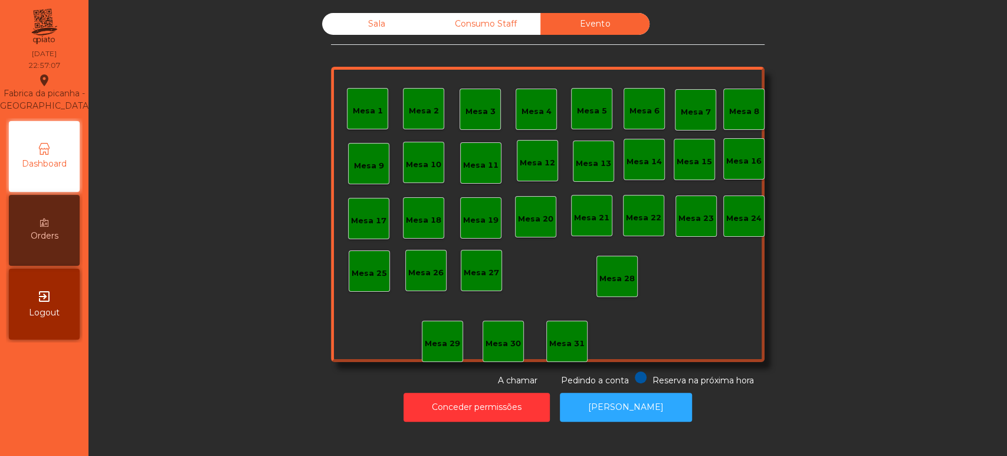
click at [372, 24] on div "Sala" at bounding box center [376, 24] width 109 height 22
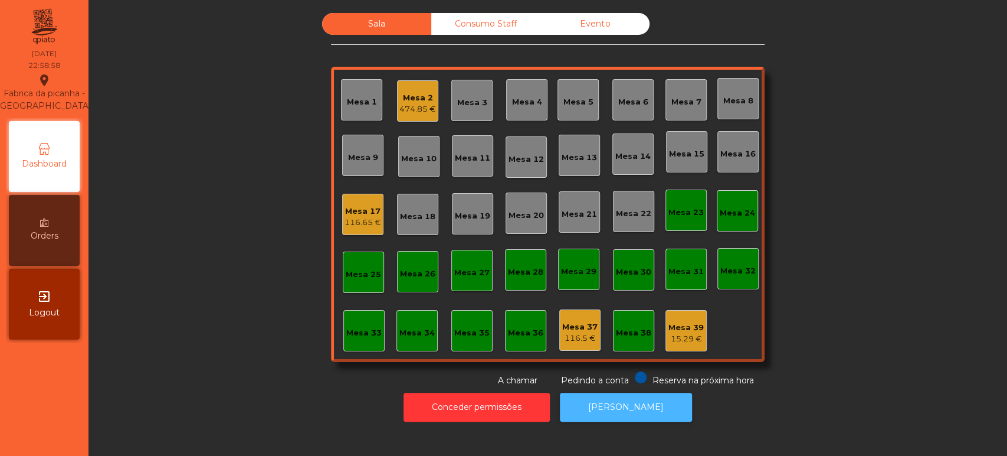
click at [645, 407] on button "[PERSON_NAME]" at bounding box center [626, 406] width 132 height 29
click at [472, 24] on div "Consumo Staff" at bounding box center [485, 24] width 109 height 22
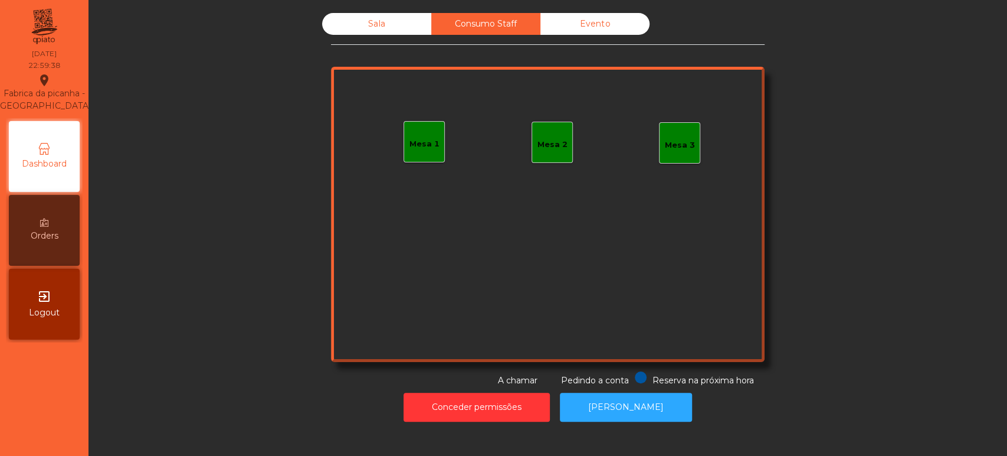
click at [382, 25] on div "Sala" at bounding box center [376, 24] width 109 height 22
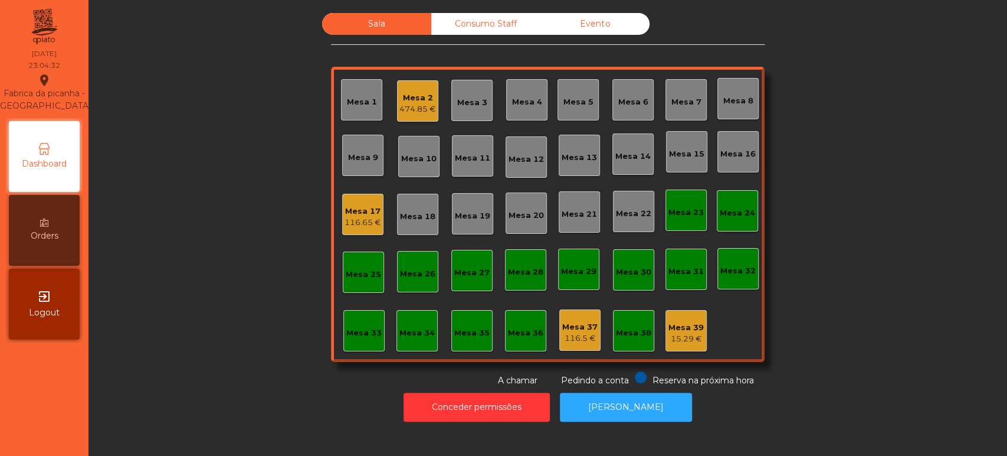
click at [408, 267] on div "Mesa 26" at bounding box center [417, 271] width 35 height 17
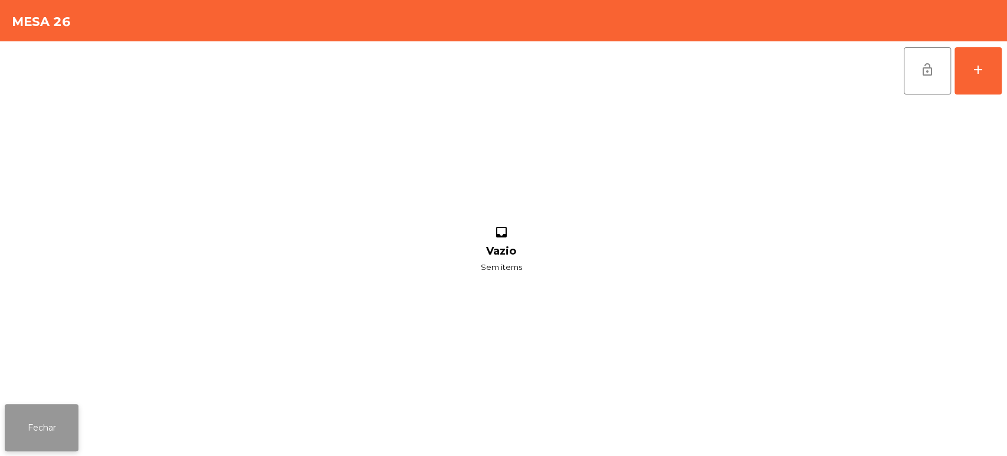
click at [44, 408] on button "Fechar" at bounding box center [42, 427] width 74 height 47
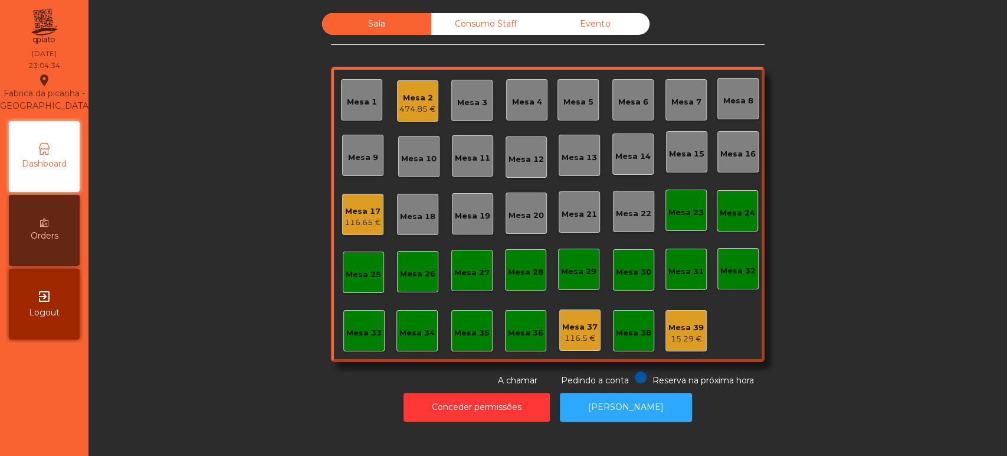
click at [482, 25] on div "Consumo Staff" at bounding box center [485, 24] width 109 height 22
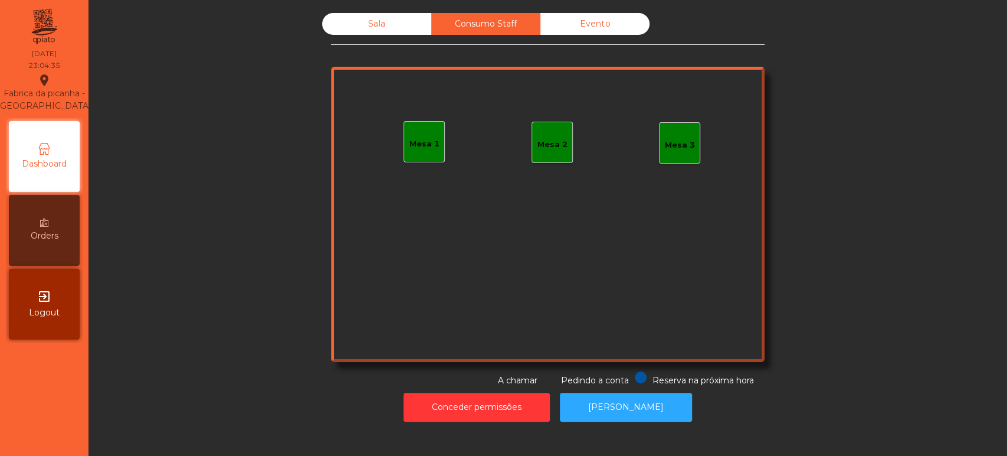
click at [423, 155] on div "Mesa 1" at bounding box center [424, 141] width 41 height 41
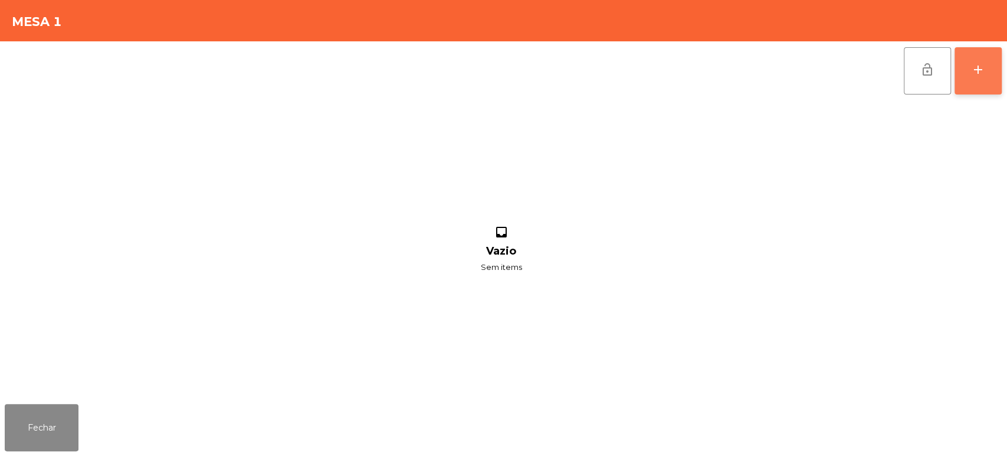
click at [991, 76] on button "add" at bounding box center [978, 70] width 47 height 47
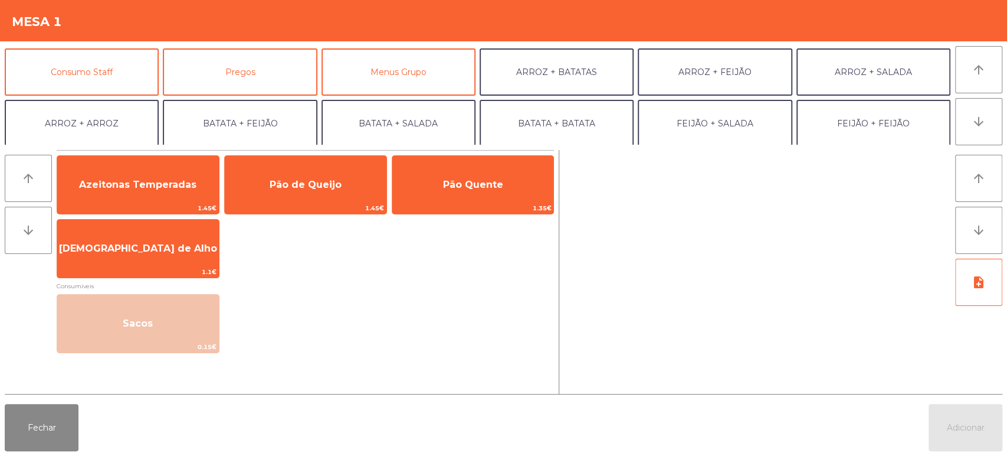
scroll to position [107, 0]
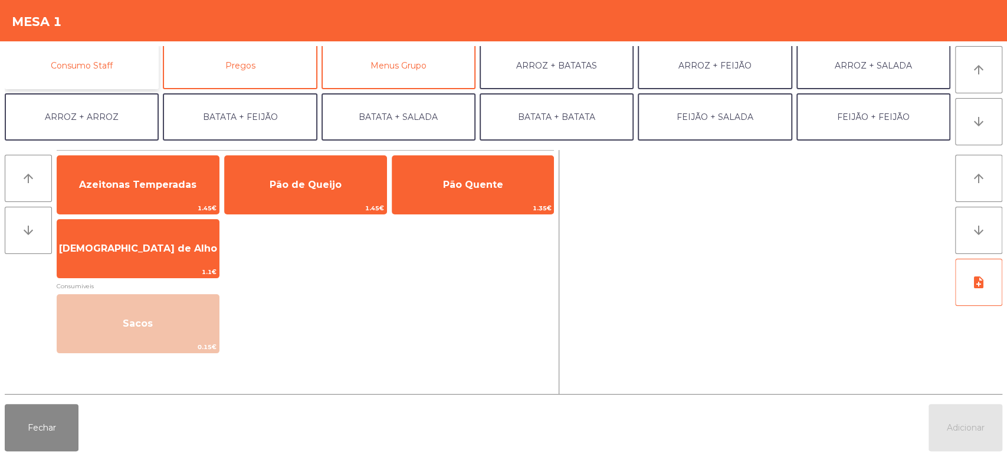
click at [123, 65] on button "Consumo Staff" at bounding box center [82, 65] width 154 height 47
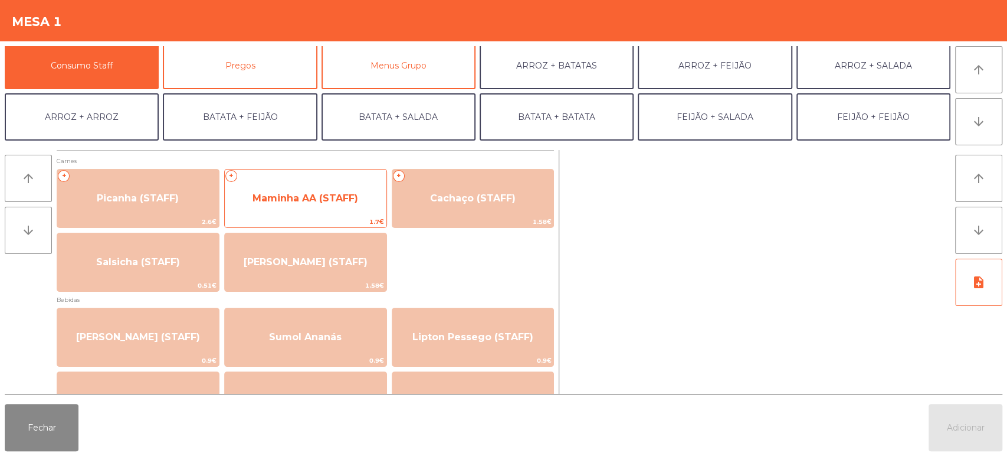
click at [307, 189] on span "Maminha AA (STAFF)" at bounding box center [306, 198] width 162 height 32
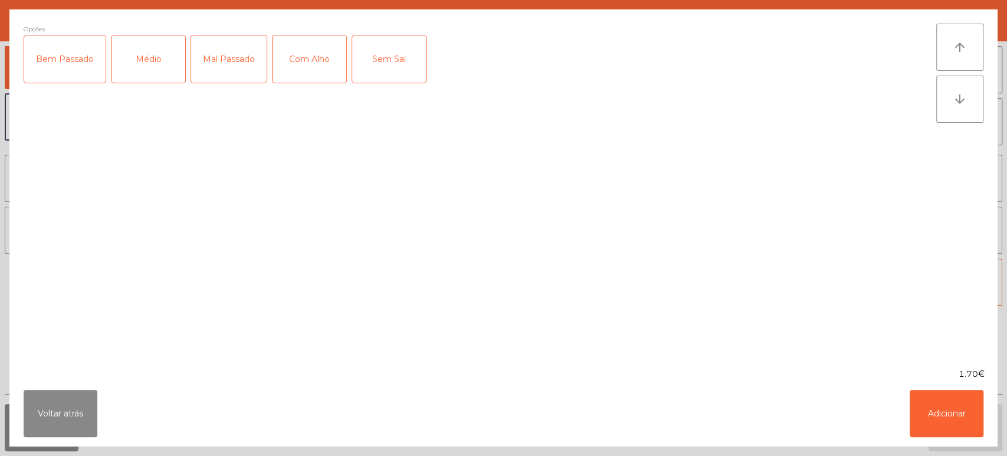
click at [155, 52] on div "Médio" at bounding box center [149, 58] width 74 height 47
click at [212, 61] on div "Mal Passado" at bounding box center [229, 58] width 76 height 47
click at [326, 80] on div "Com Alho" at bounding box center [310, 58] width 74 height 47
click at [950, 397] on button "Adicionar" at bounding box center [947, 413] width 74 height 47
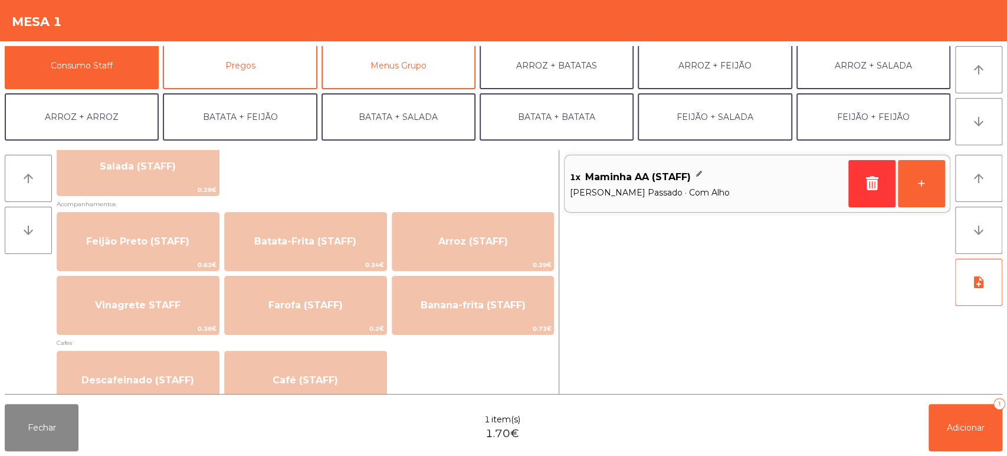
scroll to position [501, 0]
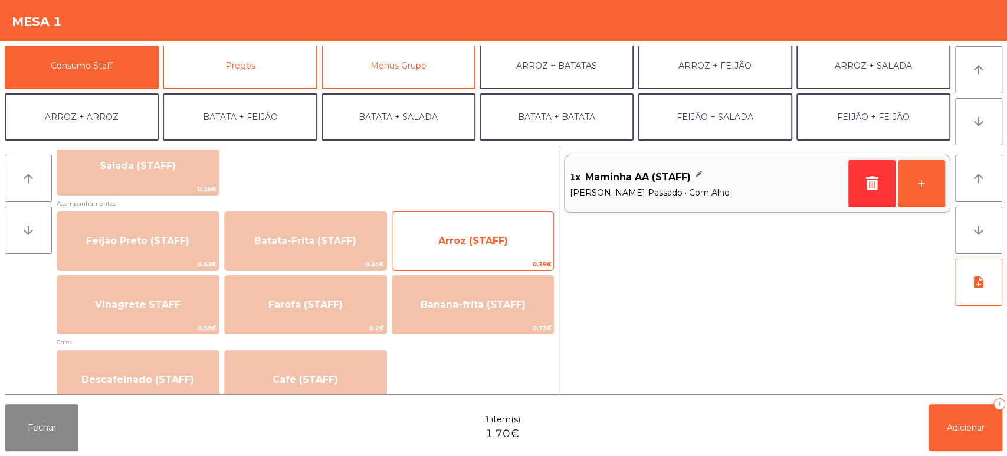
click at [477, 225] on span "Arroz (STAFF)" at bounding box center [473, 241] width 162 height 32
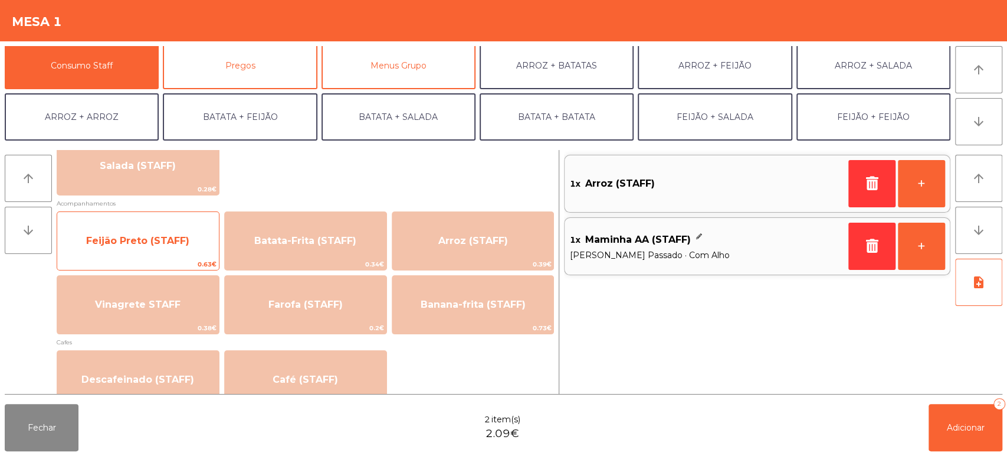
click at [152, 251] on span "Feijão Preto (STAFF)" at bounding box center [138, 241] width 162 height 32
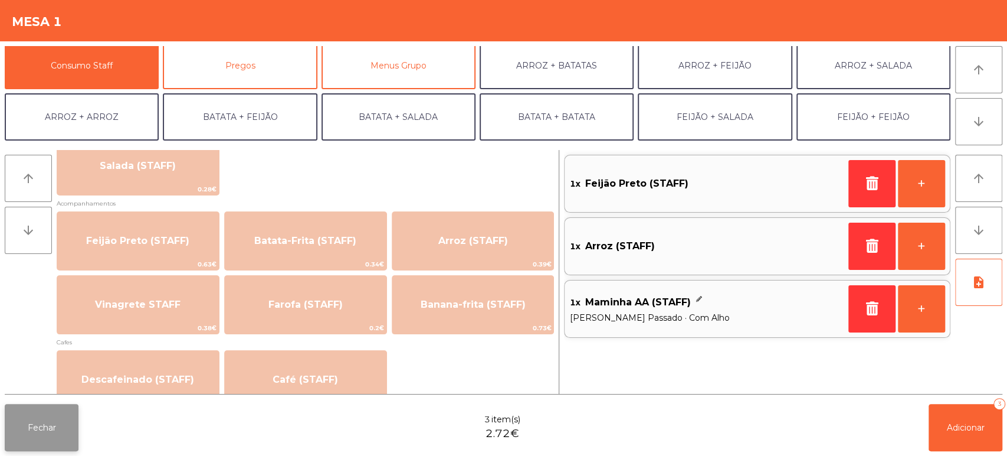
click at [47, 429] on button "Fechar" at bounding box center [42, 427] width 74 height 47
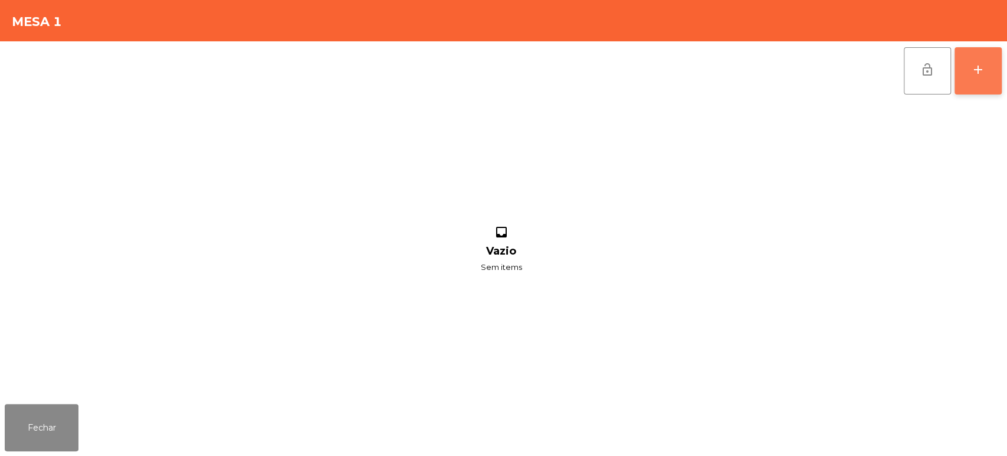
click at [973, 86] on button "add" at bounding box center [978, 70] width 47 height 47
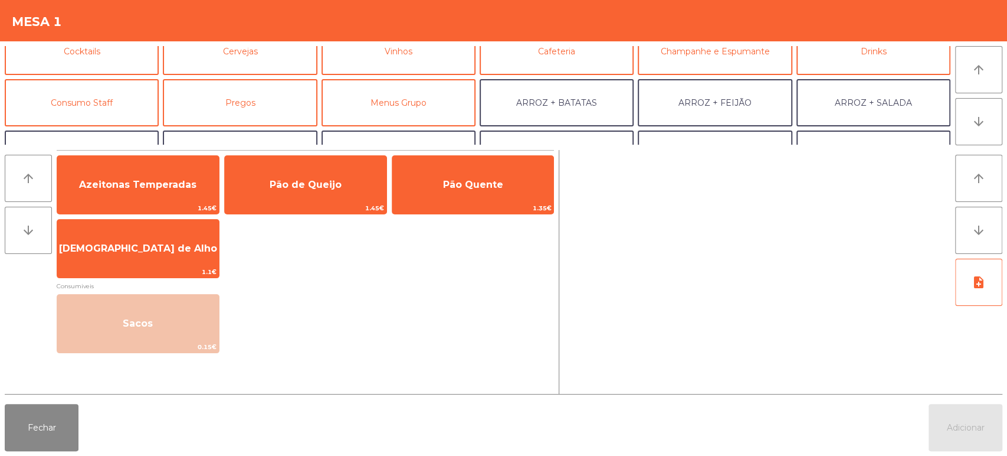
scroll to position [80, 0]
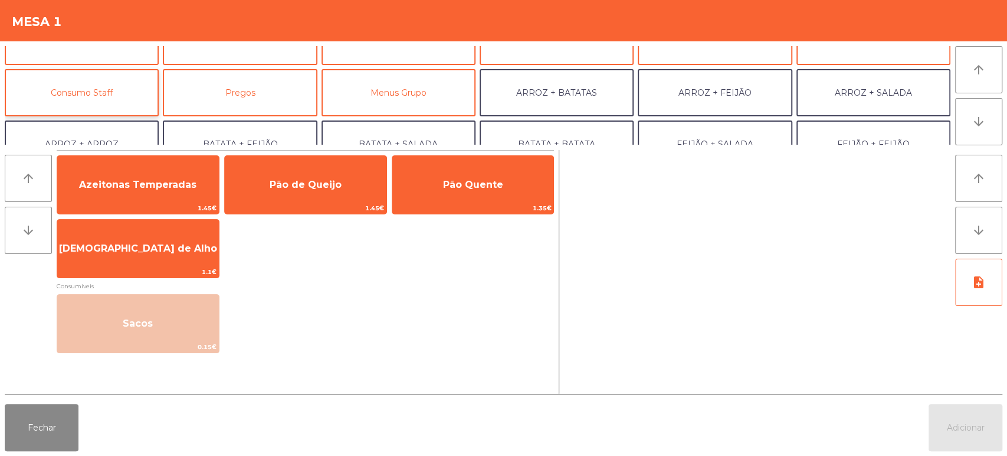
click at [120, 90] on button "Consumo Staff" at bounding box center [82, 92] width 154 height 47
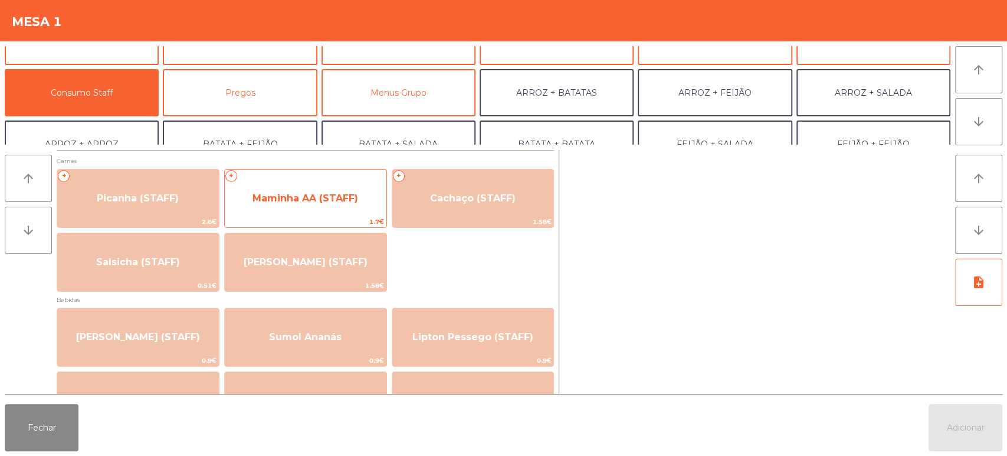
click at [321, 199] on span "Maminha AA (STAFF)" at bounding box center [306, 197] width 106 height 11
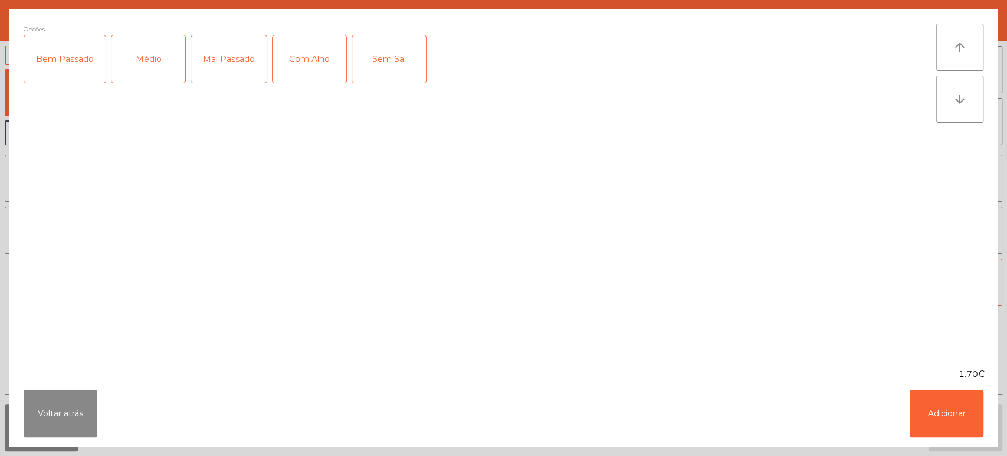
click at [211, 61] on div "Mal Passado" at bounding box center [229, 58] width 76 height 47
click at [138, 67] on div "Médio" at bounding box center [149, 58] width 74 height 47
click at [316, 77] on div "Com Alho" at bounding box center [310, 58] width 74 height 47
click at [950, 413] on button "Adicionar" at bounding box center [947, 413] width 74 height 47
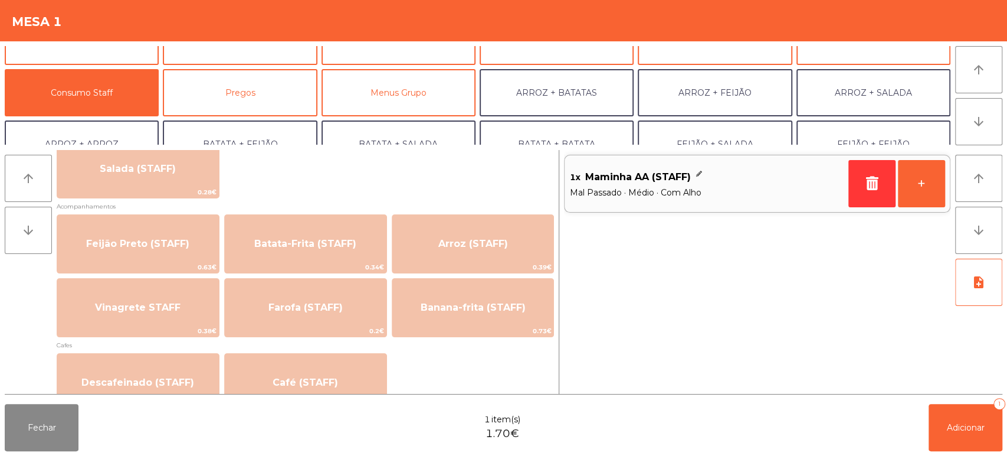
scroll to position [506, 0]
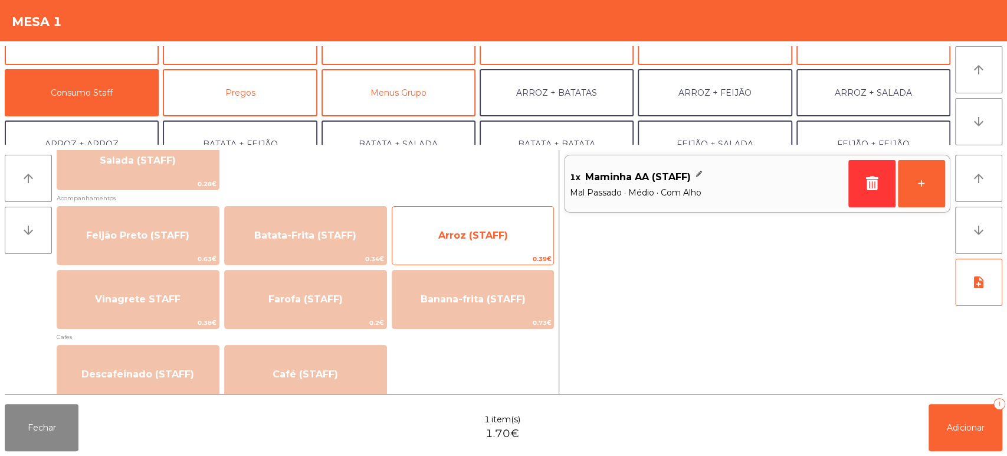
click at [476, 251] on div "Arroz (STAFF) 0.39€" at bounding box center [473, 235] width 163 height 59
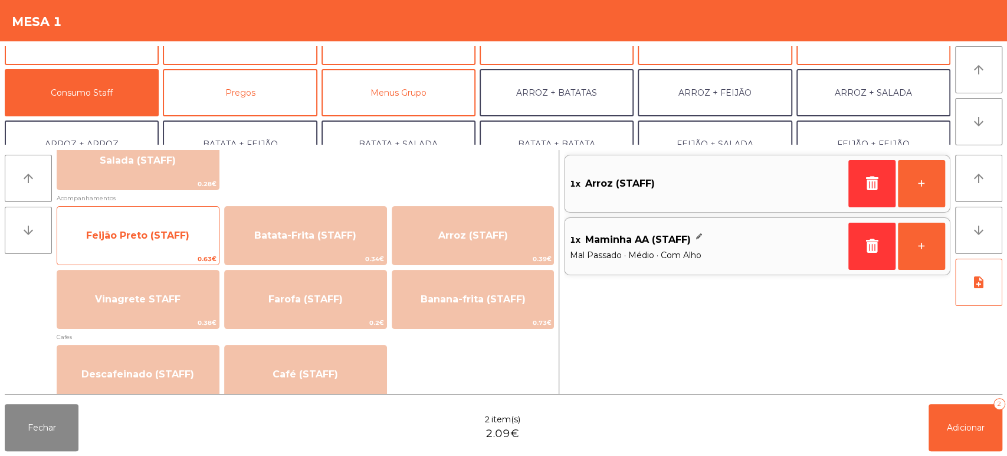
click at [138, 236] on span "Feijão Preto (STAFF)" at bounding box center [137, 235] width 103 height 11
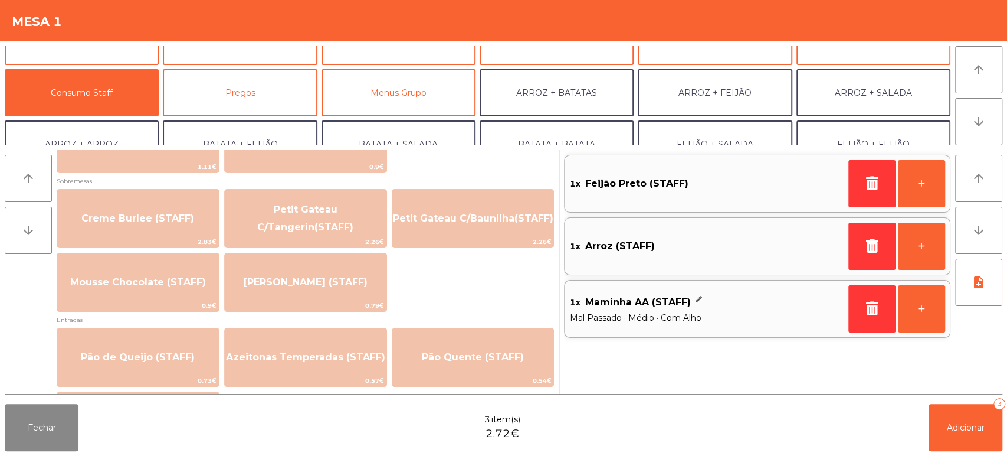
scroll to position [797, 0]
click at [45, 421] on button "Fechar" at bounding box center [42, 427] width 74 height 47
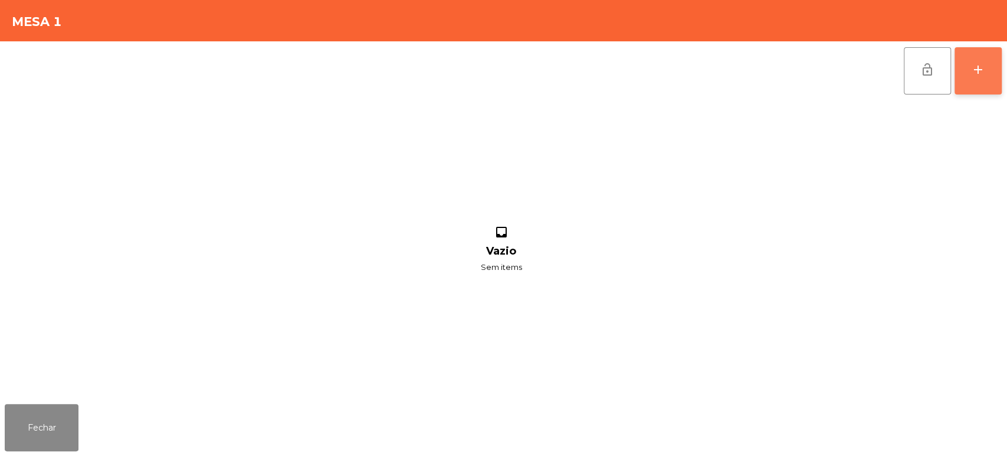
click at [972, 79] on button "add" at bounding box center [978, 70] width 47 height 47
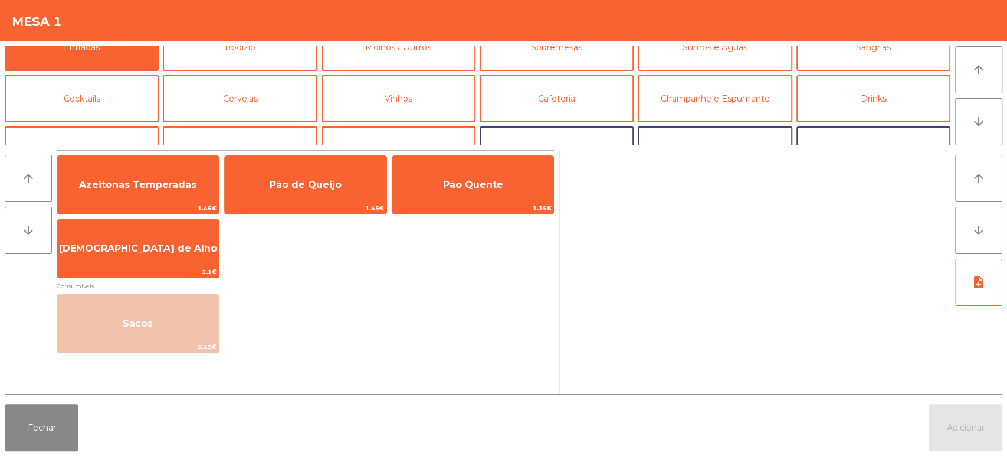
scroll to position [32, 0]
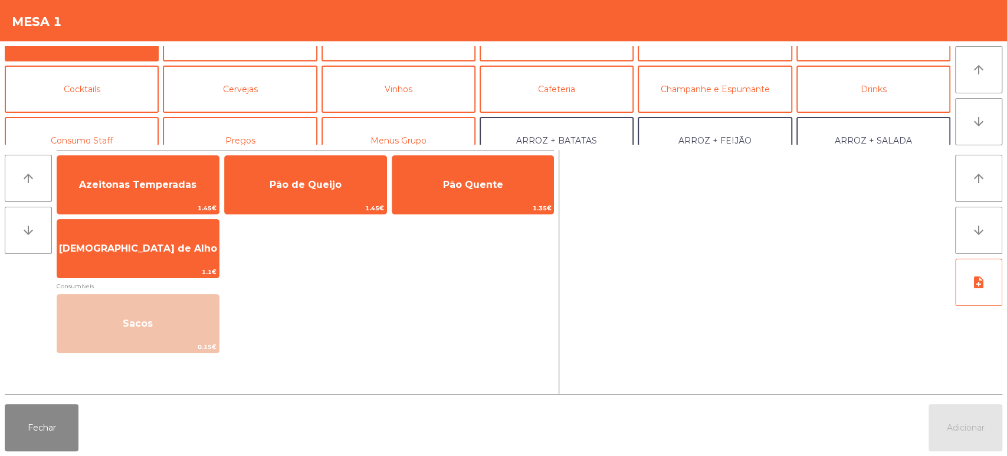
click at [106, 149] on div "arrow_upward arrow_downward Azeitonas Temperadas 1.45€ Pão de Queijo 1.45€ Pão …" at bounding box center [503, 272] width 1007 height 254
click at [106, 147] on div "arrow_upward arrow_downward Azeitonas Temperadas 1.45€ Pão de Queijo 1.45€ Pão …" at bounding box center [503, 272] width 1007 height 254
click at [110, 136] on button "Consumo Staff" at bounding box center [82, 140] width 154 height 47
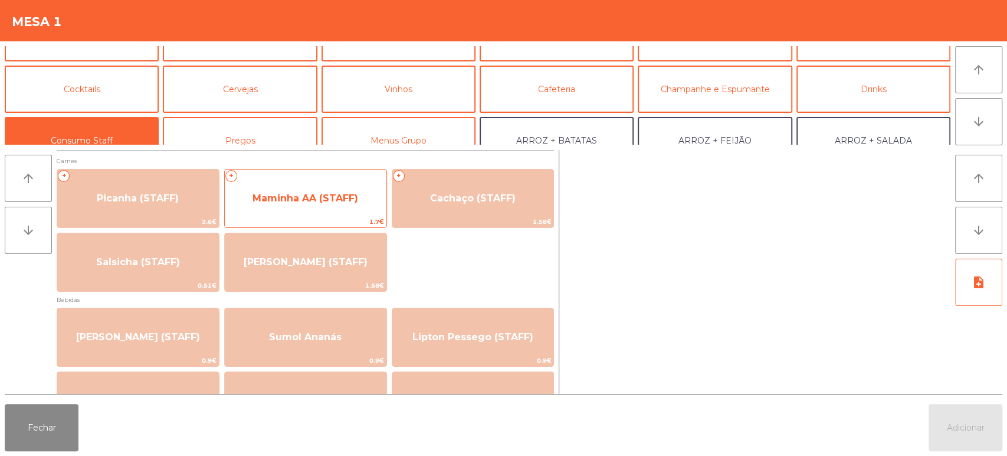
click at [310, 184] on span "Maminha AA (STAFF)" at bounding box center [306, 198] width 162 height 32
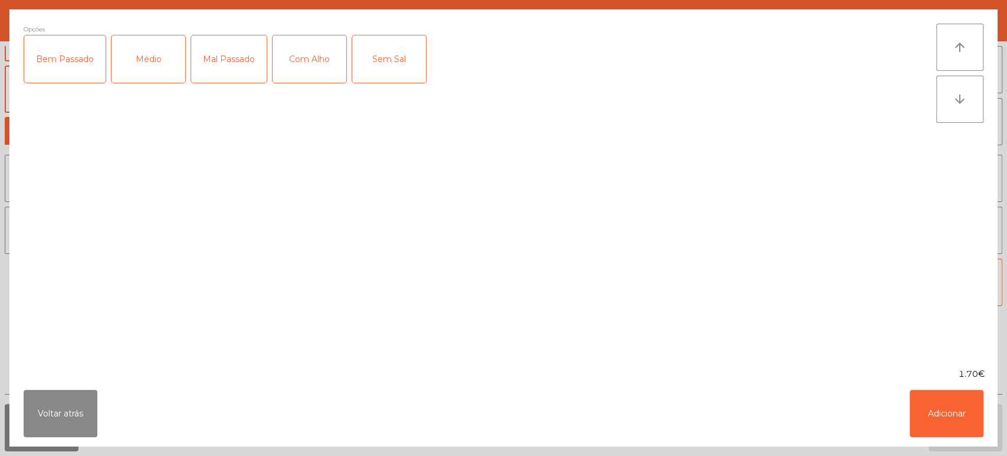
click at [156, 80] on div "Médio" at bounding box center [149, 58] width 74 height 47
click at [231, 70] on div "Mal Passado" at bounding box center [229, 58] width 76 height 47
click at [307, 69] on div "Com Alho" at bounding box center [310, 58] width 74 height 47
click at [939, 411] on button "Adicionar" at bounding box center [947, 413] width 74 height 47
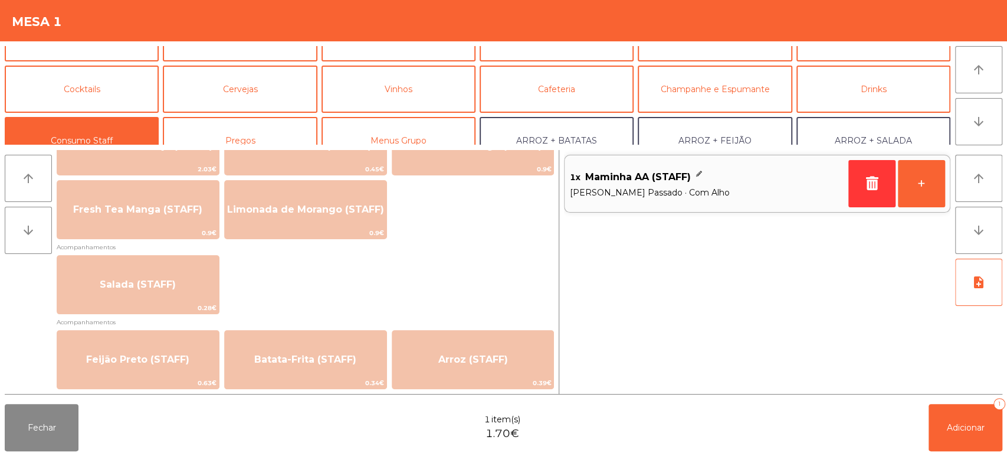
scroll to position [384, 0]
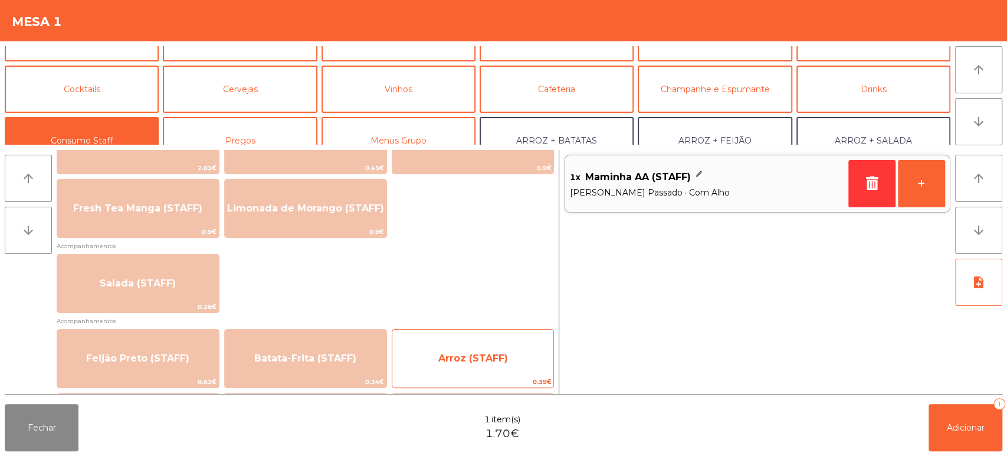
click at [470, 354] on span "Arroz (STAFF)" at bounding box center [474, 357] width 70 height 11
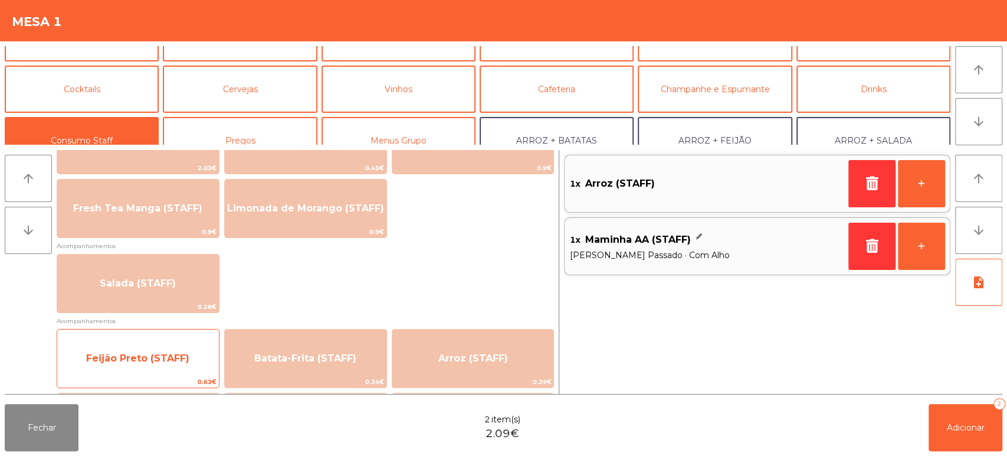
click at [128, 342] on span "Feijão Preto (STAFF)" at bounding box center [138, 358] width 162 height 32
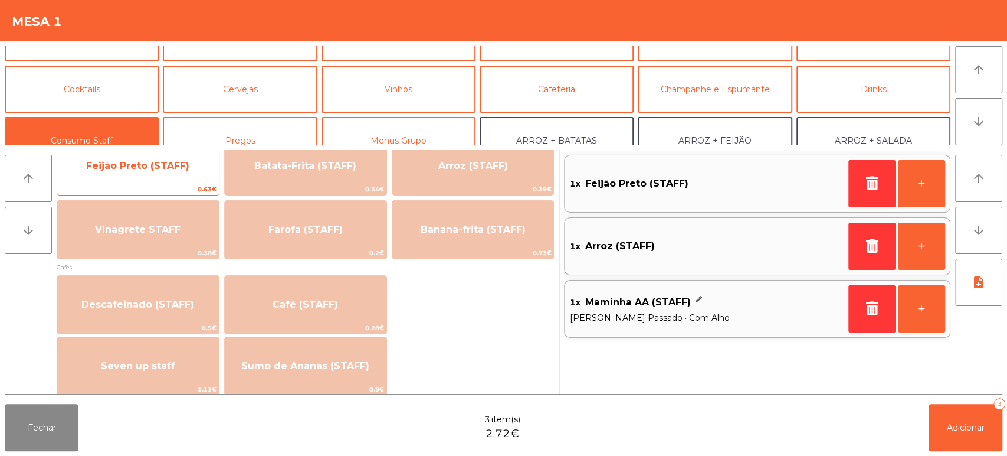
scroll to position [578, 0]
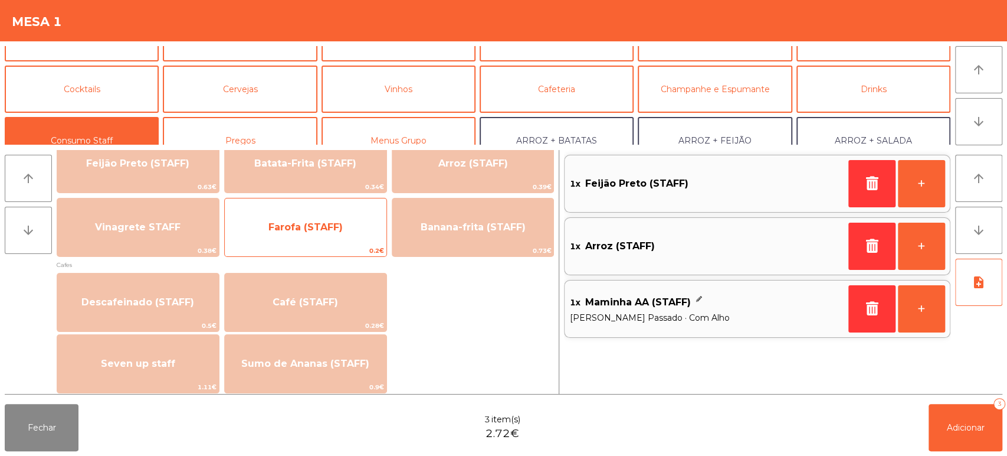
click at [335, 230] on span "Farofa (STAFF)" at bounding box center [306, 226] width 74 height 11
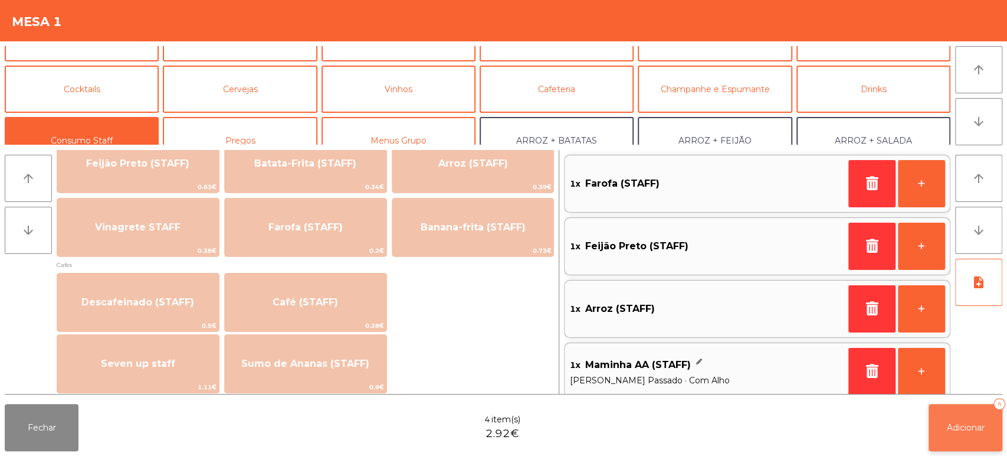
click at [974, 441] on button "Adicionar 4" at bounding box center [966, 427] width 74 height 47
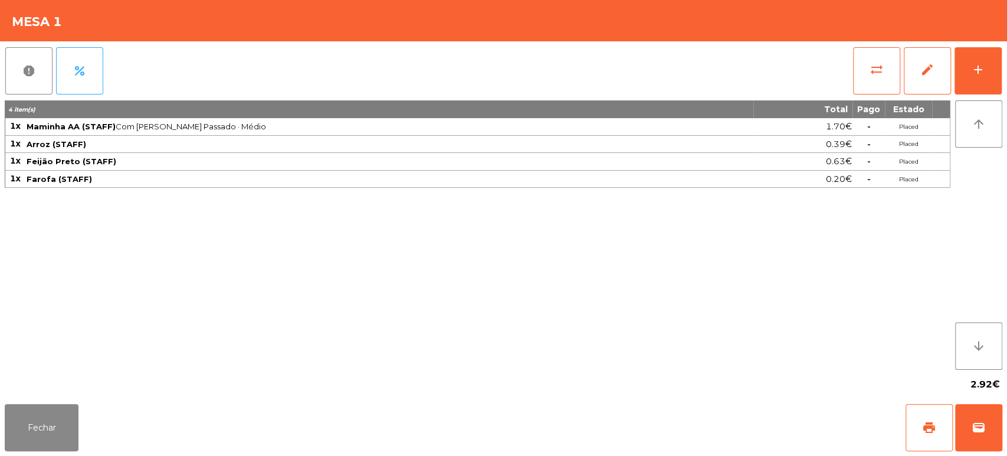
click at [1005, 76] on div "report percent sync_alt edit add 4 item(s) Total Pago Estado 1x Maminha AA (STA…" at bounding box center [503, 220] width 1007 height 358
click at [1000, 75] on button "add" at bounding box center [978, 70] width 47 height 47
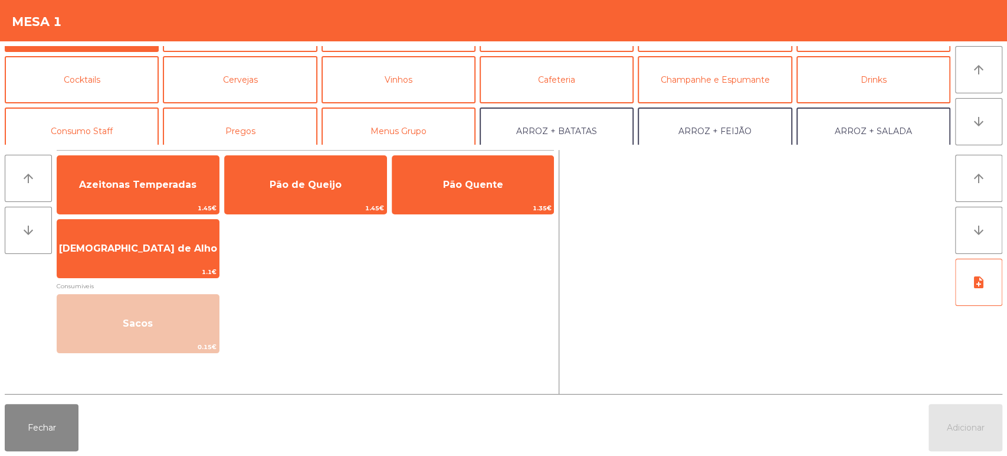
scroll to position [45, 0]
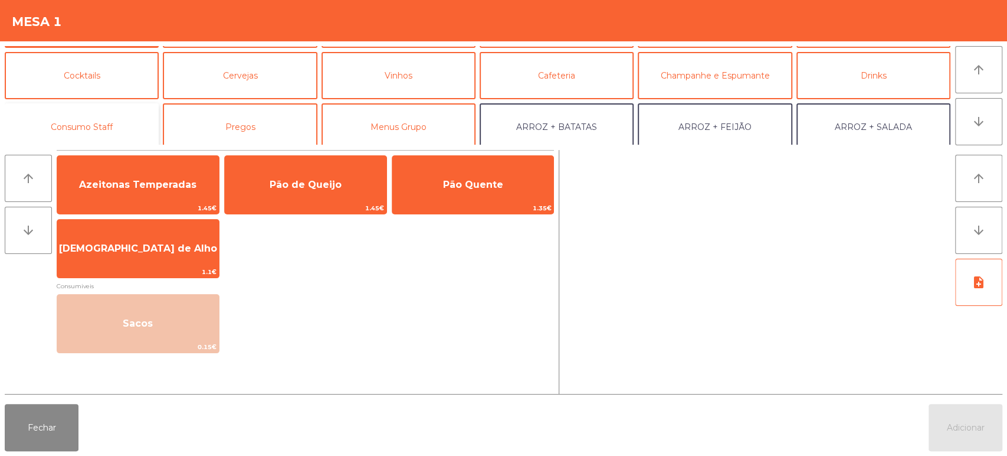
click at [106, 110] on button "Consumo Staff" at bounding box center [82, 126] width 154 height 47
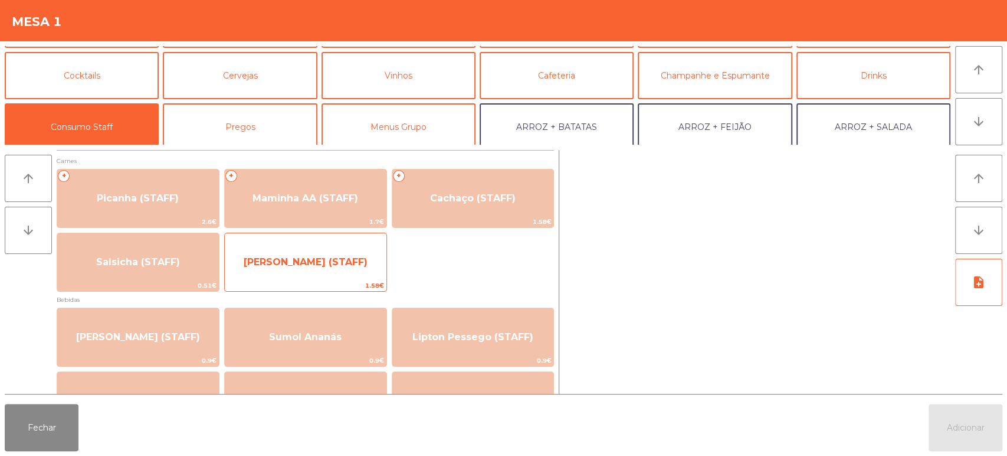
click at [321, 266] on span "Lombinho Frango (STAFF)" at bounding box center [306, 261] width 124 height 11
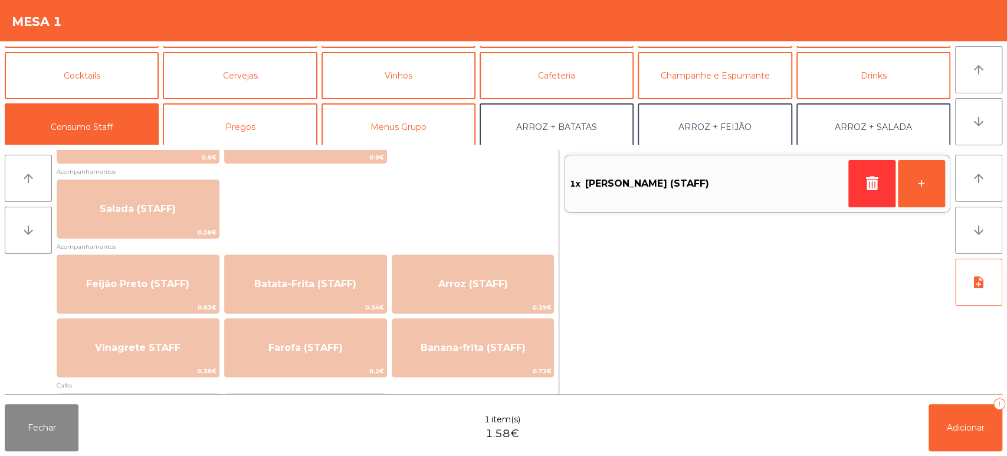
scroll to position [503, 0]
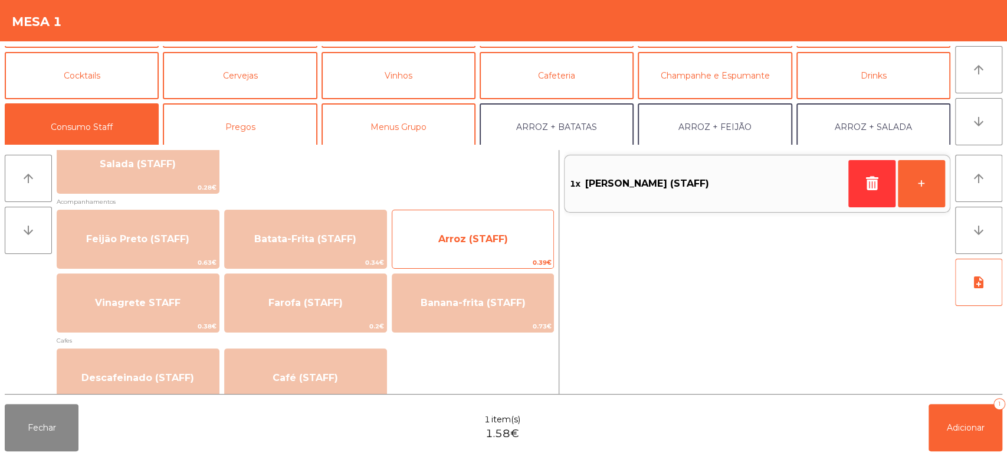
click at [481, 231] on span "Arroz (STAFF)" at bounding box center [473, 239] width 162 height 32
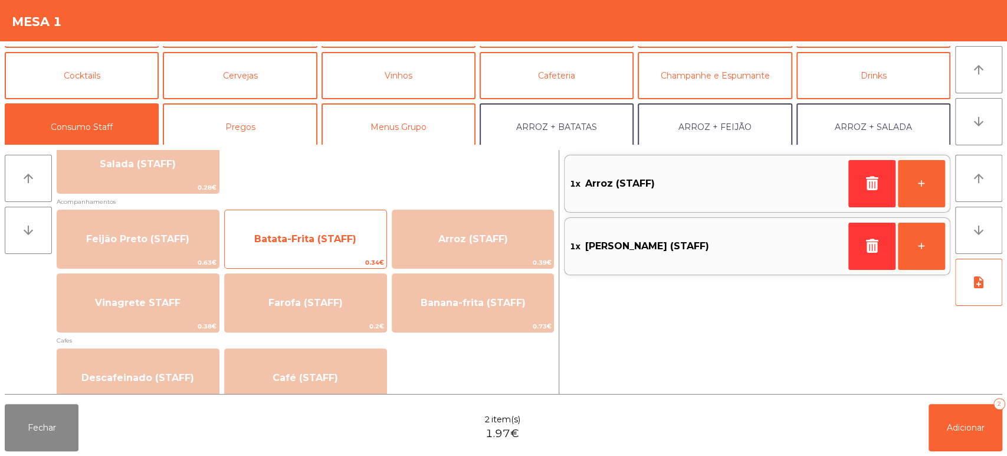
click at [306, 240] on span "Batata-Frita (STAFF)" at bounding box center [305, 238] width 102 height 11
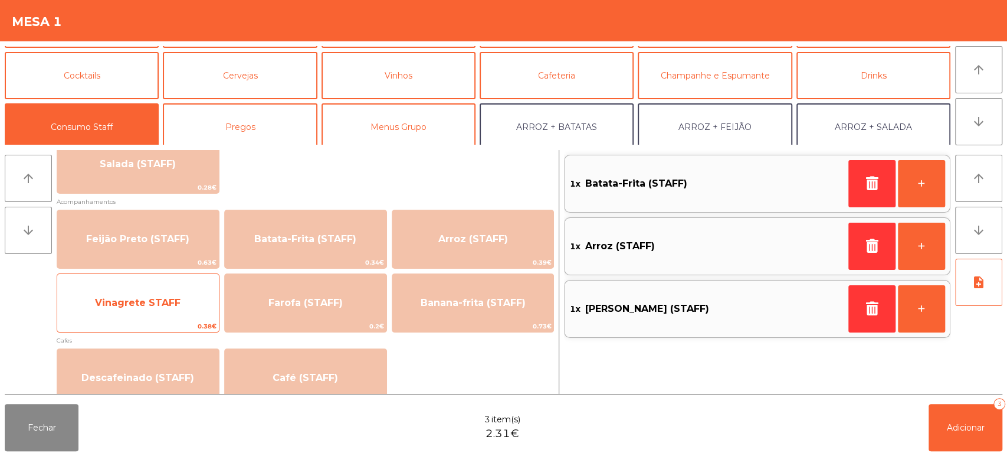
click at [158, 310] on span "Vinagrete STAFF" at bounding box center [138, 303] width 162 height 32
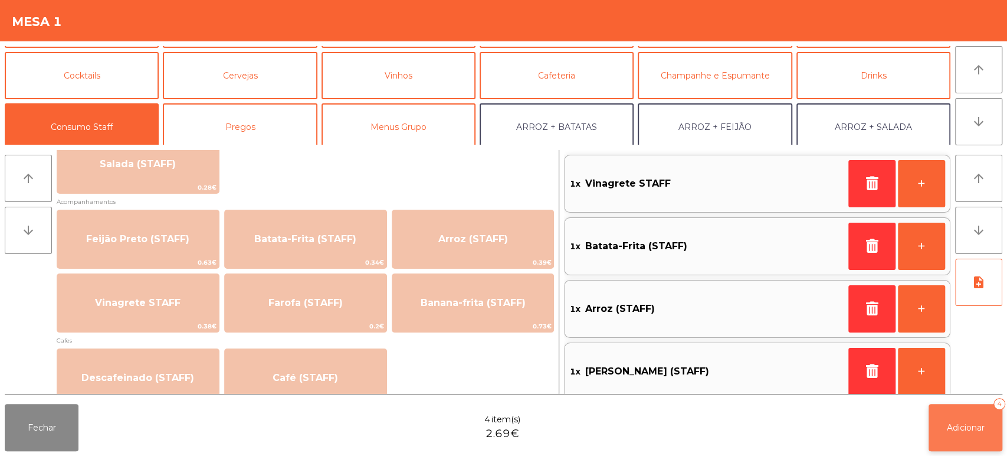
click at [966, 433] on button "Adicionar 4" at bounding box center [966, 427] width 74 height 47
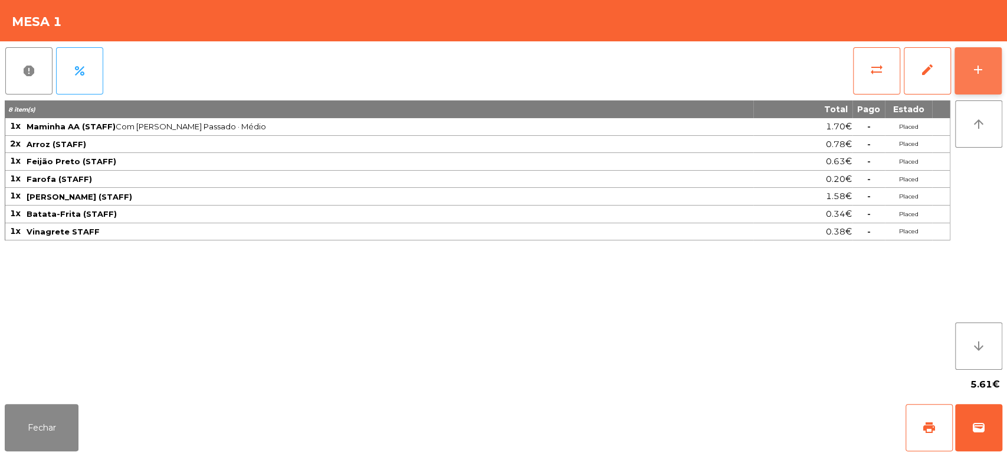
click at [983, 63] on div "add" at bounding box center [978, 70] width 14 height 14
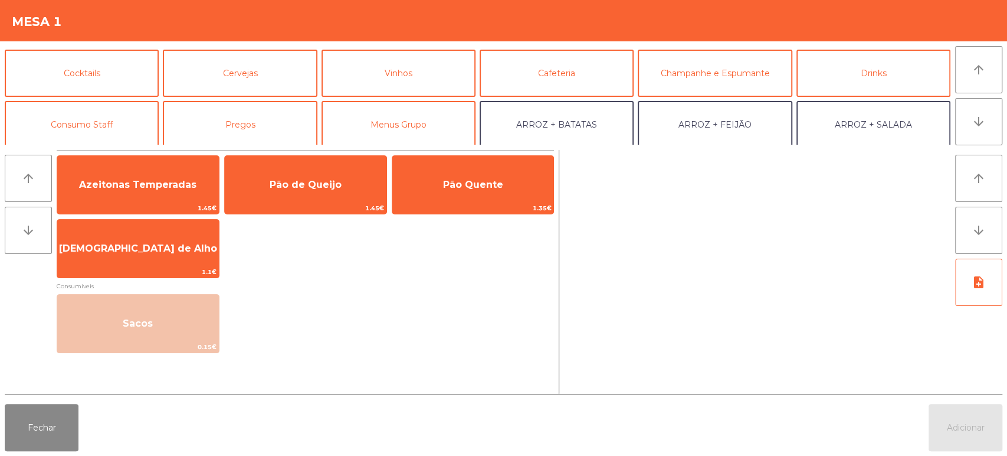
scroll to position [54, 0]
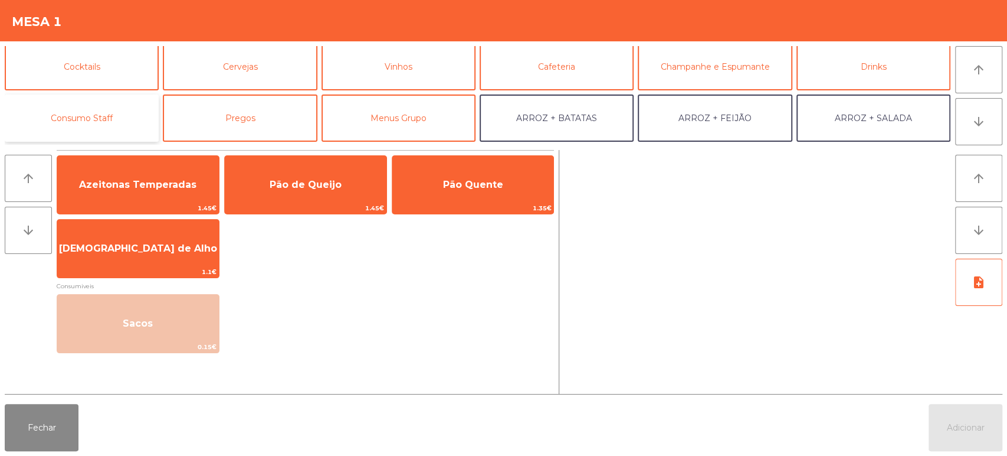
click at [106, 115] on button "Consumo Staff" at bounding box center [82, 117] width 154 height 47
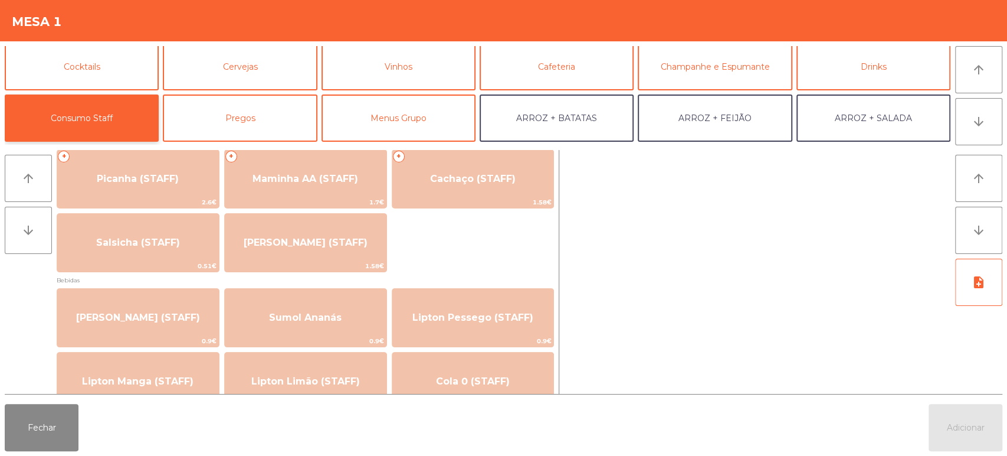
scroll to position [0, 0]
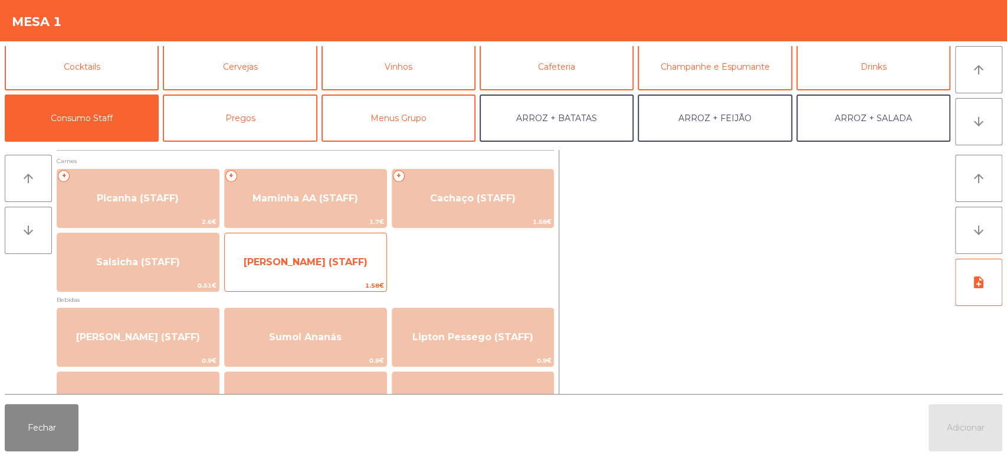
click at [323, 257] on span "Lombinho Frango (STAFF)" at bounding box center [306, 261] width 124 height 11
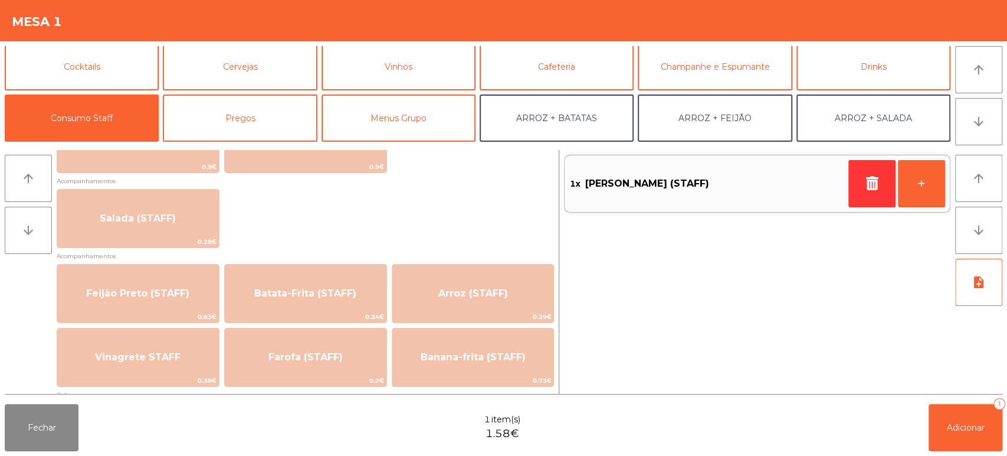
scroll to position [463, 0]
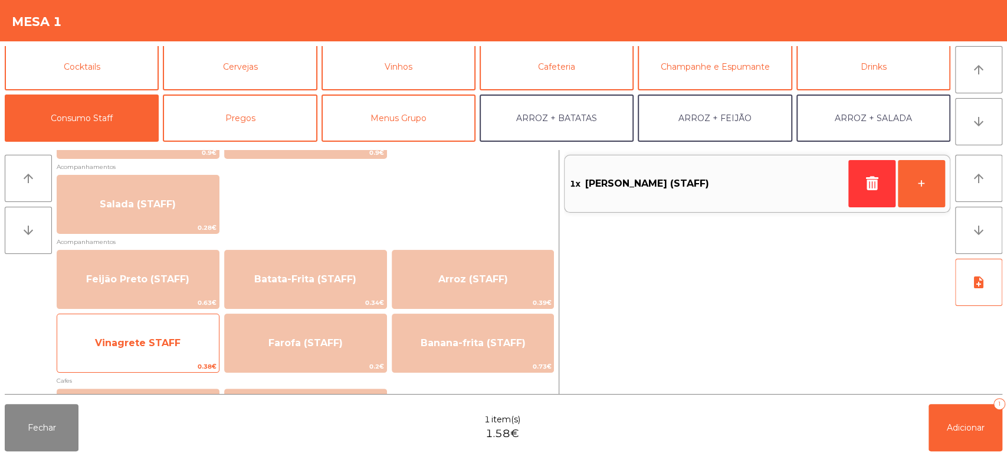
click at [184, 332] on span "Vinagrete STAFF" at bounding box center [138, 343] width 162 height 32
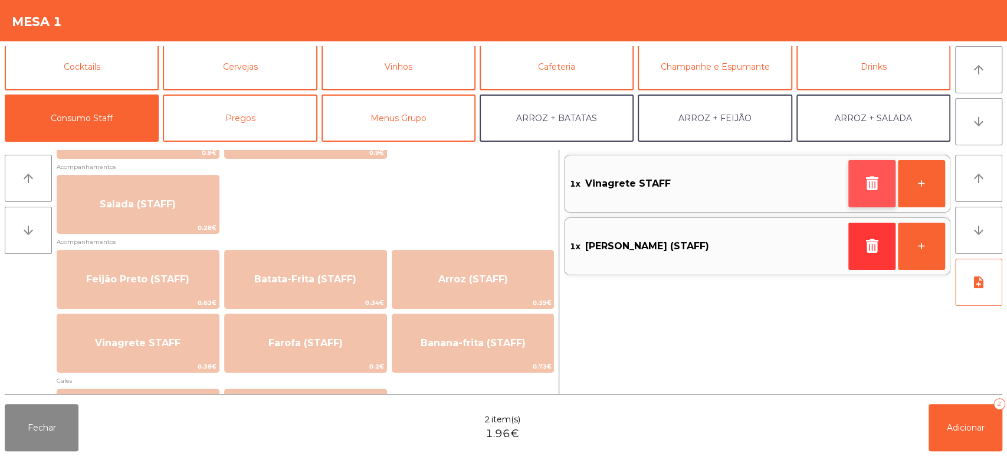
click at [852, 179] on button "button" at bounding box center [872, 183] width 47 height 47
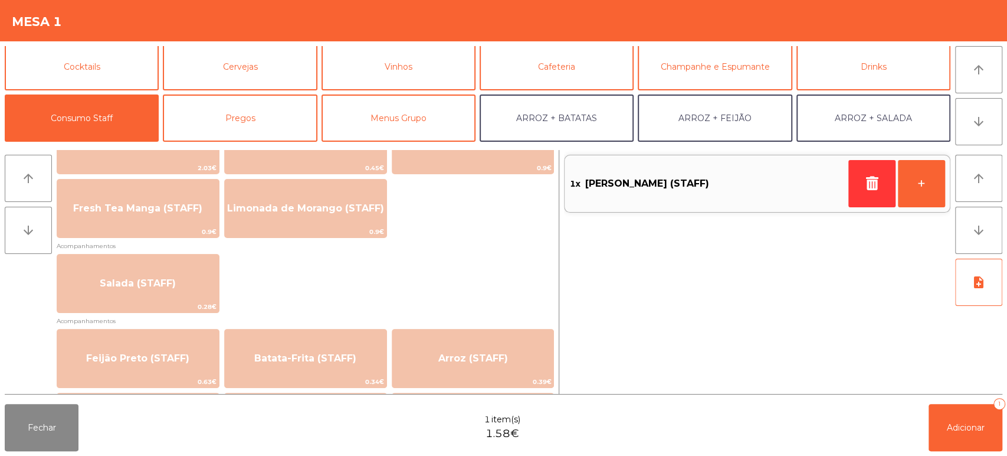
scroll to position [386, 0]
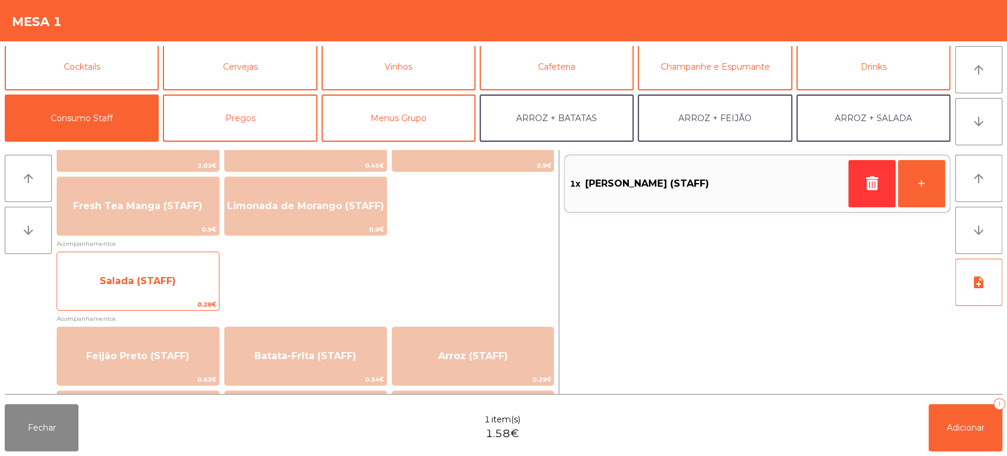
click at [149, 283] on span "Salada (STAFF)" at bounding box center [138, 280] width 76 height 11
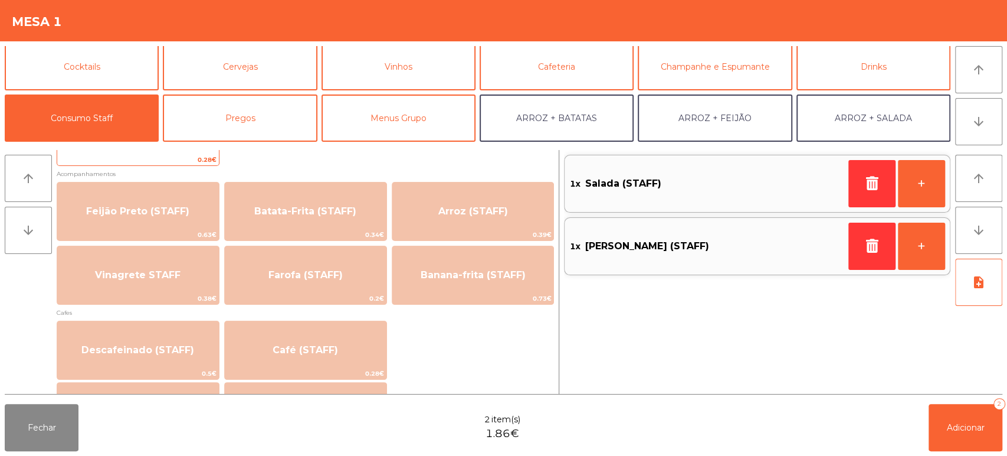
scroll to position [519, 0]
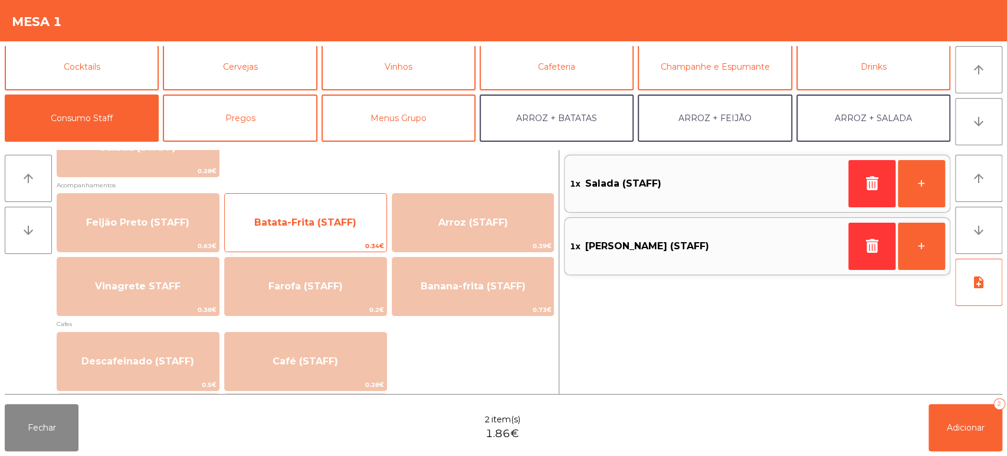
click at [346, 237] on span "Batata-Frita (STAFF)" at bounding box center [306, 223] width 162 height 32
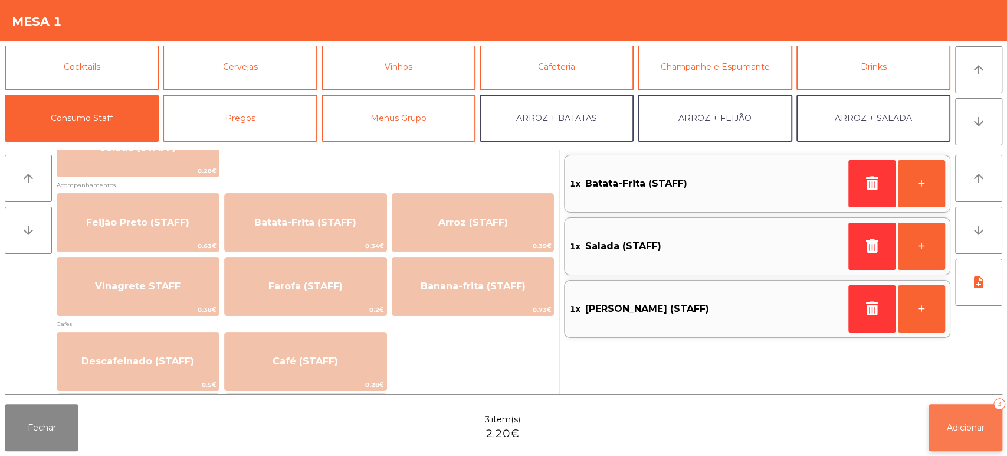
click at [967, 443] on button "Adicionar 3" at bounding box center [966, 427] width 74 height 47
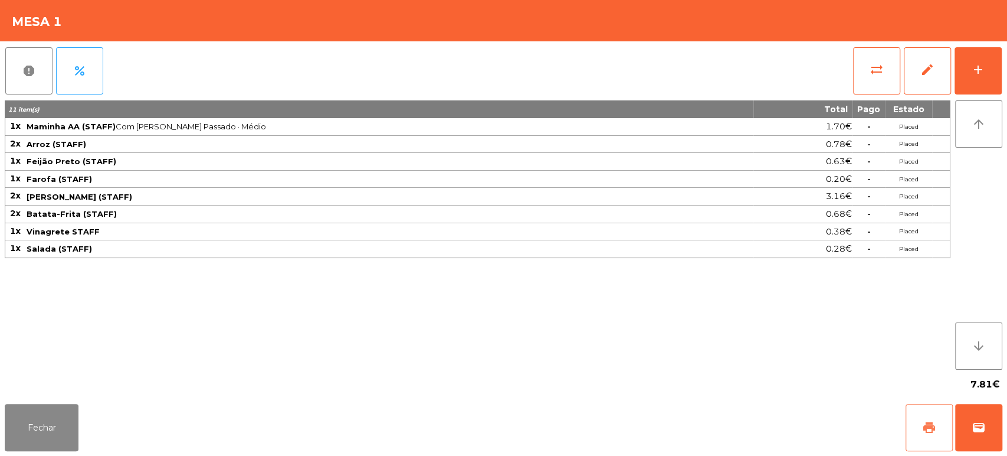
click at [907, 428] on button "print" at bounding box center [929, 427] width 47 height 47
click at [9, 78] on button "report" at bounding box center [28, 70] width 47 height 47
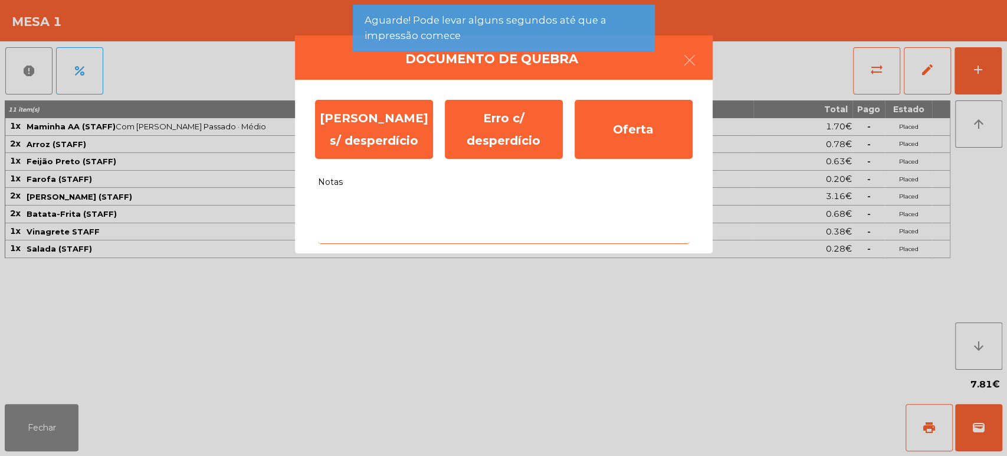
click at [579, 234] on textarea "Notas" at bounding box center [504, 219] width 372 height 49
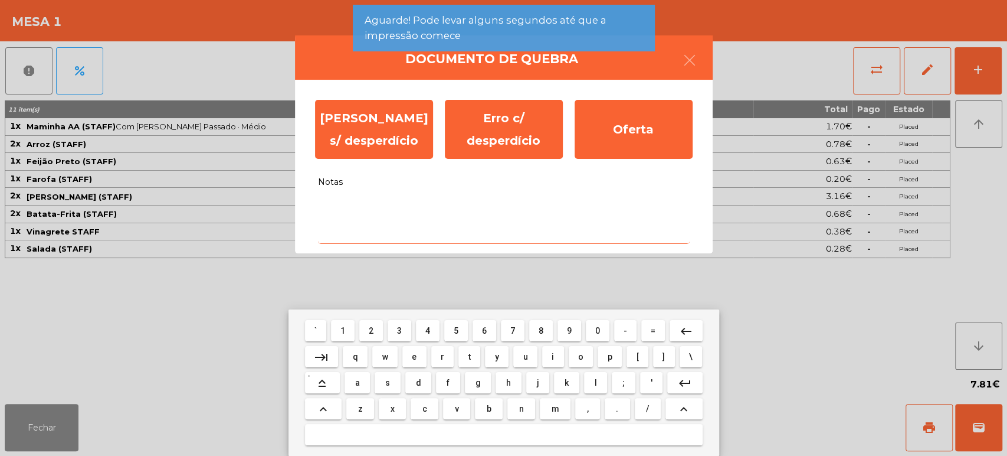
click at [447, 405] on button "v" at bounding box center [456, 408] width 27 height 21
click at [477, 384] on span "g" at bounding box center [478, 382] width 5 height 9
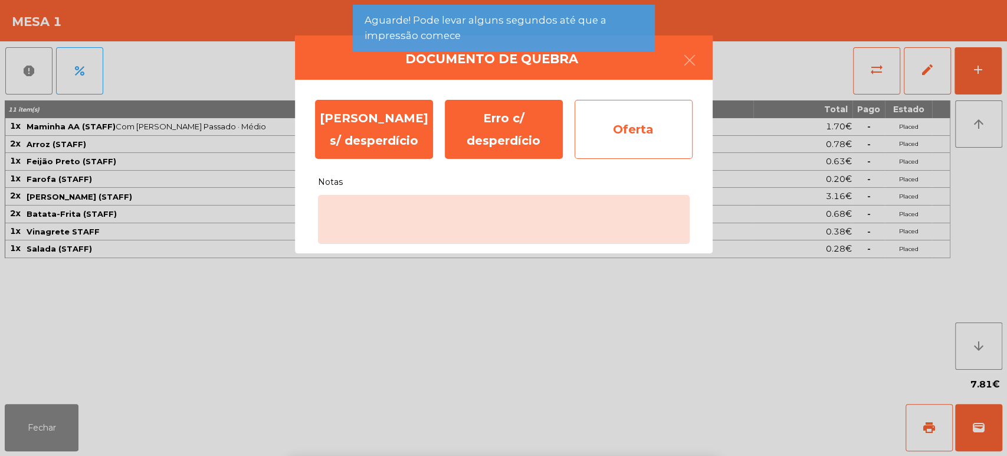
click at [640, 135] on div "Oferta" at bounding box center [634, 129] width 118 height 59
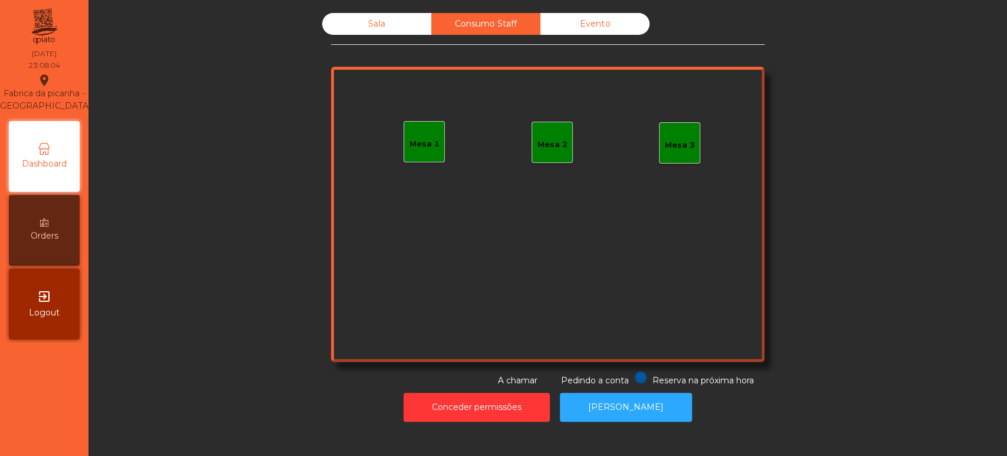
click at [369, 25] on div "Sala" at bounding box center [376, 24] width 109 height 22
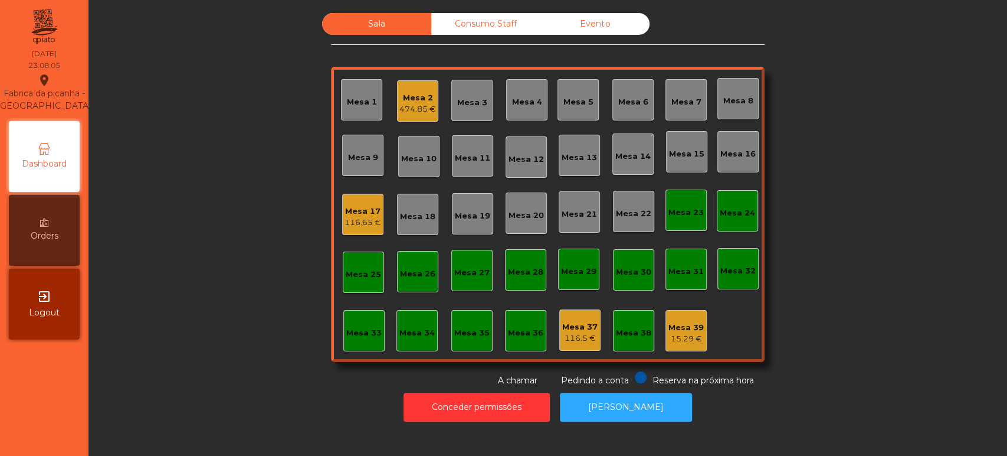
click at [415, 97] on div "Mesa 2" at bounding box center [418, 98] width 37 height 12
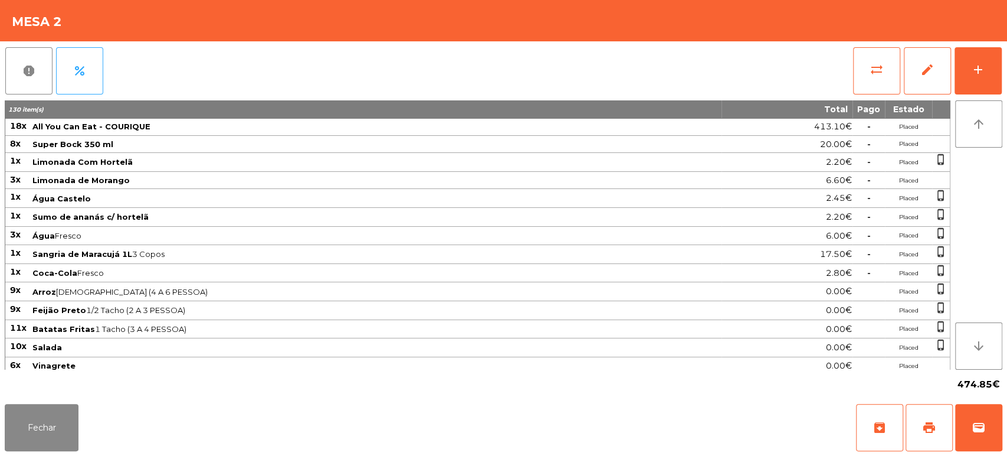
click at [1002, 80] on div "report percent sync_alt edit add 130 item(s) Total Pago Estado 18x All You Can …" at bounding box center [503, 220] width 1007 height 358
click at [977, 83] on button "add" at bounding box center [978, 70] width 47 height 47
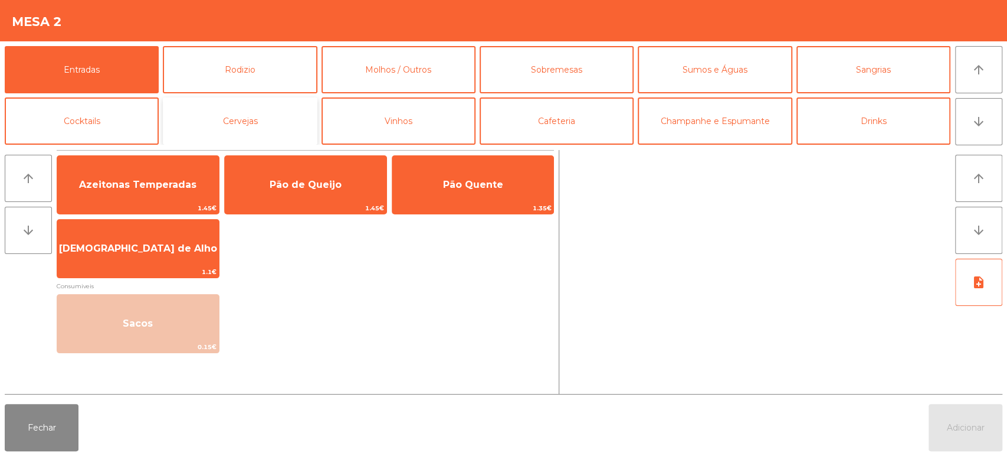
click at [290, 112] on button "Cervejas" at bounding box center [240, 120] width 154 height 47
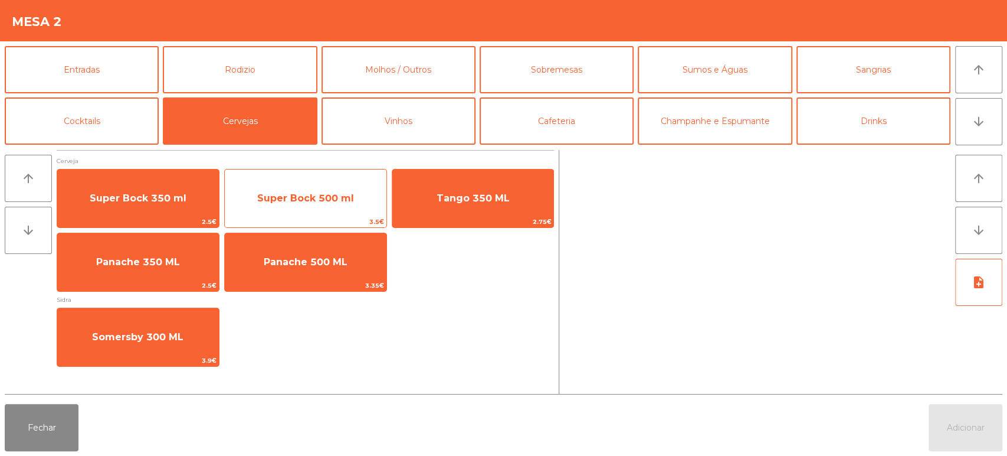
click at [351, 208] on span "Super Bock 500 ml" at bounding box center [306, 198] width 162 height 32
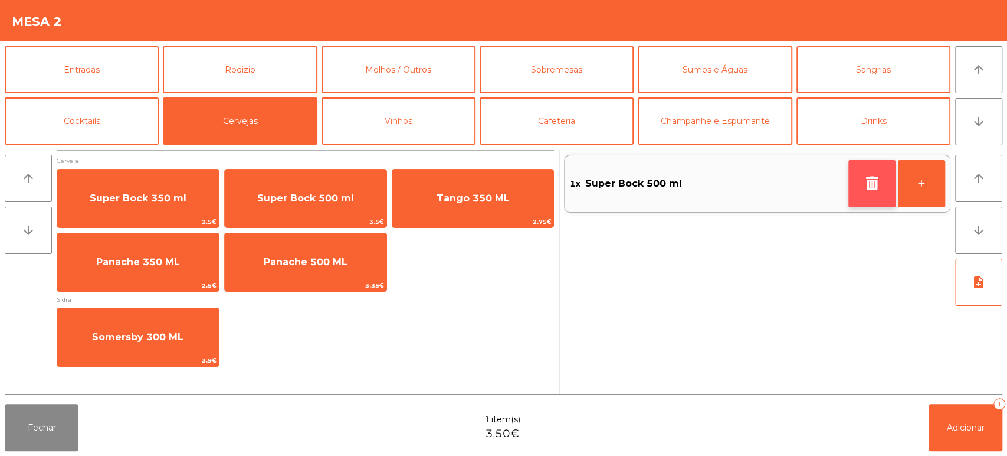
click at [858, 192] on button "button" at bounding box center [872, 183] width 47 height 47
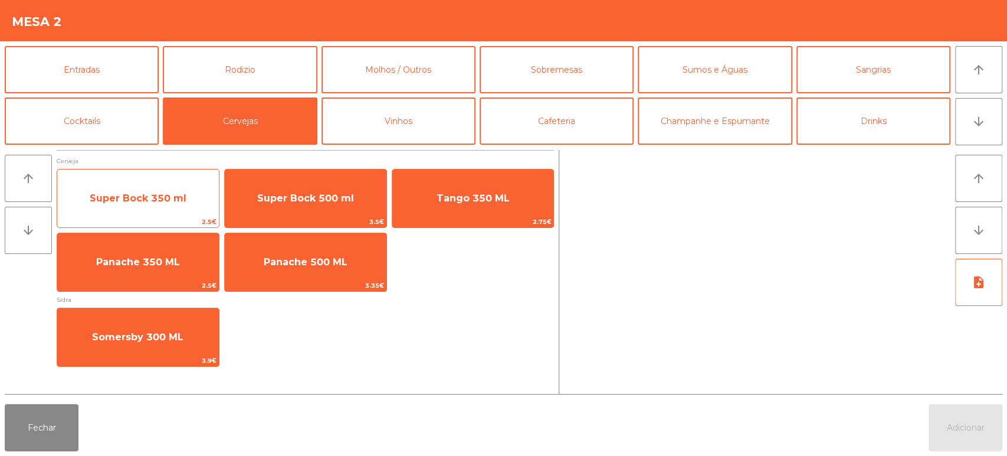
click at [165, 198] on span "Super Bock 350 ml" at bounding box center [138, 197] width 97 height 11
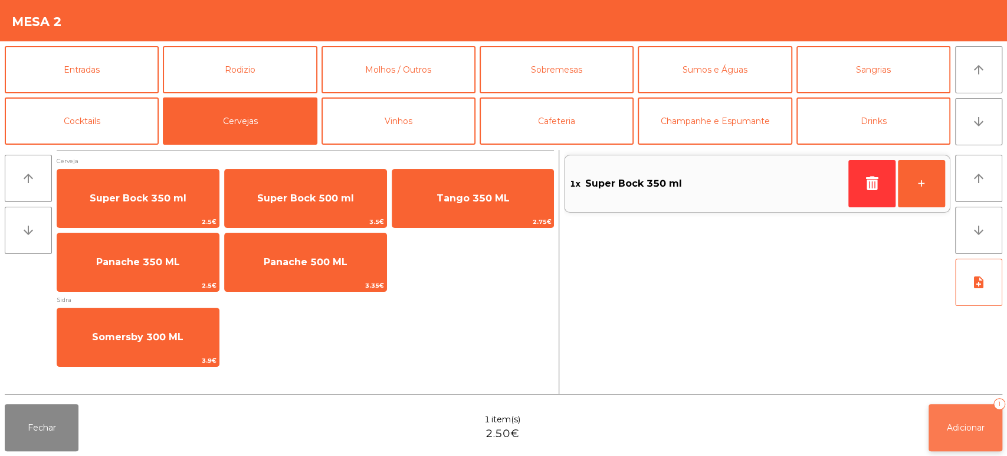
click at [951, 434] on button "Adicionar 1" at bounding box center [966, 427] width 74 height 47
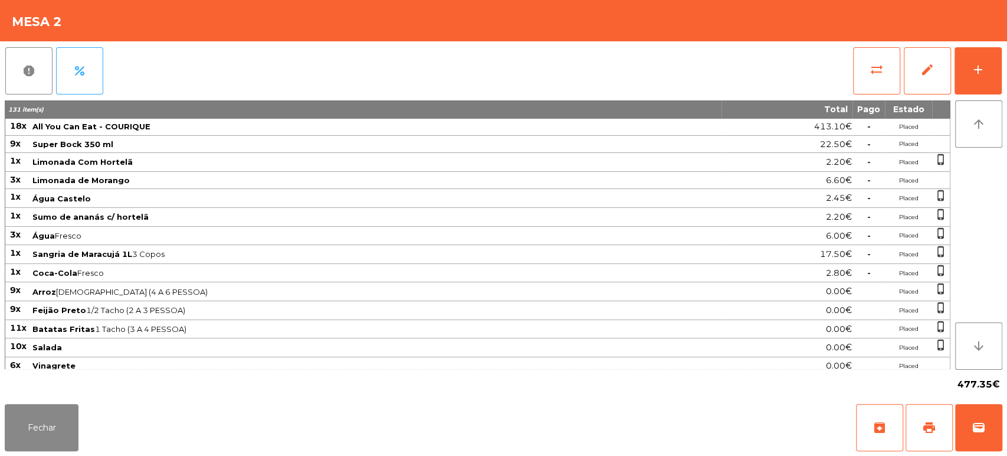
click at [1006, 84] on div "report percent sync_alt edit add 131 item(s) Total Pago Estado 18x All You Can …" at bounding box center [503, 220] width 1007 height 358
click at [998, 80] on button "add" at bounding box center [978, 70] width 47 height 47
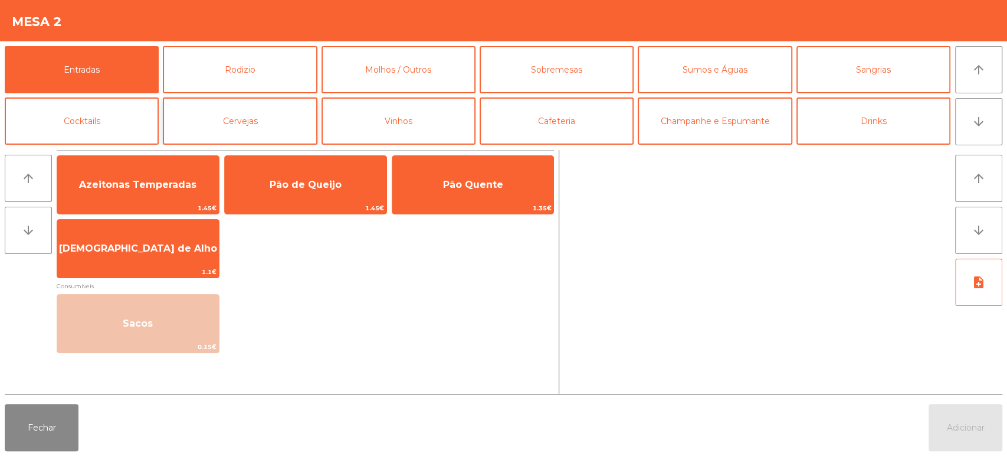
click at [266, 119] on button "Cervejas" at bounding box center [240, 120] width 154 height 47
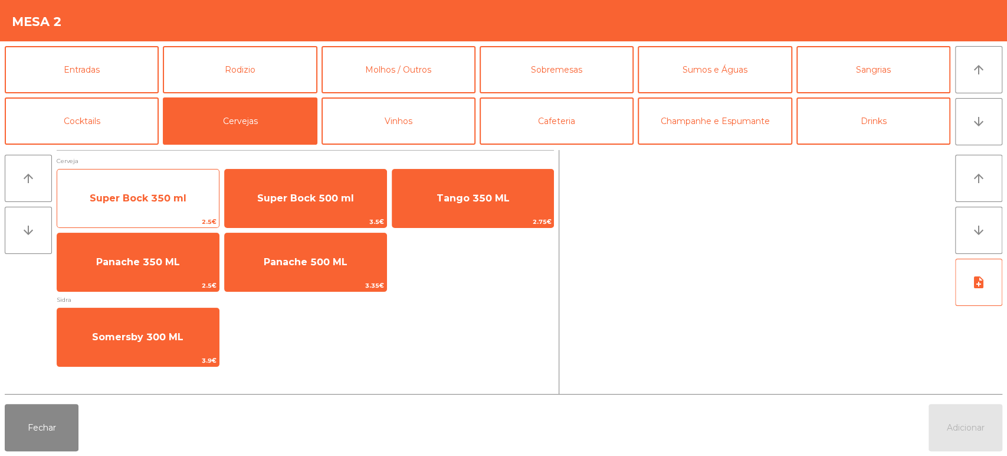
click at [171, 190] on span "Super Bock 350 ml" at bounding box center [138, 198] width 162 height 32
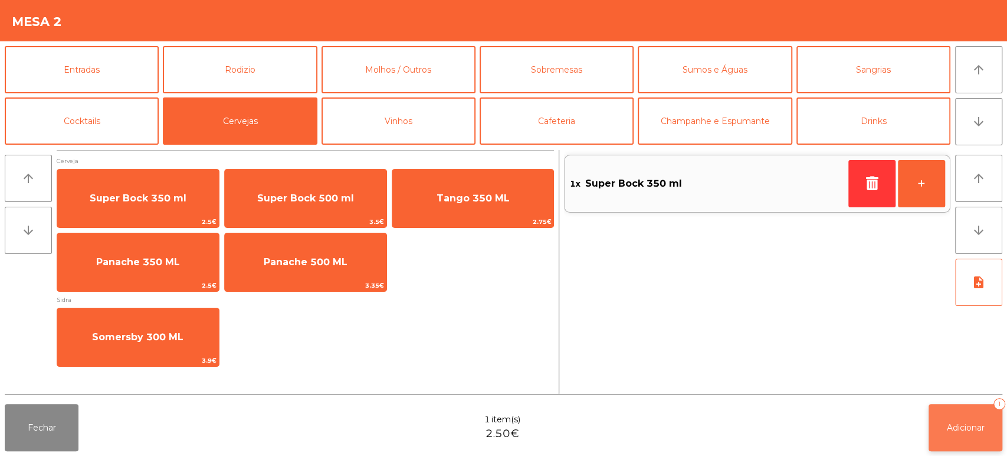
click at [955, 436] on button "Adicionar 1" at bounding box center [966, 427] width 74 height 47
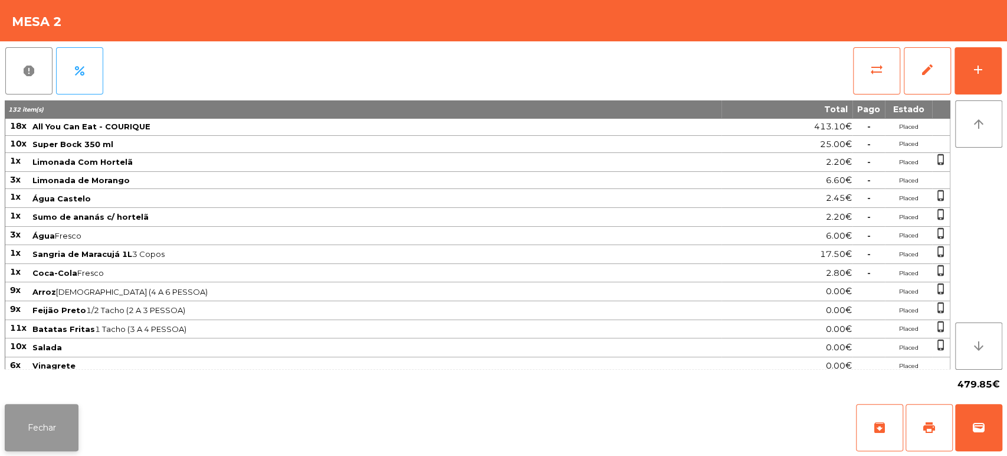
click at [7, 439] on button "Fechar" at bounding box center [42, 427] width 74 height 47
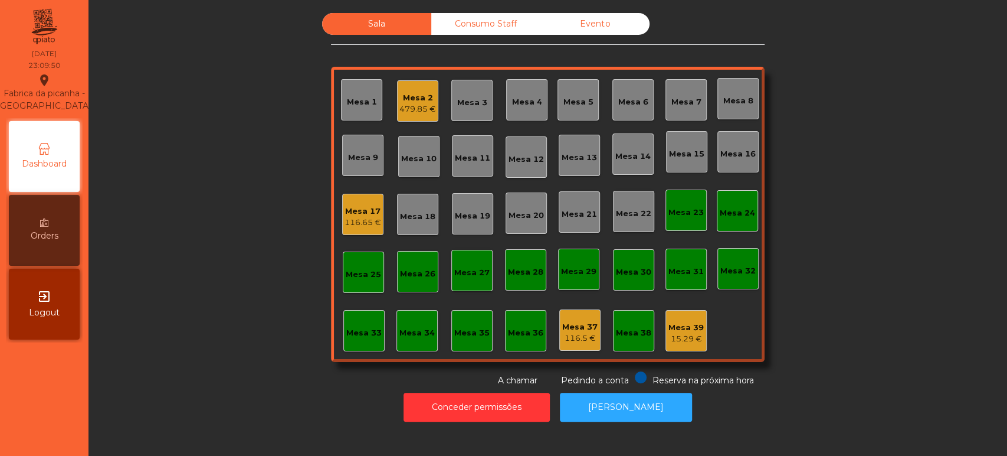
click at [356, 217] on div "116.65 €" at bounding box center [363, 223] width 37 height 12
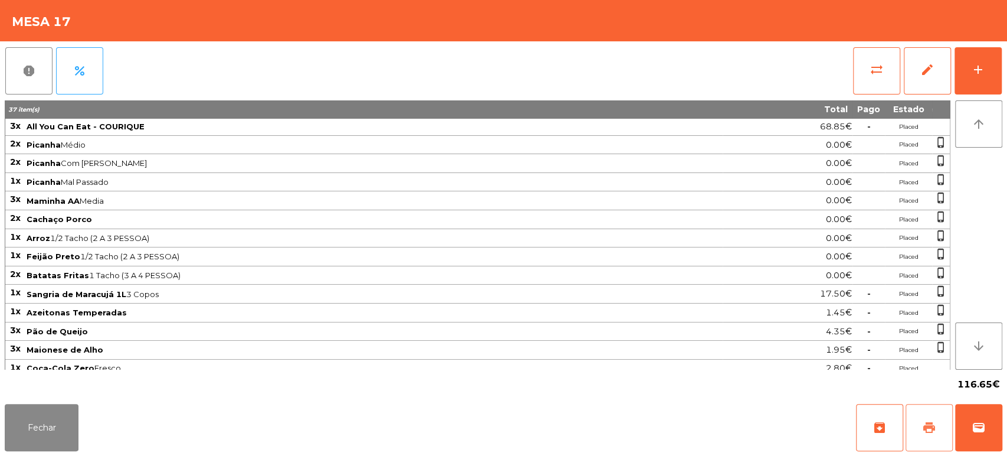
click at [920, 410] on button "print" at bounding box center [929, 427] width 47 height 47
click at [56, 437] on button "Fechar" at bounding box center [42, 427] width 74 height 47
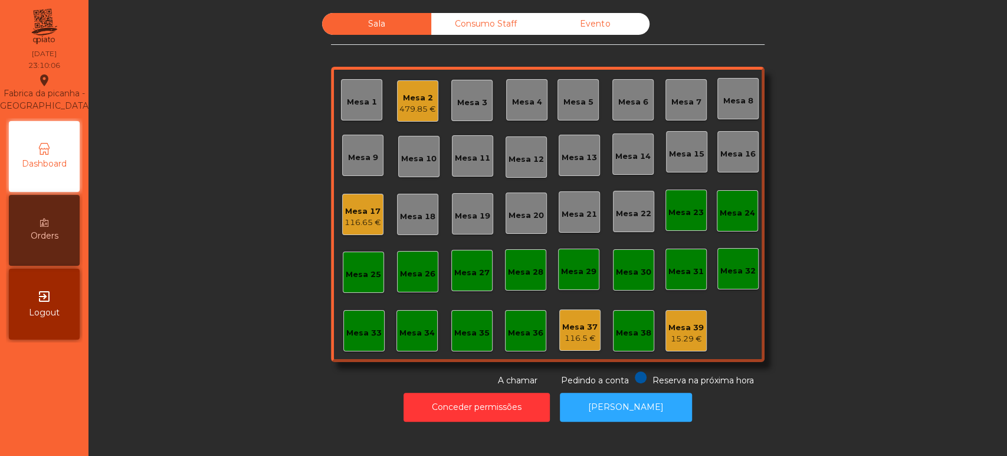
click at [697, 330] on div "Mesa 39" at bounding box center [686, 328] width 35 height 12
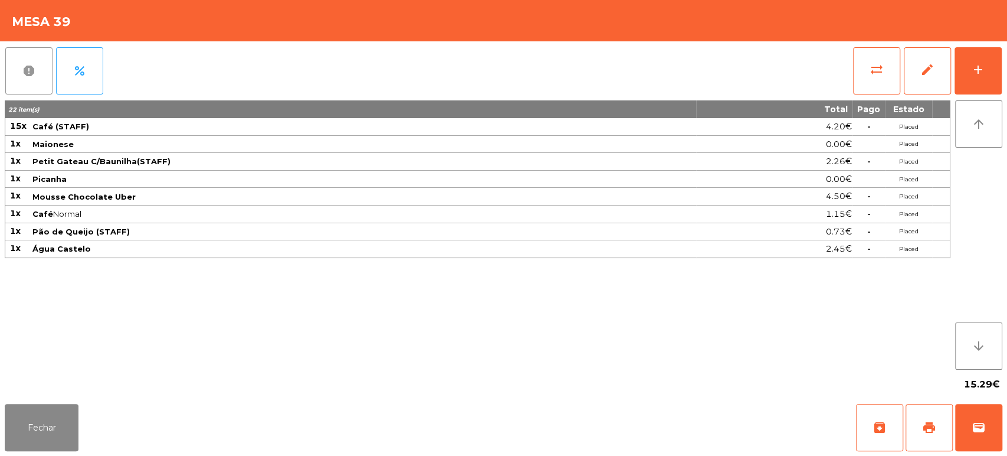
click at [33, 71] on span "report" at bounding box center [29, 71] width 14 height 14
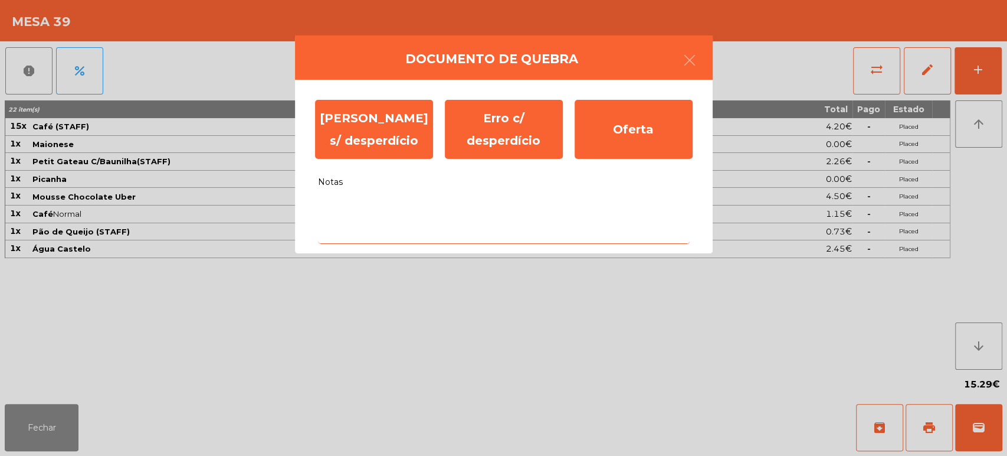
click at [411, 231] on textarea "Notas" at bounding box center [504, 219] width 372 height 49
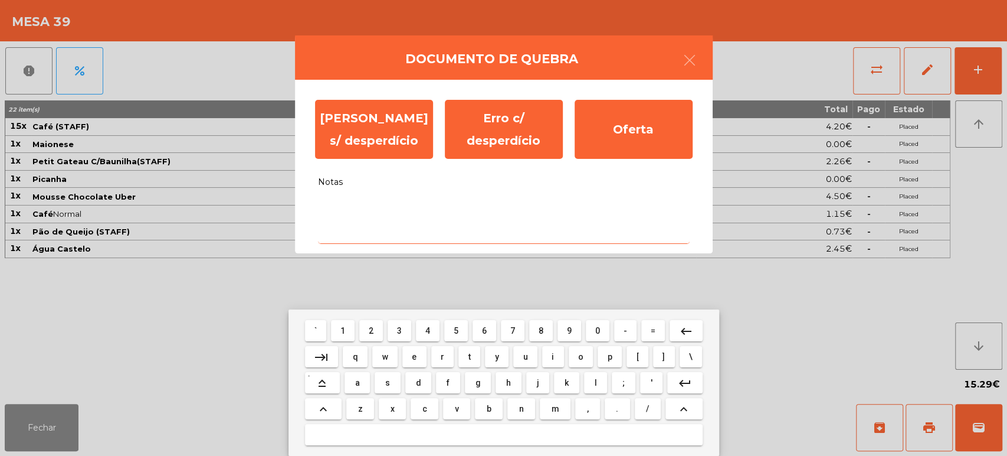
click at [456, 413] on span "v" at bounding box center [457, 408] width 4 height 9
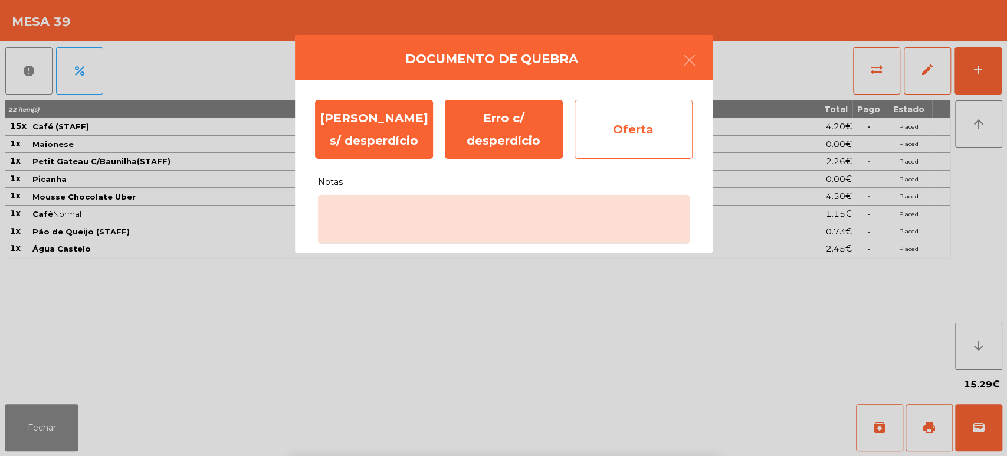
click at [604, 140] on div "Oferta" at bounding box center [634, 129] width 118 height 59
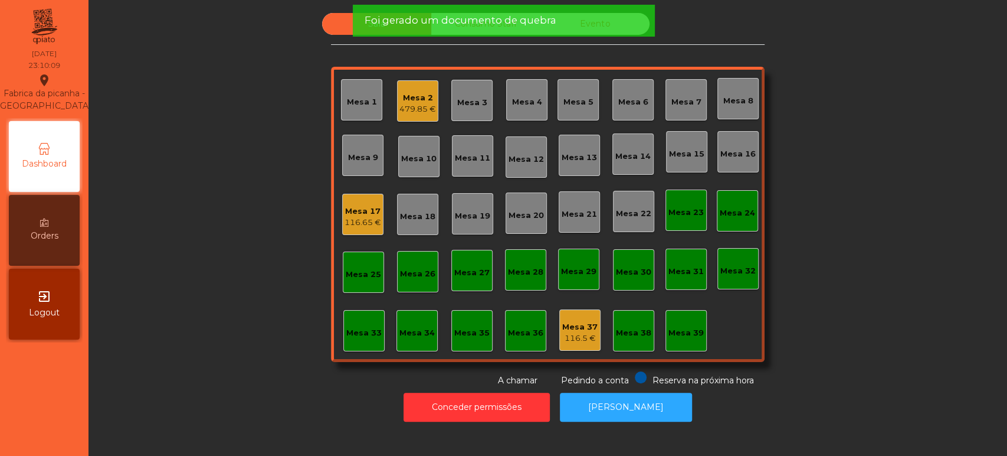
click at [577, 335] on div "116.5 €" at bounding box center [579, 338] width 35 height 12
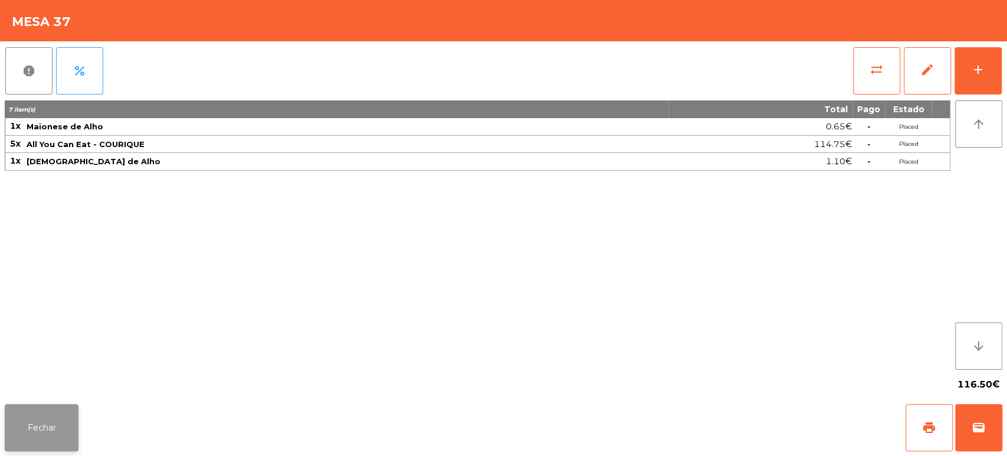
click at [58, 432] on button "Fechar" at bounding box center [42, 427] width 74 height 47
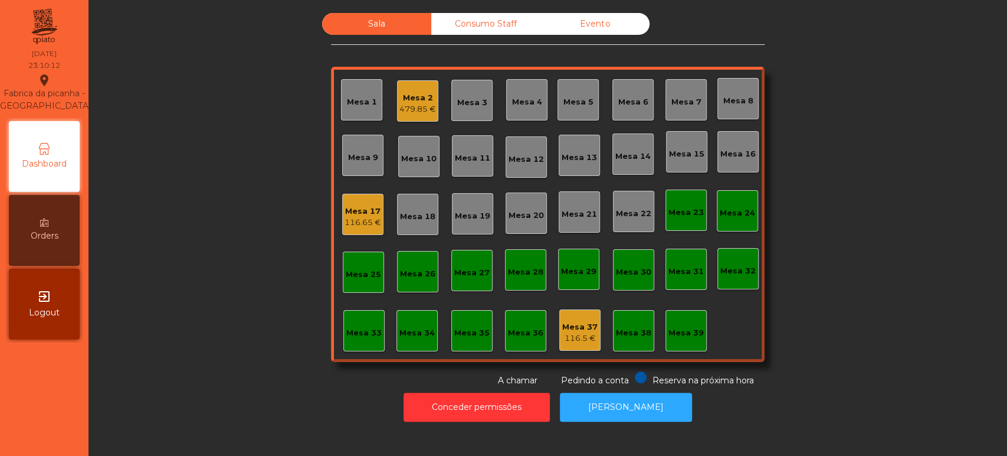
click at [411, 103] on div "479.85 €" at bounding box center [418, 109] width 37 height 12
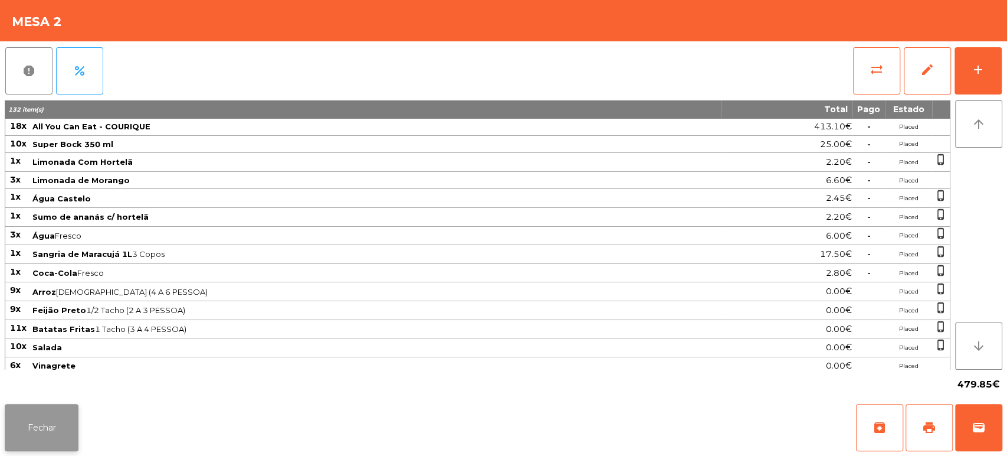
click at [57, 429] on button "Fechar" at bounding box center [42, 427] width 74 height 47
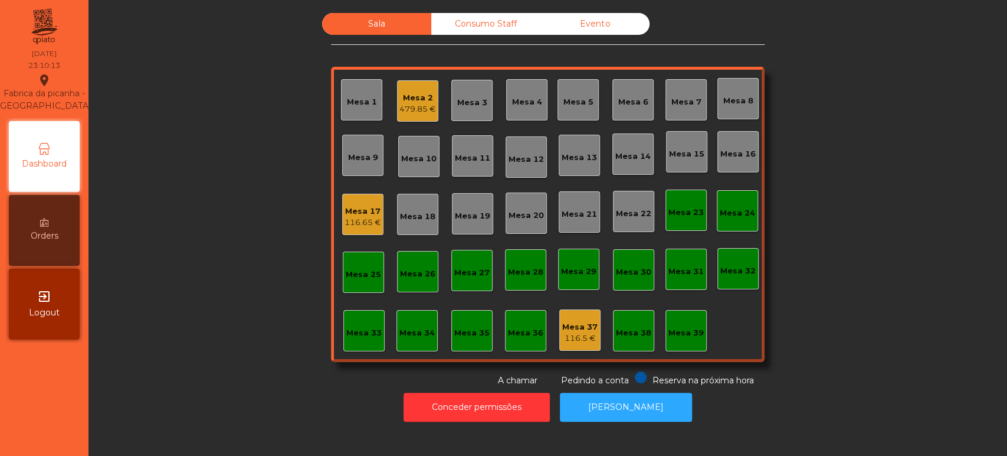
click at [351, 210] on div "Mesa 17" at bounding box center [363, 211] width 37 height 12
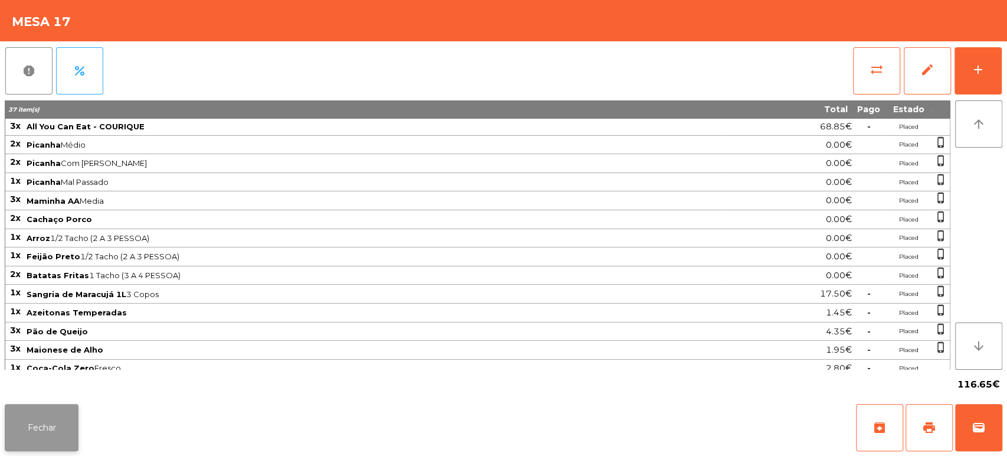
click at [41, 410] on button "Fechar" at bounding box center [42, 427] width 74 height 47
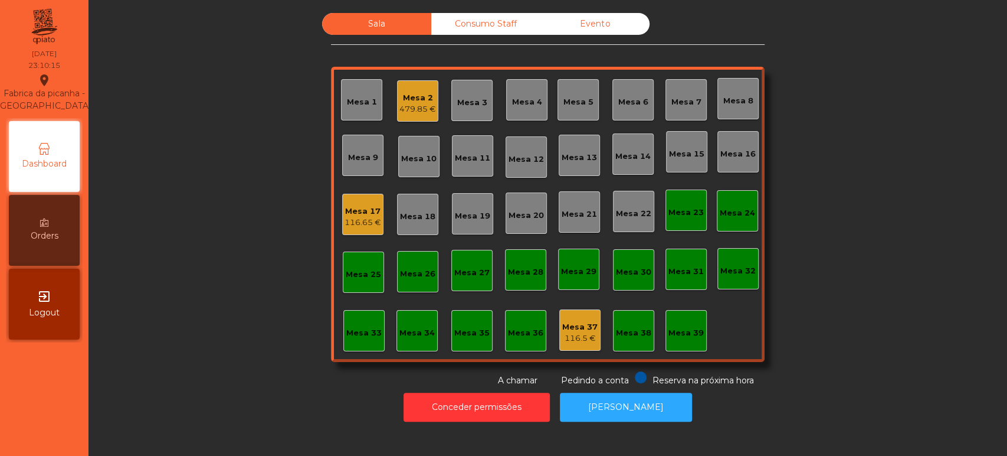
click at [575, 346] on div "Mesa 37 116.5 €" at bounding box center [580, 329] width 41 height 41
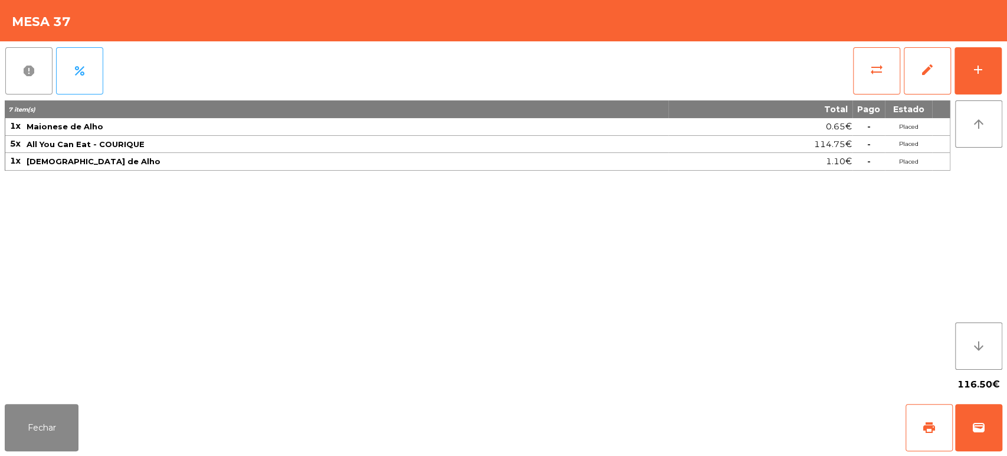
click at [30, 77] on span "report" at bounding box center [29, 71] width 14 height 14
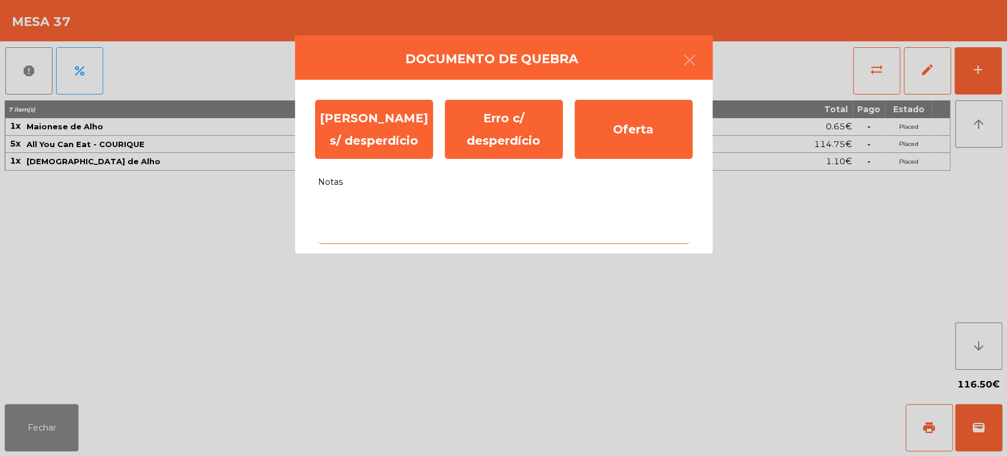
click at [390, 239] on textarea "Notas" at bounding box center [504, 219] width 372 height 49
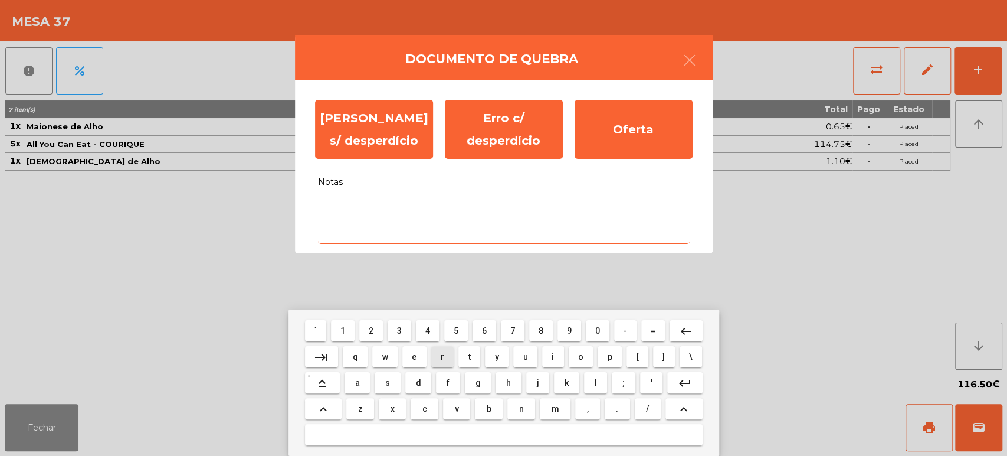
click at [444, 377] on button "f" at bounding box center [448, 382] width 24 height 21
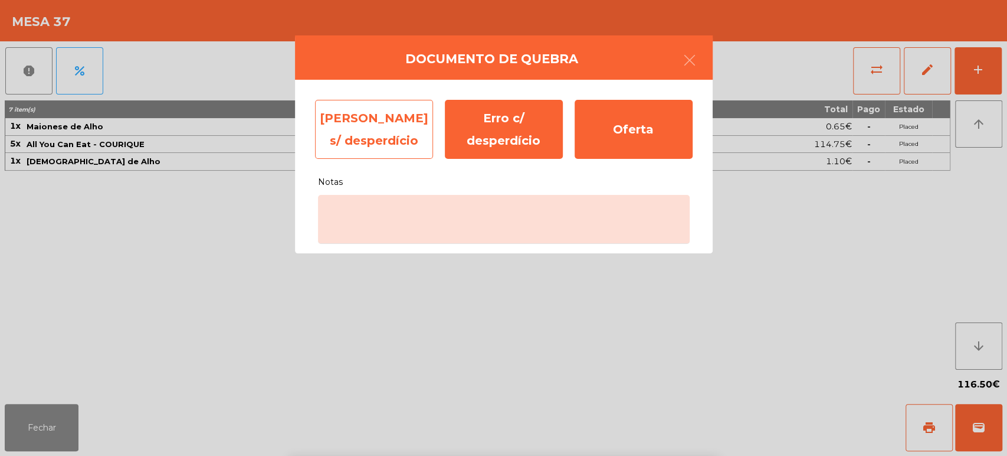
click at [385, 125] on div "Erro s/ desperdício" at bounding box center [374, 129] width 118 height 59
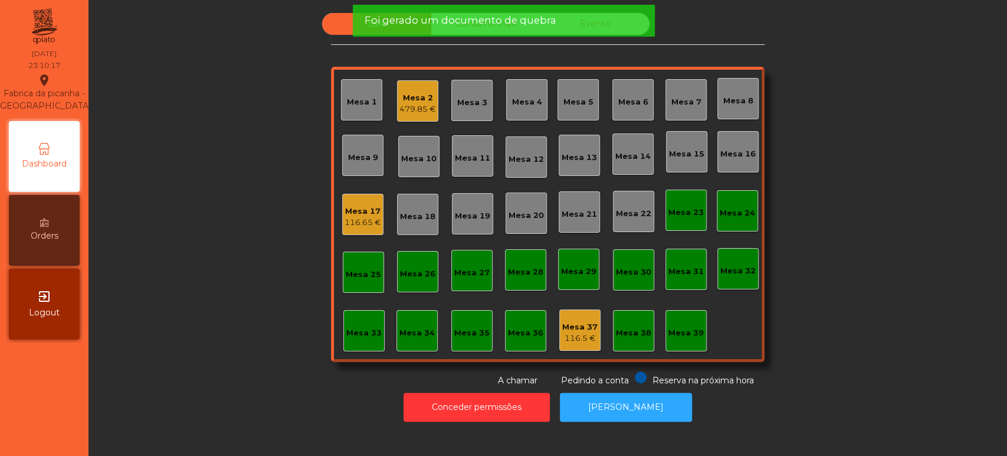
click at [474, 48] on div "Sala Consumo Staff Evento Mesa 1 Mesa 2 479.85 € Mesa 3 Mesa 4 Mesa 5 Mesa 6 Me…" at bounding box center [548, 200] width 434 height 374
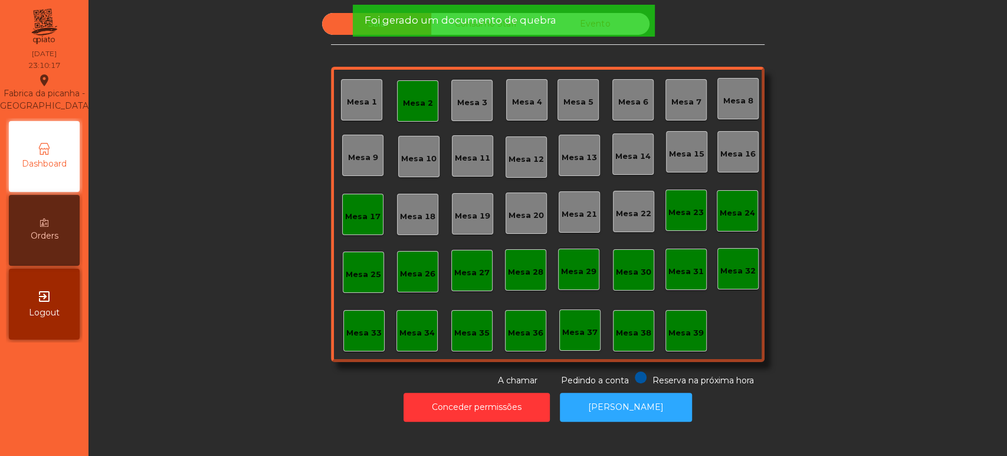
click at [486, 22] on span "Foi gerado um documento de quebra" at bounding box center [460, 20] width 192 height 15
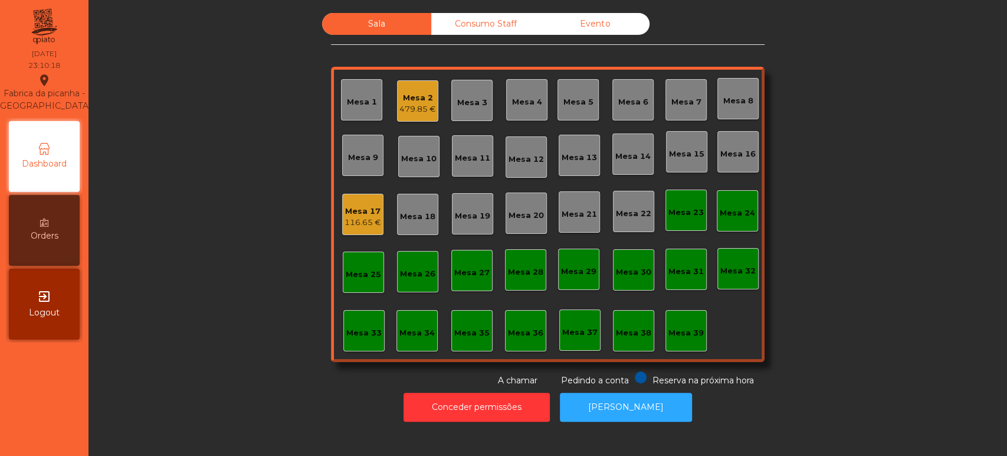
click at [496, 22] on div "Consumo Staff" at bounding box center [485, 24] width 109 height 22
click at [480, 28] on div "Consumo Staff" at bounding box center [485, 24] width 109 height 22
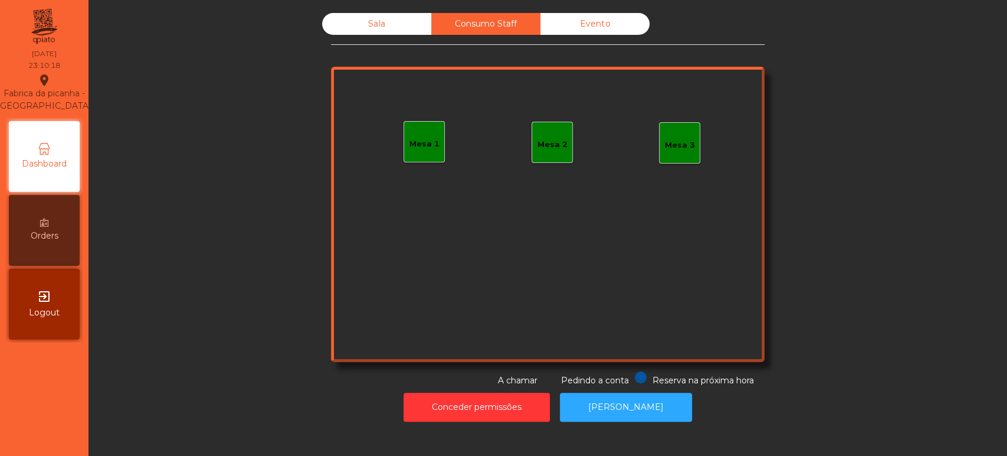
click at [609, 21] on div "Evento" at bounding box center [595, 24] width 109 height 22
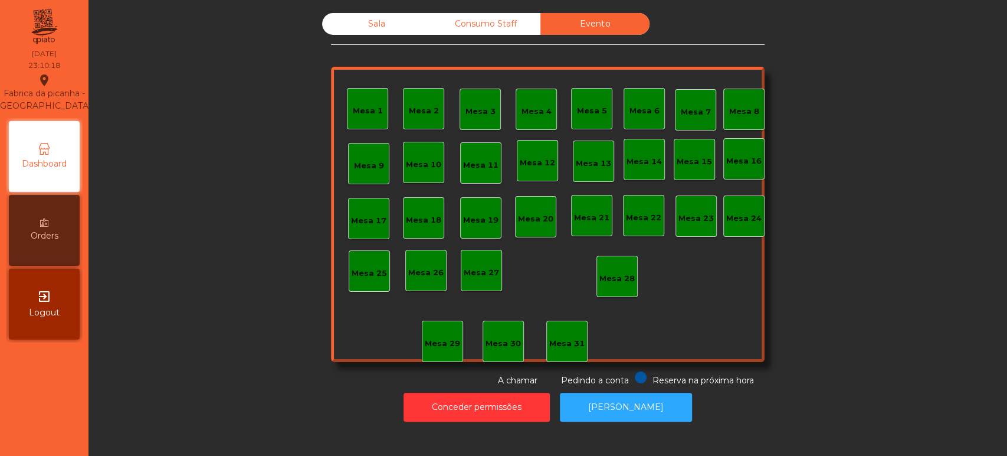
click at [361, 14] on div "Sala" at bounding box center [376, 24] width 109 height 22
